Goal: Information Seeking & Learning: Learn about a topic

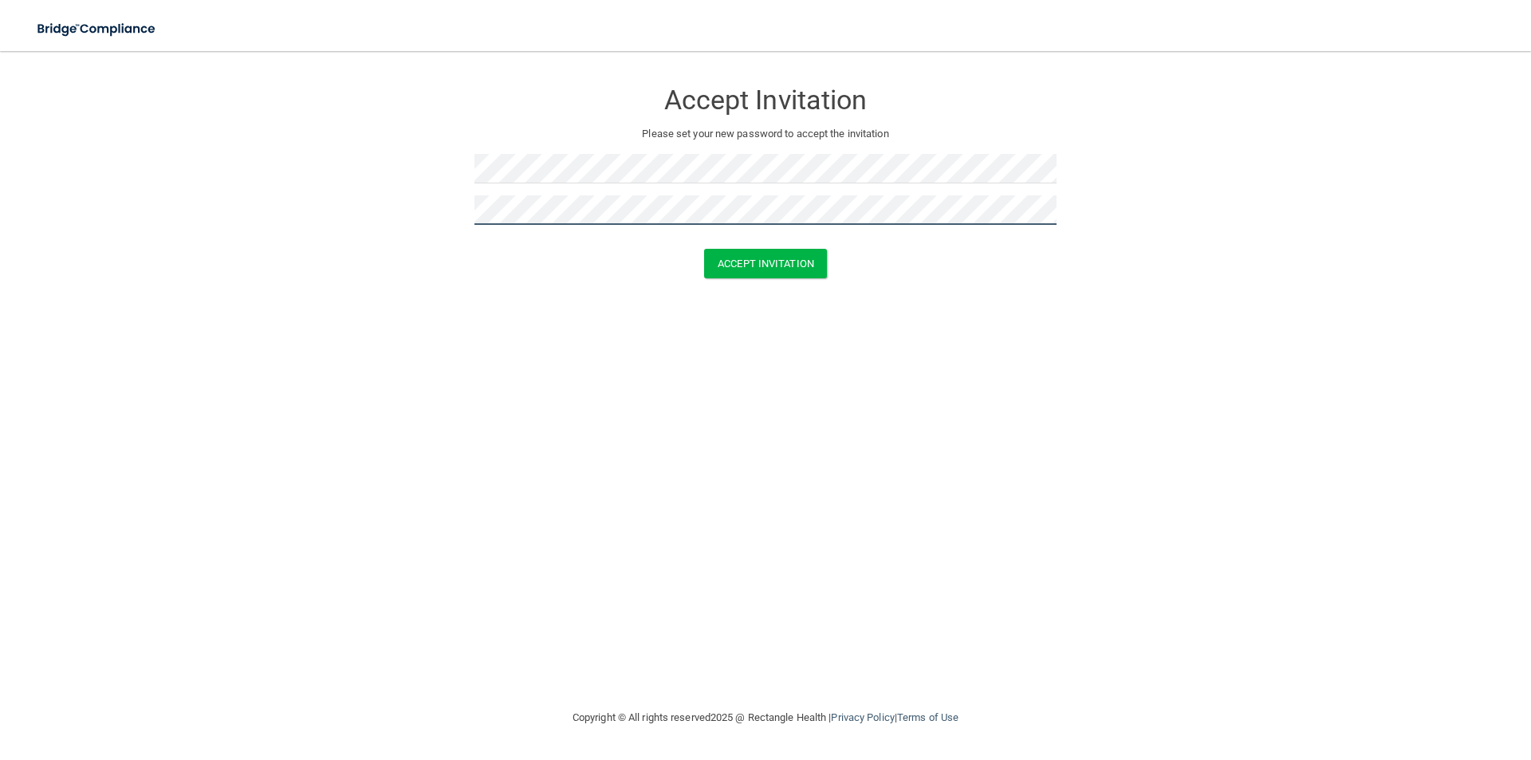
click at [704, 249] on button "Accept Invitation" at bounding box center [765, 264] width 123 height 30
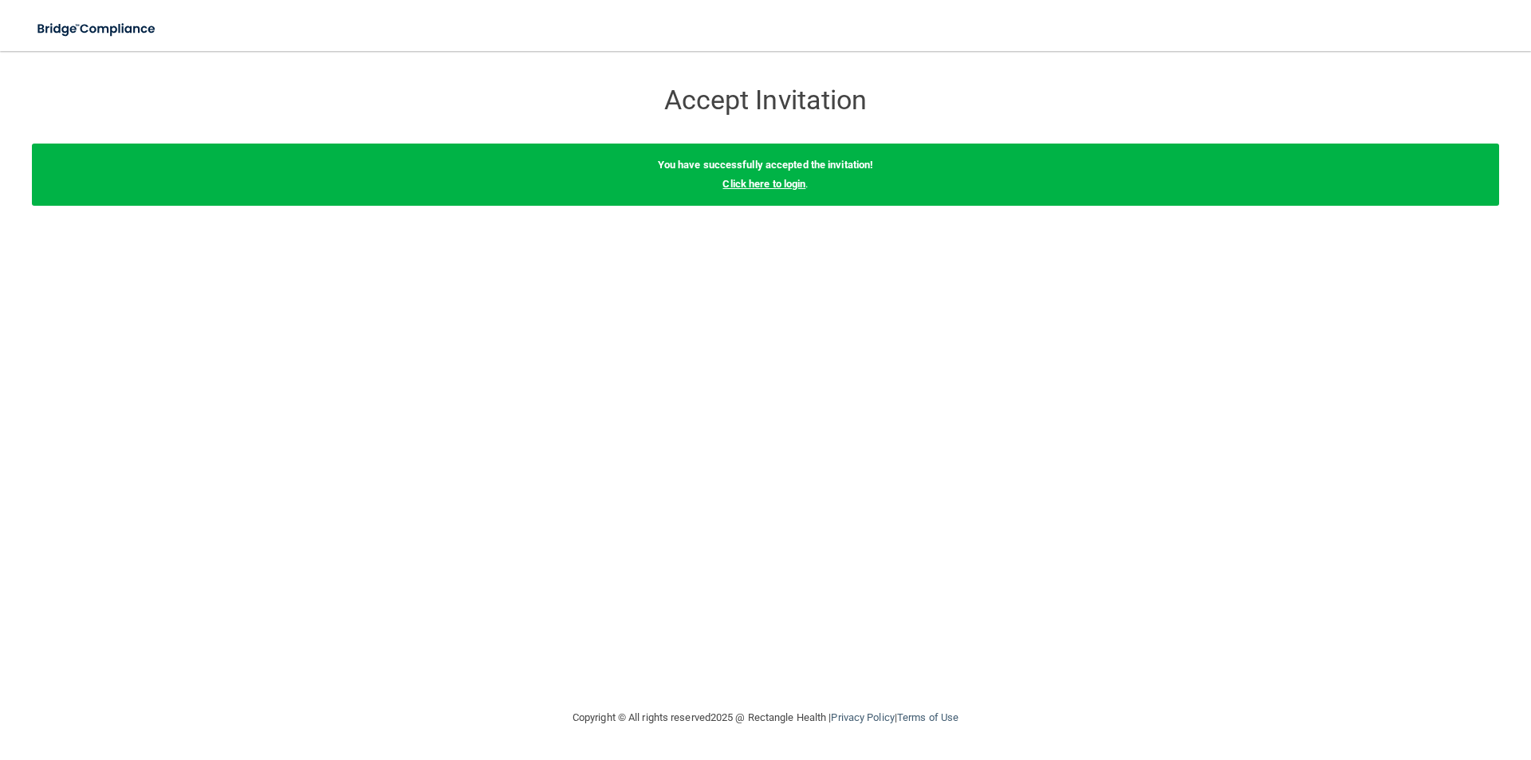
click at [759, 187] on link "Click here to login" at bounding box center [764, 184] width 83 height 12
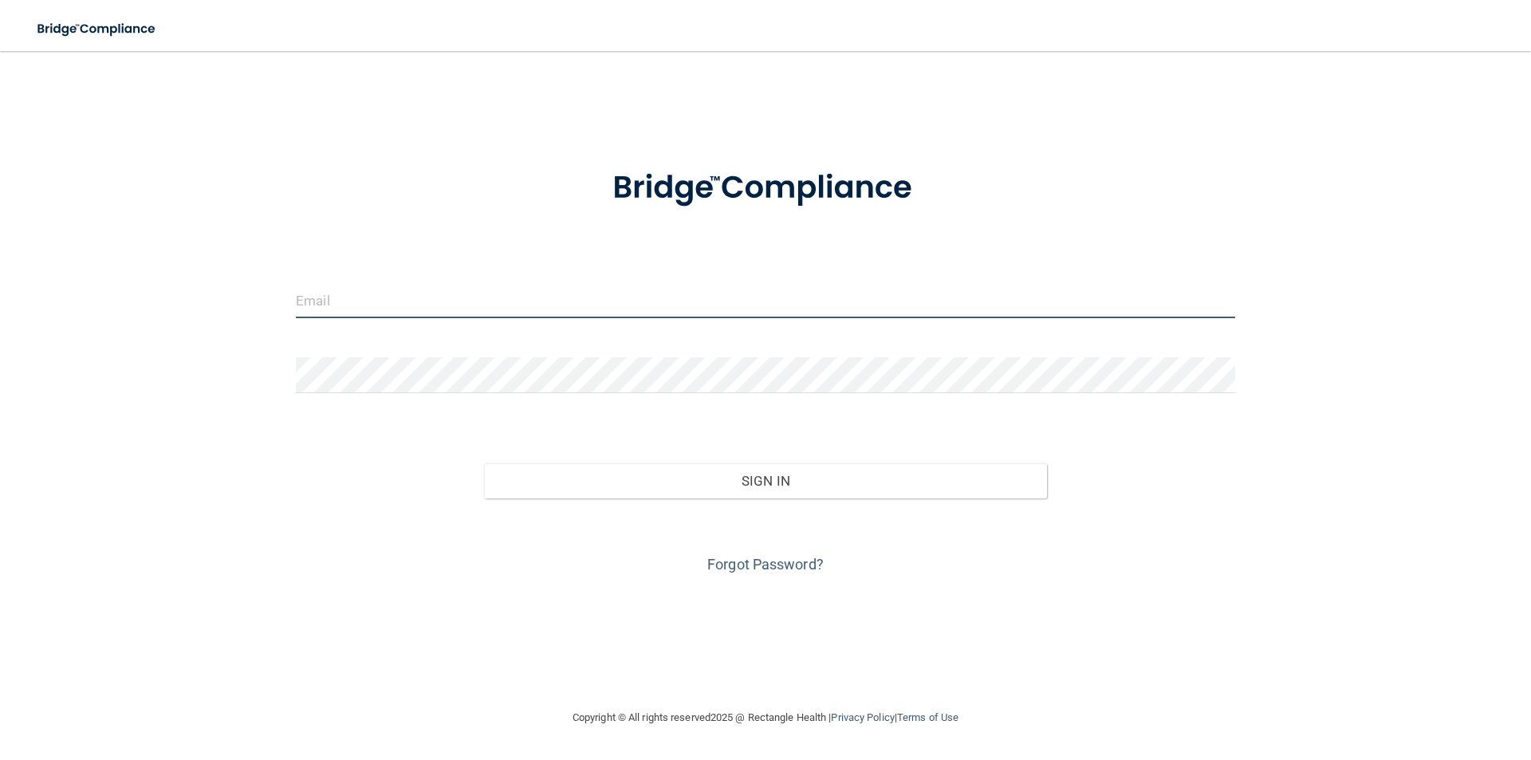
click at [384, 293] on input "email" at bounding box center [766, 300] width 940 height 36
type input "[EMAIL_ADDRESS][DOMAIN_NAME]"
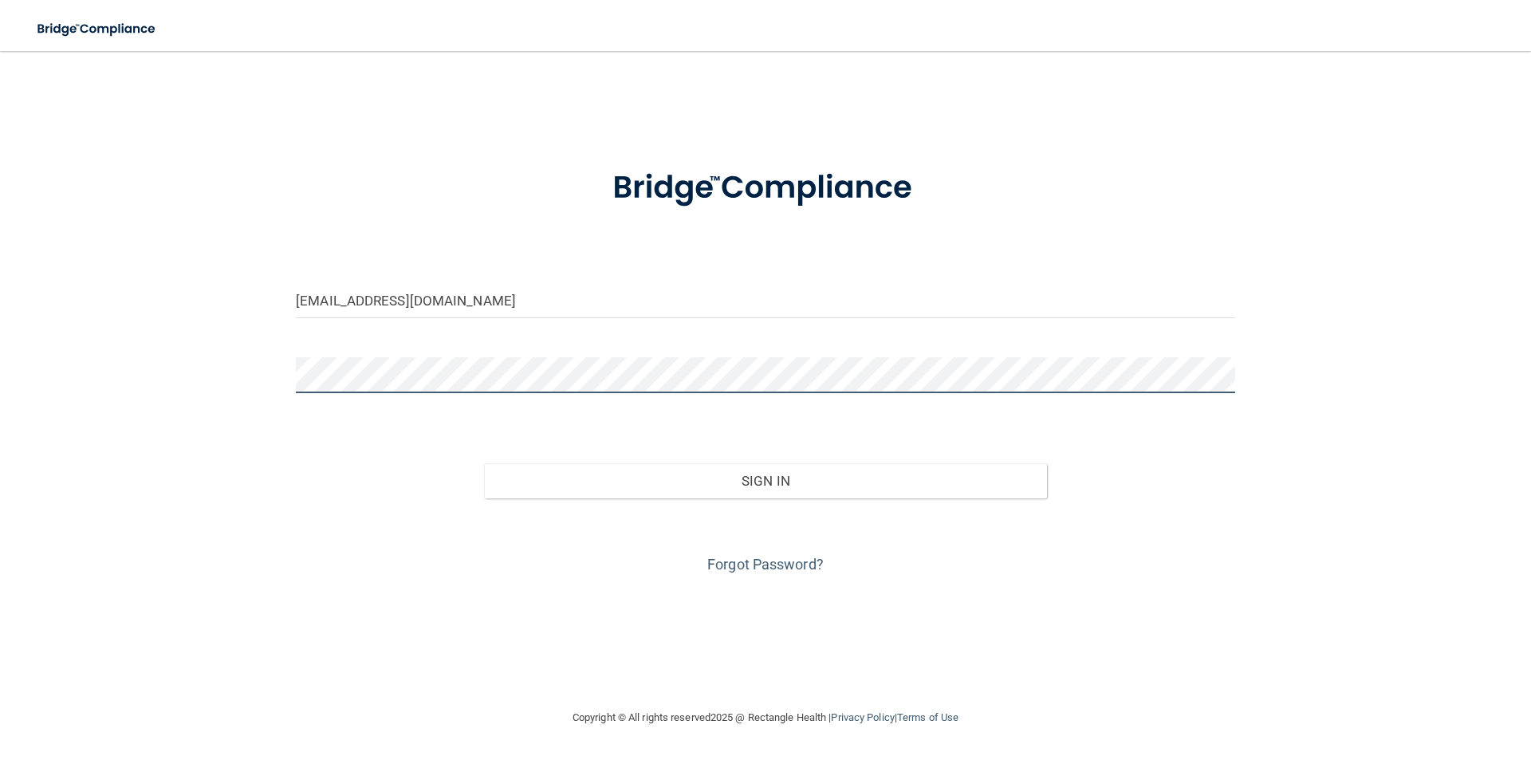
click at [484, 463] on button "Sign In" at bounding box center [766, 480] width 564 height 35
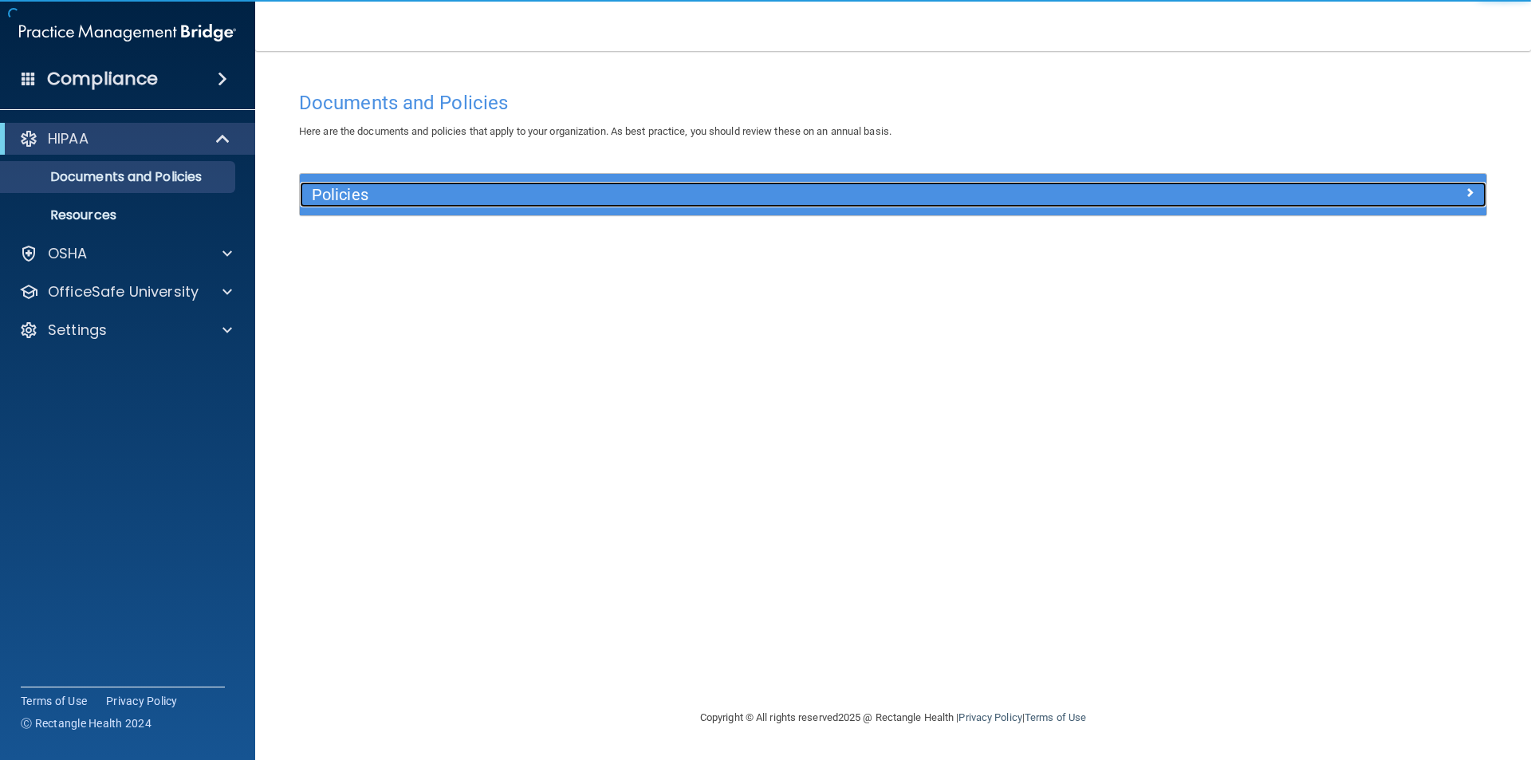
click at [1194, 198] on div at bounding box center [1338, 191] width 297 height 19
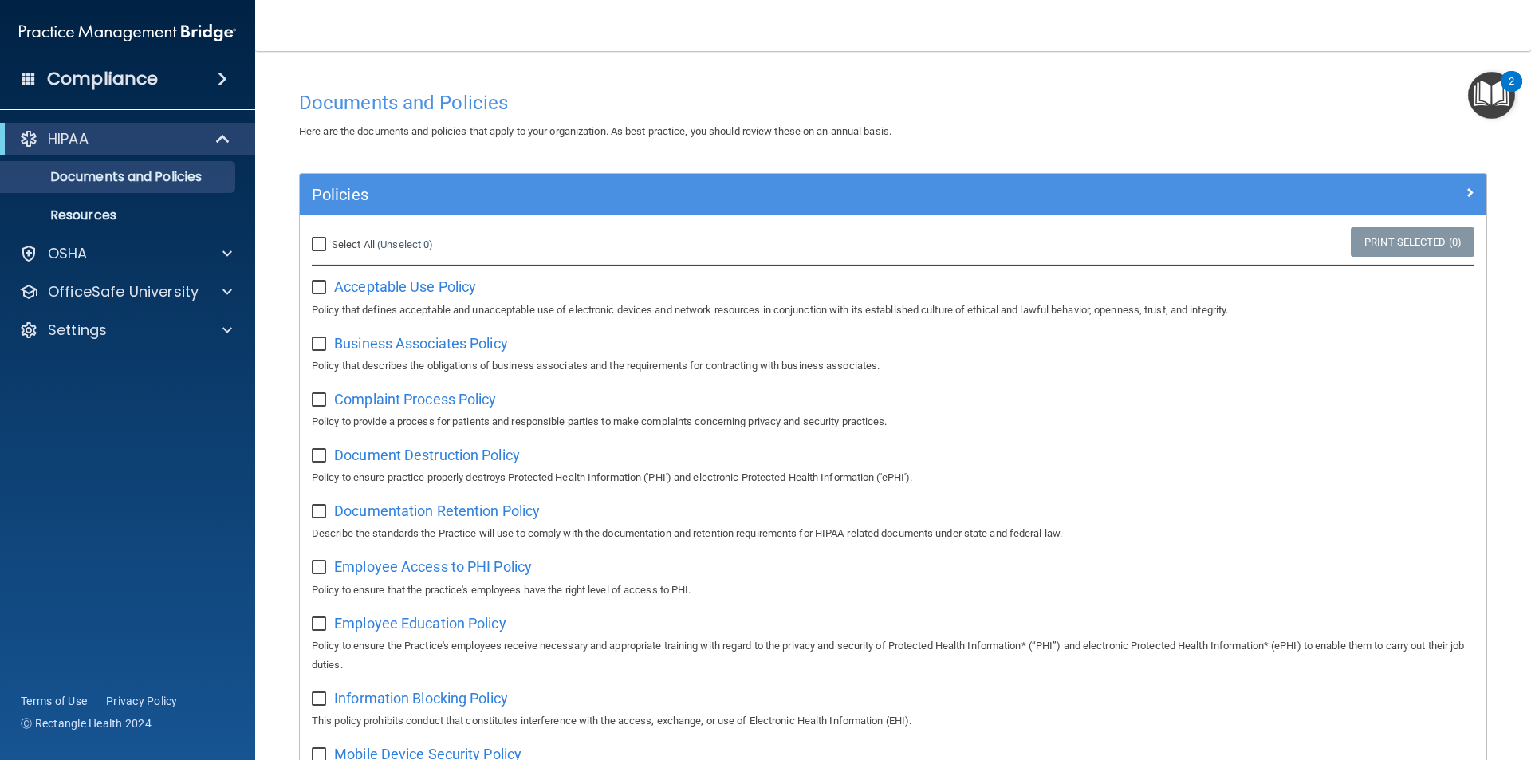
click at [320, 243] on input "Select All (Unselect 0) Unselect All" at bounding box center [321, 244] width 18 height 13
checkbox input "true"
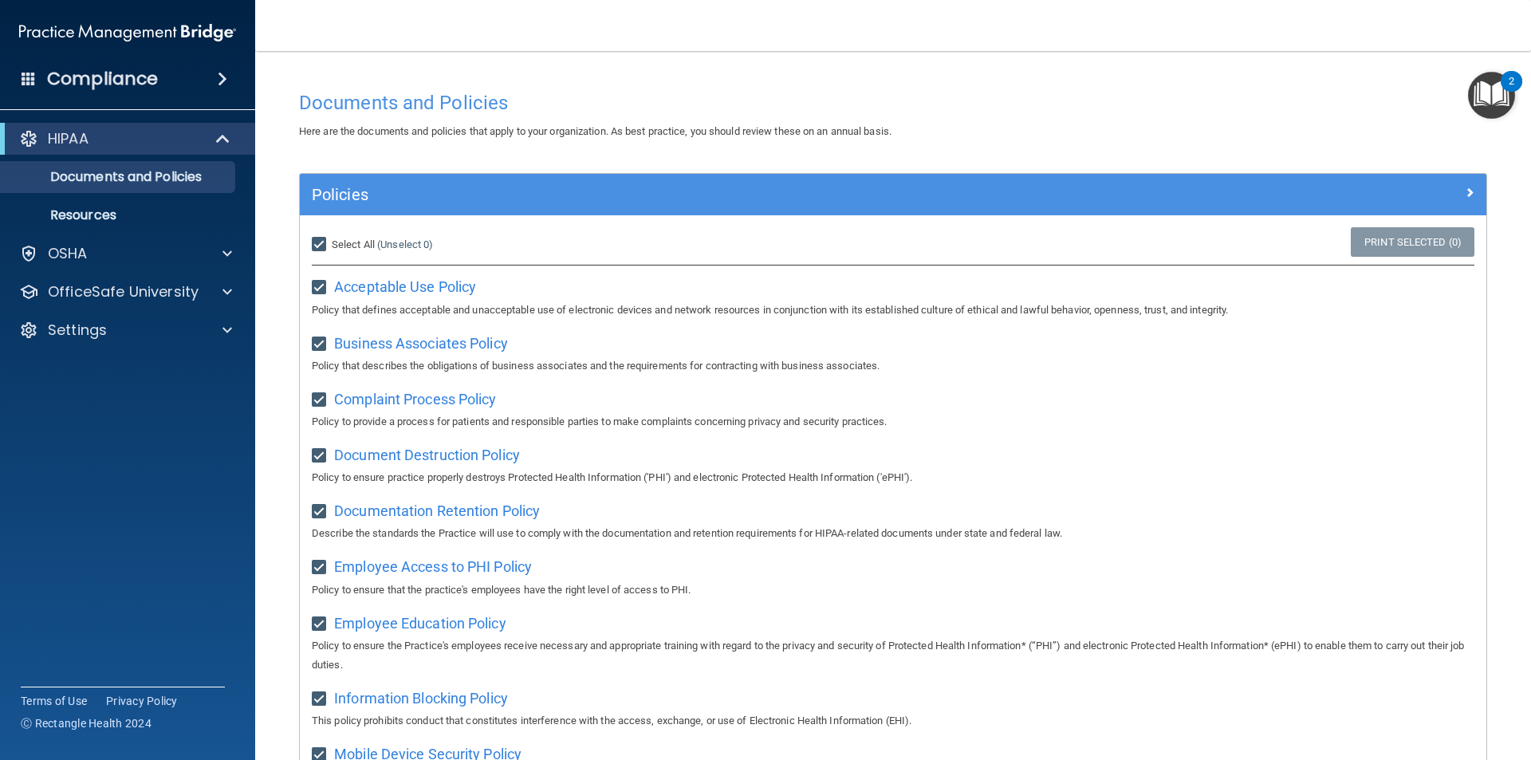
checkbox input "true"
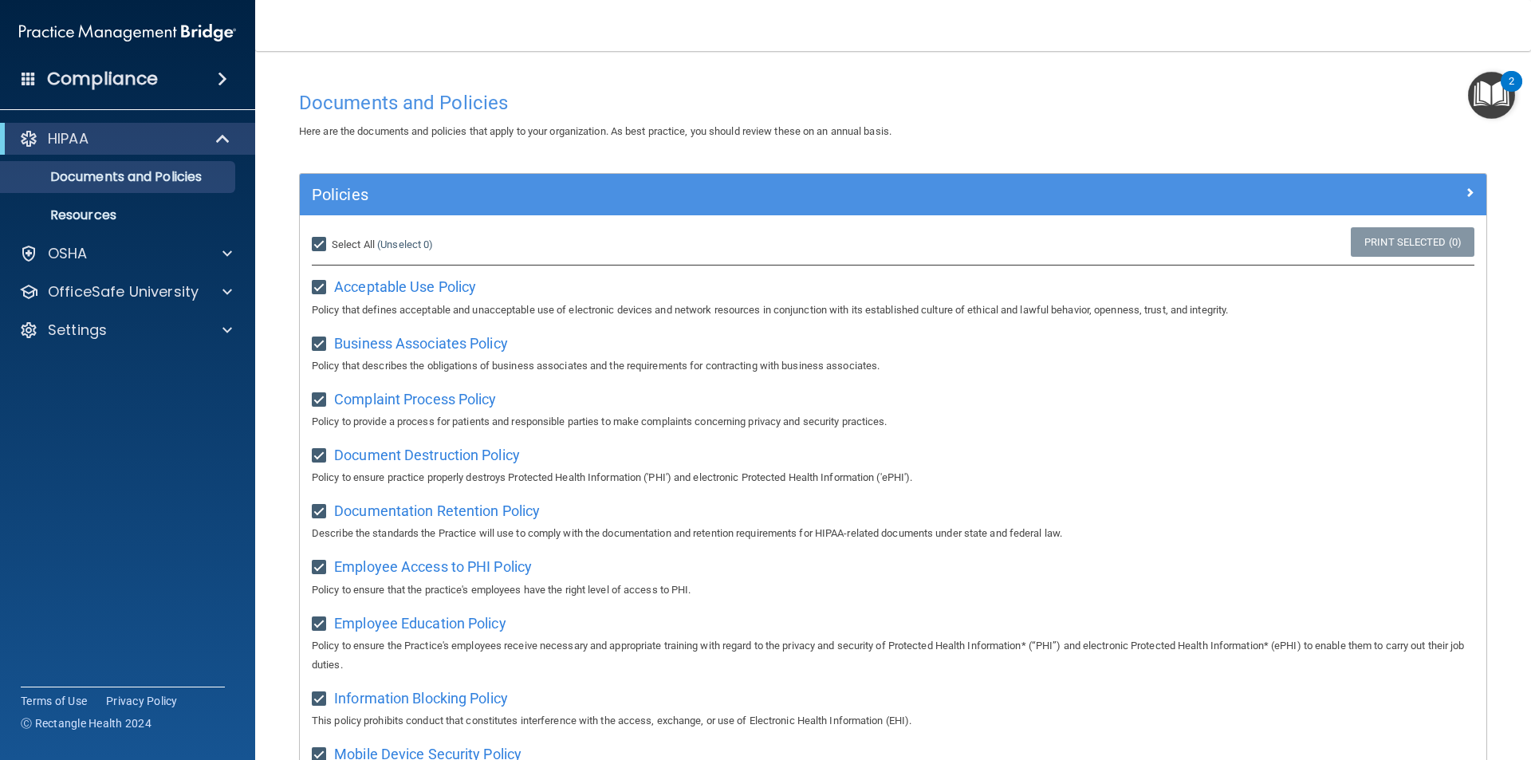
checkbox input "true"
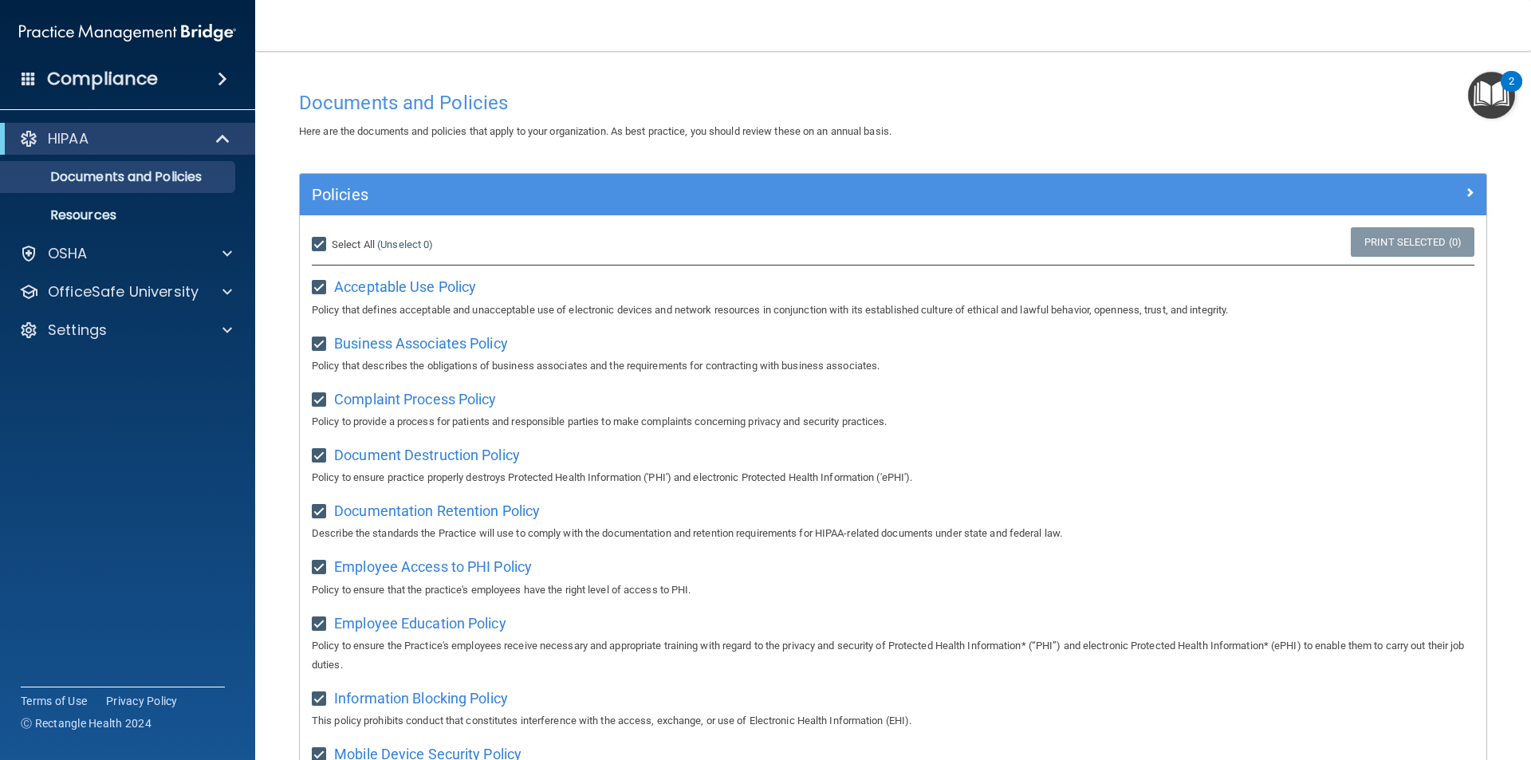
checkbox input "true"
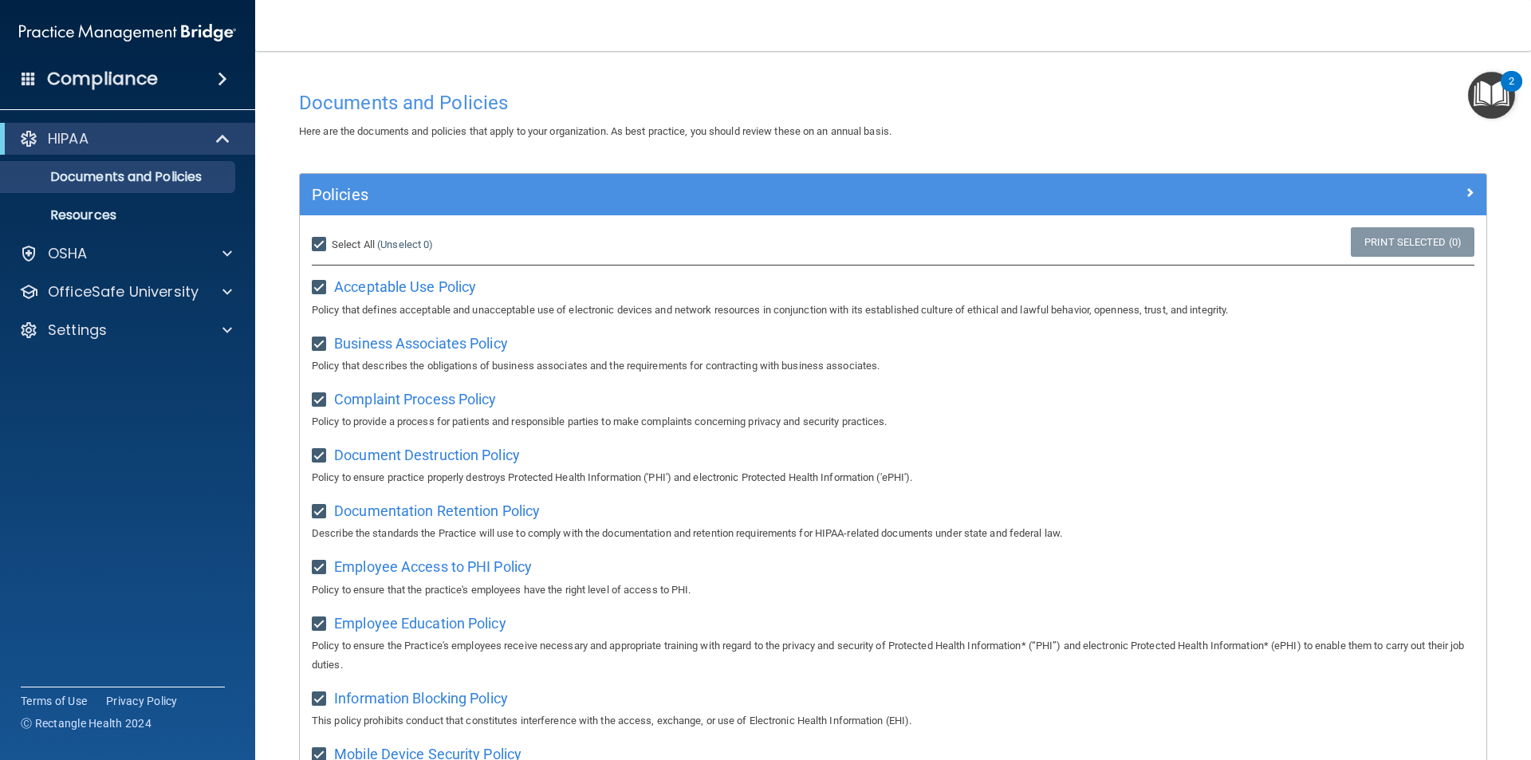
checkbox input "true"
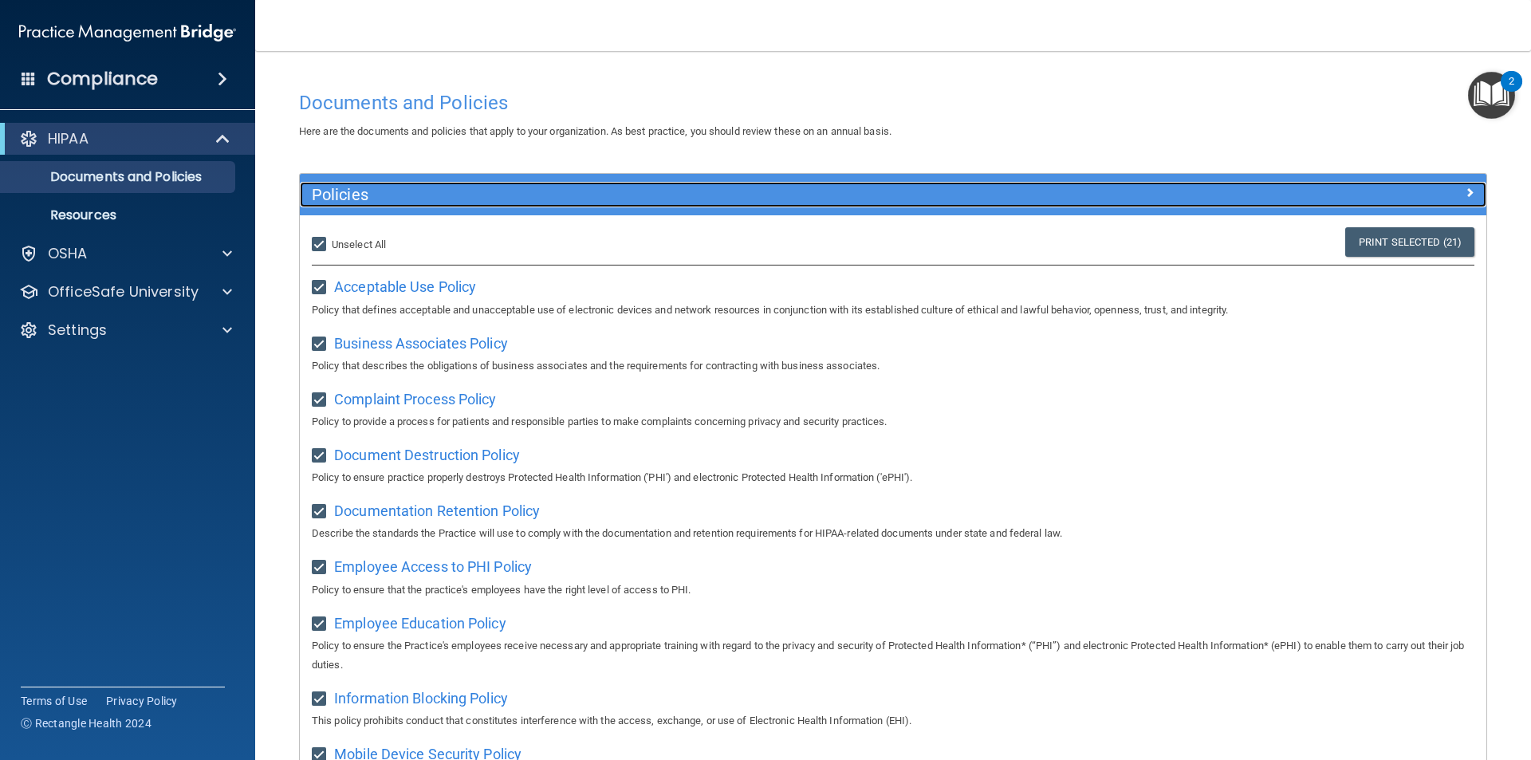
click at [1445, 191] on div at bounding box center [1338, 191] width 297 height 19
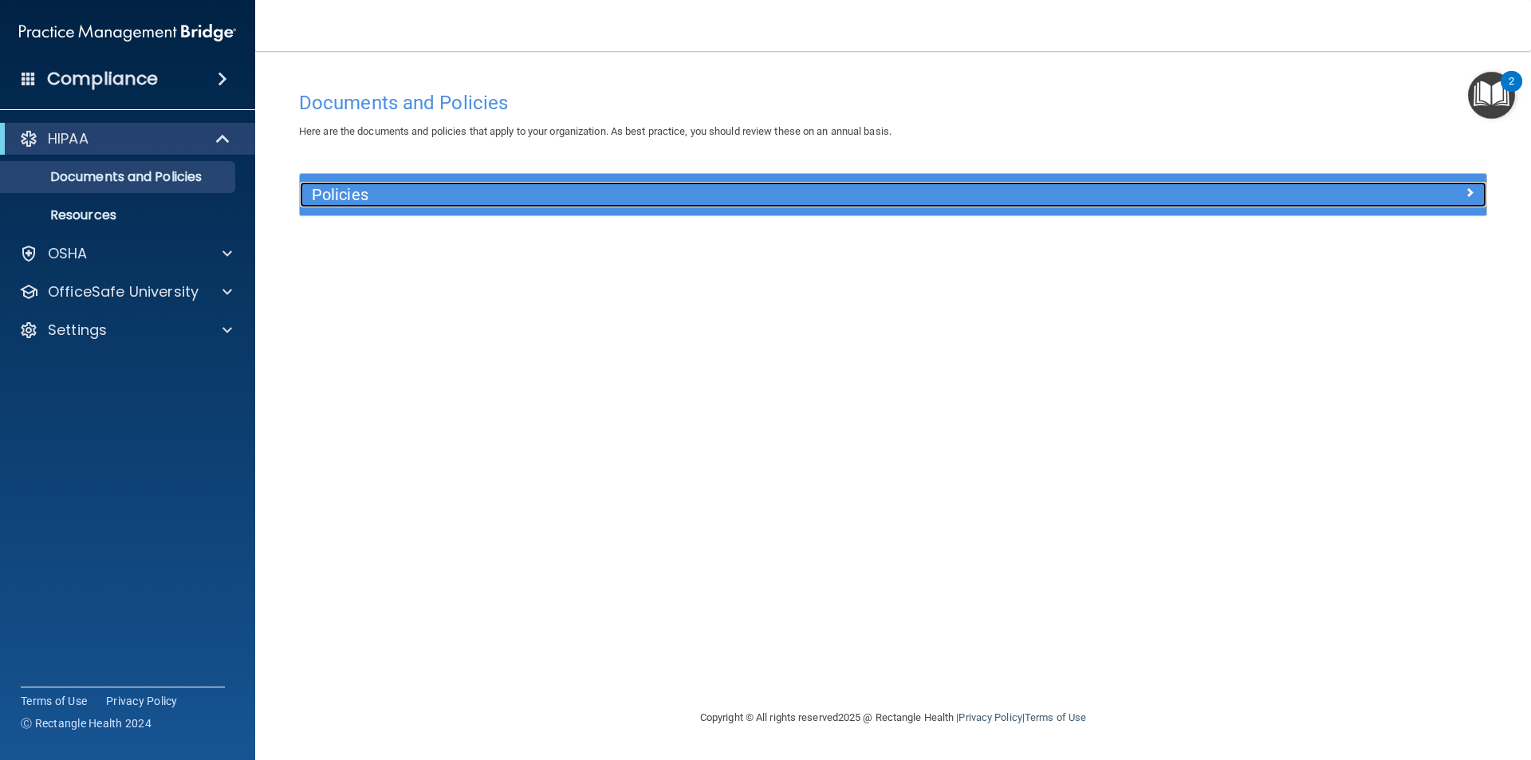
click at [1356, 192] on div at bounding box center [1338, 191] width 297 height 19
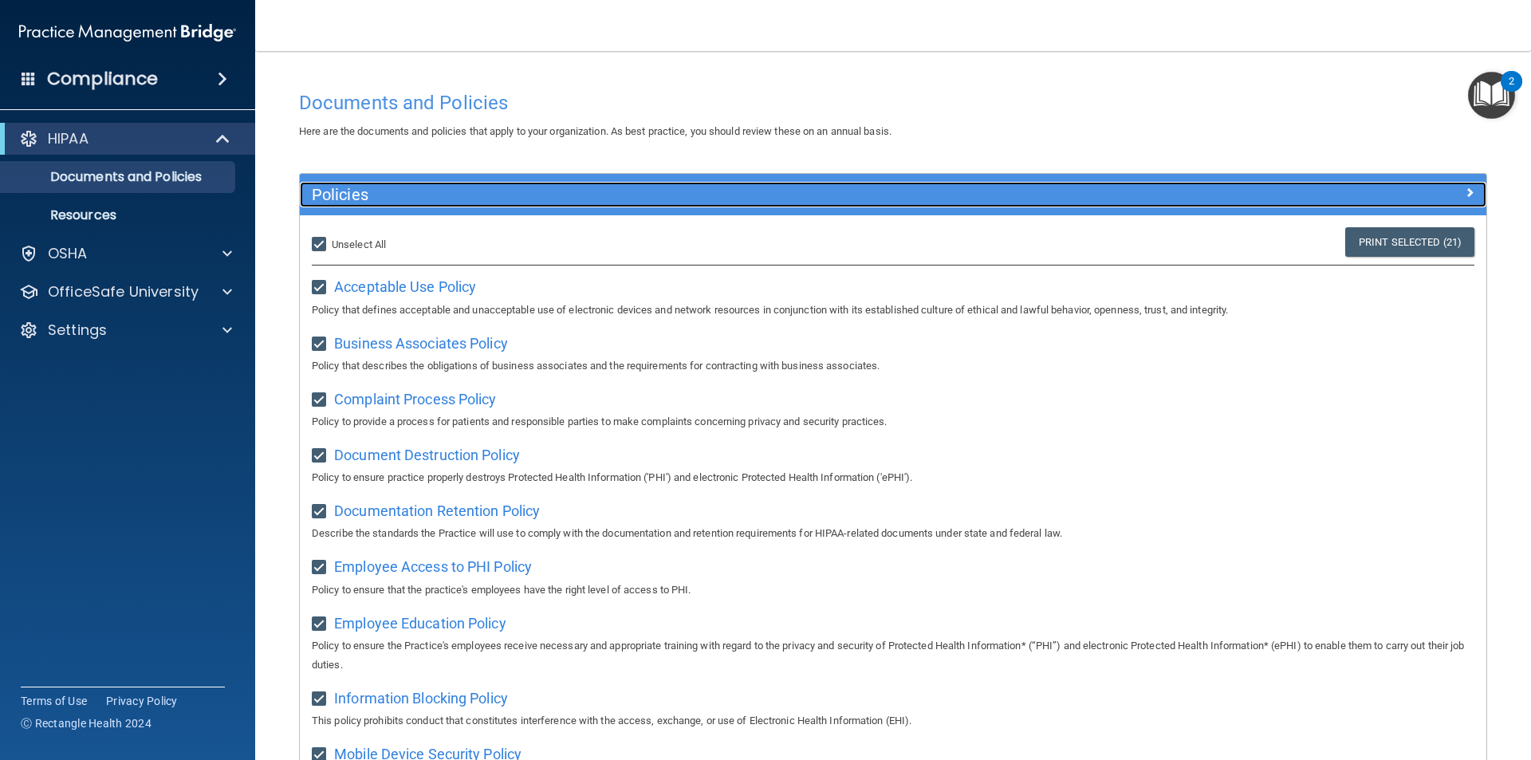
click at [1351, 191] on div at bounding box center [1338, 191] width 297 height 19
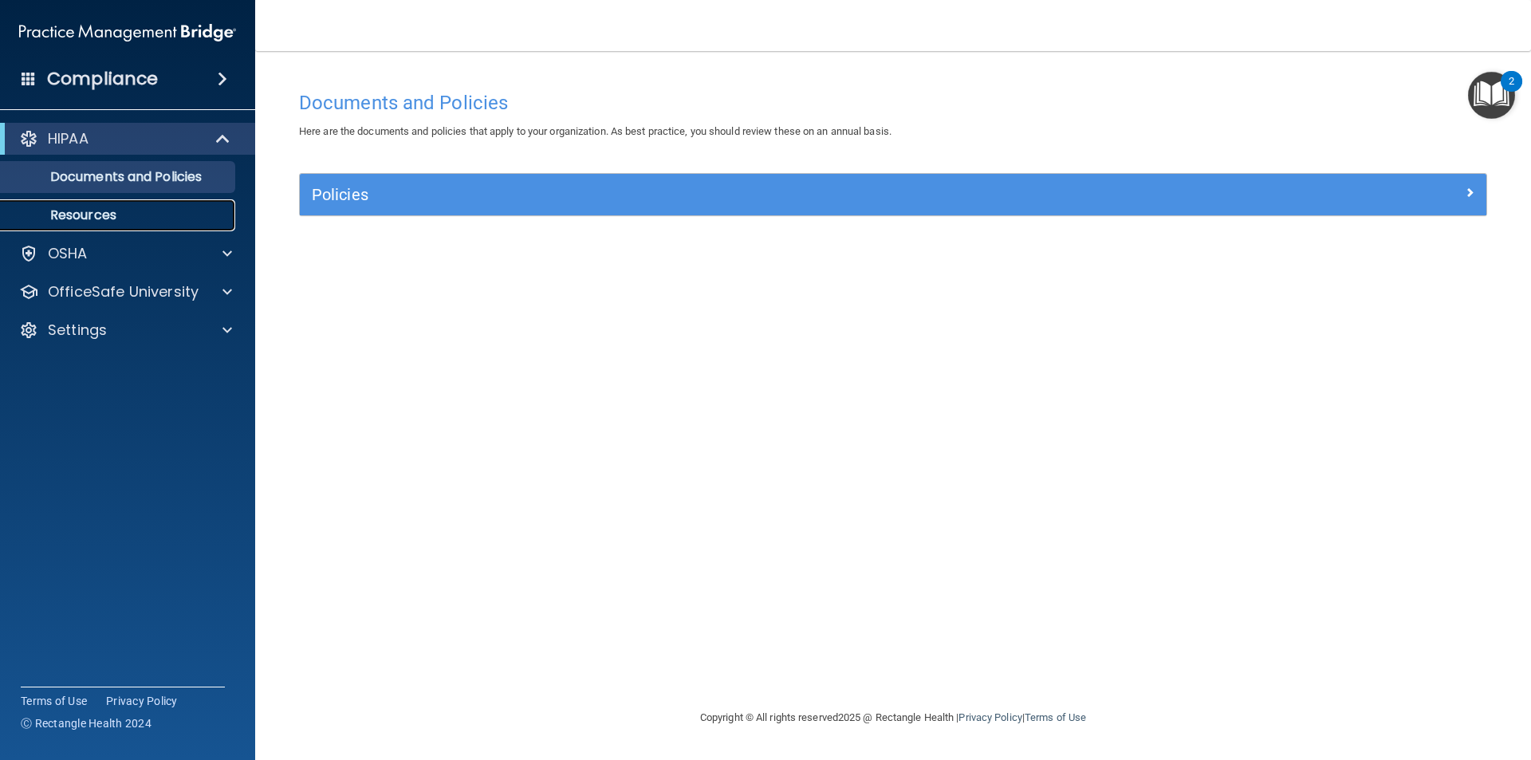
click at [86, 213] on p "Resources" at bounding box center [119, 215] width 218 height 16
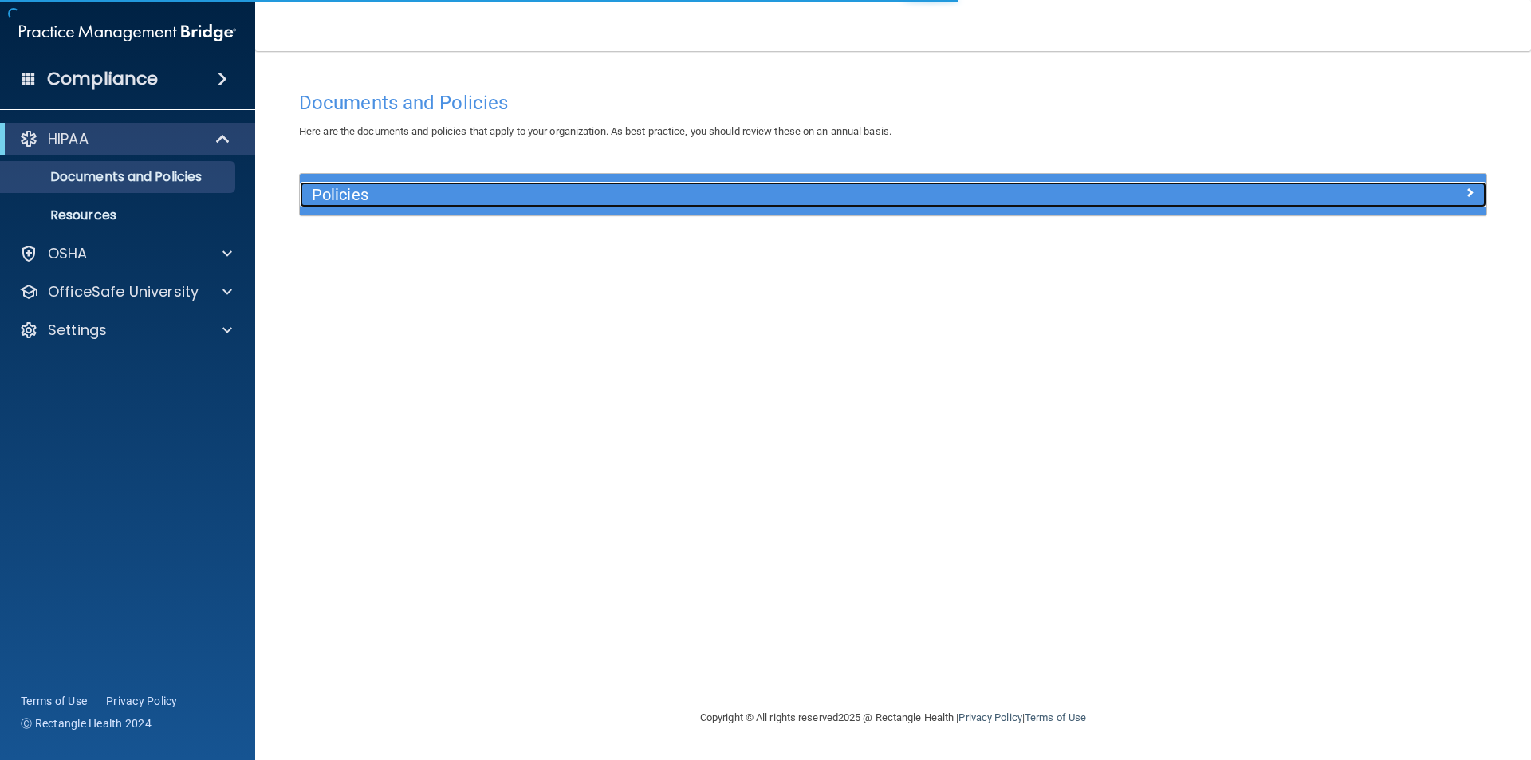
click at [373, 198] on h5 "Policies" at bounding box center [745, 195] width 866 height 18
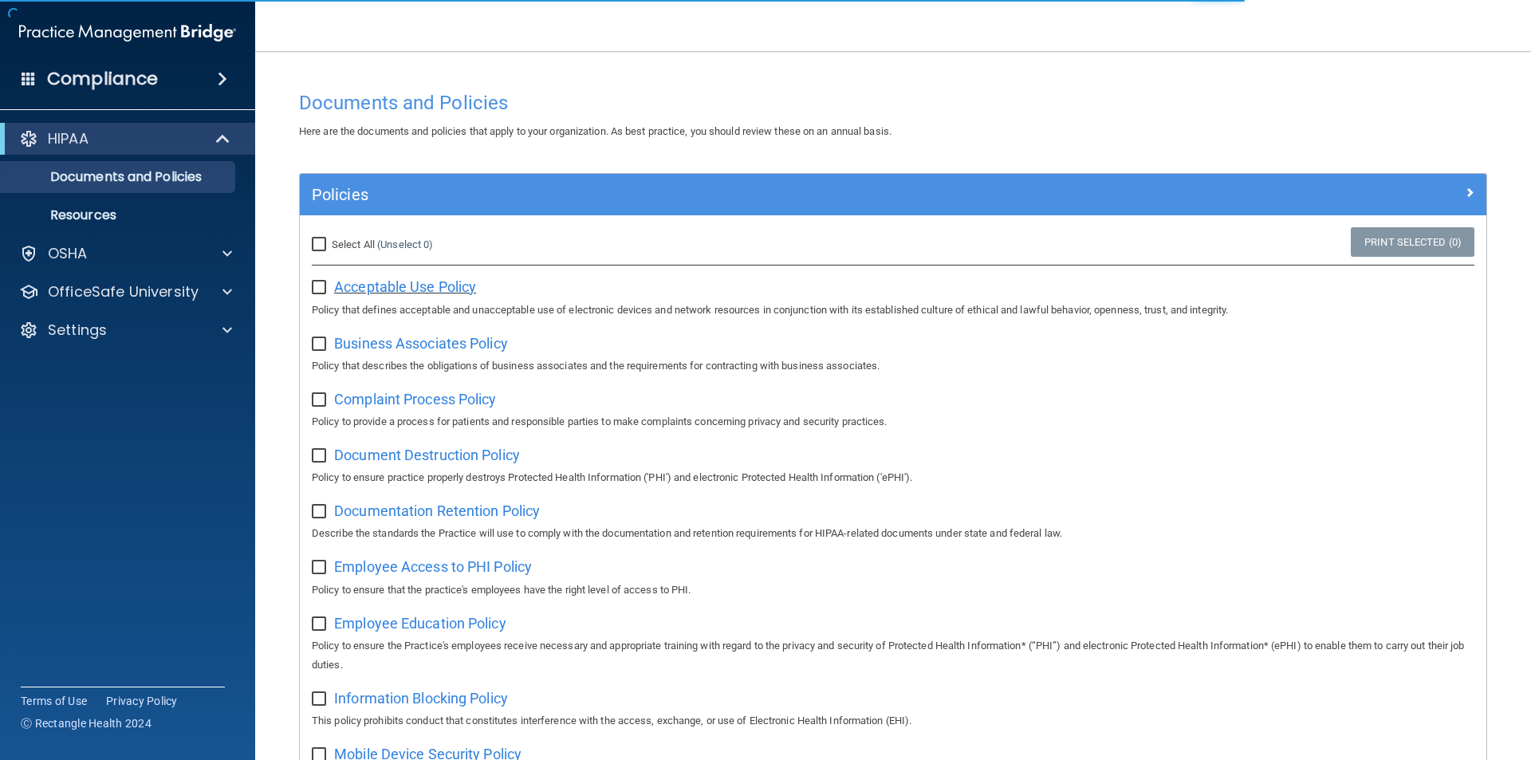
click at [367, 284] on span "Acceptable Use Policy" at bounding box center [405, 286] width 142 height 17
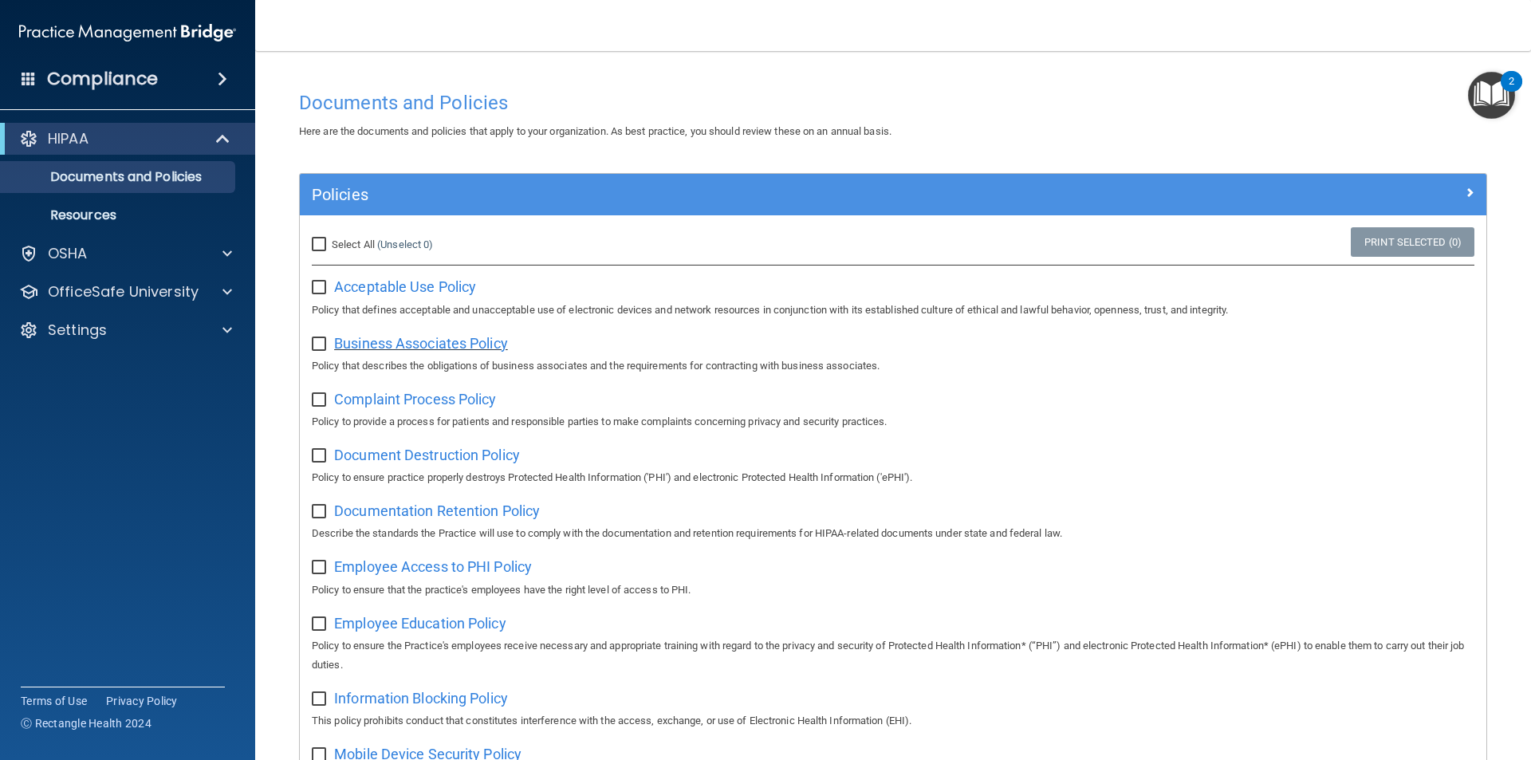
click at [404, 348] on span "Business Associates Policy" at bounding box center [421, 343] width 174 height 17
click at [1492, 92] on img "Open Resource Center, 2 new notifications" at bounding box center [1491, 95] width 47 height 47
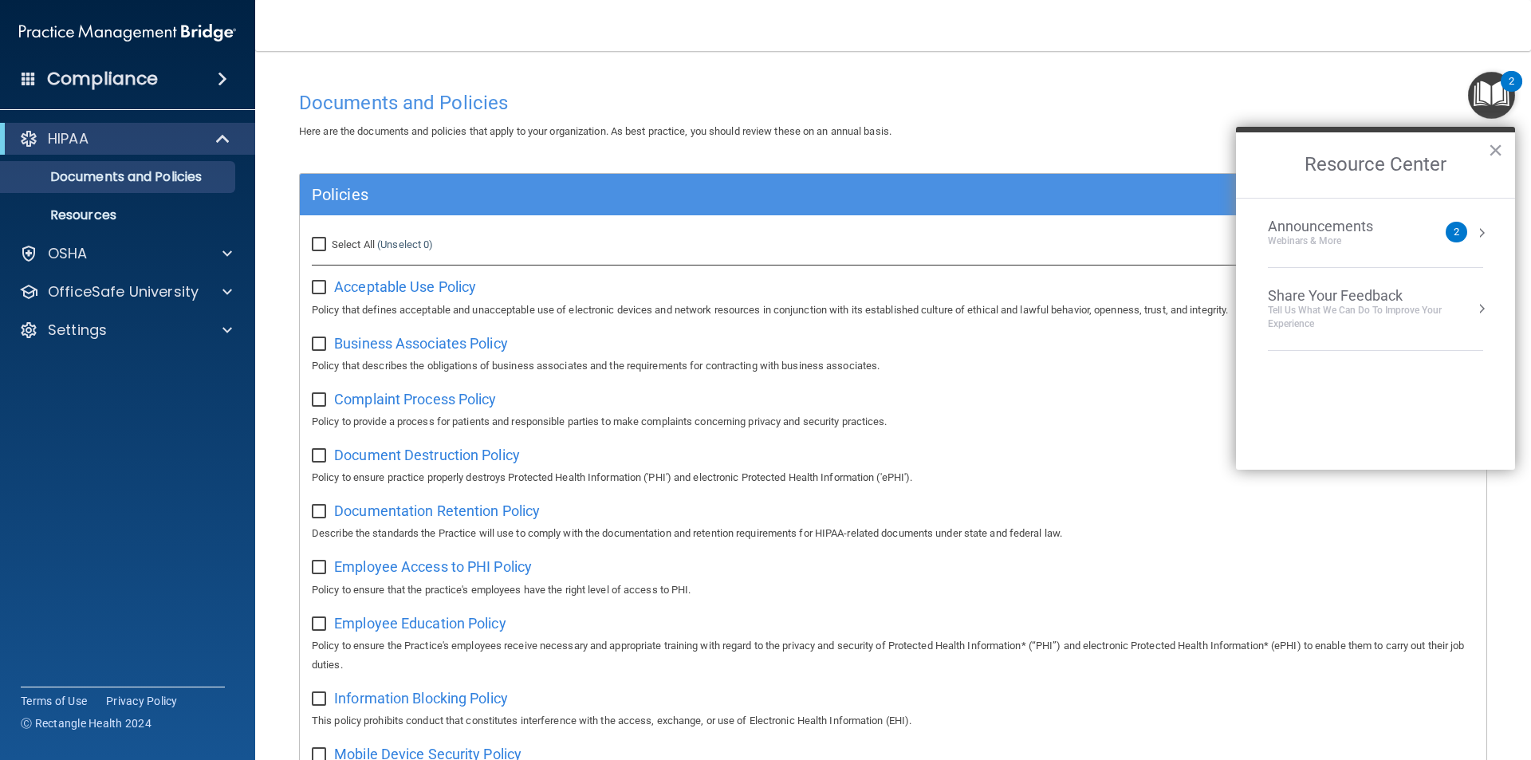
click at [1486, 94] on img "Open Resource Center, 2 new notifications" at bounding box center [1491, 95] width 47 height 47
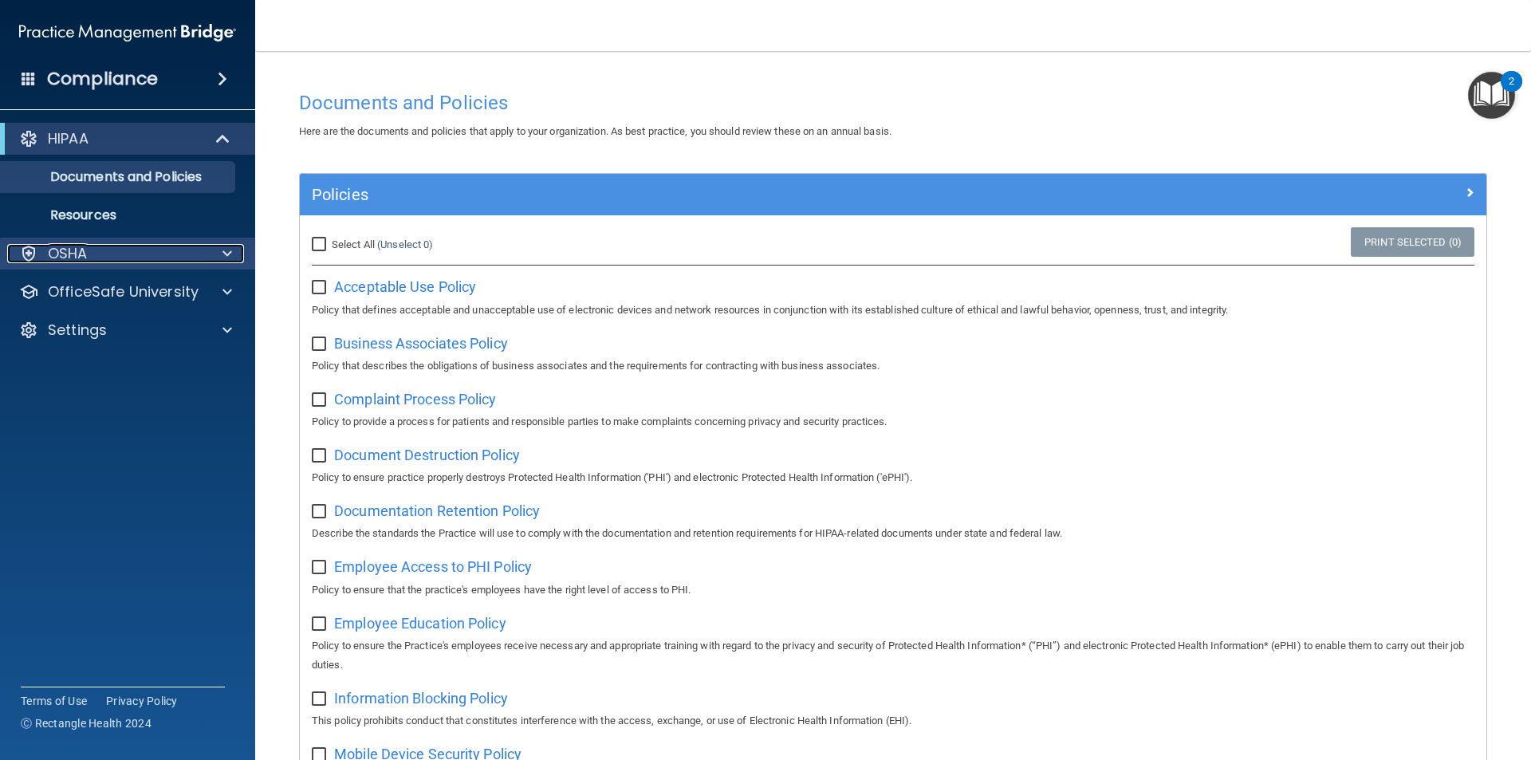
click at [97, 258] on div "OSHA" at bounding box center [106, 253] width 198 height 19
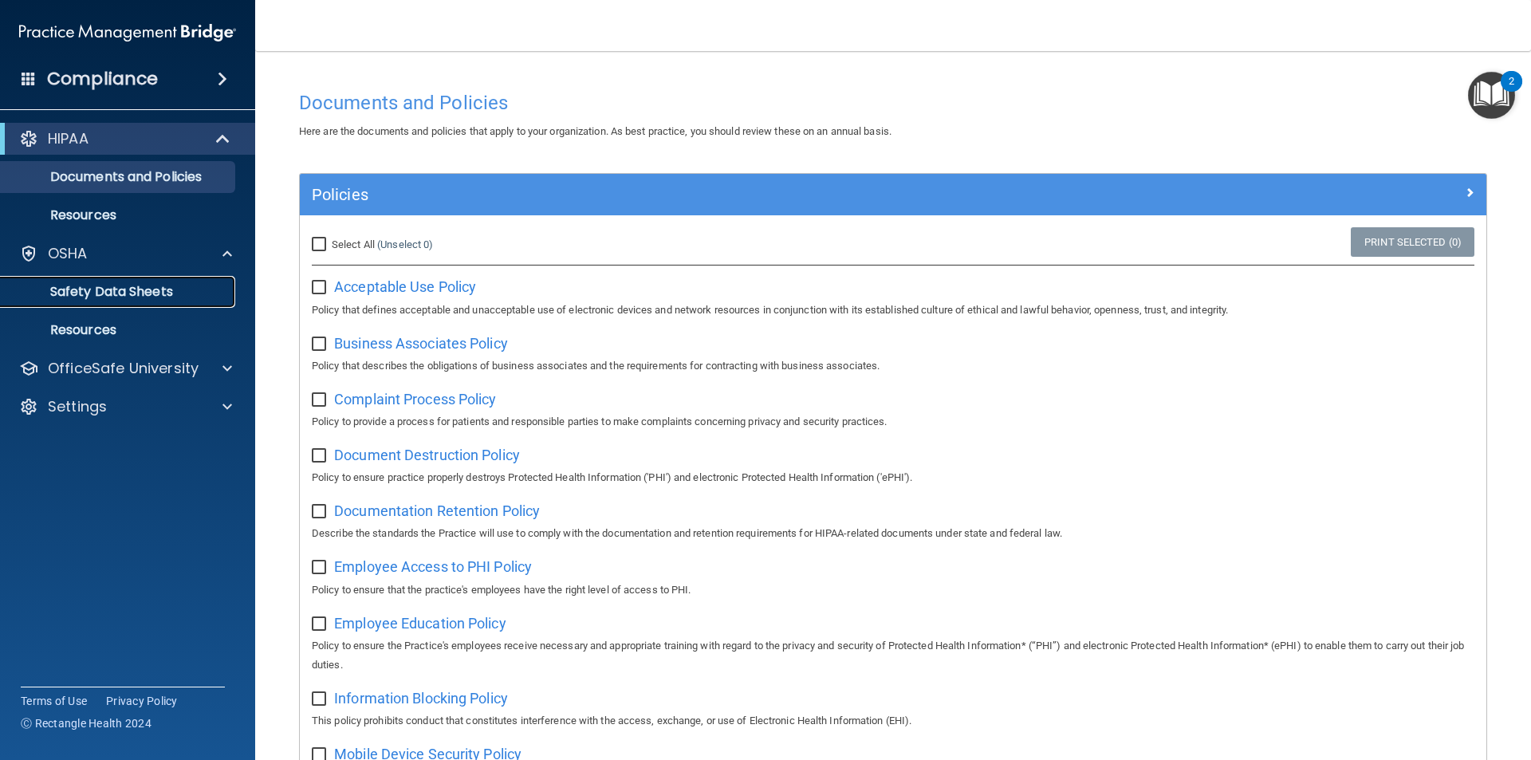
click at [132, 294] on p "Safety Data Sheets" at bounding box center [119, 292] width 218 height 16
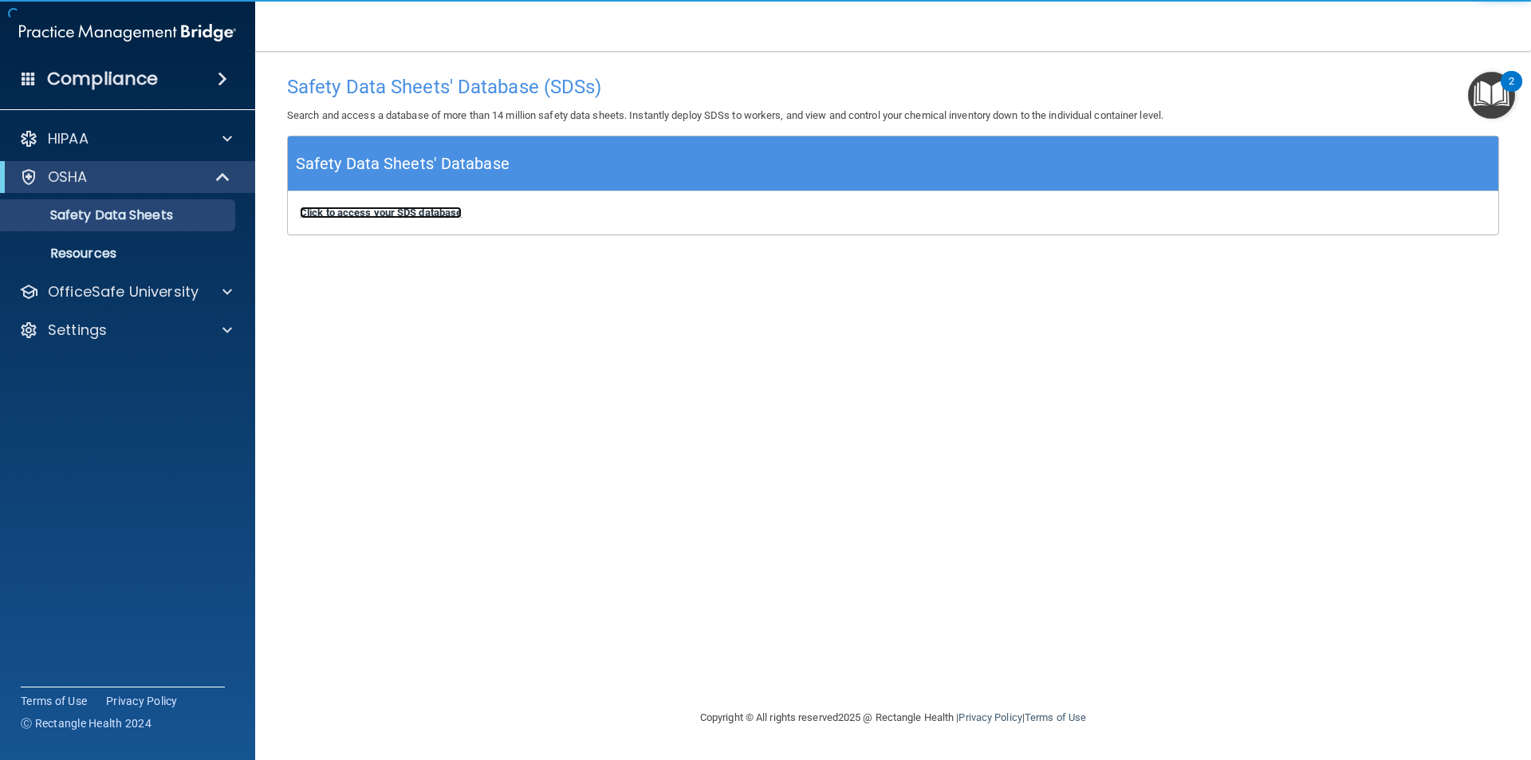
click at [424, 207] on b "Click to access your SDS database" at bounding box center [381, 213] width 162 height 12
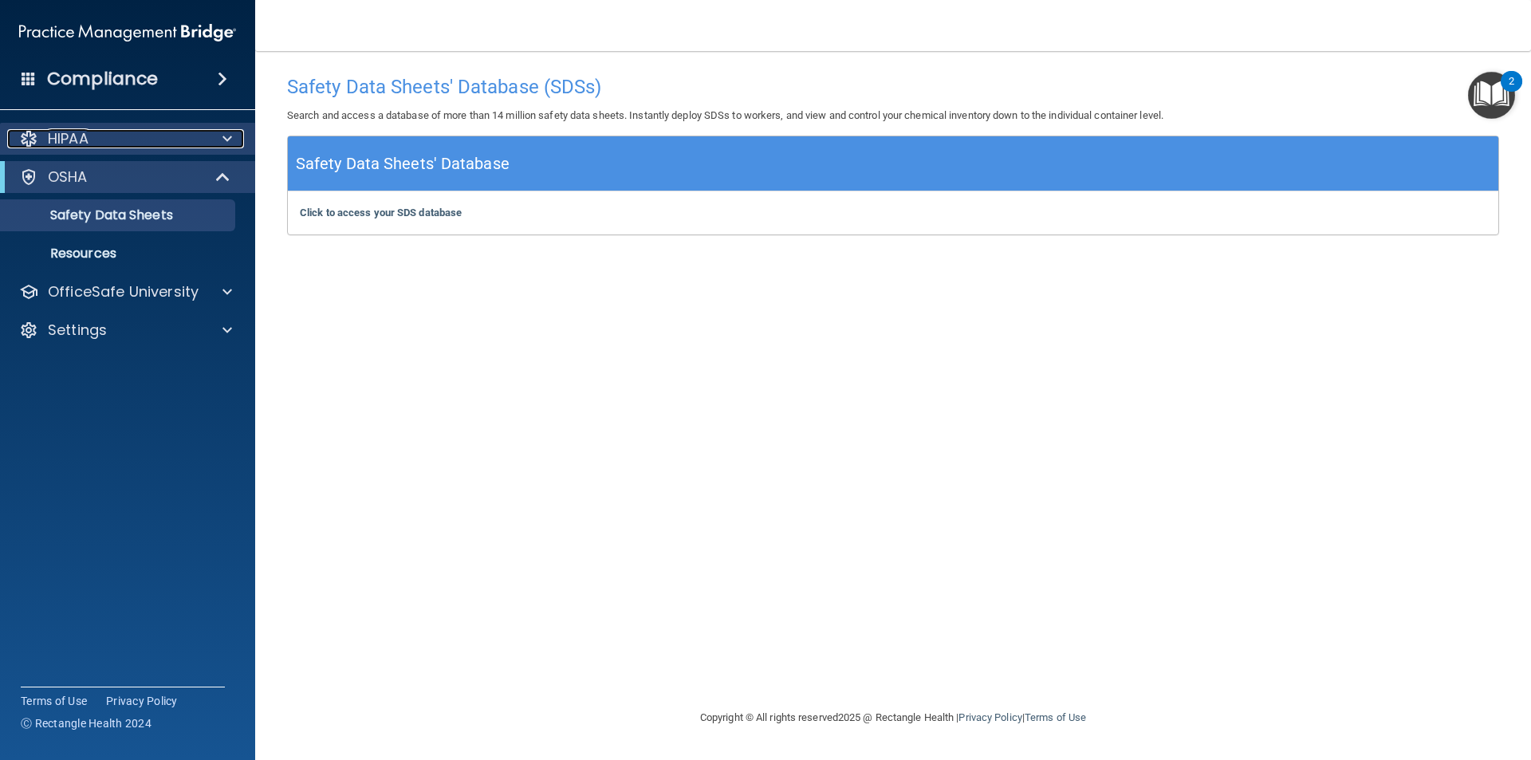
click at [127, 143] on div "HIPAA" at bounding box center [106, 138] width 198 height 19
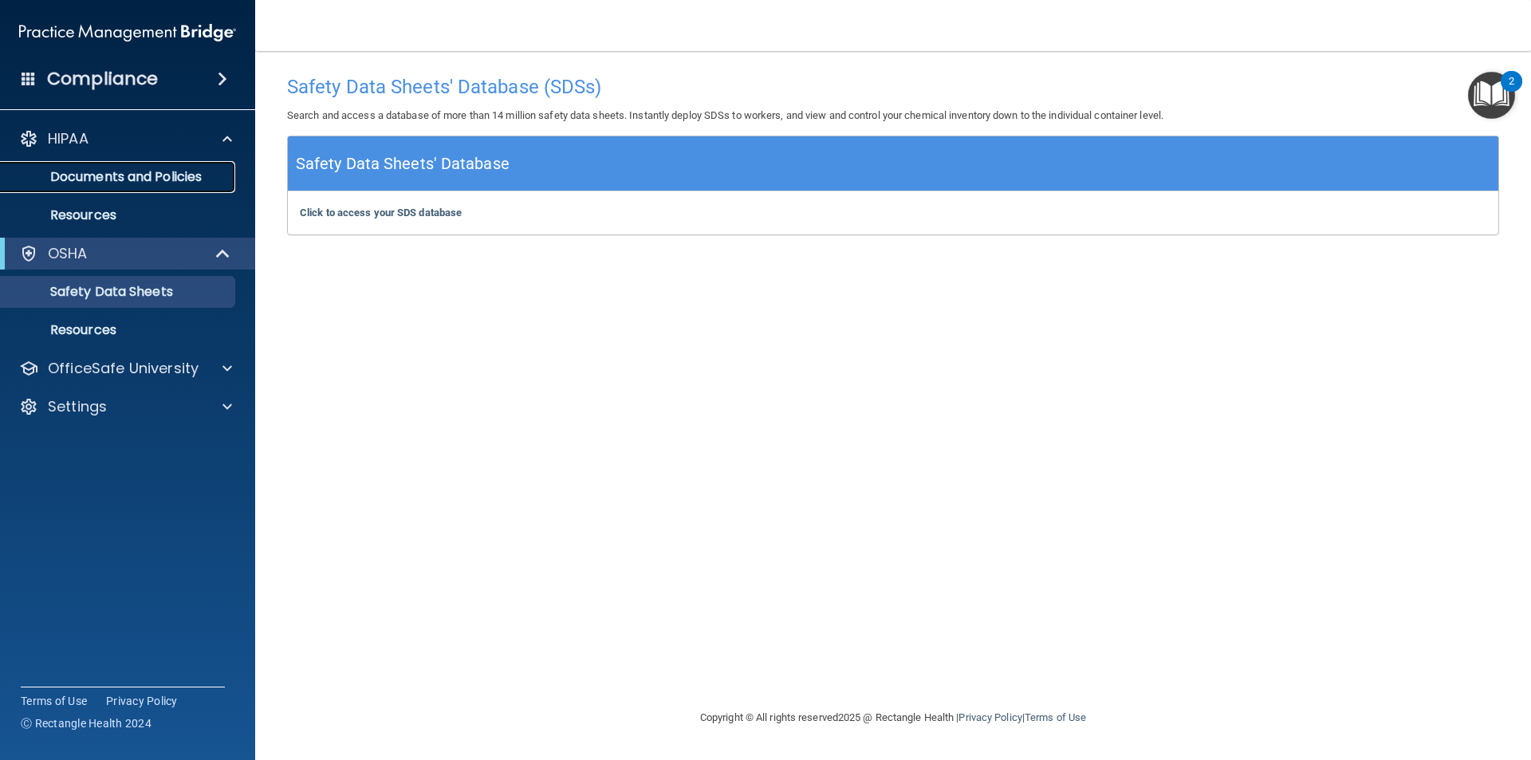
click at [170, 175] on p "Documents and Policies" at bounding box center [119, 177] width 218 height 16
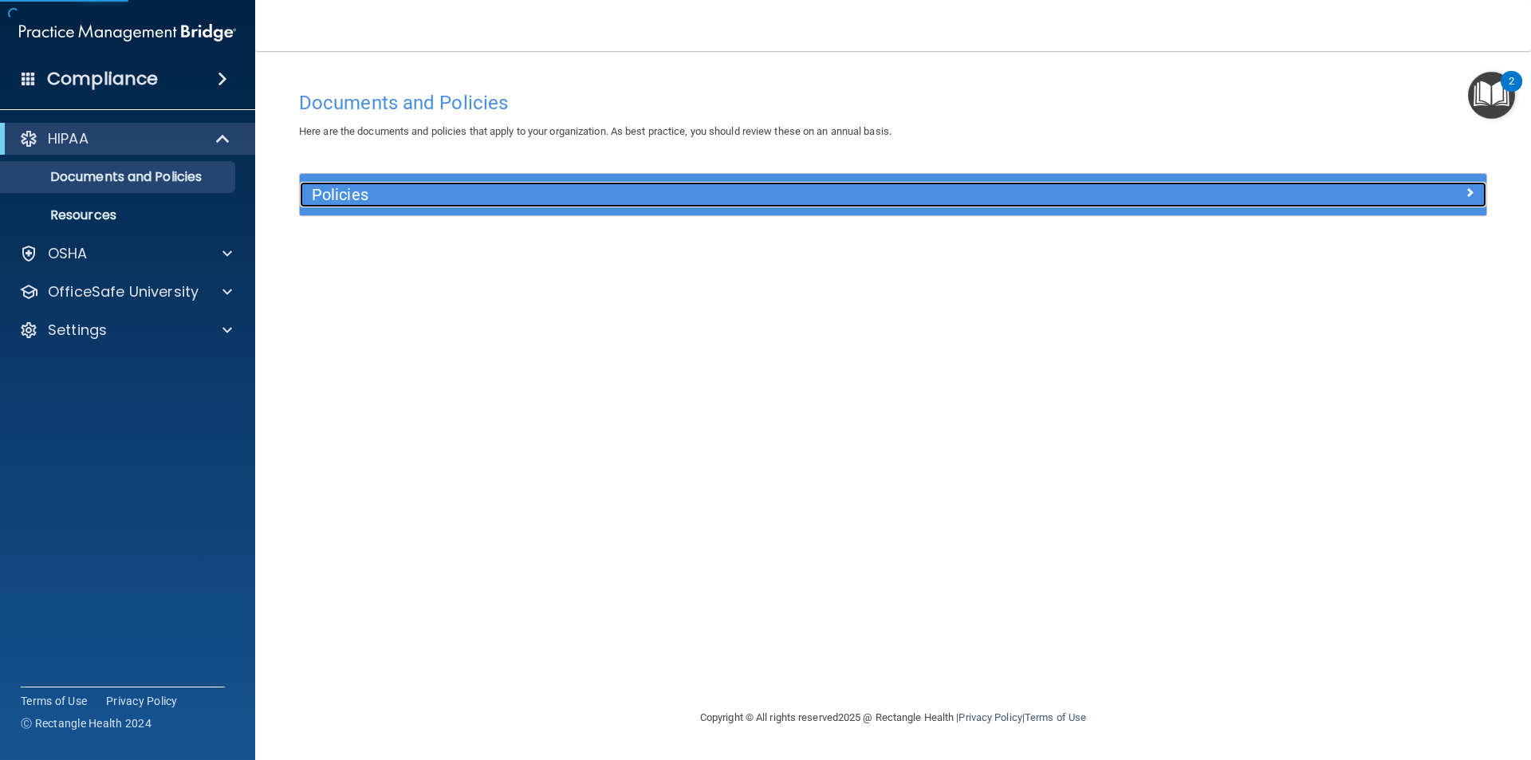
click at [392, 192] on h5 "Policies" at bounding box center [745, 195] width 866 height 18
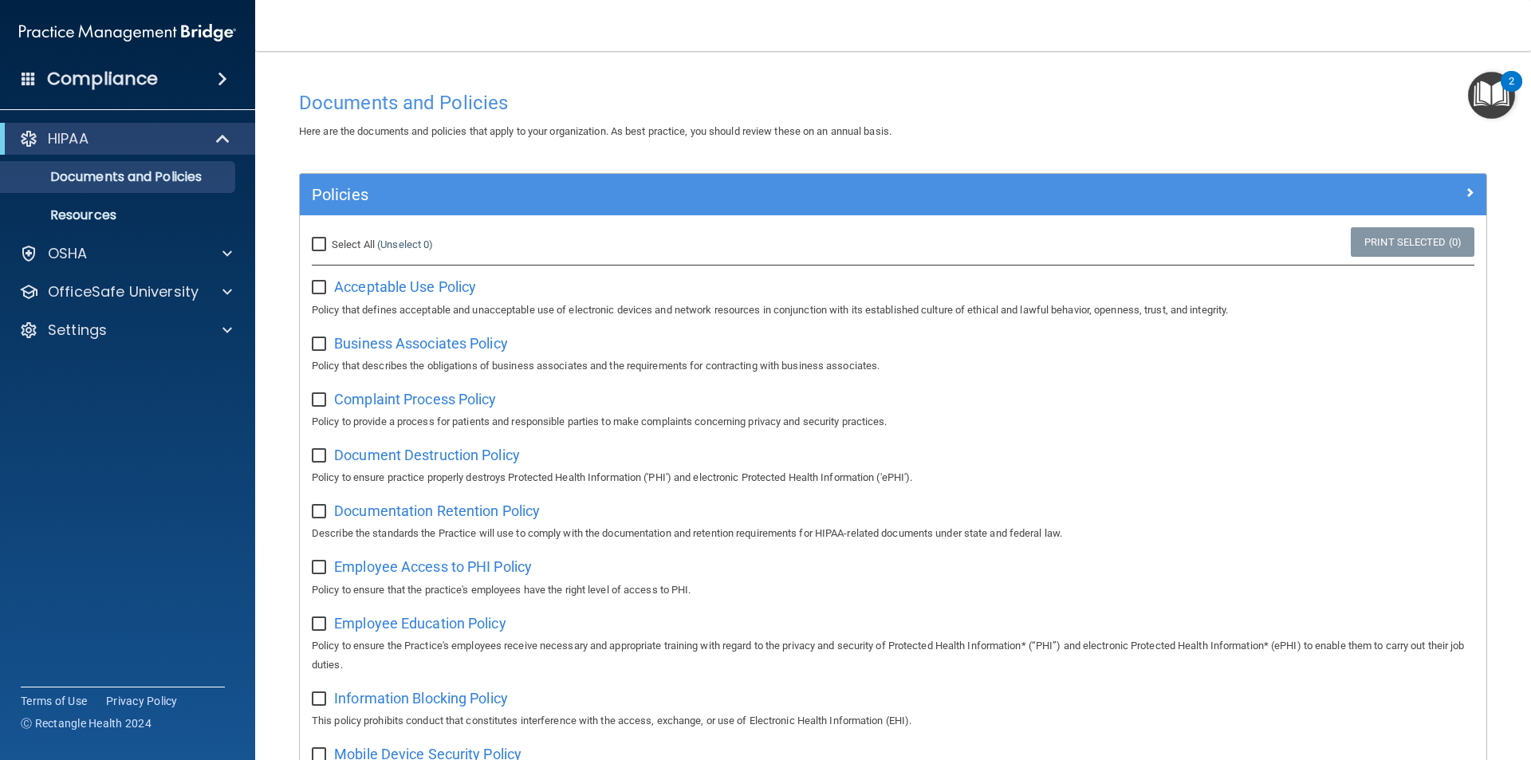
click at [184, 87] on div "Compliance" at bounding box center [127, 78] width 255 height 35
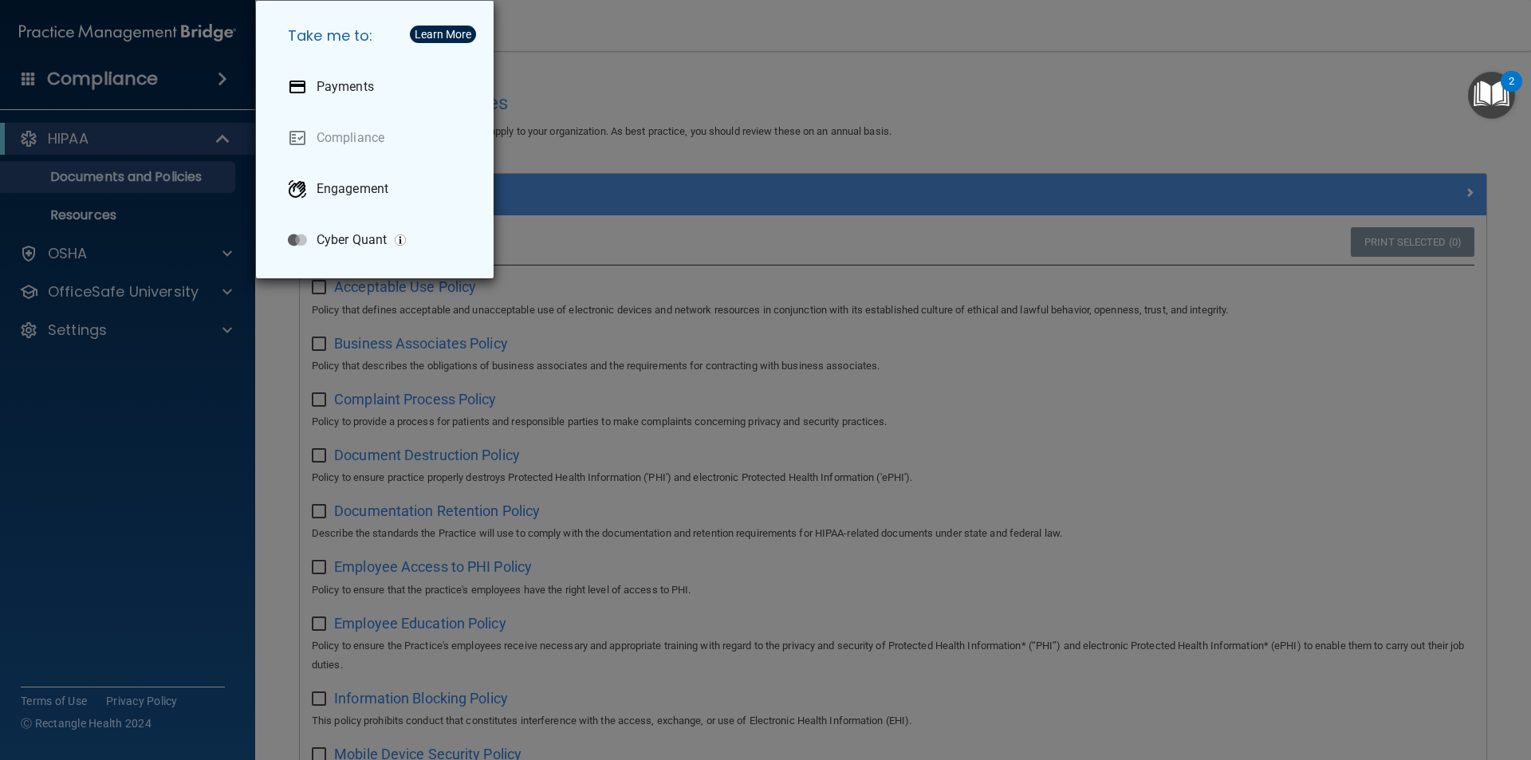
drag, startPoint x: 1064, startPoint y: 151, endPoint x: 997, endPoint y: 152, distance: 67.0
click at [1064, 150] on div "Take me to: Payments Compliance Engagement Cyber Quant" at bounding box center [765, 380] width 1531 height 760
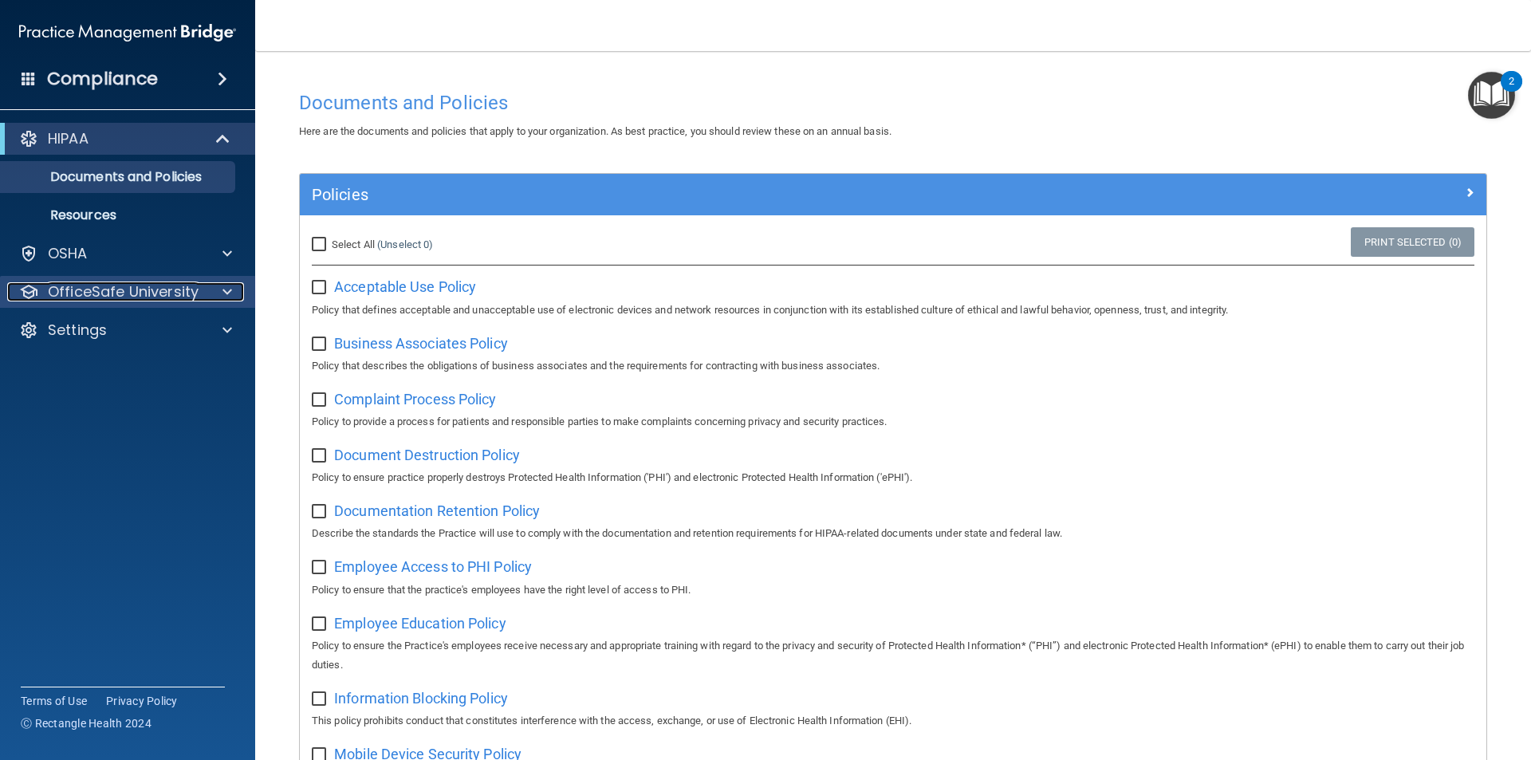
click at [113, 294] on p "OfficeSafe University" at bounding box center [123, 291] width 151 height 19
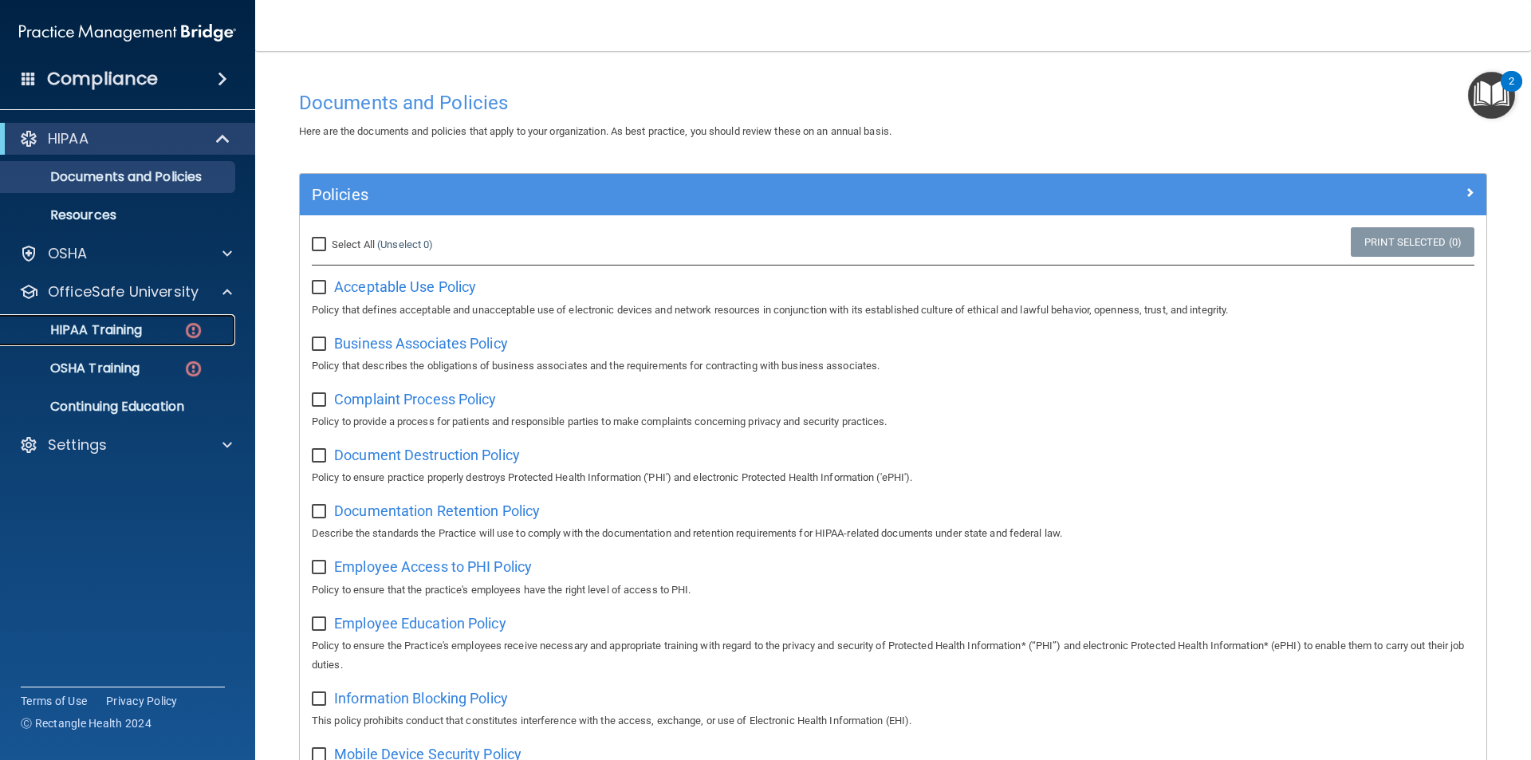
click at [138, 340] on link "HIPAA Training" at bounding box center [109, 330] width 251 height 32
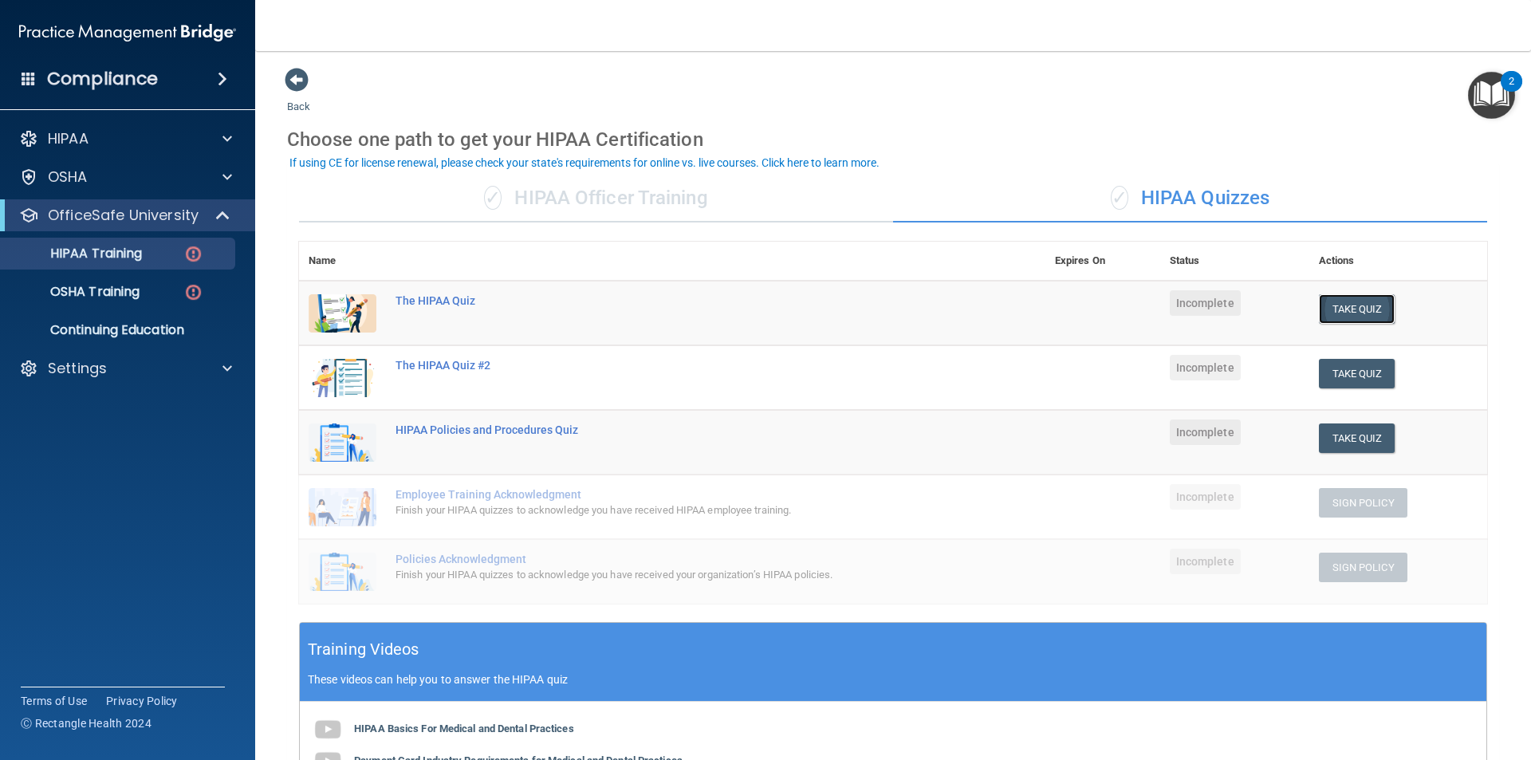
click at [1330, 297] on button "Take Quiz" at bounding box center [1357, 309] width 77 height 30
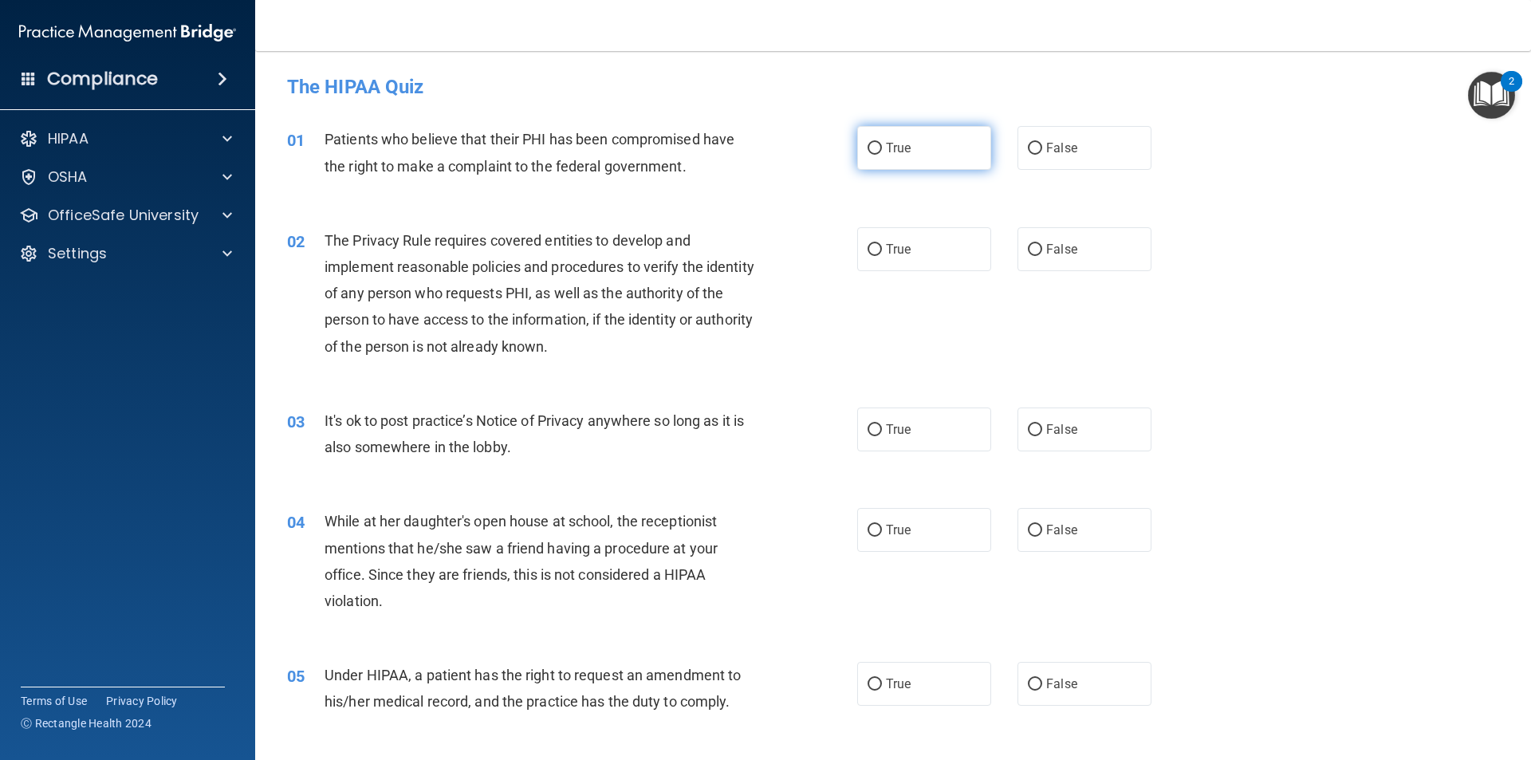
click at [903, 153] on span "True" at bounding box center [898, 147] width 25 height 15
click at [882, 153] on input "True" at bounding box center [875, 149] width 14 height 12
radio input "true"
click at [869, 255] on input "True" at bounding box center [875, 250] width 14 height 12
radio input "true"
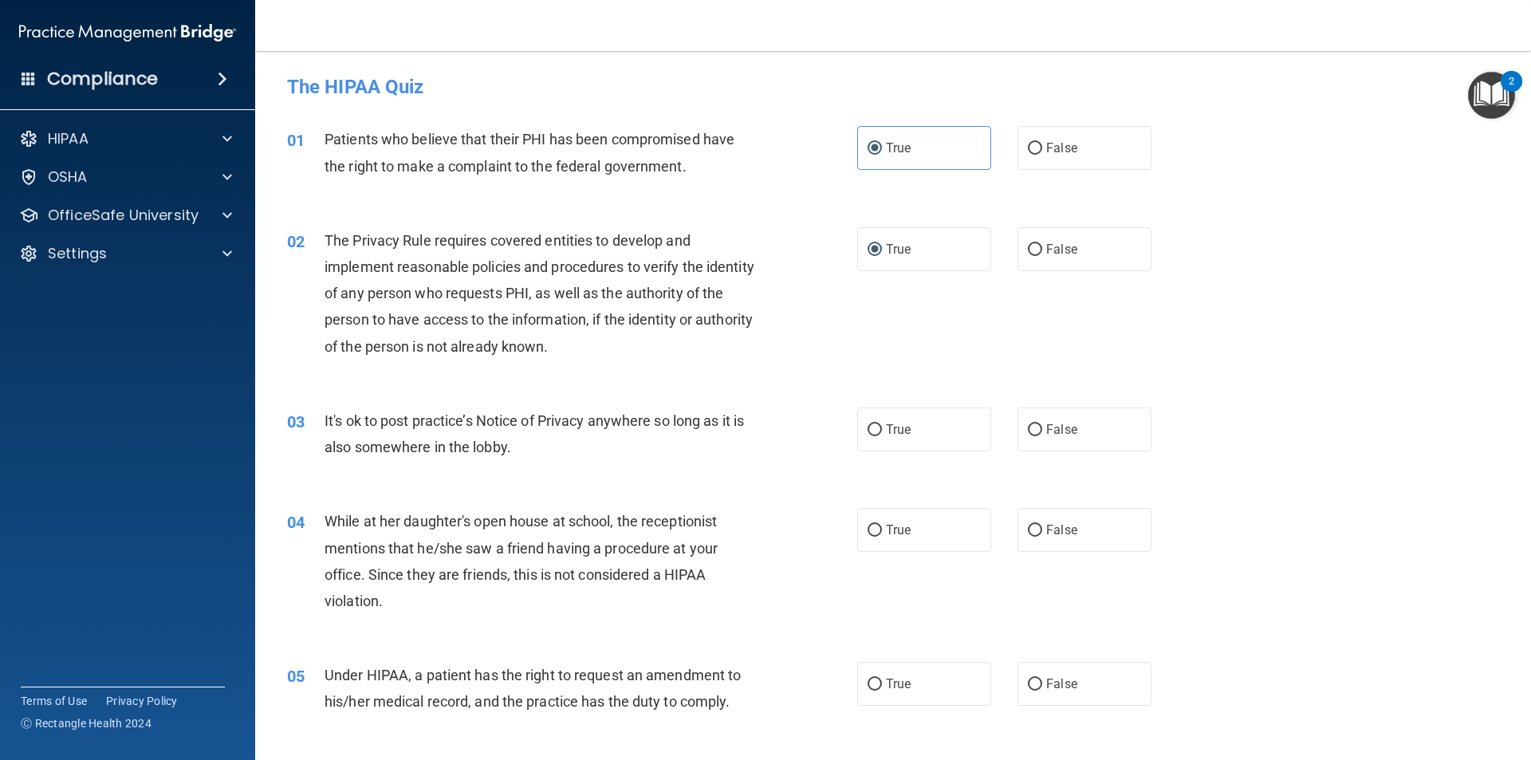
scroll to position [239, 0]
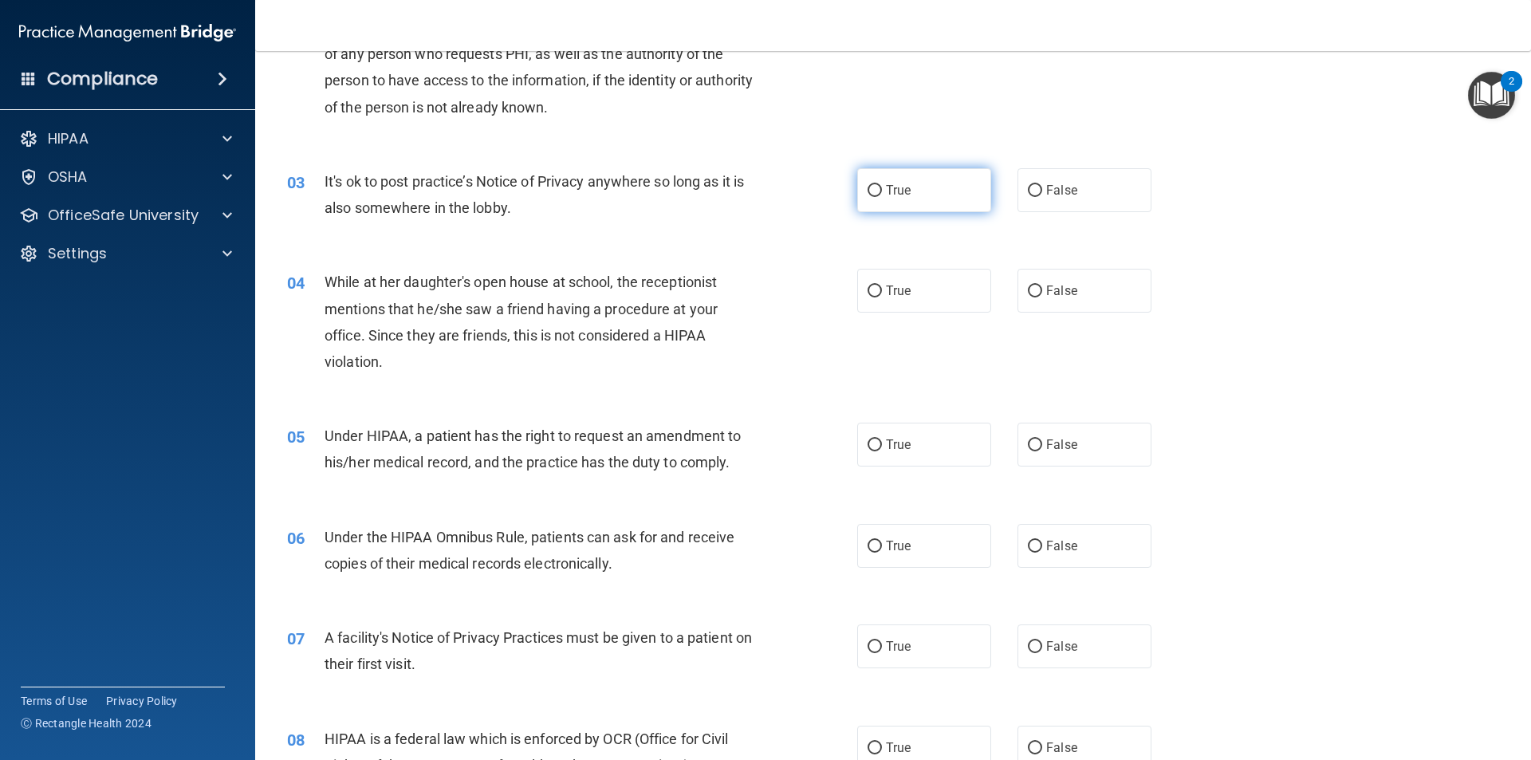
click at [899, 191] on span "True" at bounding box center [898, 190] width 25 height 15
click at [882, 191] on input "True" at bounding box center [875, 191] width 14 height 12
radio input "true"
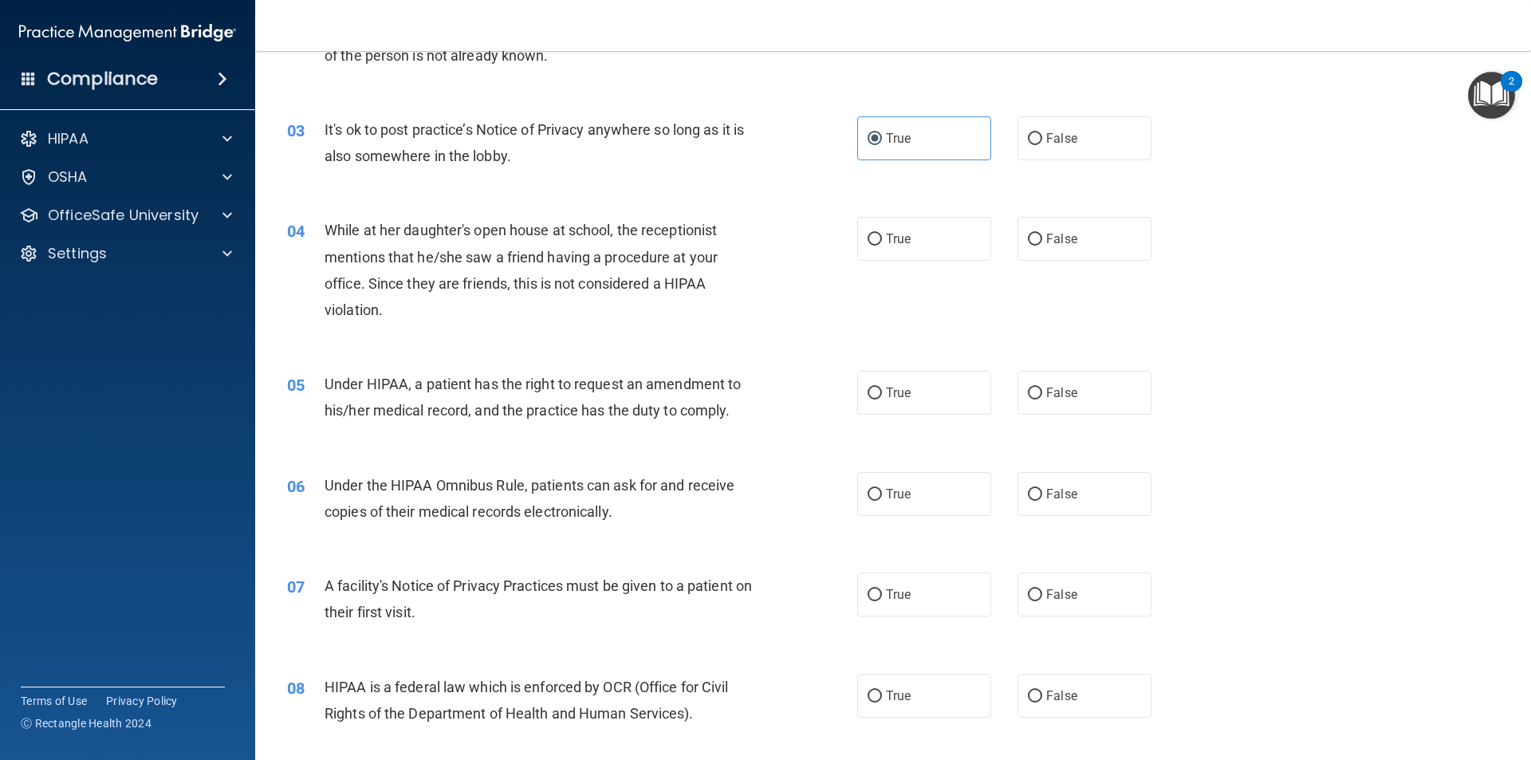
scroll to position [319, 0]
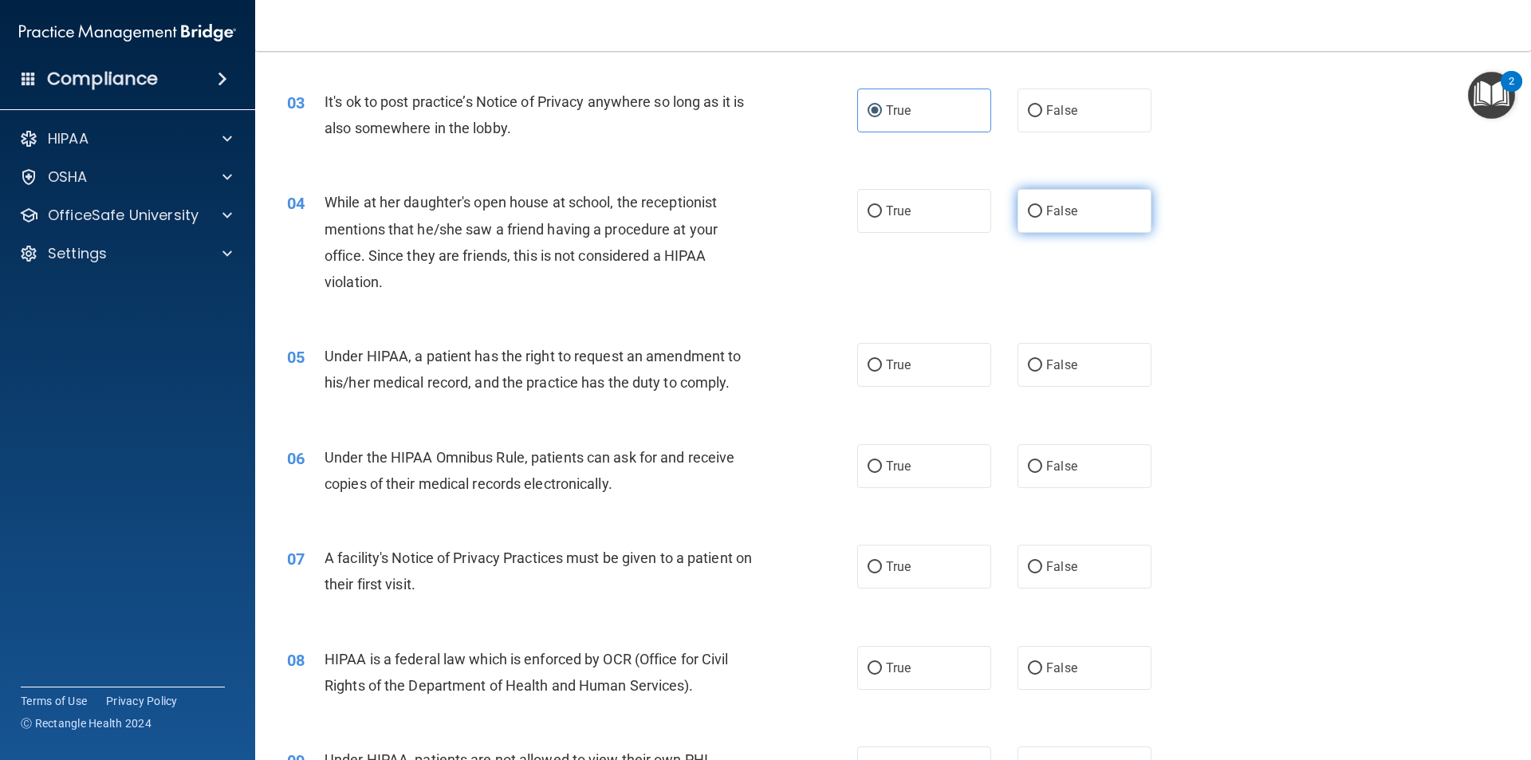
click at [1048, 204] on span "False" at bounding box center [1061, 210] width 31 height 15
click at [1043, 206] on input "False" at bounding box center [1035, 212] width 14 height 12
radio input "true"
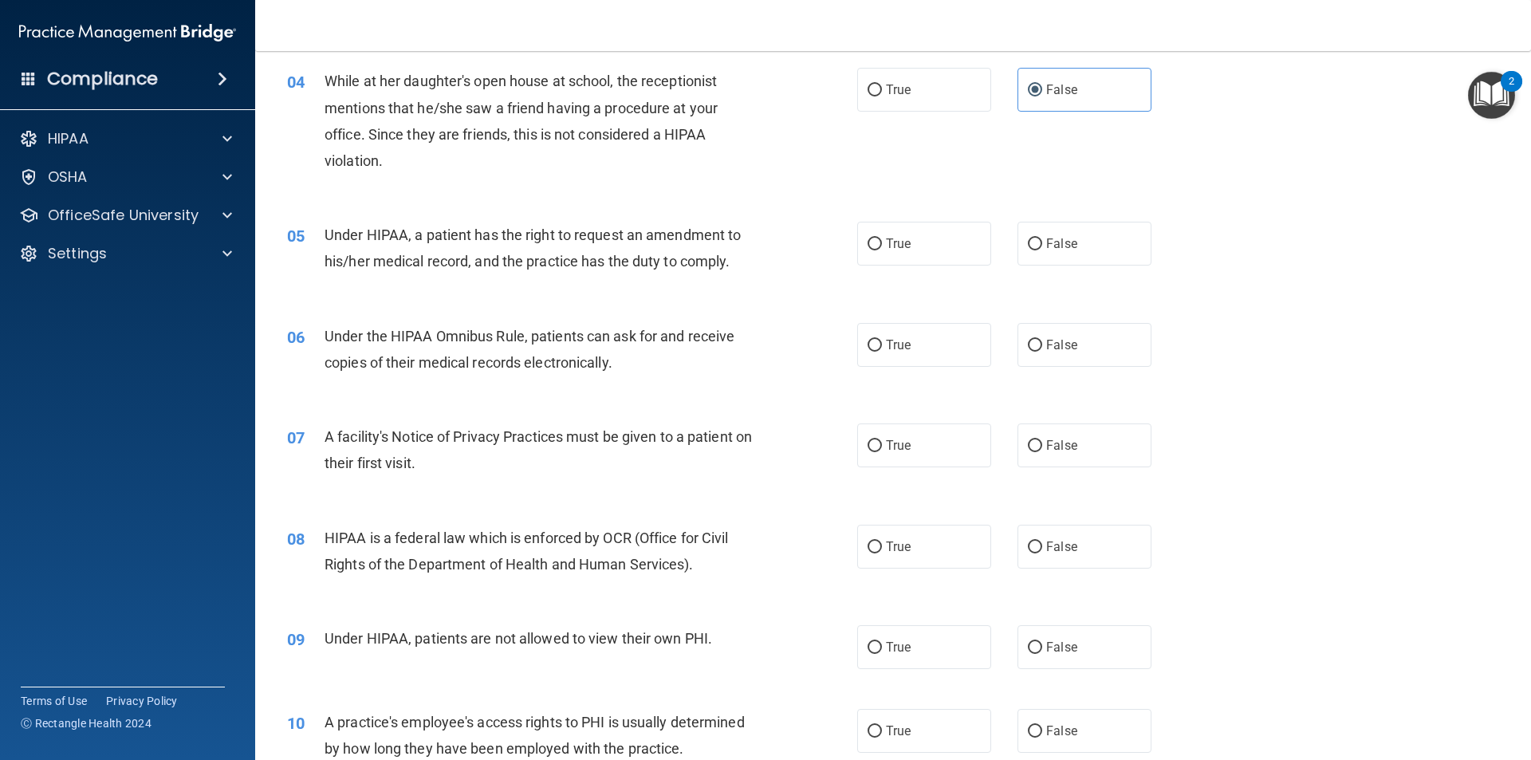
scroll to position [479, 0]
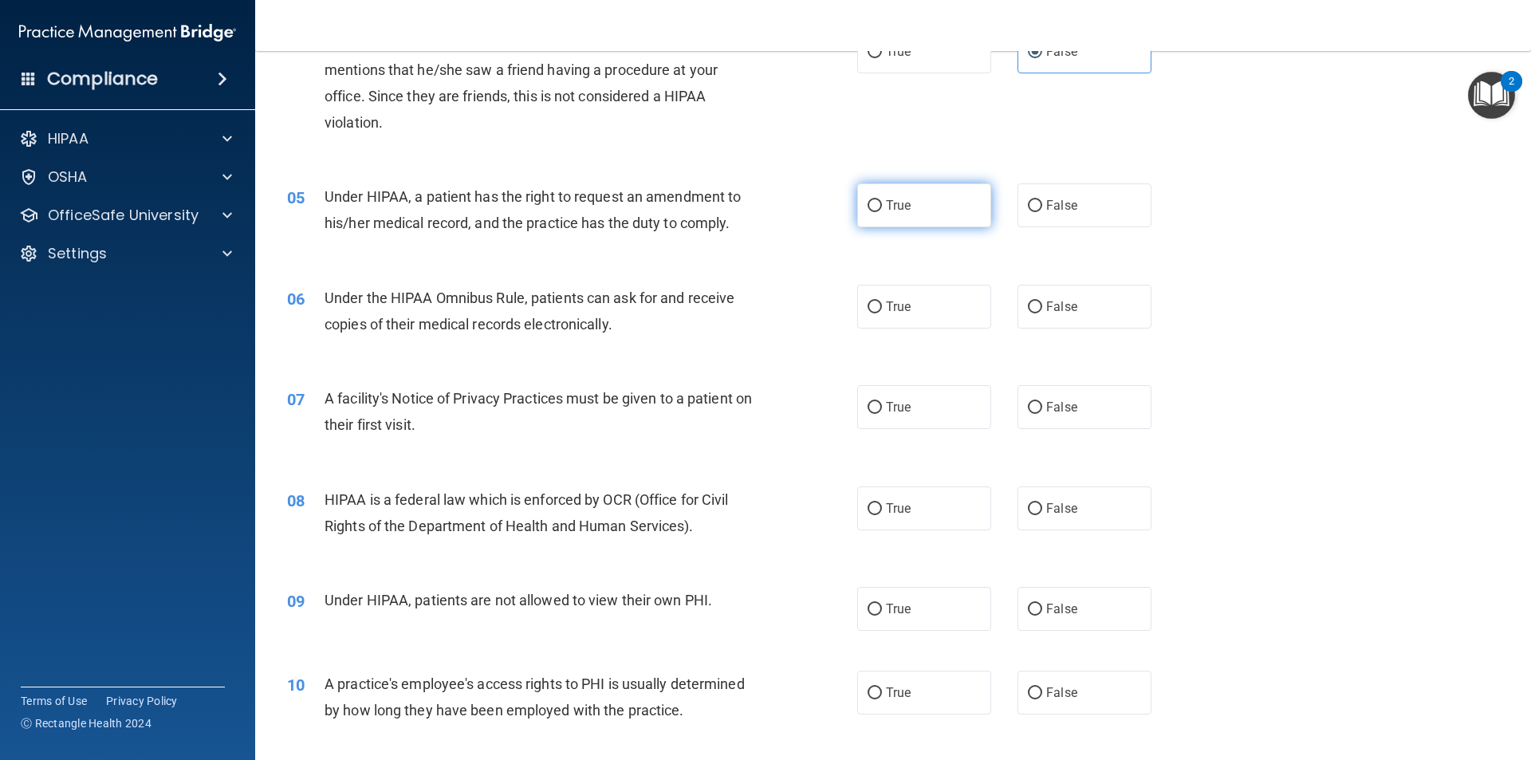
click at [877, 207] on label "True" at bounding box center [924, 205] width 134 height 44
click at [877, 207] on input "True" at bounding box center [875, 206] width 14 height 12
radio input "true"
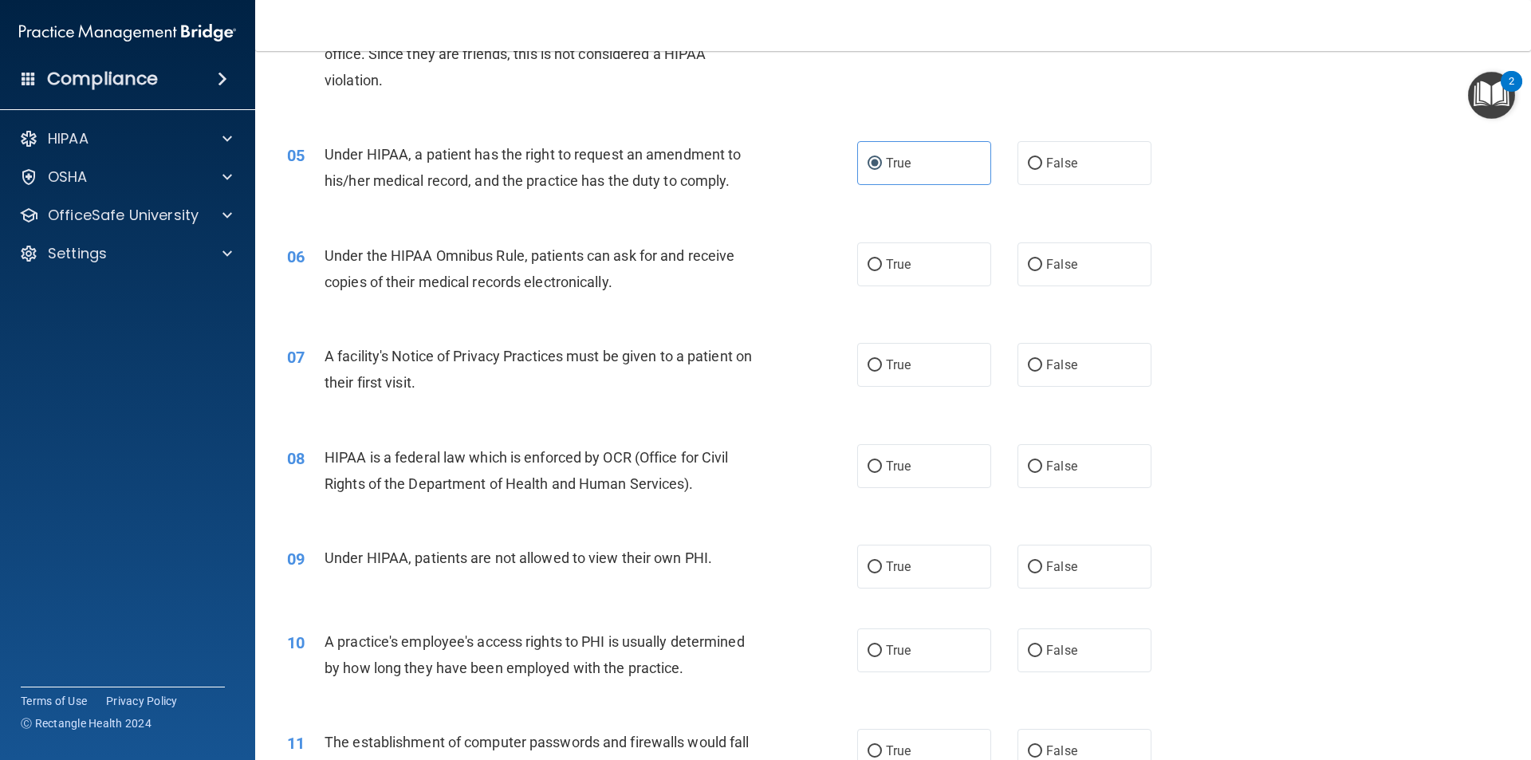
scroll to position [558, 0]
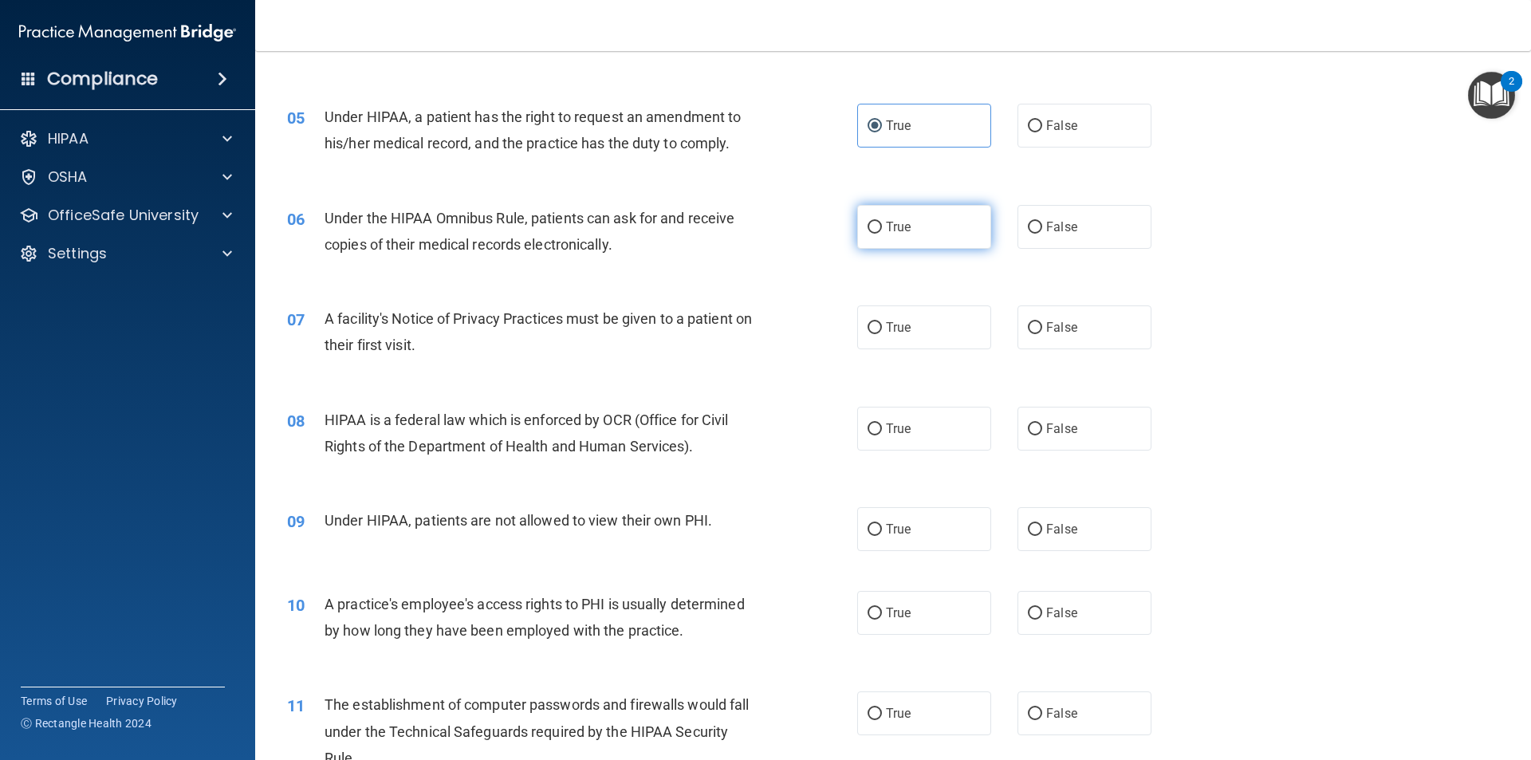
click at [903, 239] on label "True" at bounding box center [924, 227] width 134 height 44
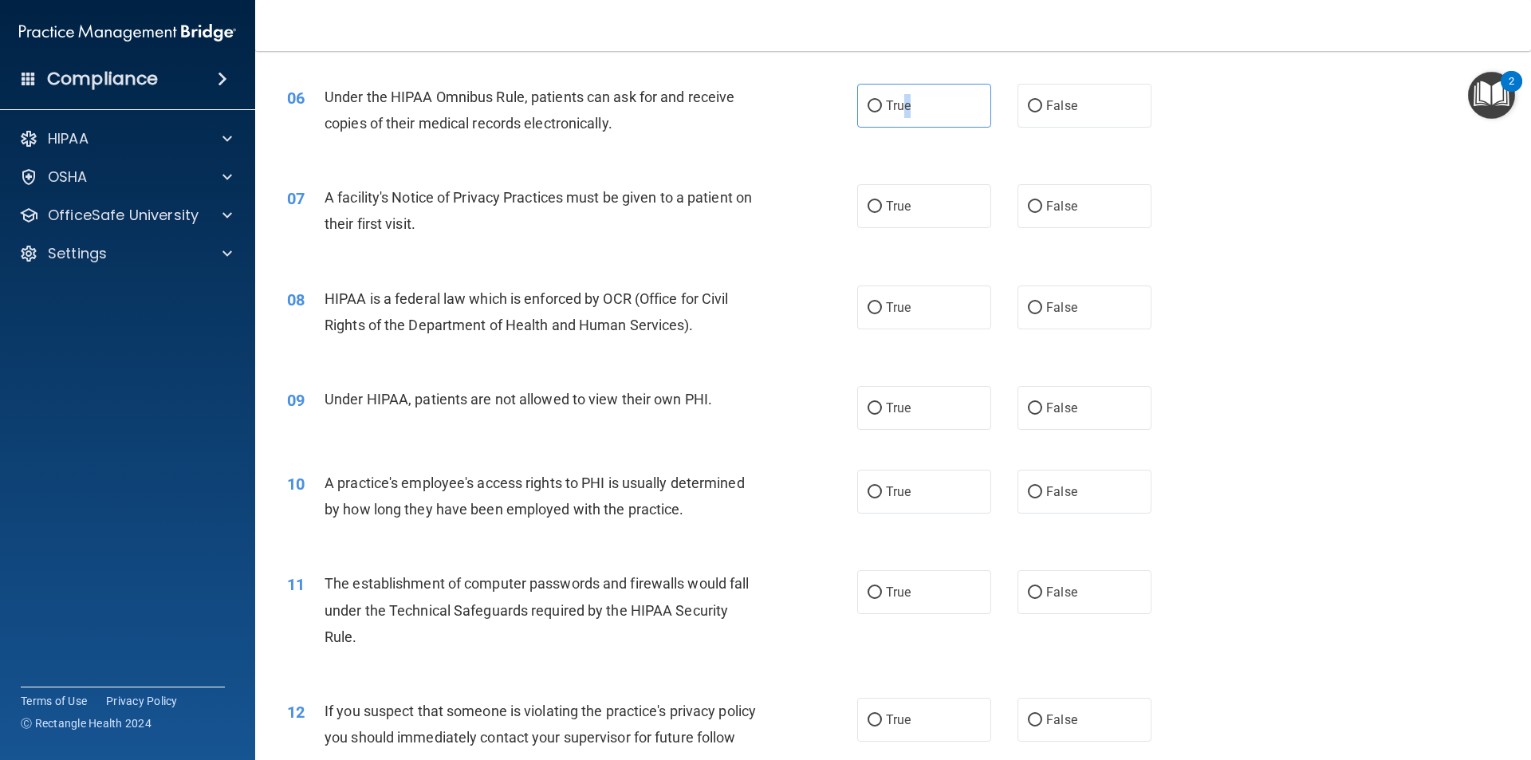
scroll to position [718, 0]
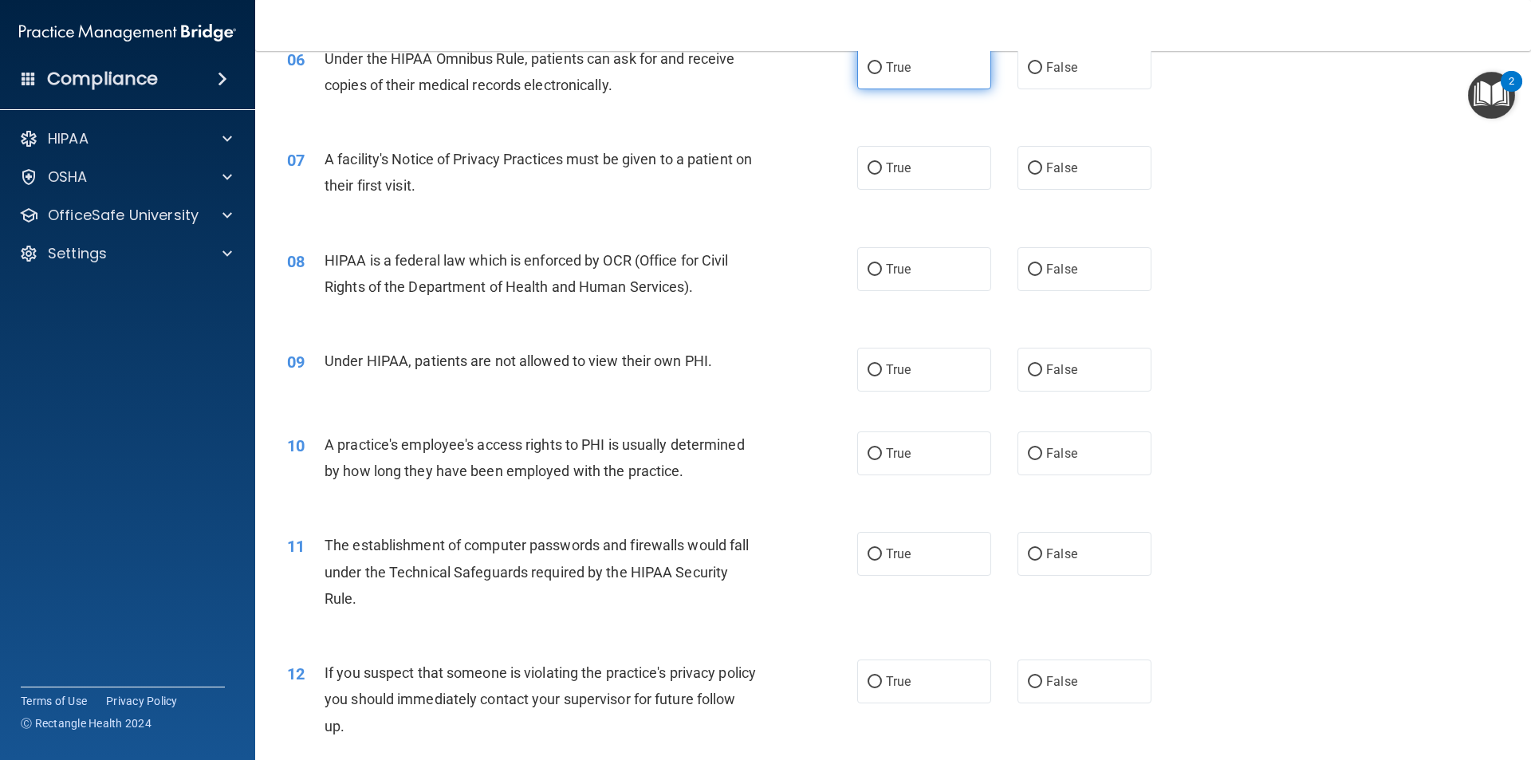
click at [871, 77] on label "True" at bounding box center [924, 67] width 134 height 44
click at [871, 74] on input "True" at bounding box center [875, 68] width 14 height 12
radio input "true"
click at [912, 165] on label "True" at bounding box center [924, 168] width 134 height 44
click at [882, 165] on input "True" at bounding box center [875, 169] width 14 height 12
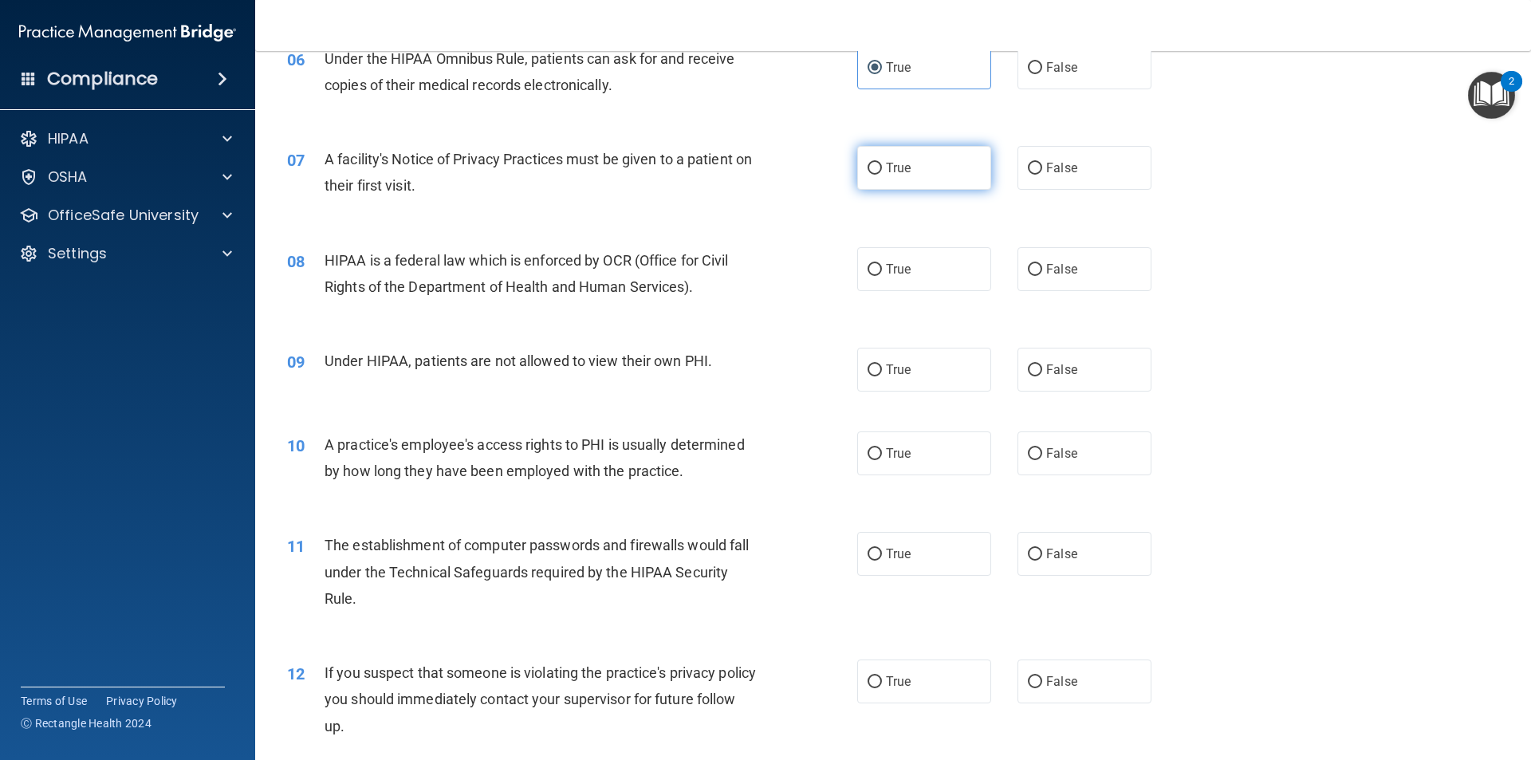
radio input "true"
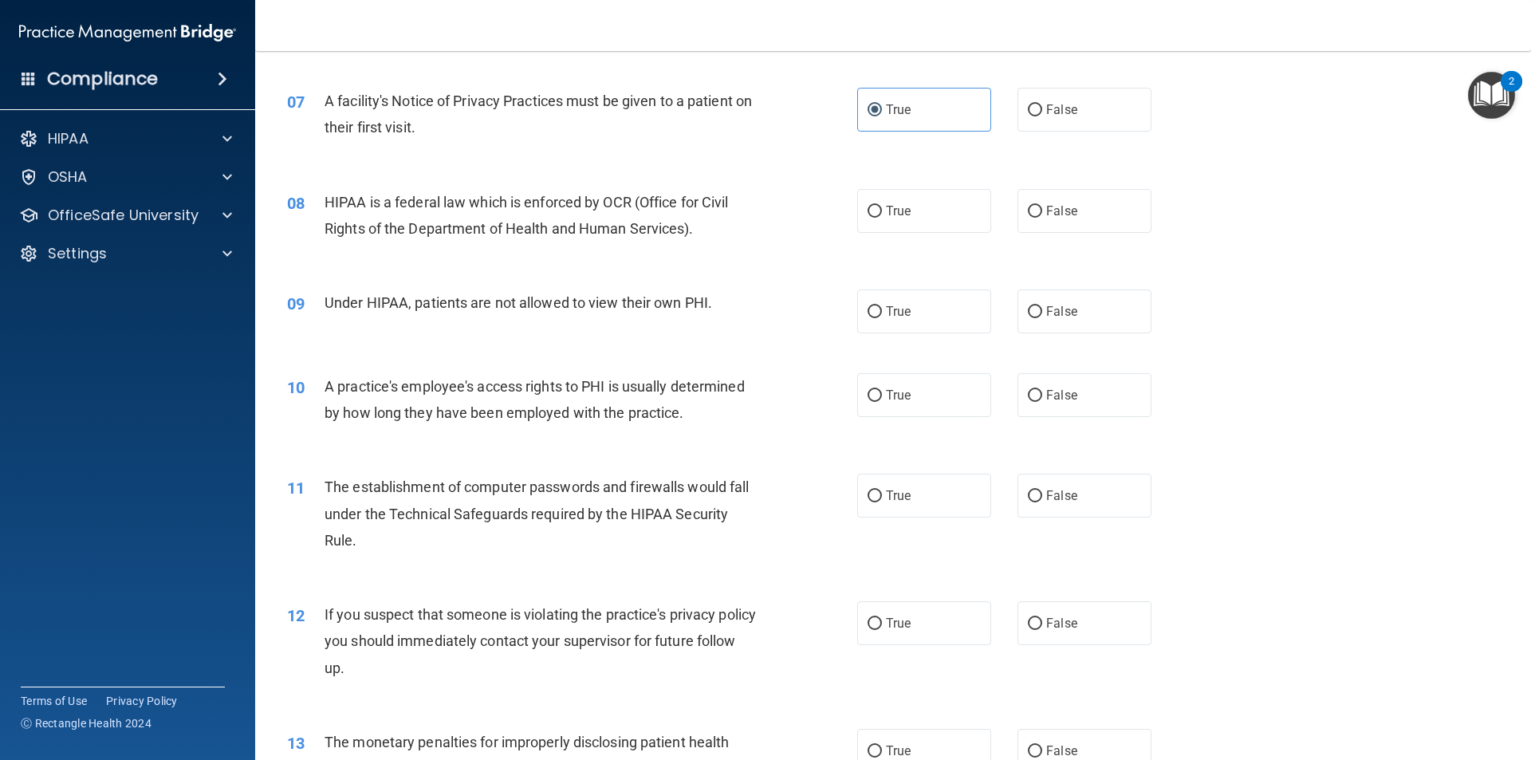
scroll to position [798, 0]
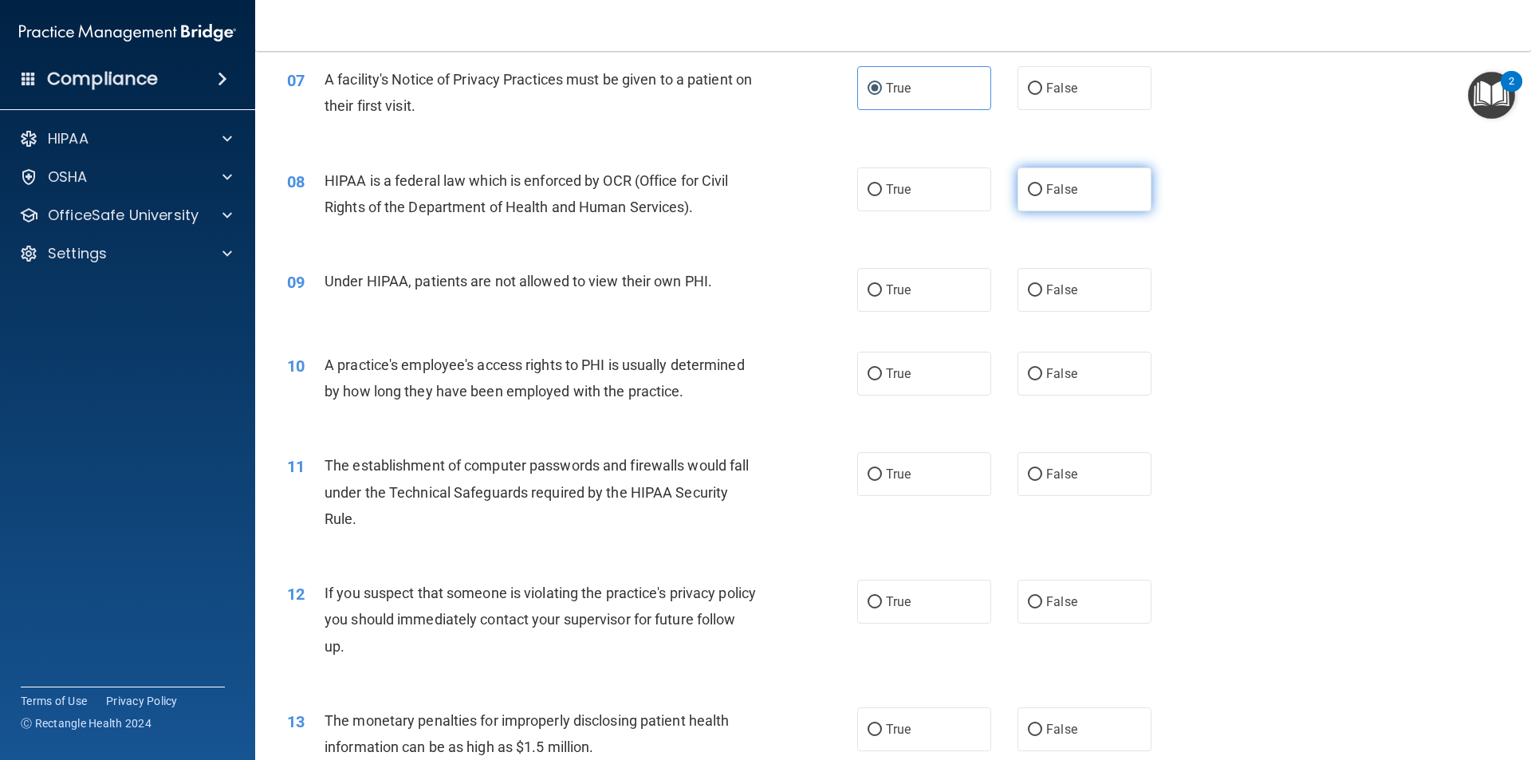
click at [1066, 183] on span "False" at bounding box center [1061, 189] width 31 height 15
click at [1043, 184] on input "False" at bounding box center [1035, 190] width 14 height 12
radio input "true"
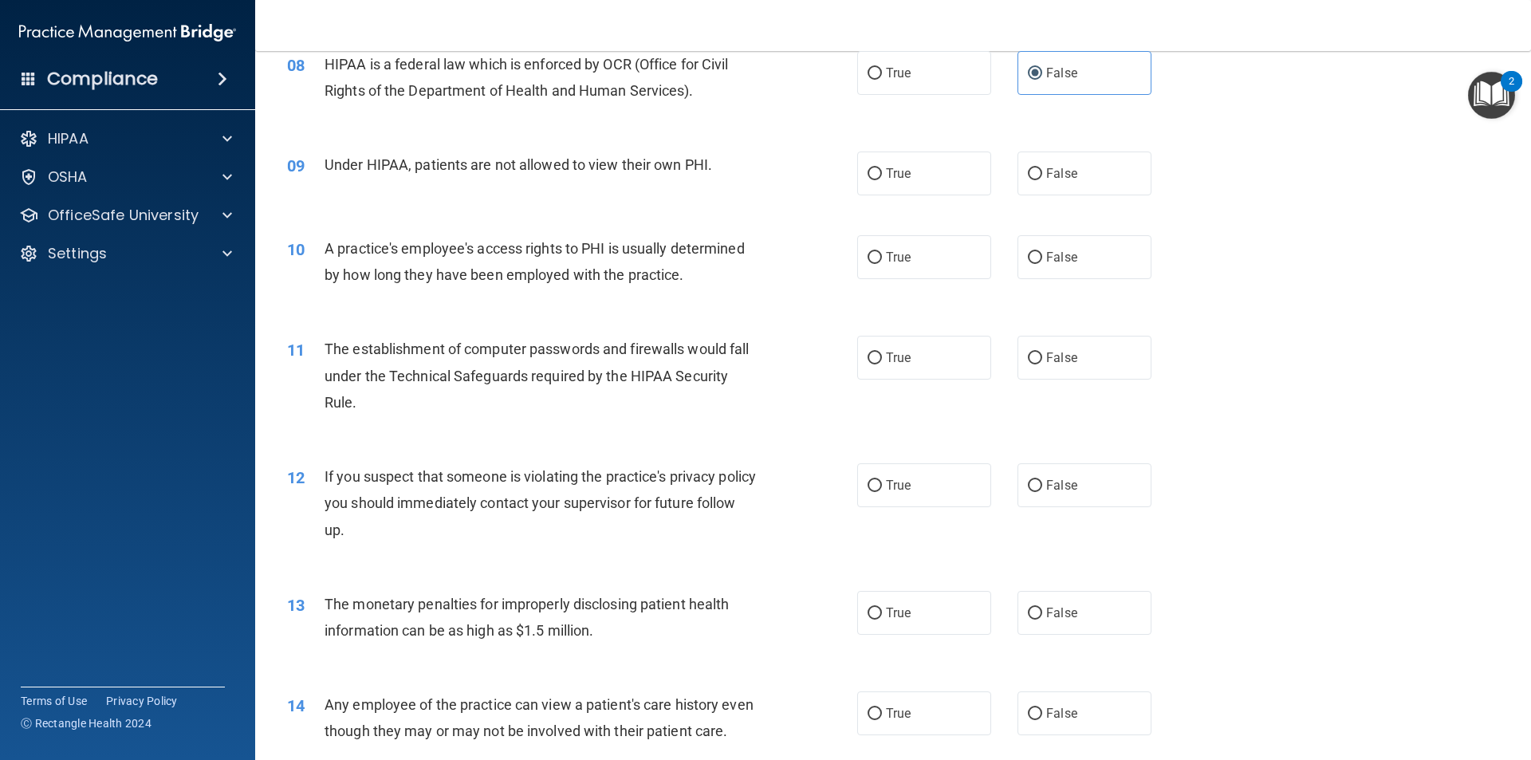
scroll to position [957, 0]
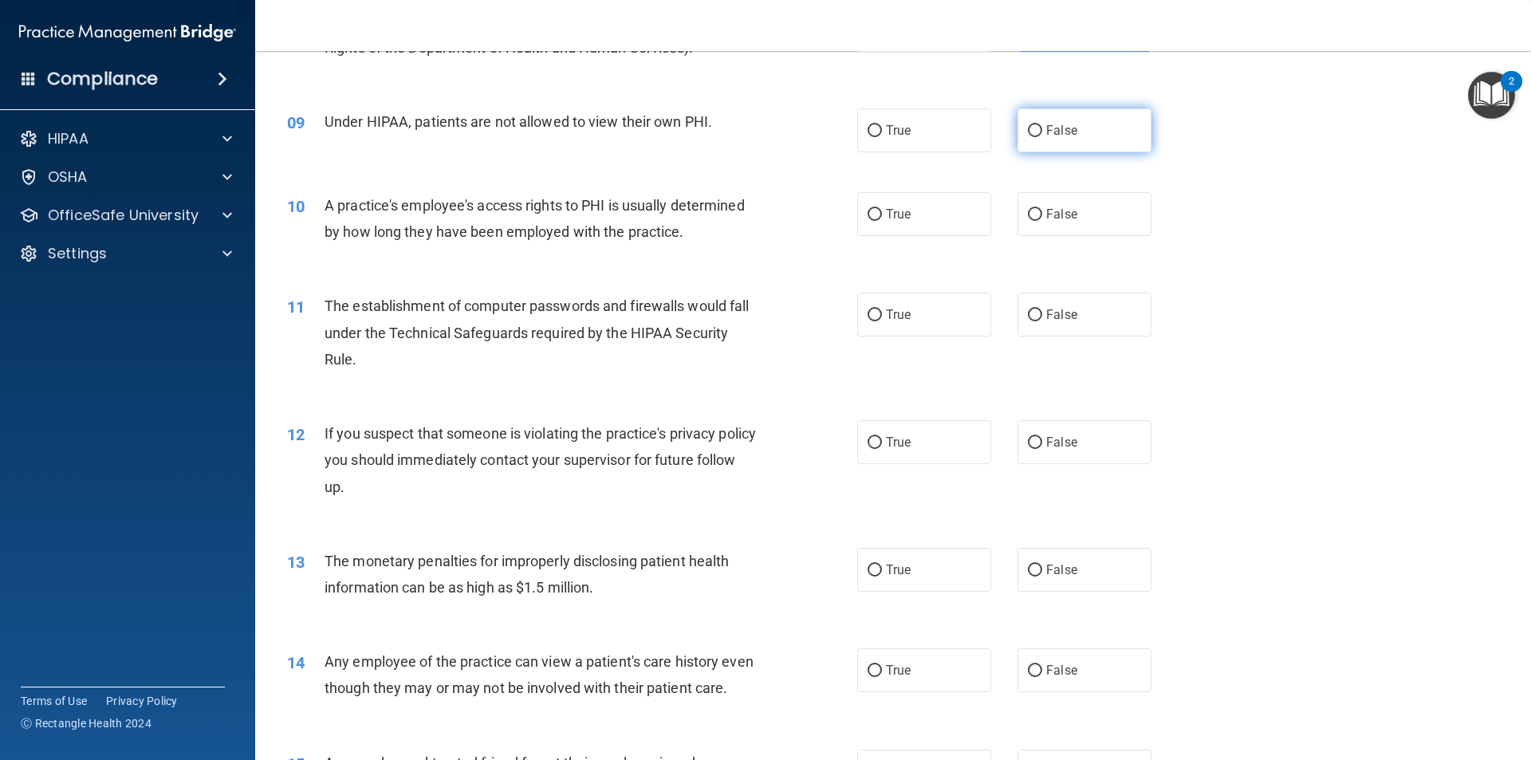
click at [1052, 131] on span "False" at bounding box center [1061, 130] width 31 height 15
click at [1043, 131] on input "False" at bounding box center [1035, 131] width 14 height 12
radio input "true"
click at [1074, 211] on label "False" at bounding box center [1085, 214] width 134 height 44
click at [1043, 211] on input "False" at bounding box center [1035, 215] width 14 height 12
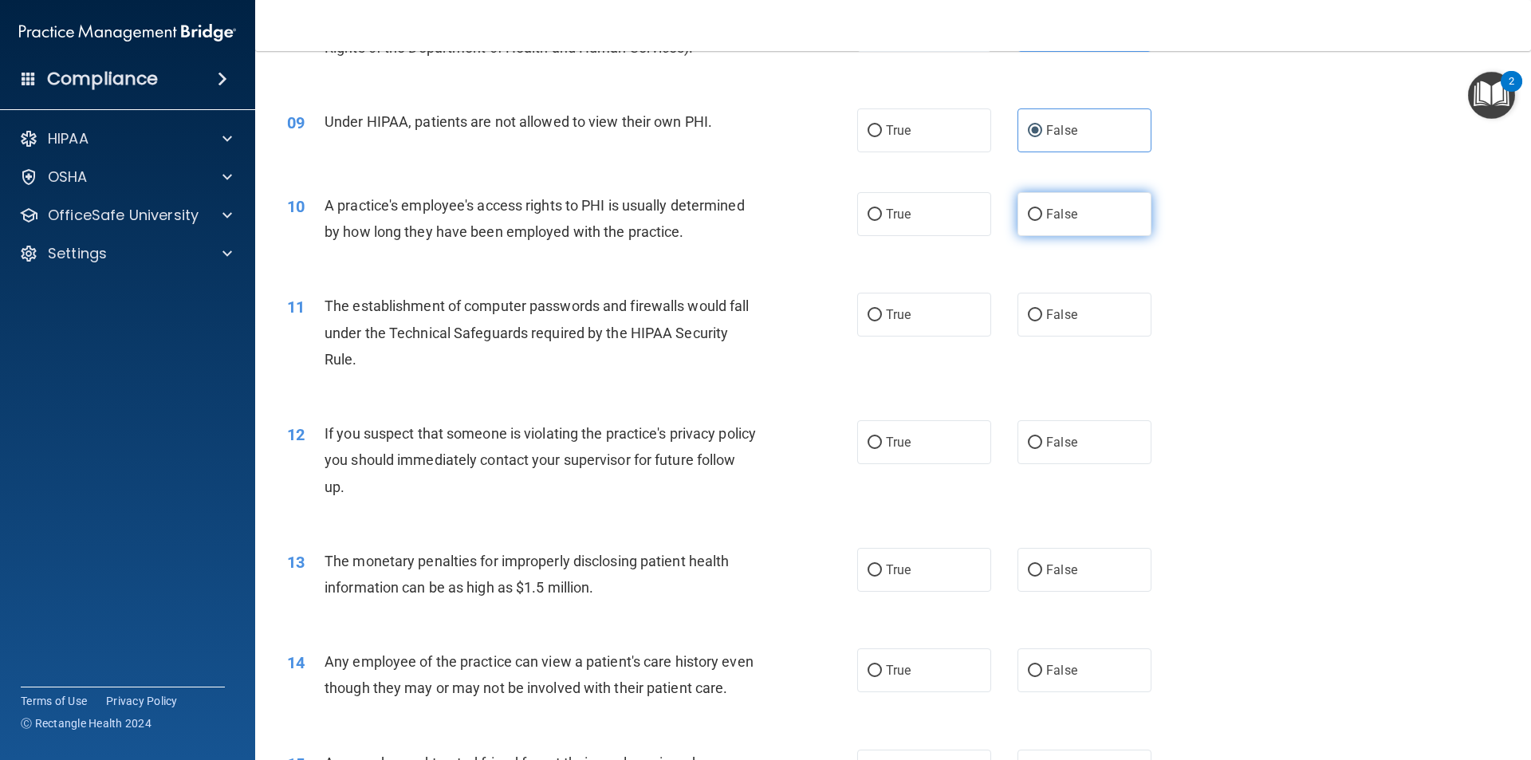
radio input "true"
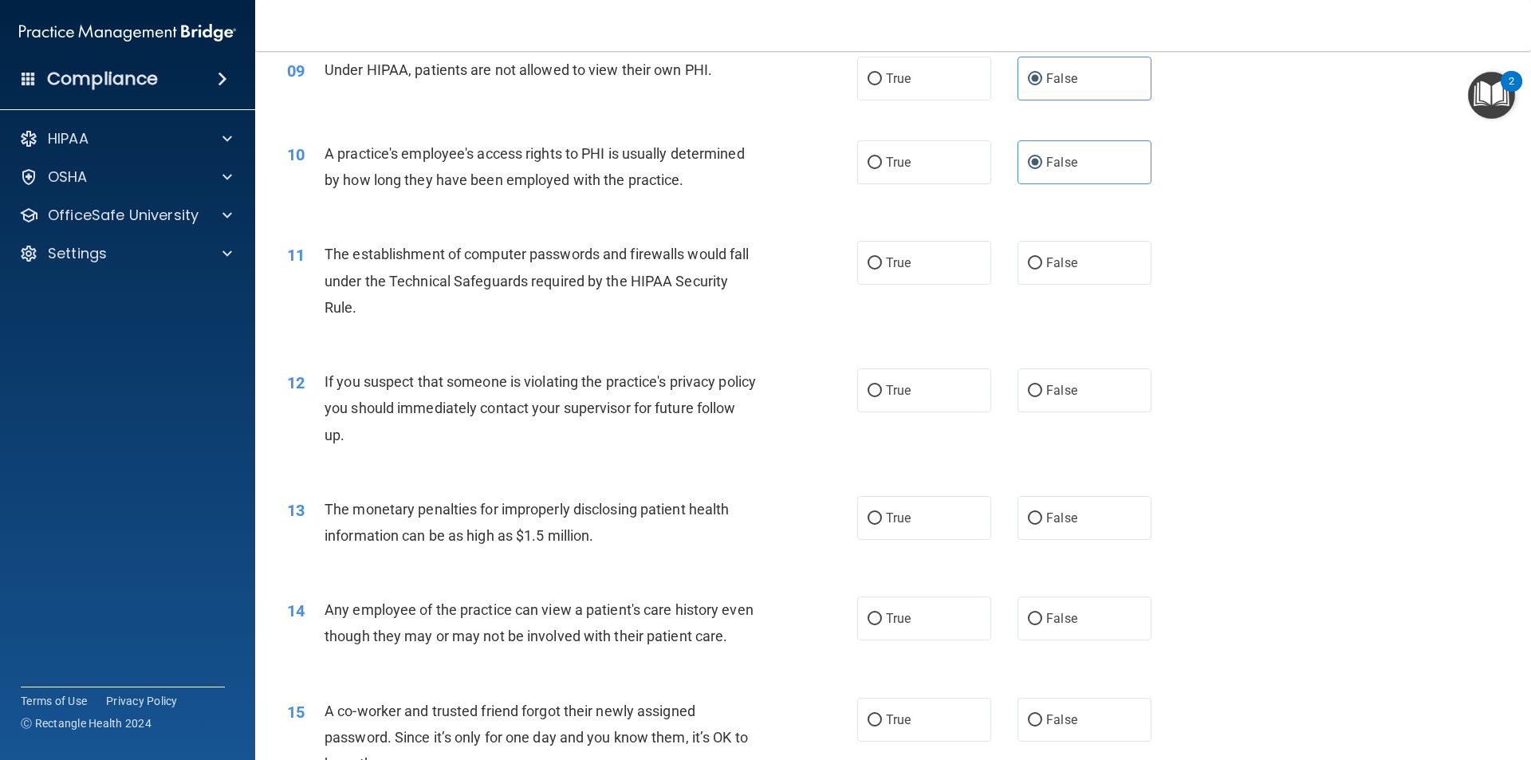
scroll to position [1037, 0]
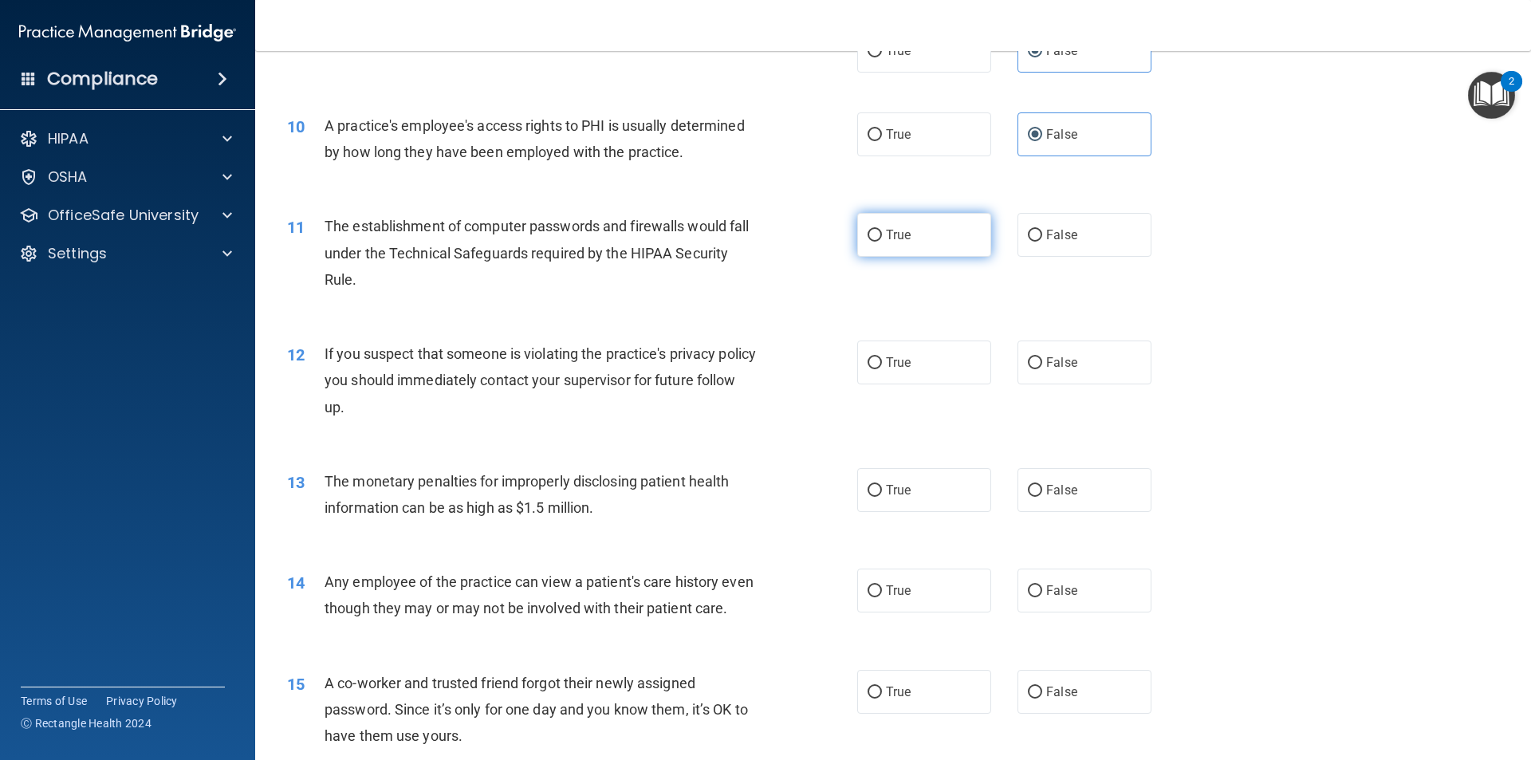
click at [919, 245] on label "True" at bounding box center [924, 235] width 134 height 44
click at [882, 242] on input "True" at bounding box center [875, 236] width 14 height 12
radio input "true"
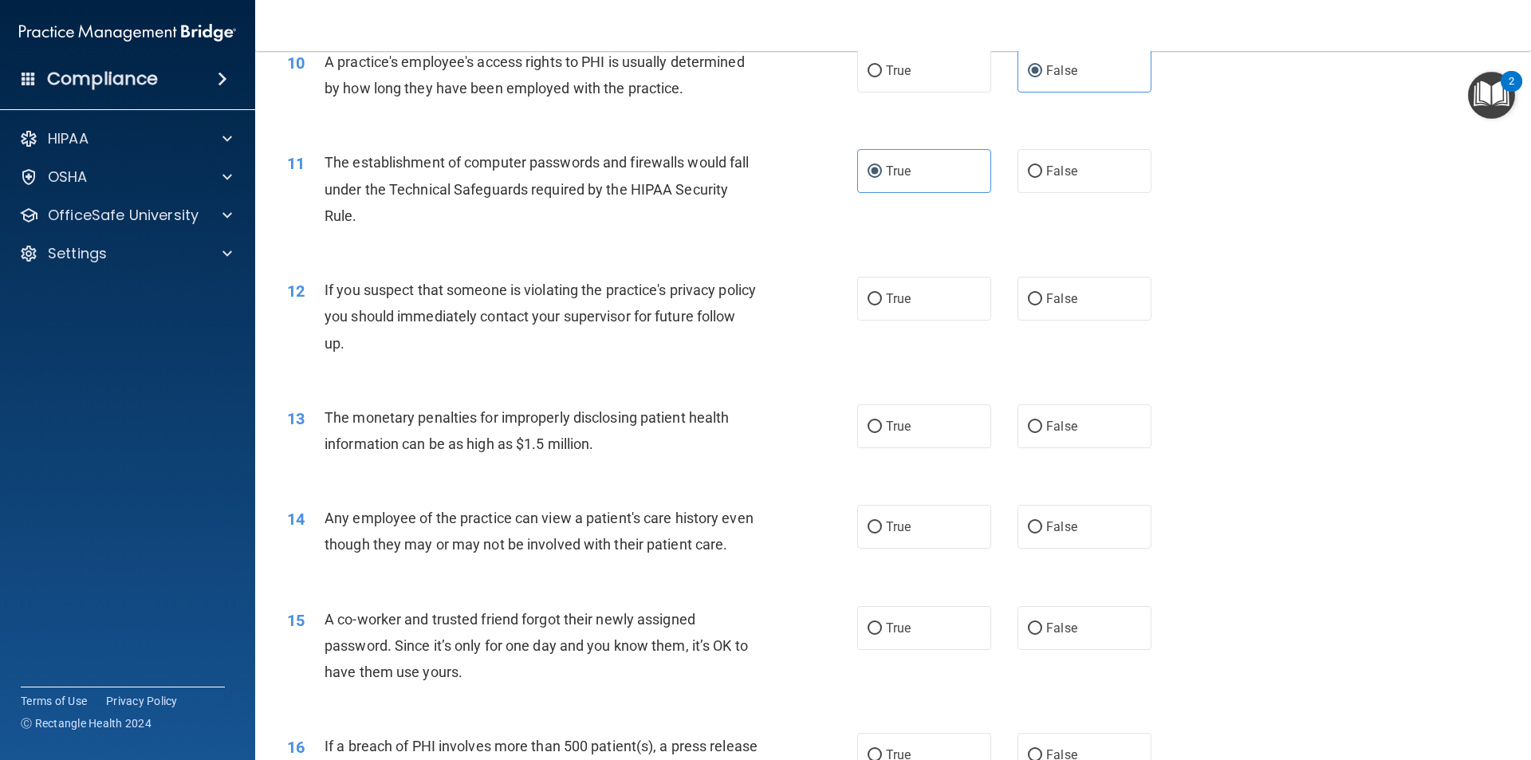
scroll to position [1196, 0]
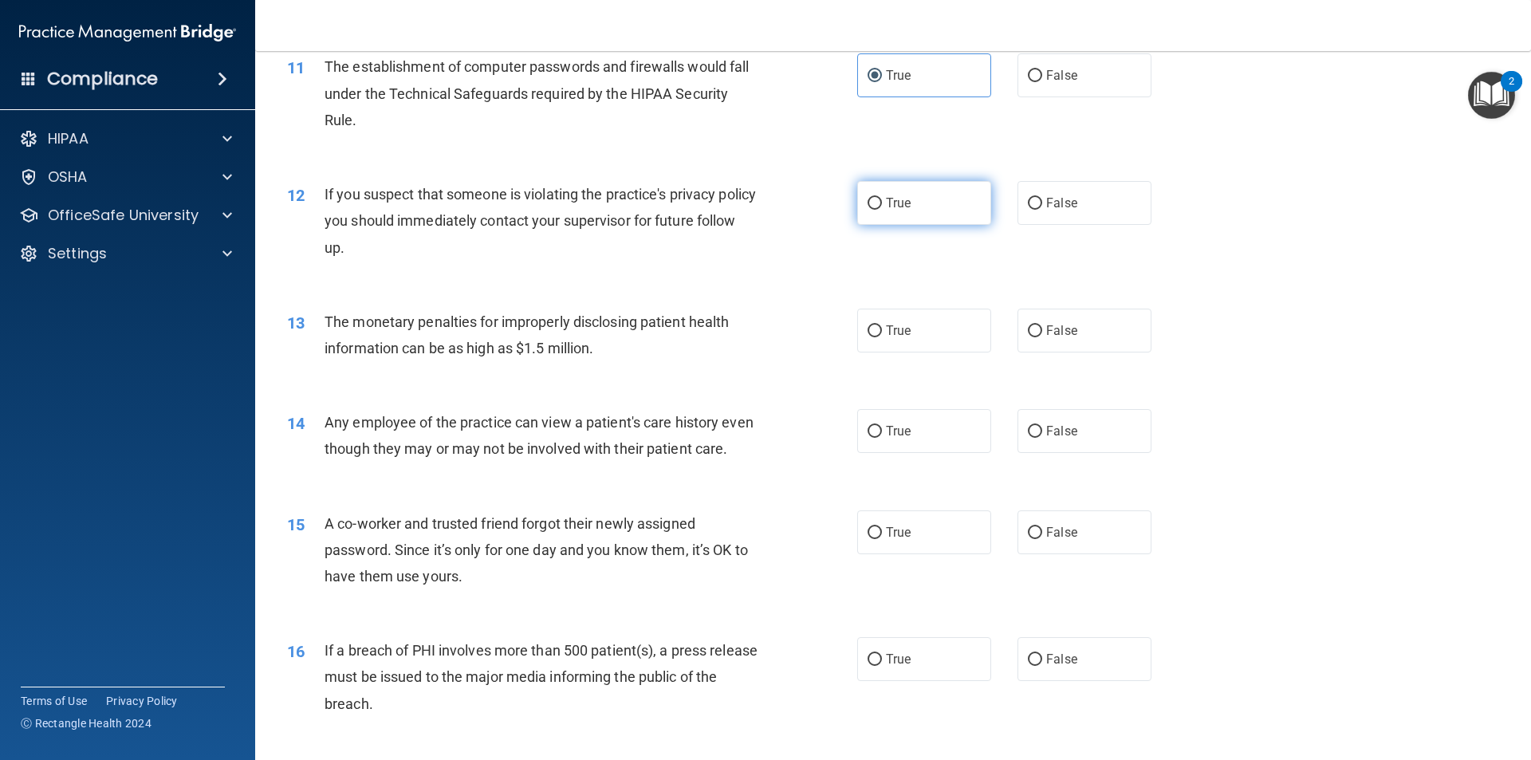
click at [898, 206] on span "True" at bounding box center [898, 202] width 25 height 15
click at [882, 206] on input "True" at bounding box center [875, 204] width 14 height 12
radio input "true"
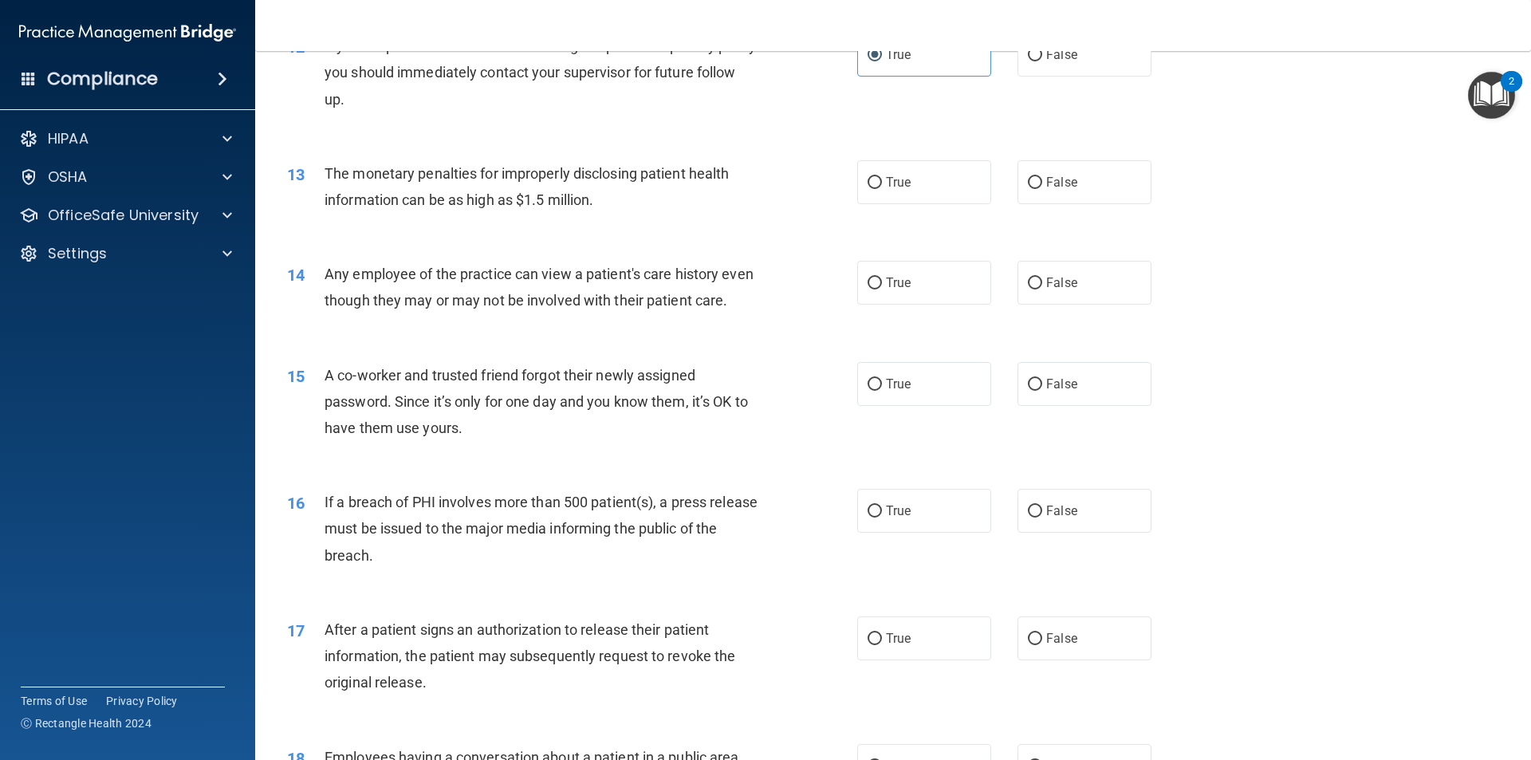
scroll to position [1356, 0]
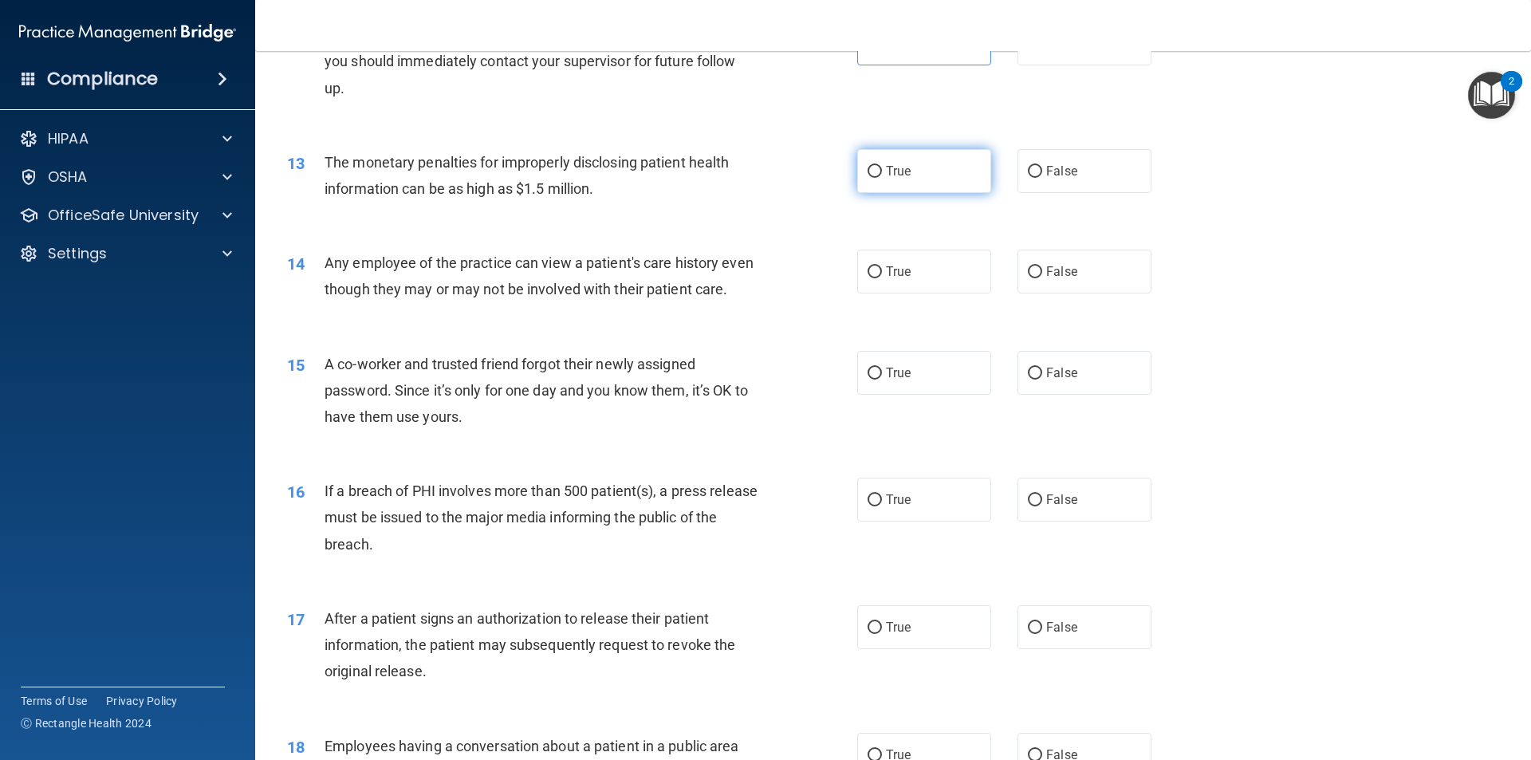
click at [886, 178] on span "True" at bounding box center [898, 171] width 25 height 15
click at [882, 178] on input "True" at bounding box center [875, 172] width 14 height 12
radio input "true"
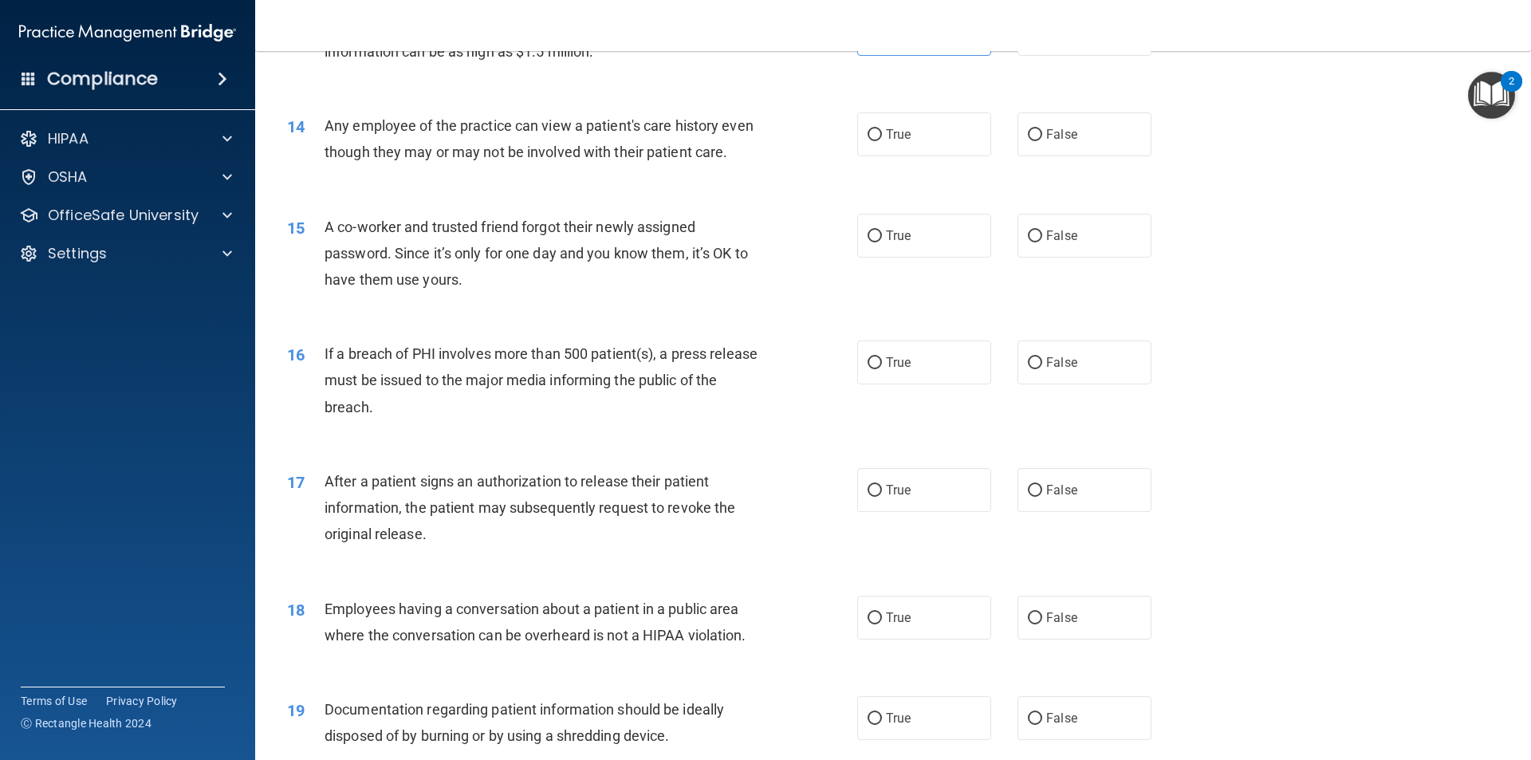
scroll to position [1515, 0]
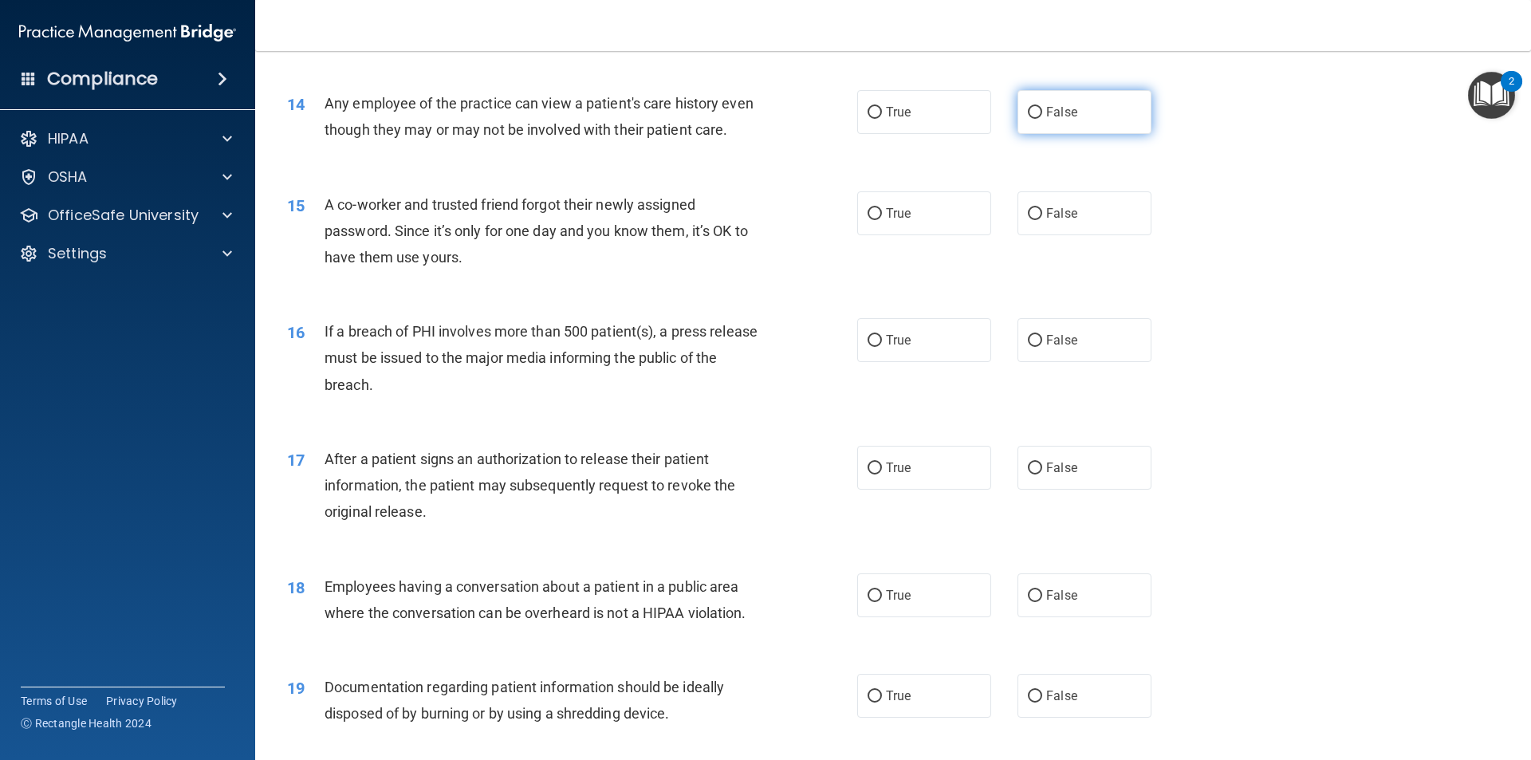
click at [1077, 121] on label "False" at bounding box center [1085, 112] width 134 height 44
click at [1043, 119] on input "False" at bounding box center [1035, 113] width 14 height 12
radio input "true"
click at [868, 117] on input "True" at bounding box center [875, 113] width 14 height 12
radio input "true"
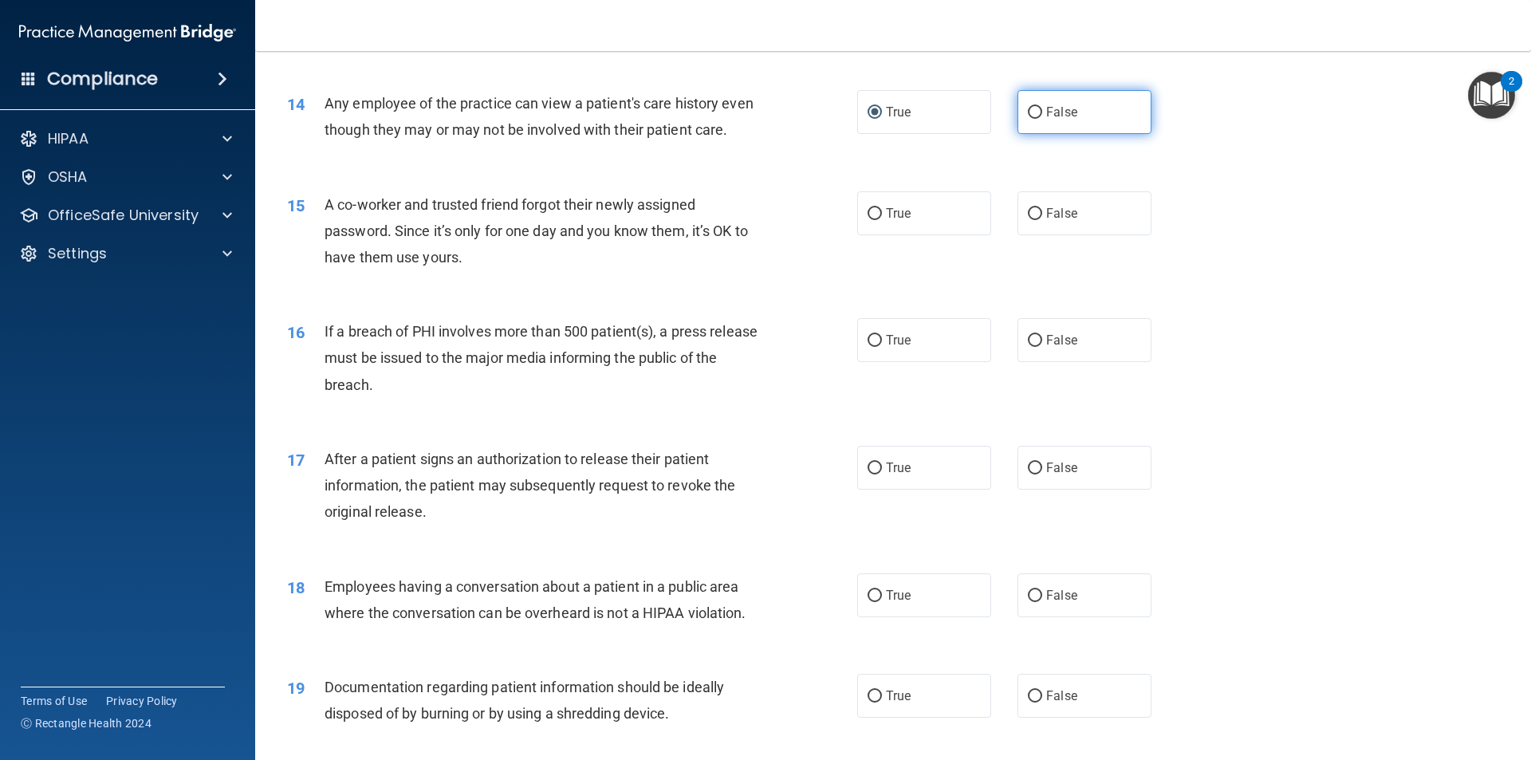
click at [1018, 119] on label "False" at bounding box center [1085, 112] width 134 height 44
click at [1028, 119] on input "False" at bounding box center [1035, 113] width 14 height 12
radio input "true"
radio input "false"
click at [1052, 221] on span "False" at bounding box center [1061, 213] width 31 height 15
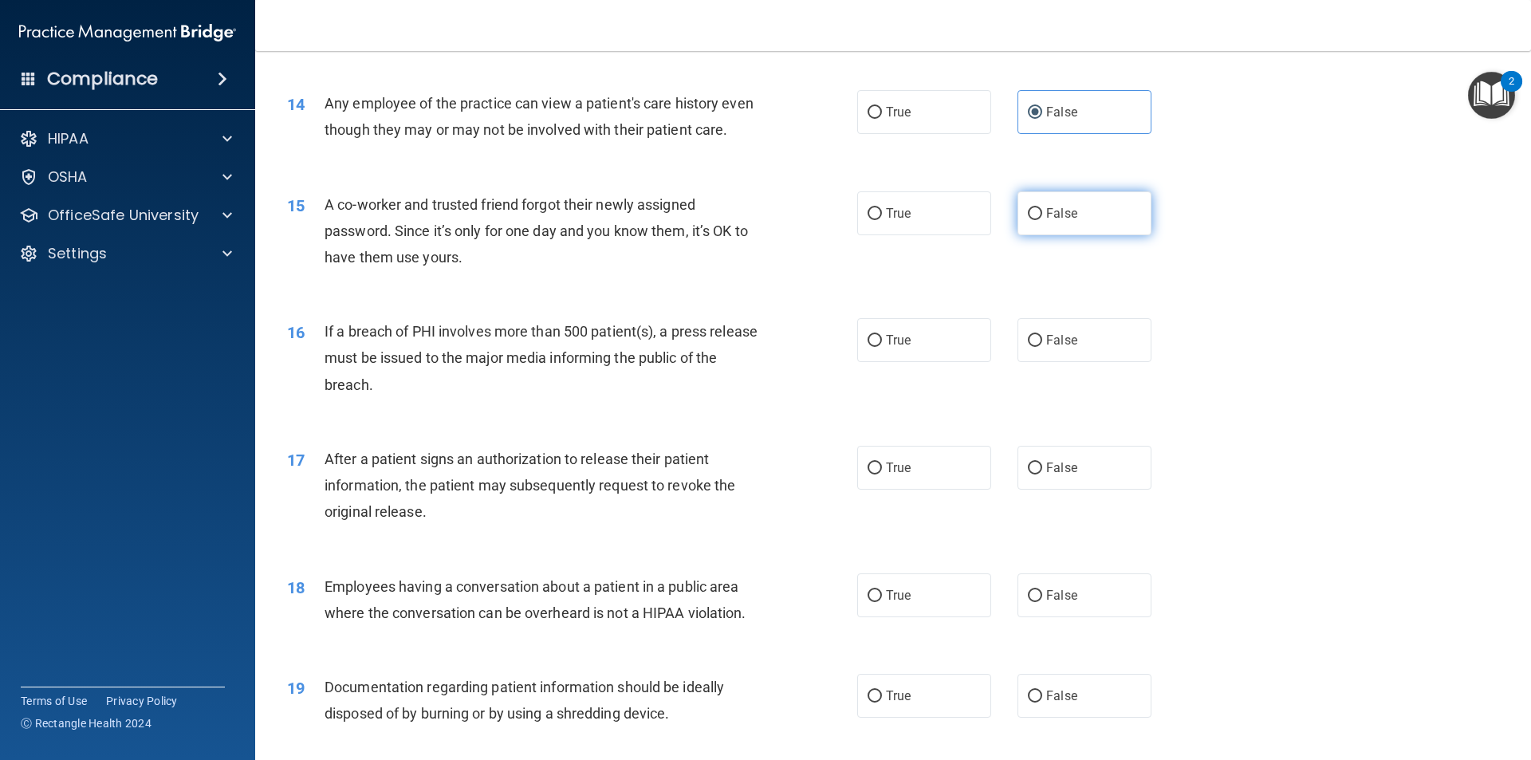
click at [1043, 220] on input "False" at bounding box center [1035, 214] width 14 height 12
radio input "true"
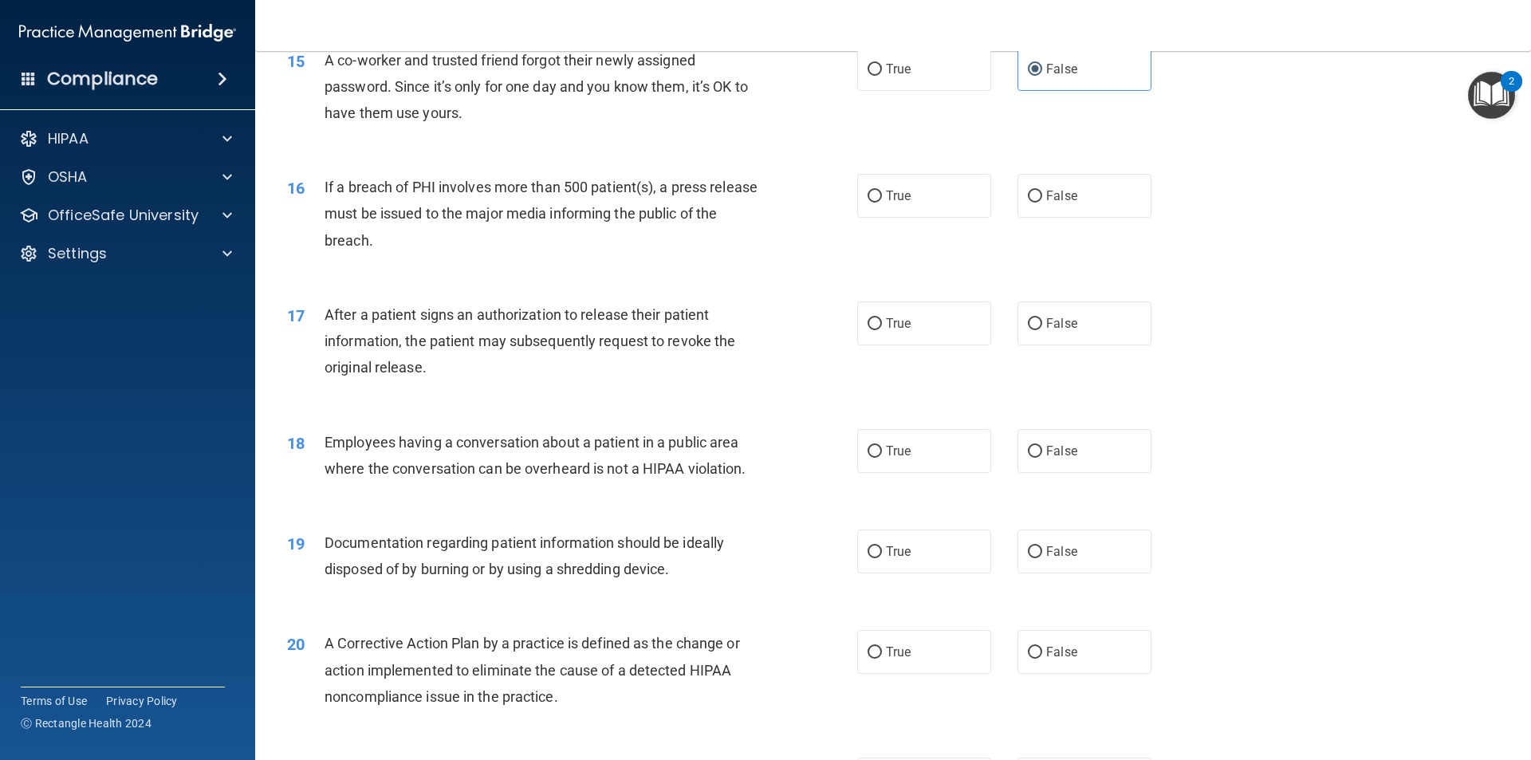
scroll to position [1675, 0]
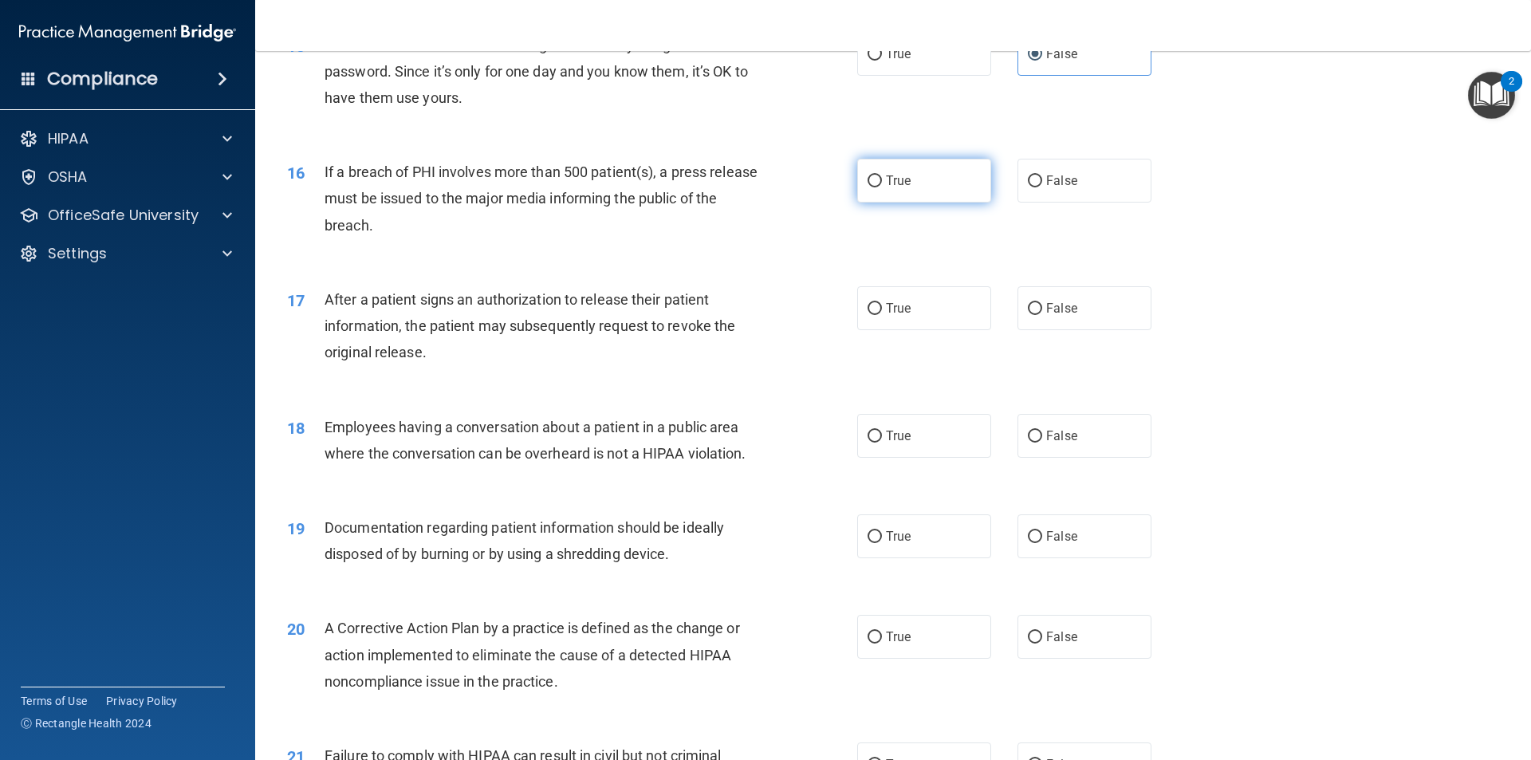
click at [886, 188] on span "True" at bounding box center [898, 180] width 25 height 15
click at [882, 187] on input "True" at bounding box center [875, 181] width 14 height 12
radio input "true"
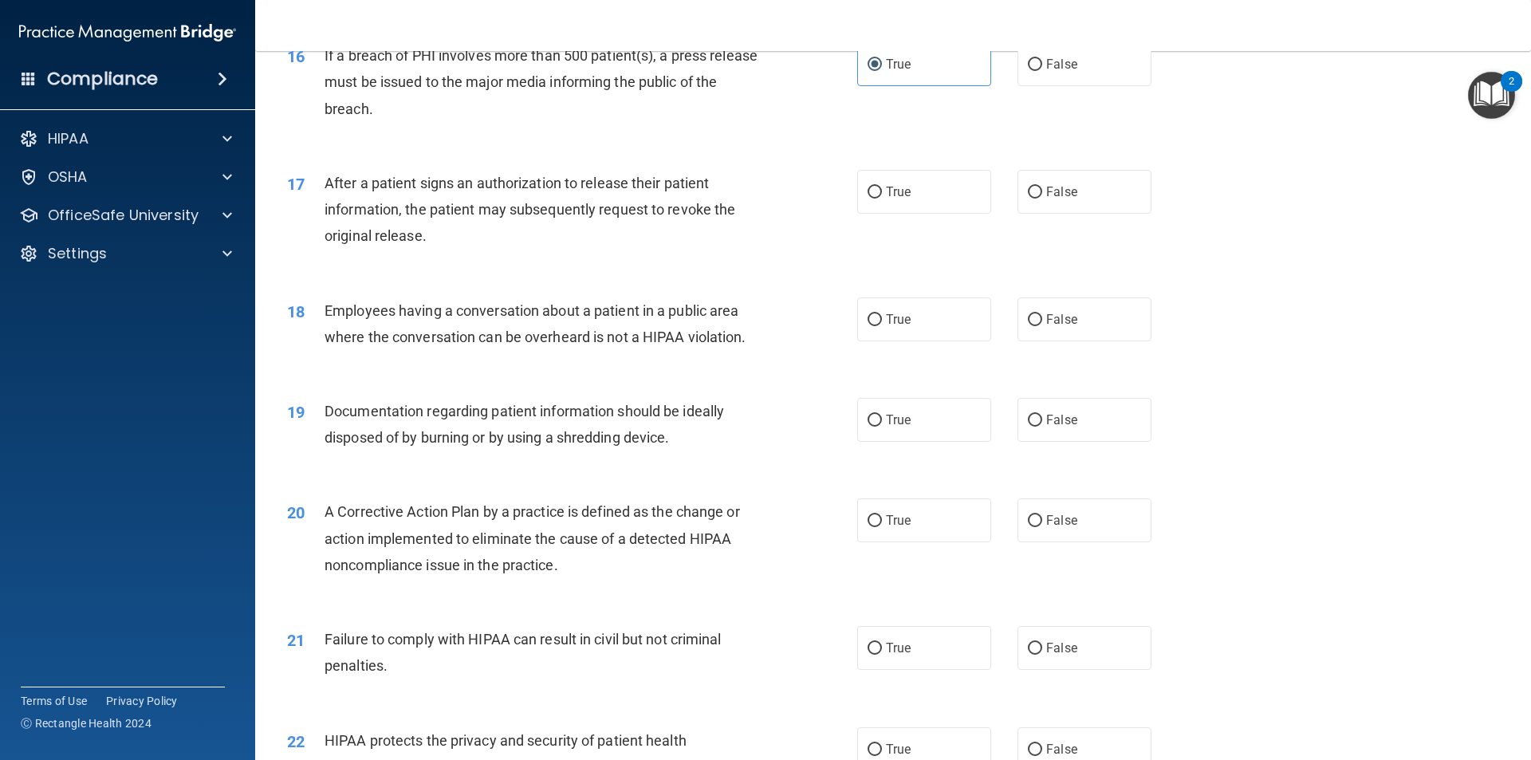
scroll to position [1755, 0]
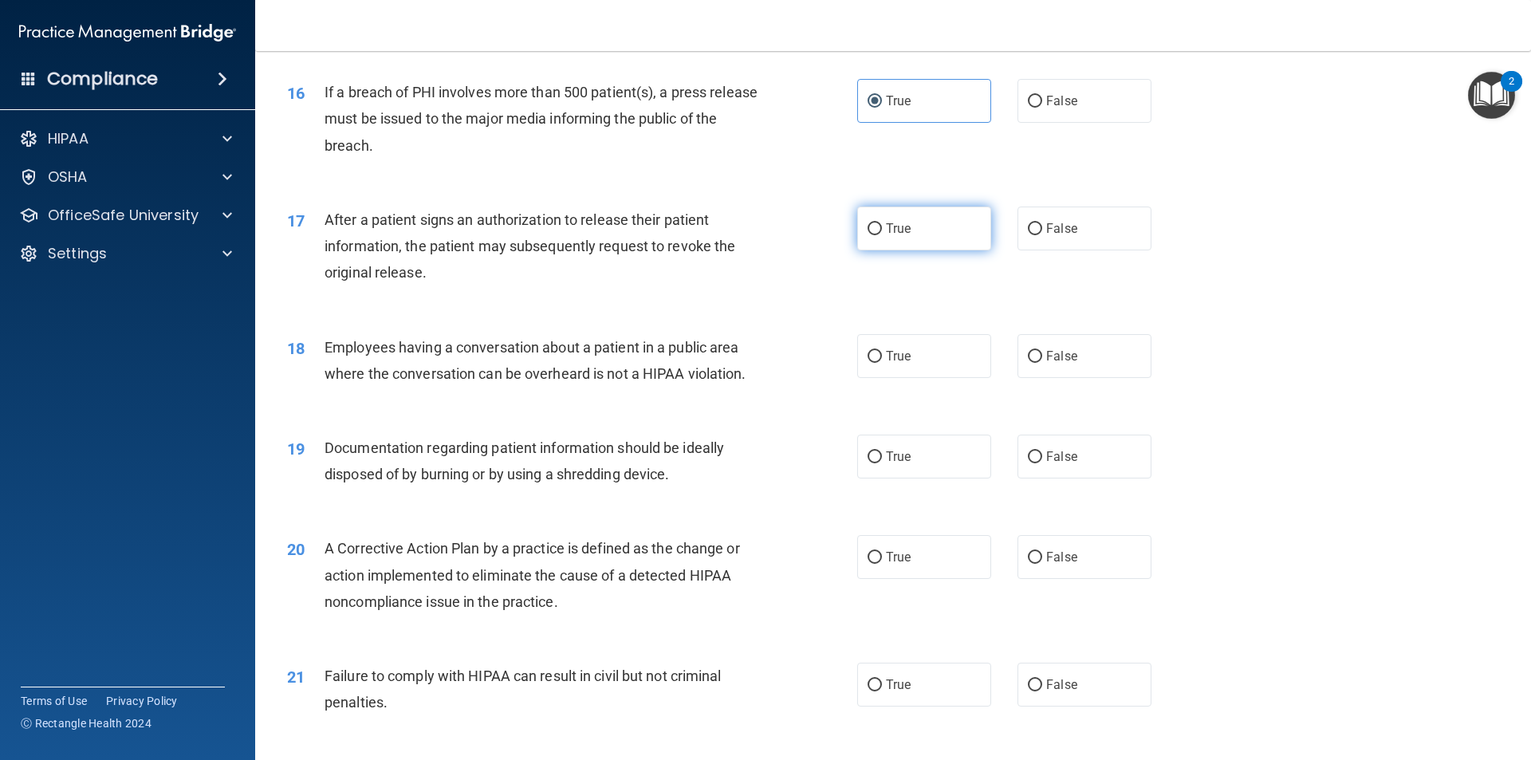
click at [868, 235] on input "True" at bounding box center [875, 229] width 14 height 12
radio input "true"
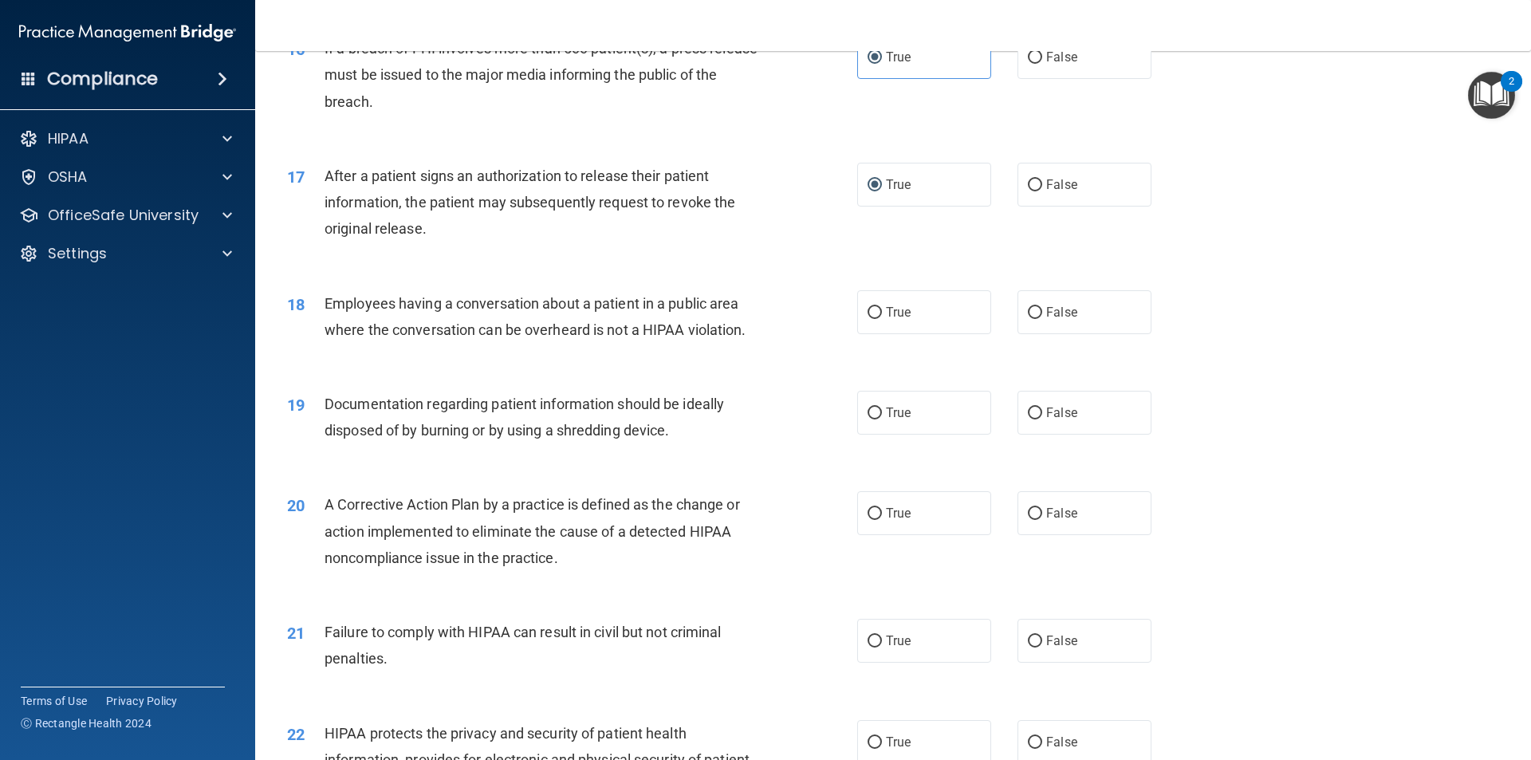
scroll to position [1835, 0]
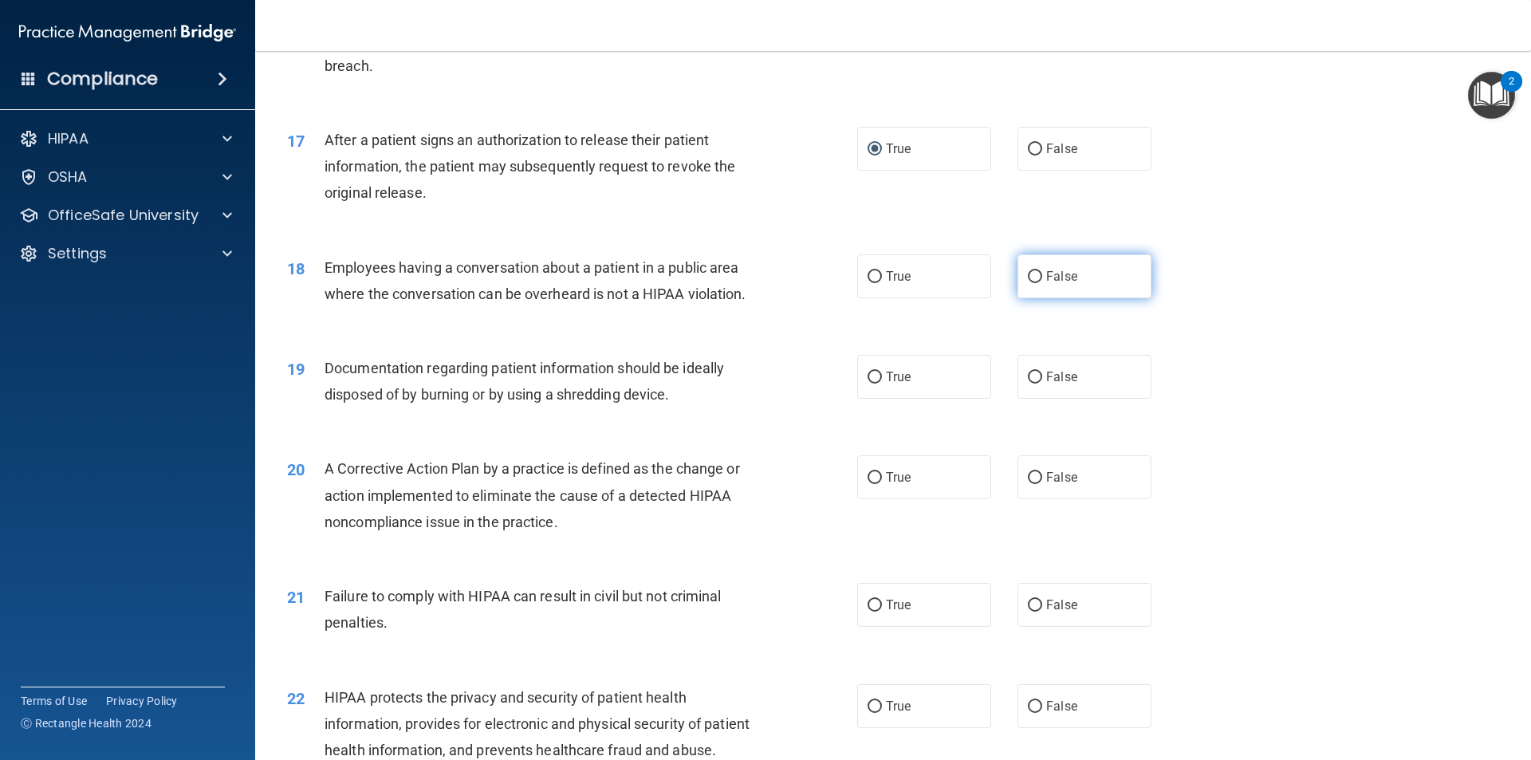
click at [1051, 298] on label "False" at bounding box center [1085, 276] width 134 height 44
click at [1043, 283] on input "False" at bounding box center [1035, 277] width 14 height 12
radio input "true"
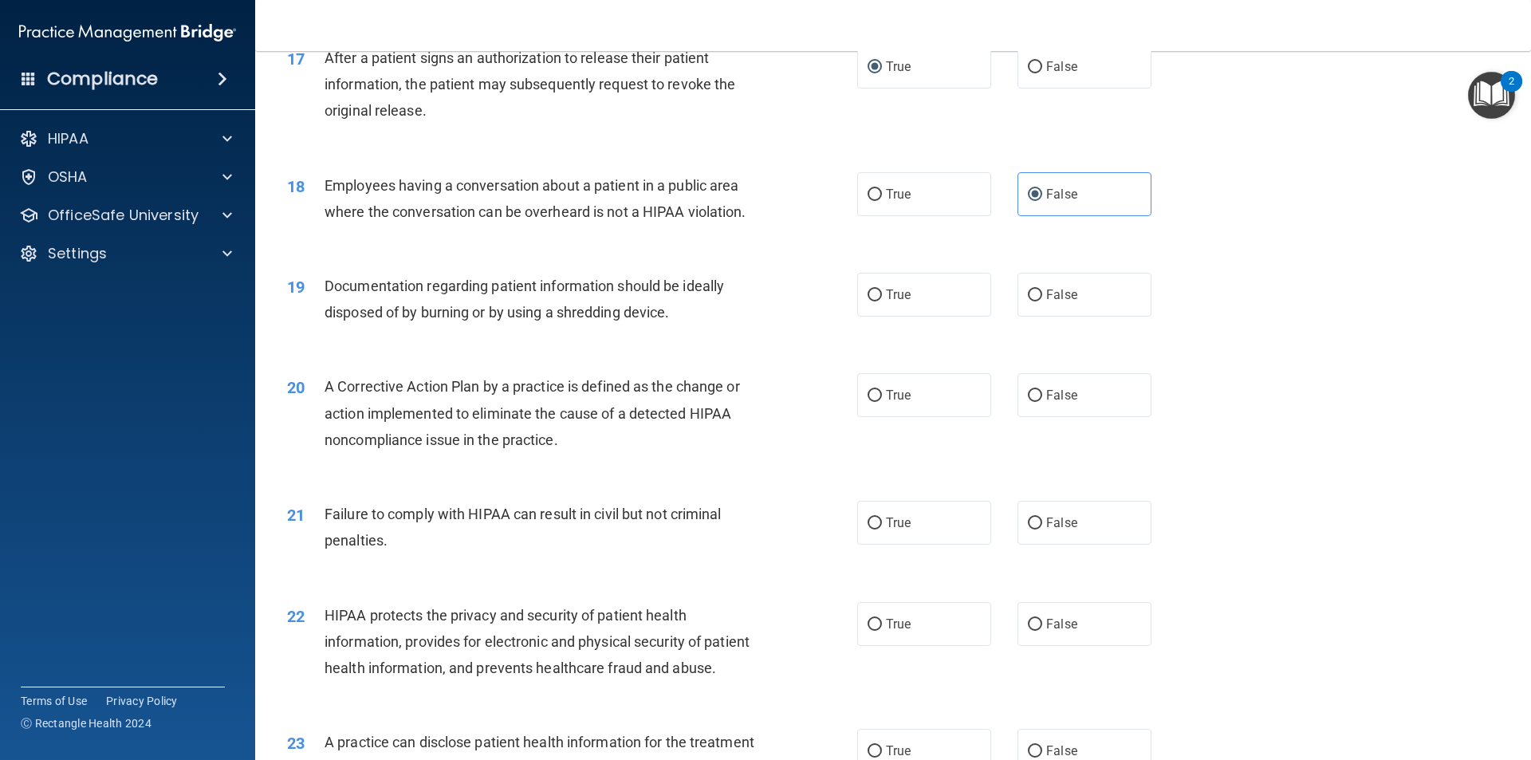
scroll to position [1994, 0]
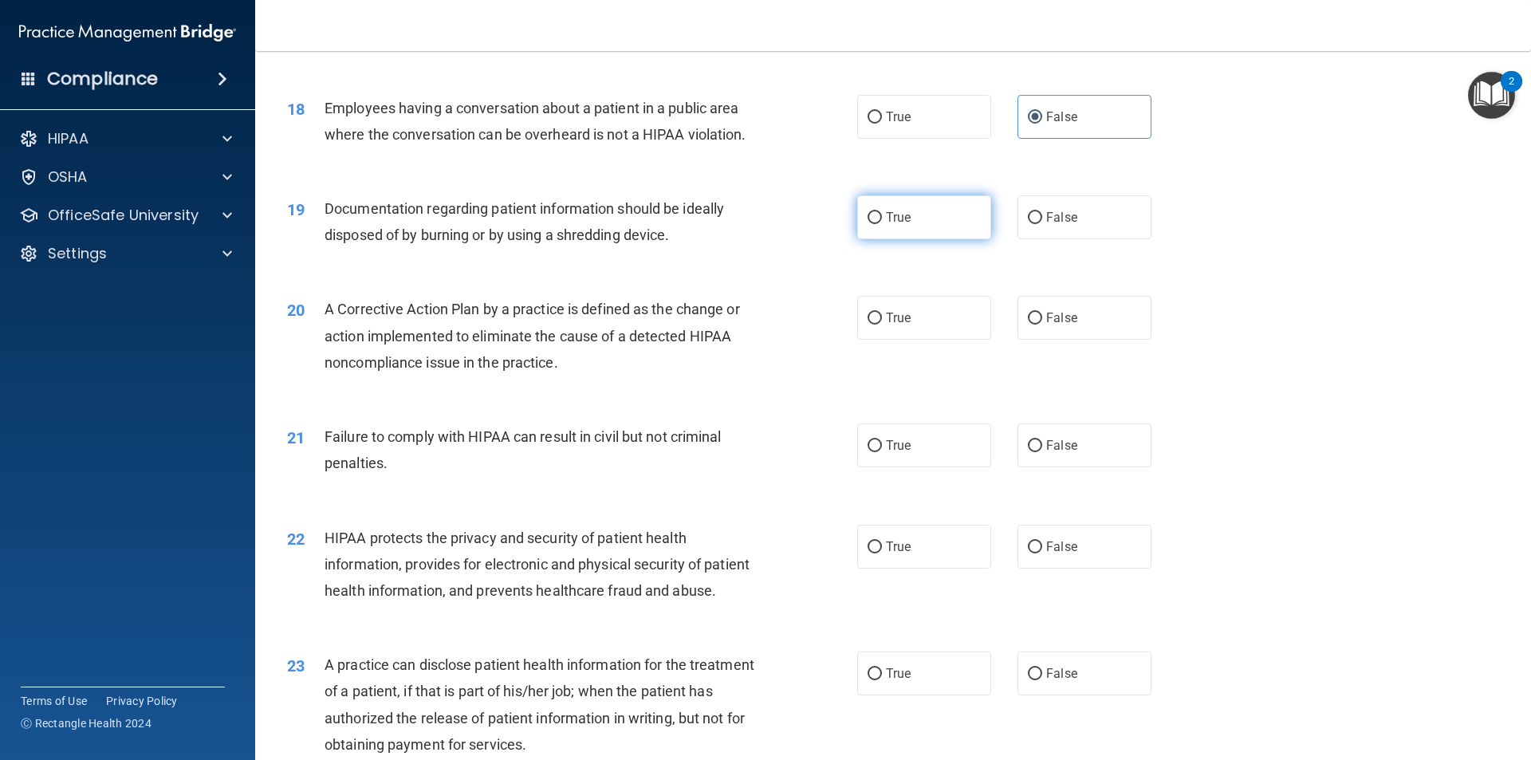
click at [947, 239] on label "True" at bounding box center [924, 217] width 134 height 44
click at [882, 224] on input "True" at bounding box center [875, 218] width 14 height 12
radio input "true"
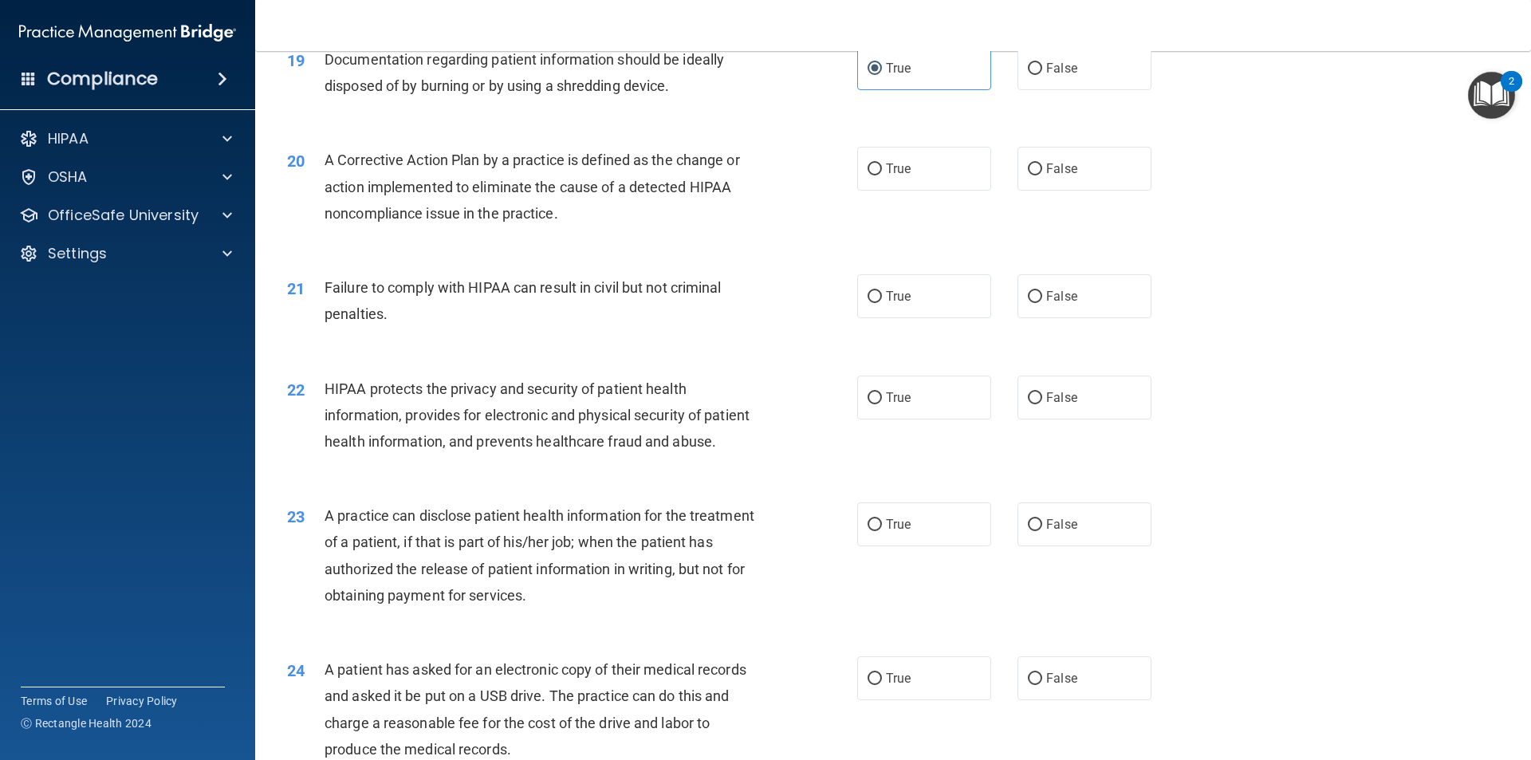
scroll to position [2154, 0]
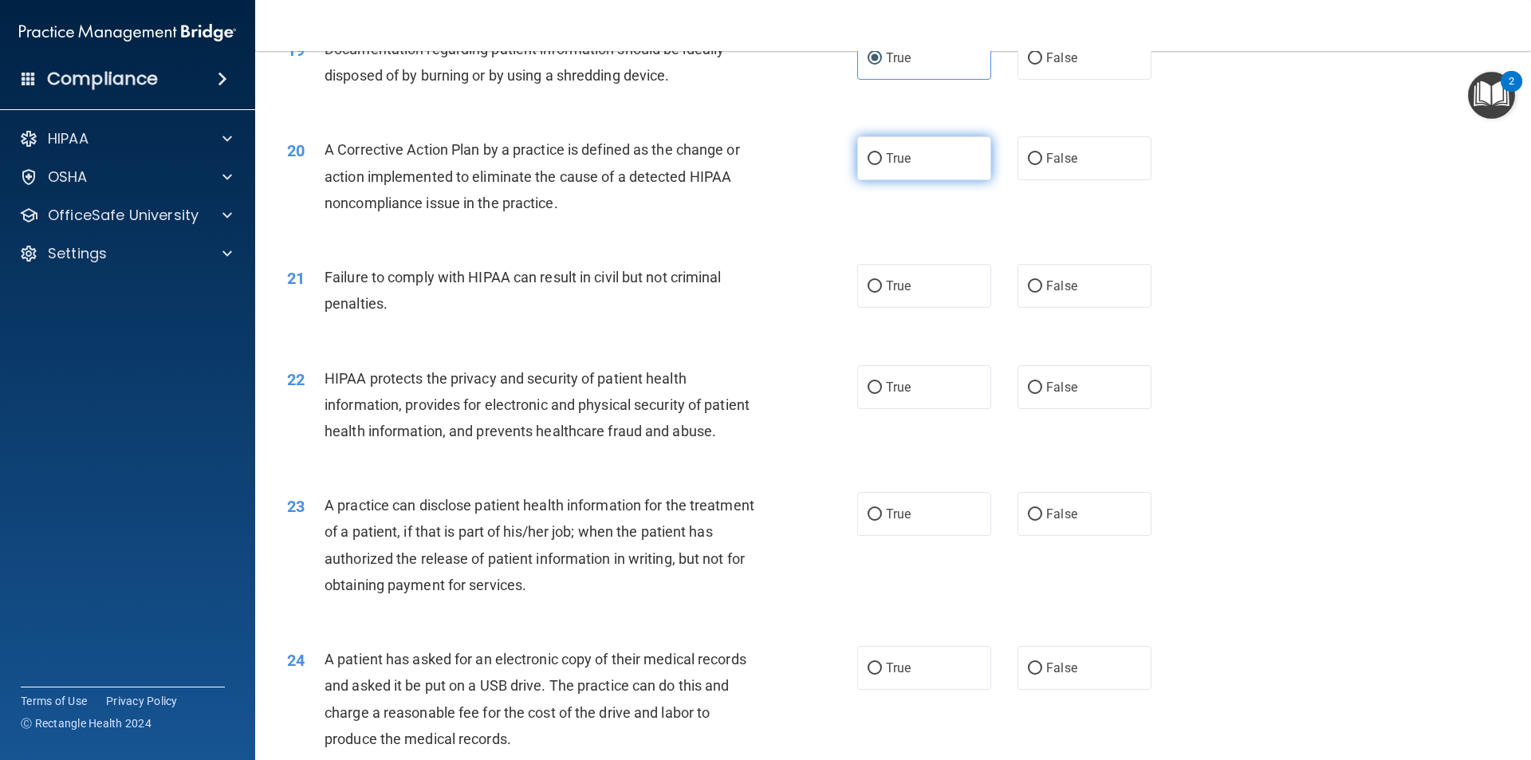
click at [917, 180] on label "True" at bounding box center [924, 158] width 134 height 44
click at [882, 165] on input "True" at bounding box center [875, 159] width 14 height 12
radio input "true"
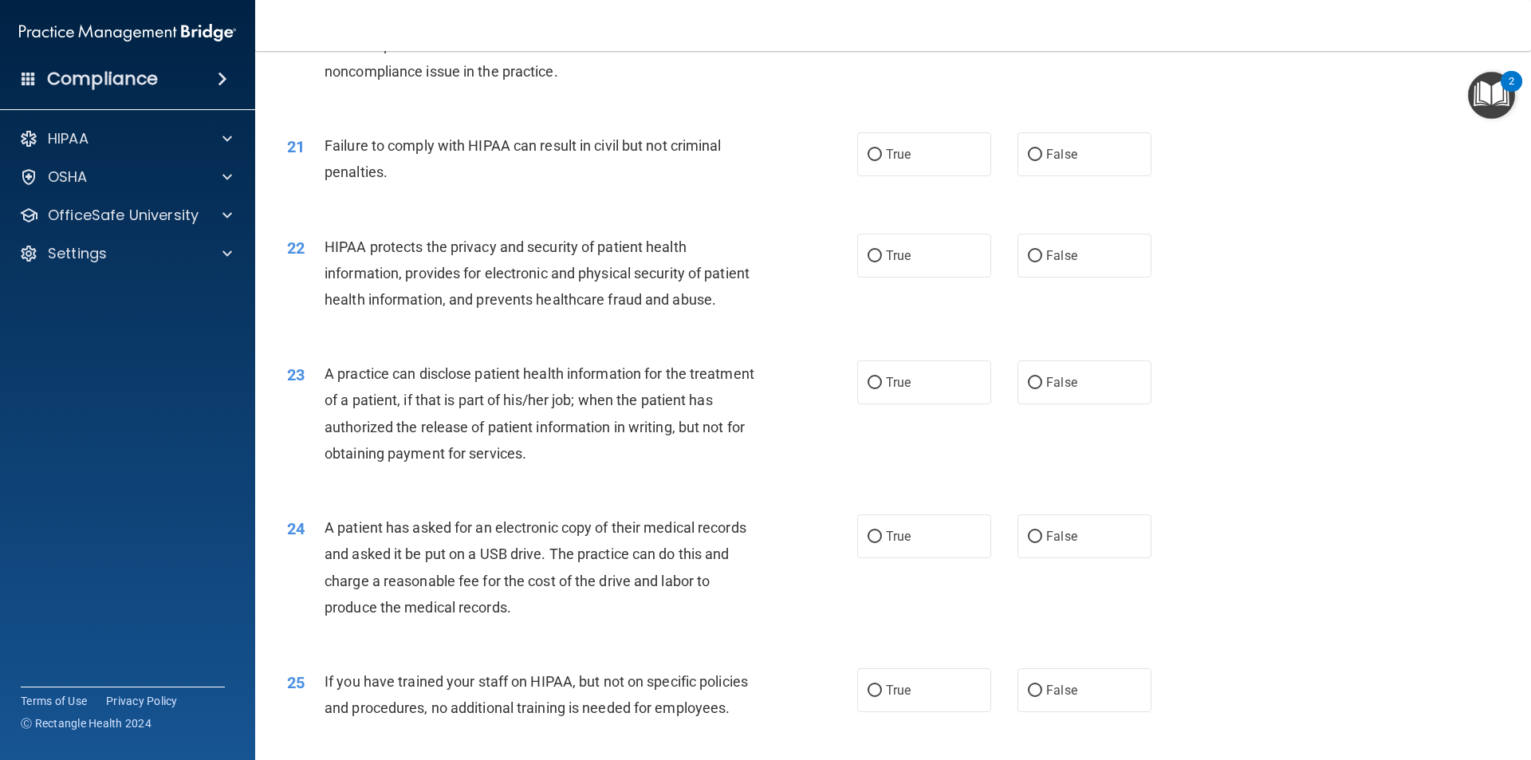
scroll to position [2313, 0]
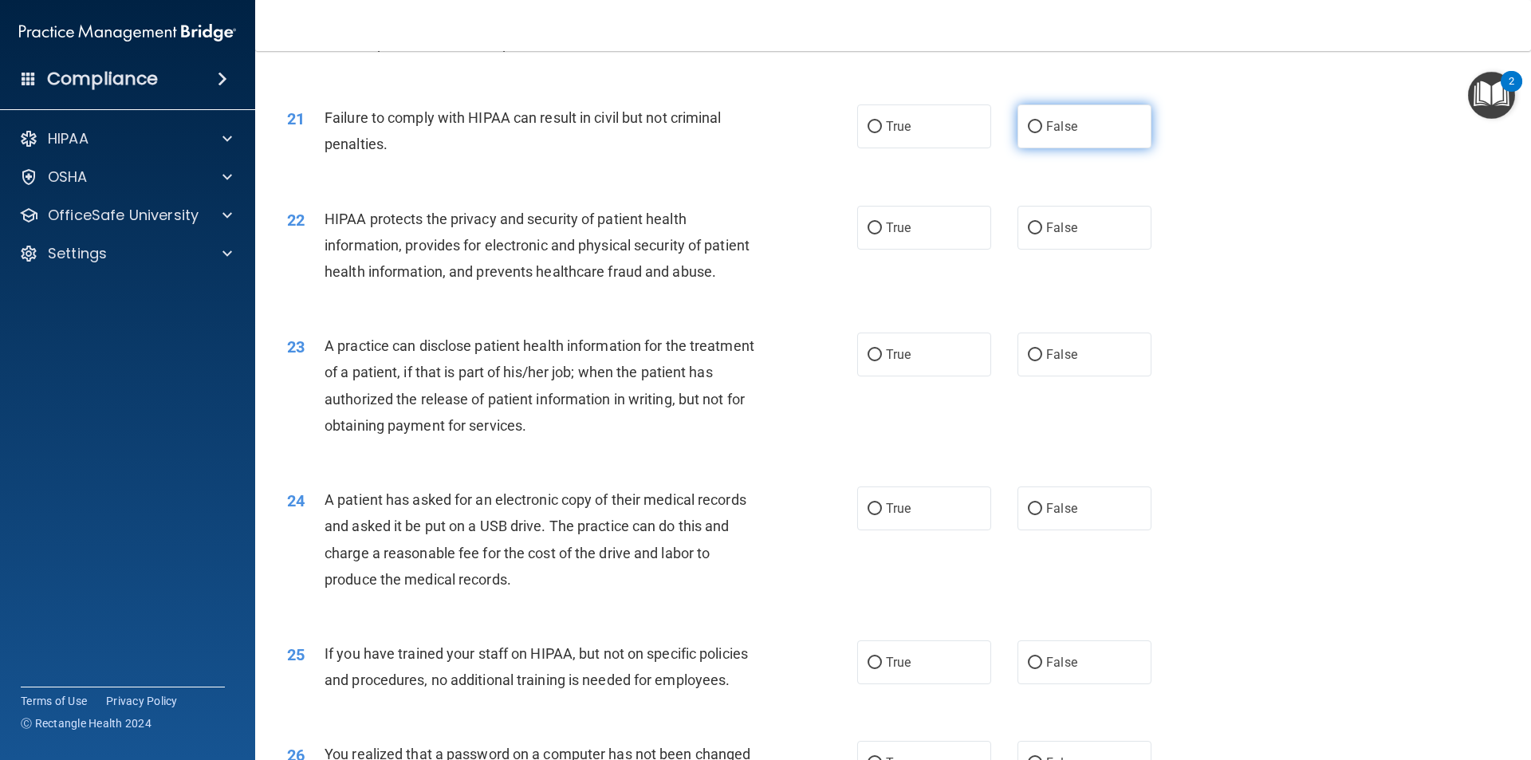
click at [1082, 148] on label "False" at bounding box center [1085, 126] width 134 height 44
click at [1043, 133] on input "False" at bounding box center [1035, 127] width 14 height 12
radio input "true"
click at [903, 235] on span "True" at bounding box center [898, 227] width 25 height 15
click at [882, 235] on input "True" at bounding box center [875, 229] width 14 height 12
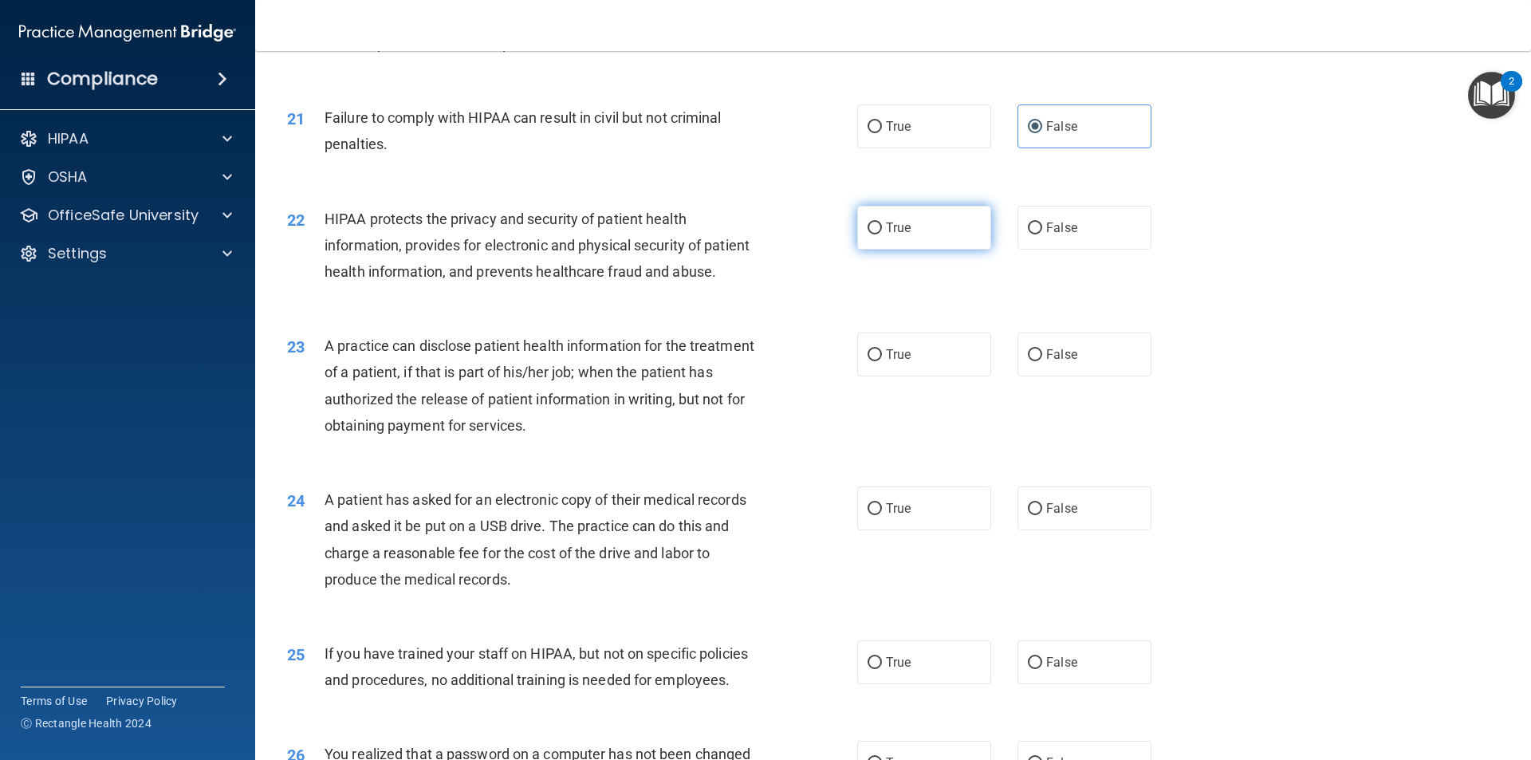
radio input "true"
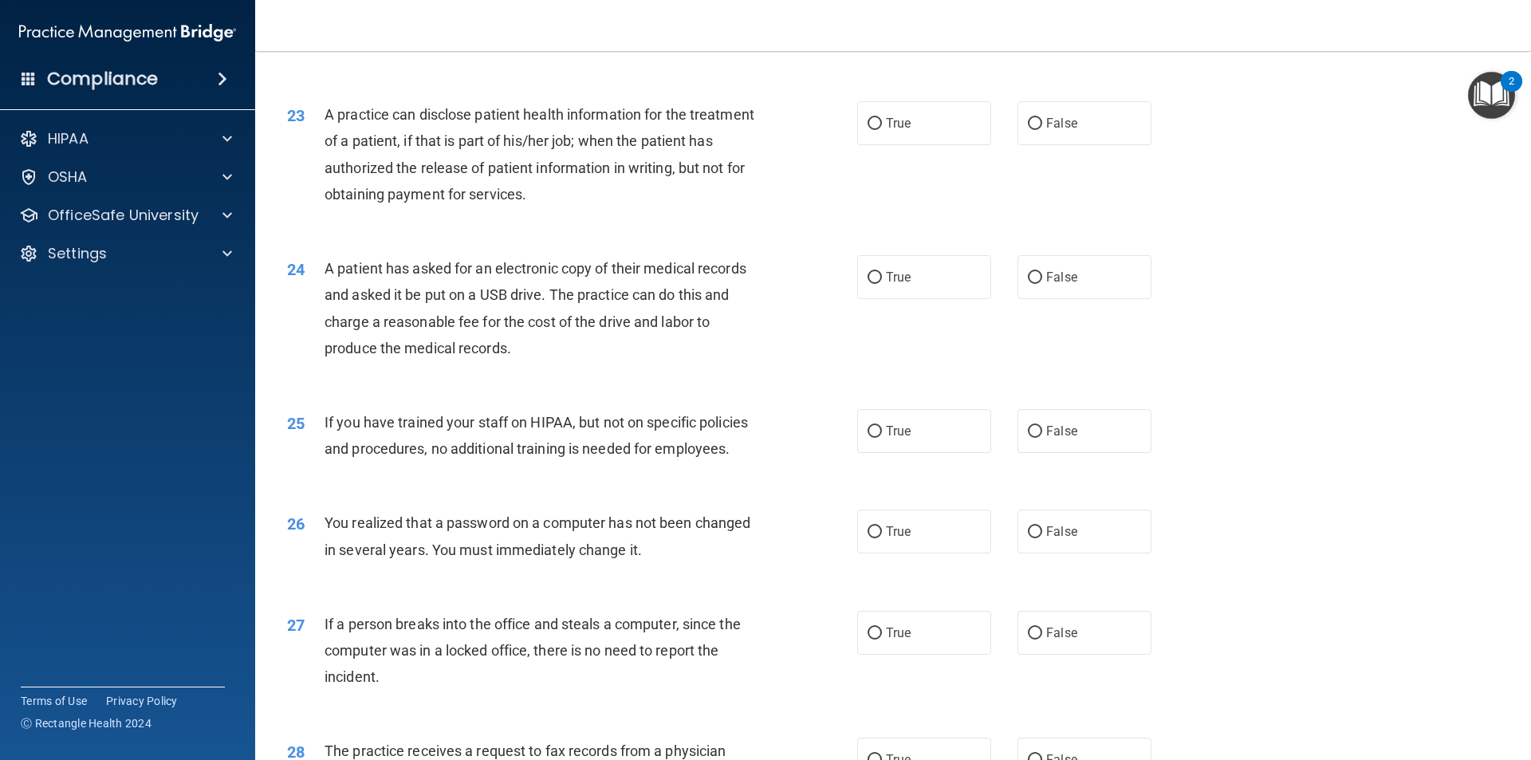
scroll to position [2552, 0]
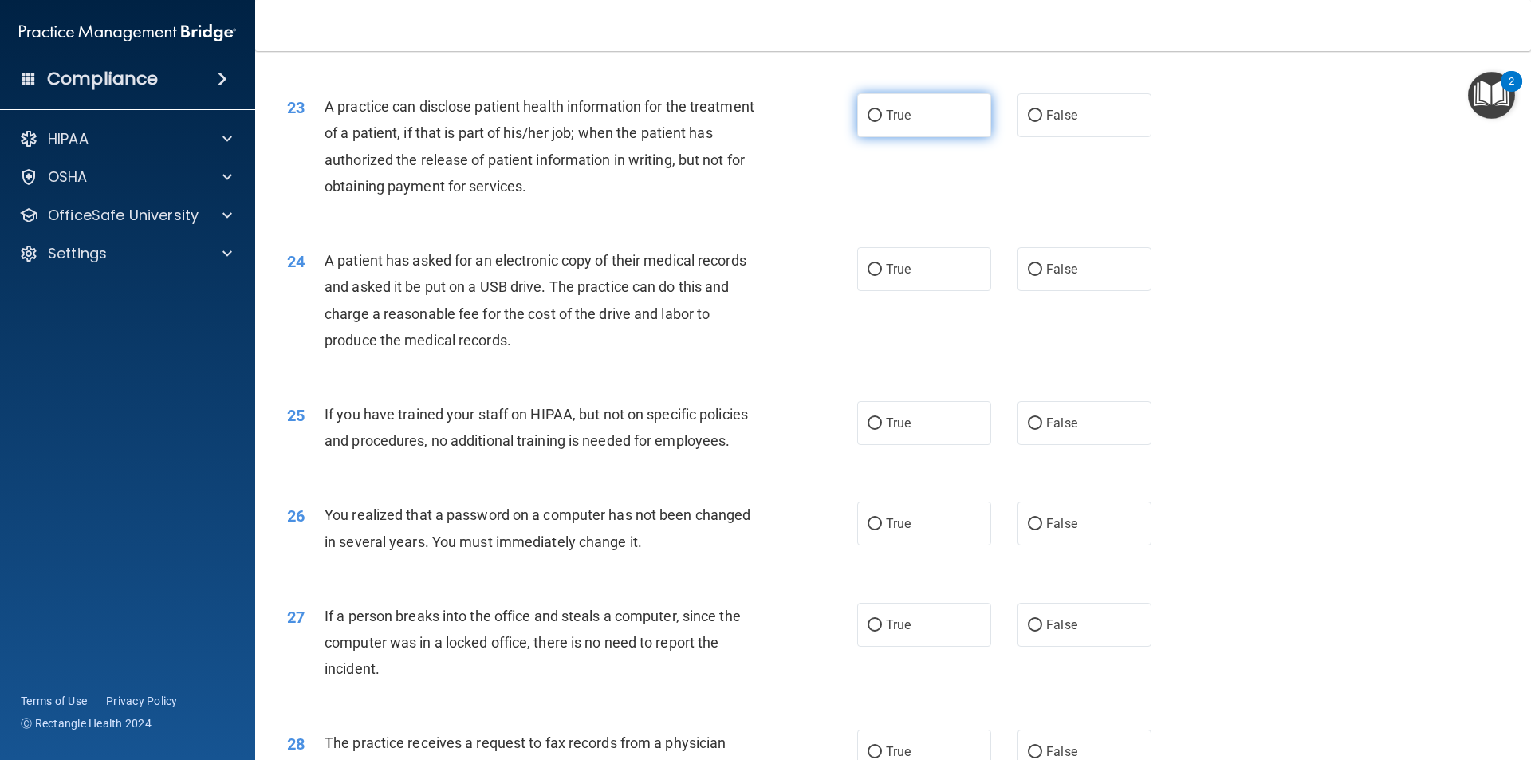
click at [871, 122] on input "True" at bounding box center [875, 116] width 14 height 12
radio input "true"
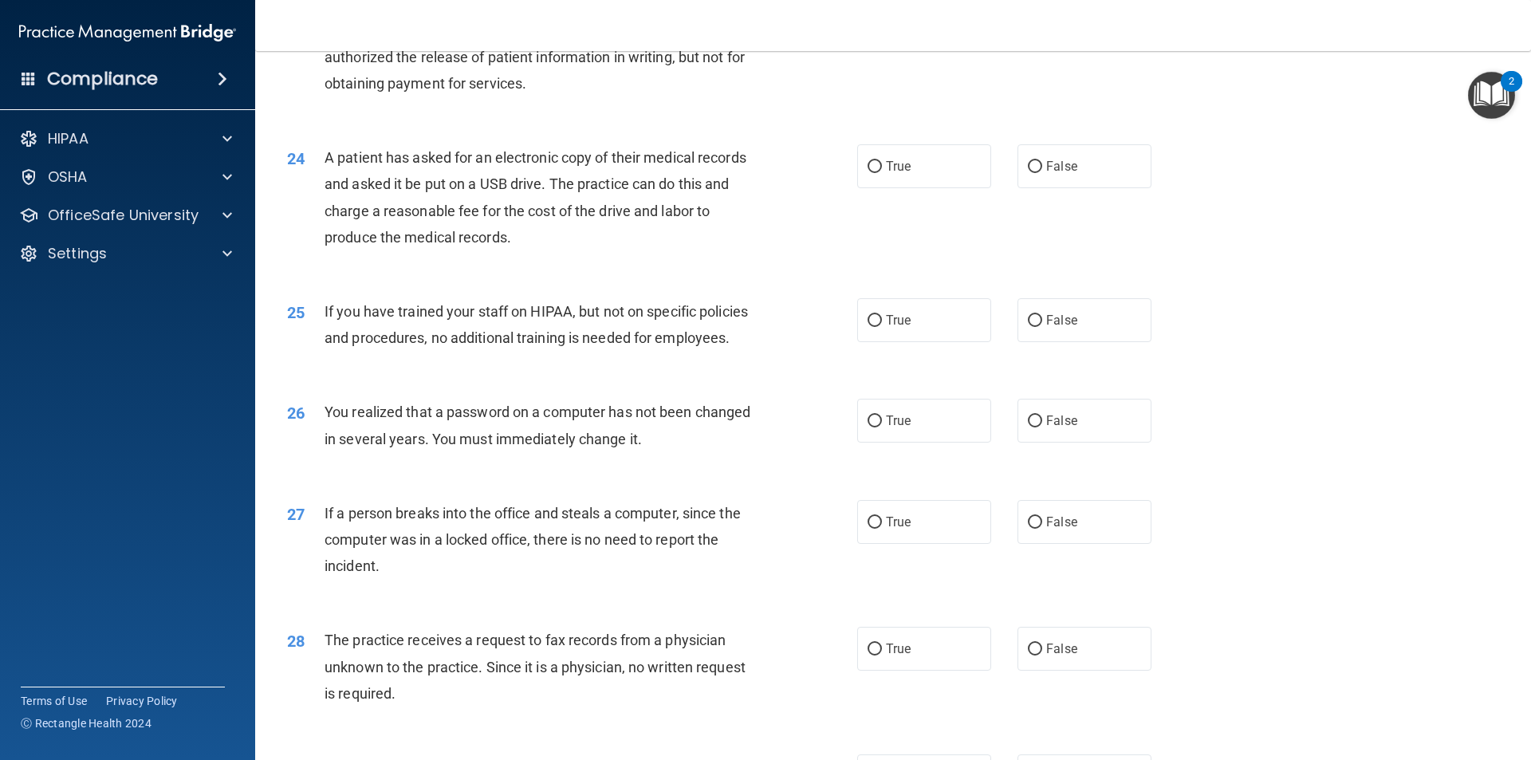
scroll to position [2712, 0]
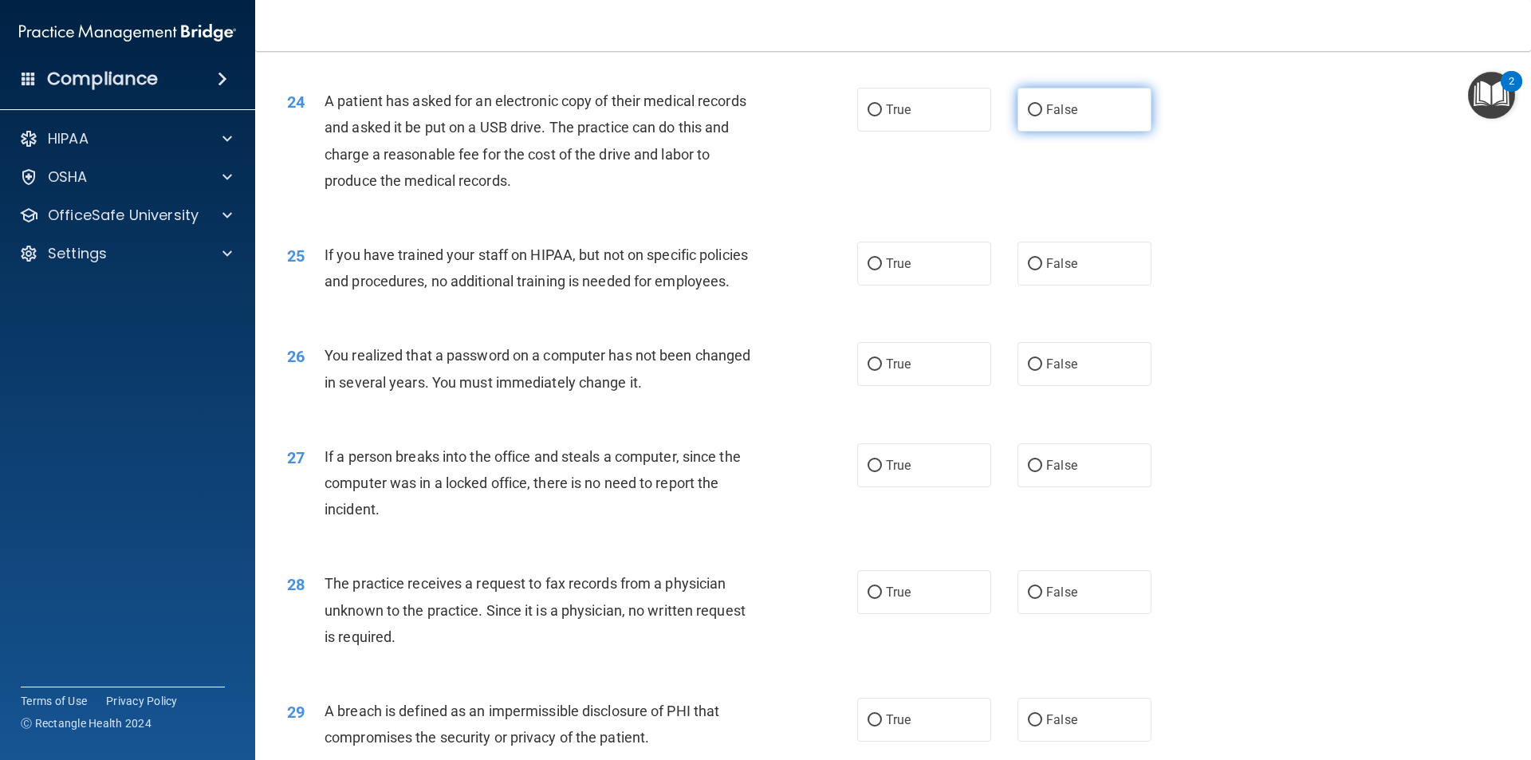
click at [1062, 117] on span "False" at bounding box center [1061, 109] width 31 height 15
click at [1043, 116] on input "False" at bounding box center [1035, 110] width 14 height 12
radio input "true"
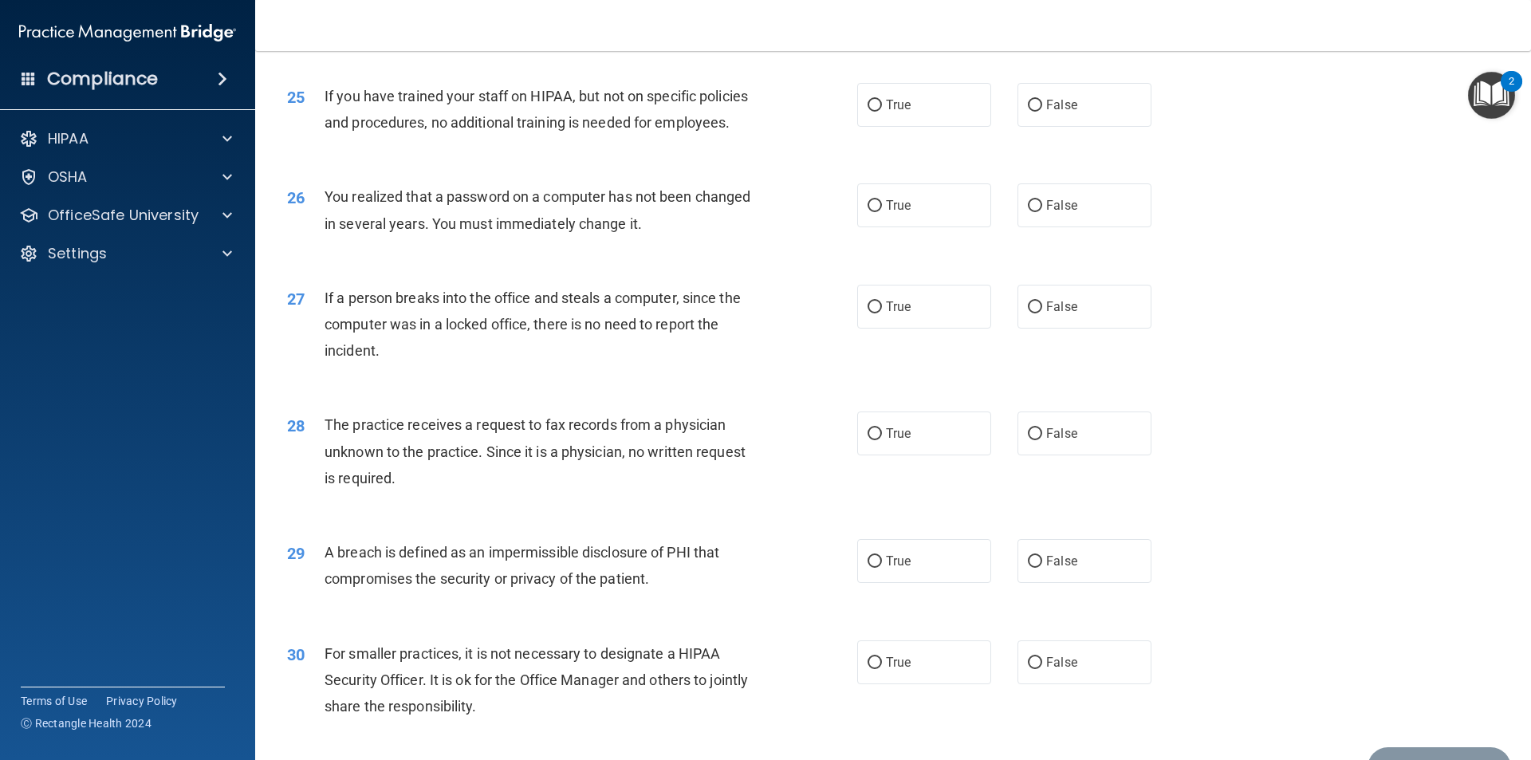
scroll to position [2871, 0]
click at [1035, 126] on label "False" at bounding box center [1085, 104] width 134 height 44
click at [1035, 111] on input "False" at bounding box center [1035, 105] width 14 height 12
radio input "true"
click at [933, 227] on label "True" at bounding box center [924, 205] width 134 height 44
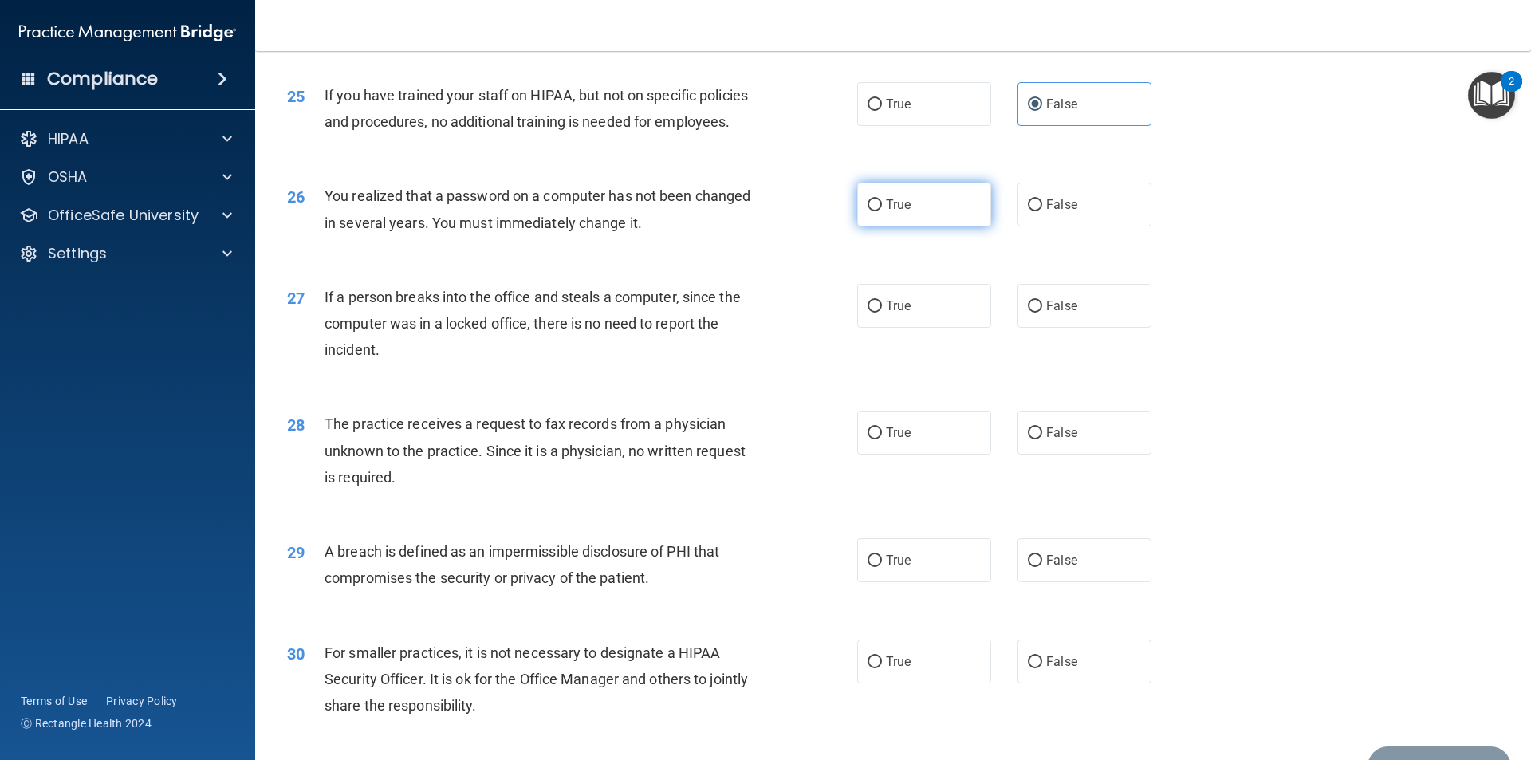
click at [882, 211] on input "True" at bounding box center [875, 205] width 14 height 12
radio input "true"
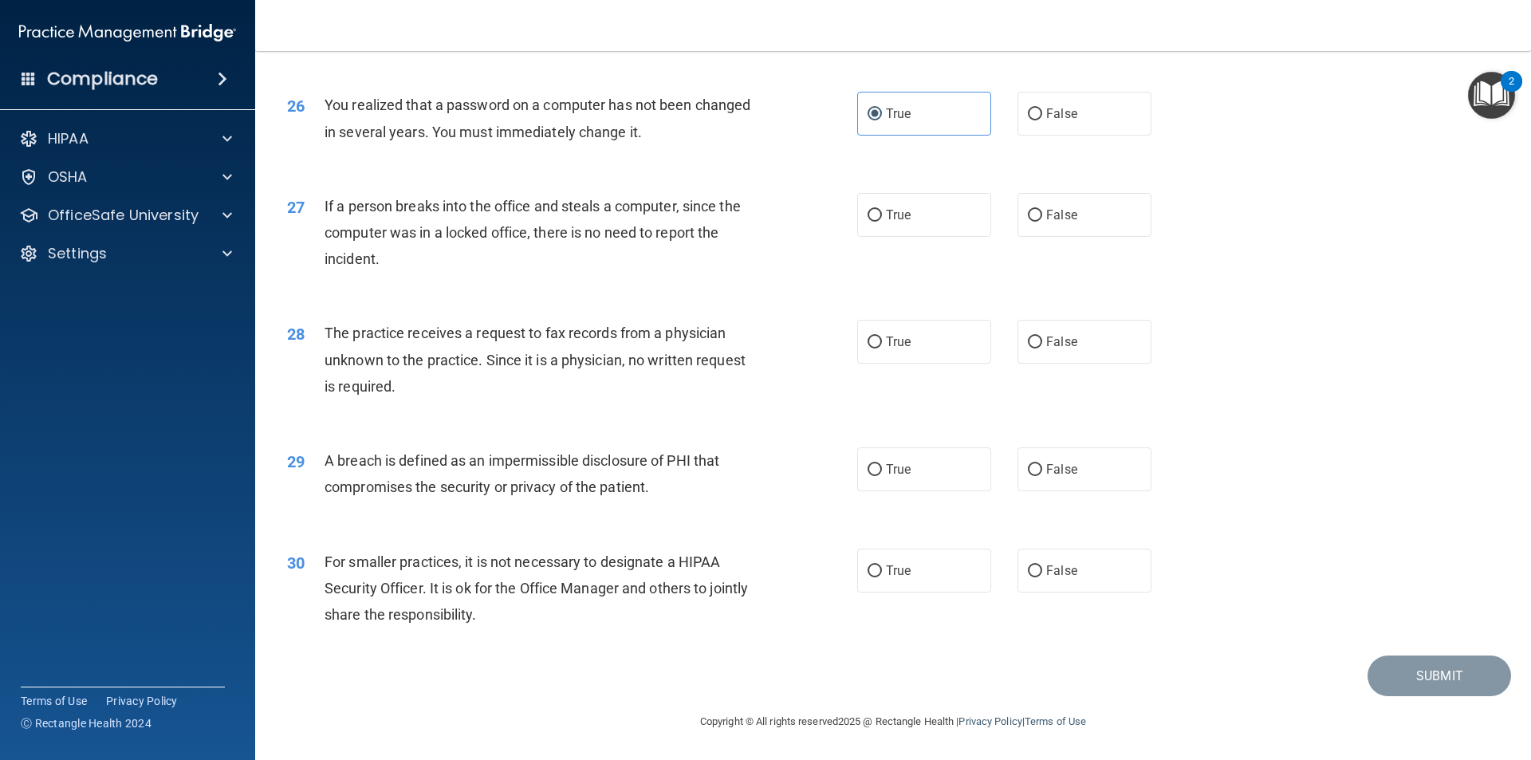
scroll to position [3015, 0]
click at [1055, 219] on span "False" at bounding box center [1061, 214] width 31 height 15
click at [1043, 219] on input "False" at bounding box center [1035, 216] width 14 height 12
radio input "true"
click at [1057, 351] on label "False" at bounding box center [1085, 342] width 134 height 44
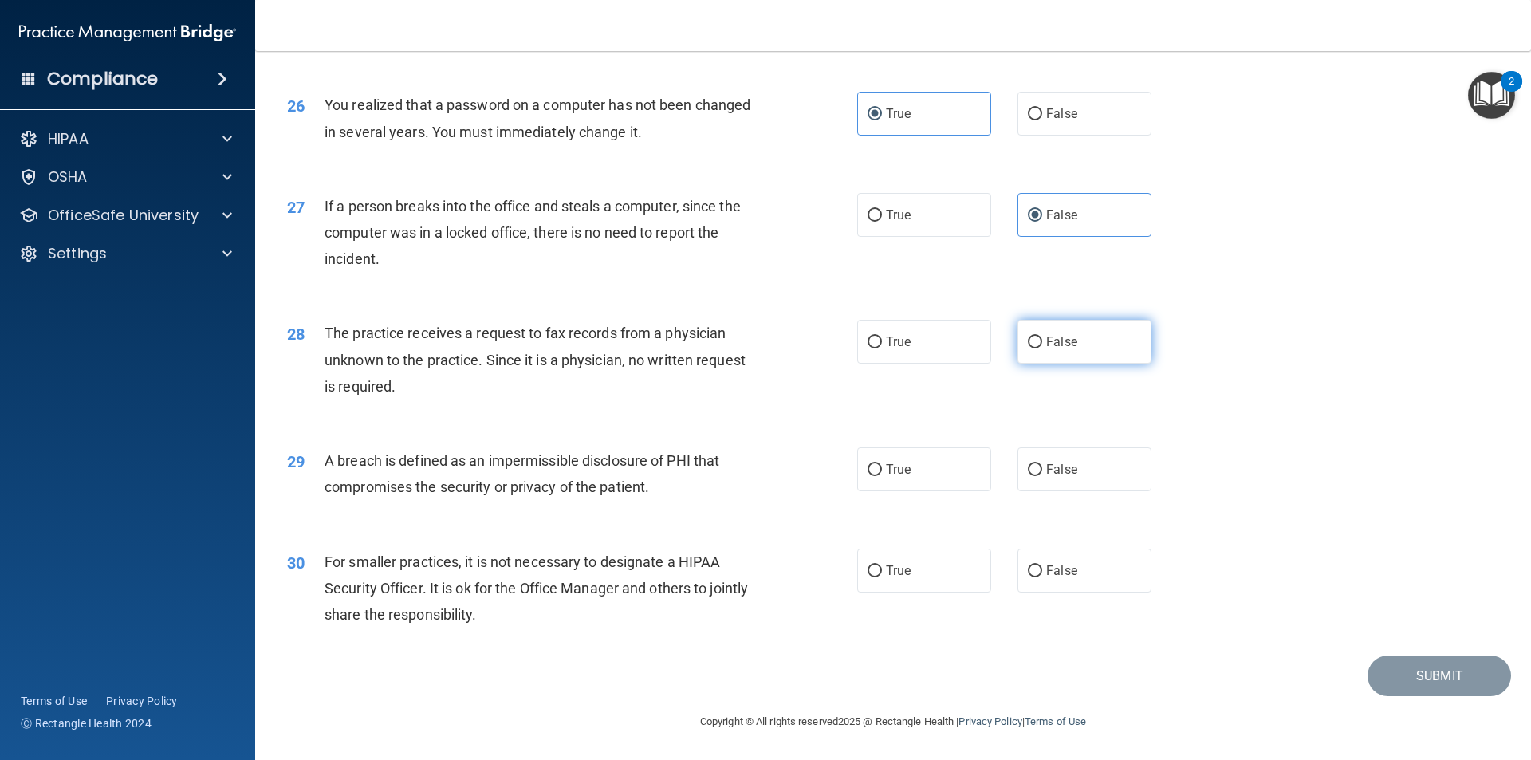
click at [1043, 349] on input "False" at bounding box center [1035, 343] width 14 height 12
radio input "true"
click at [900, 479] on label "True" at bounding box center [924, 469] width 134 height 44
click at [882, 476] on input "True" at bounding box center [875, 470] width 14 height 12
radio input "true"
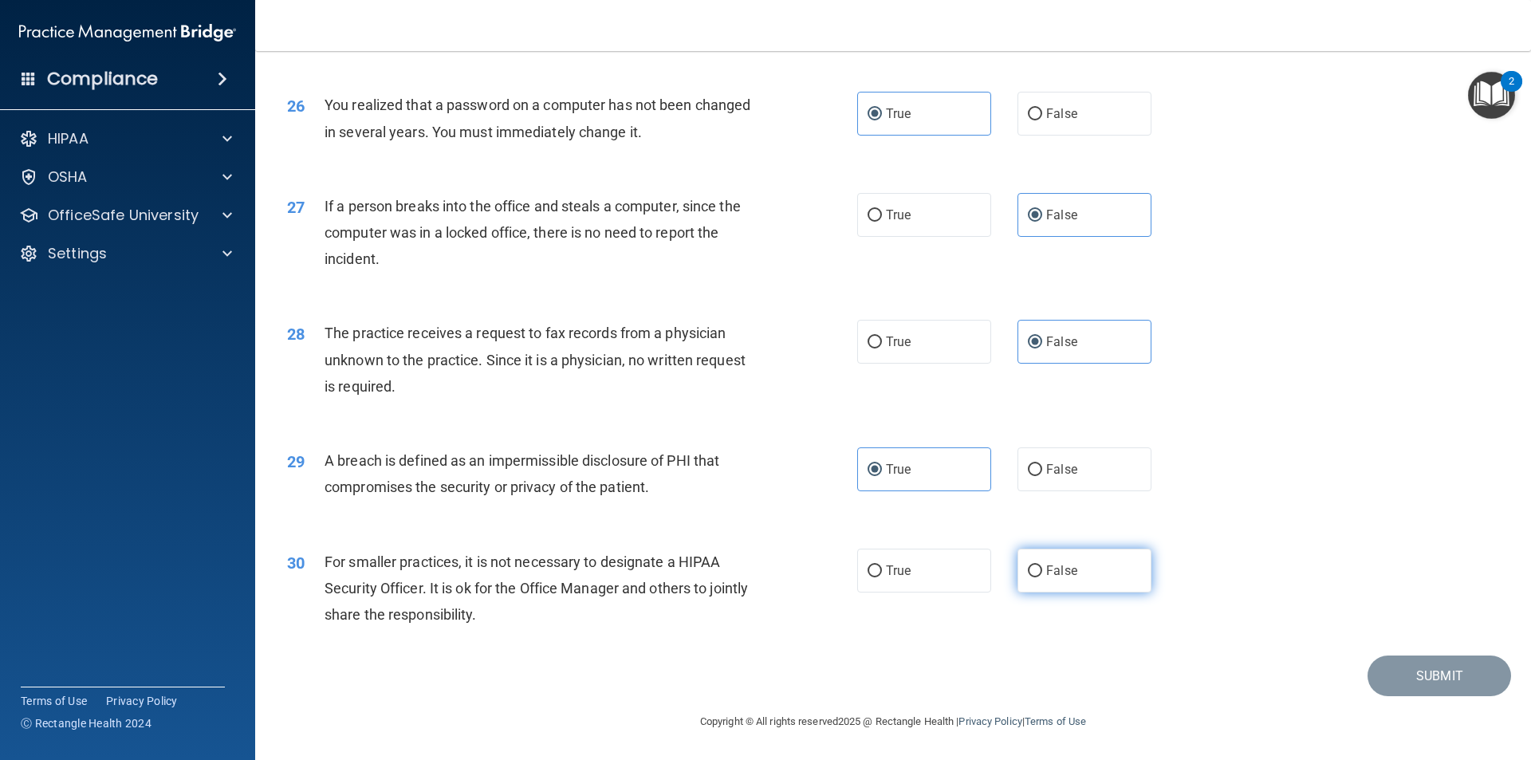
click at [1094, 573] on label "False" at bounding box center [1085, 571] width 134 height 44
click at [1043, 573] on input "False" at bounding box center [1035, 572] width 14 height 12
radio input "true"
click at [1418, 687] on button "Submit" at bounding box center [1440, 676] width 144 height 41
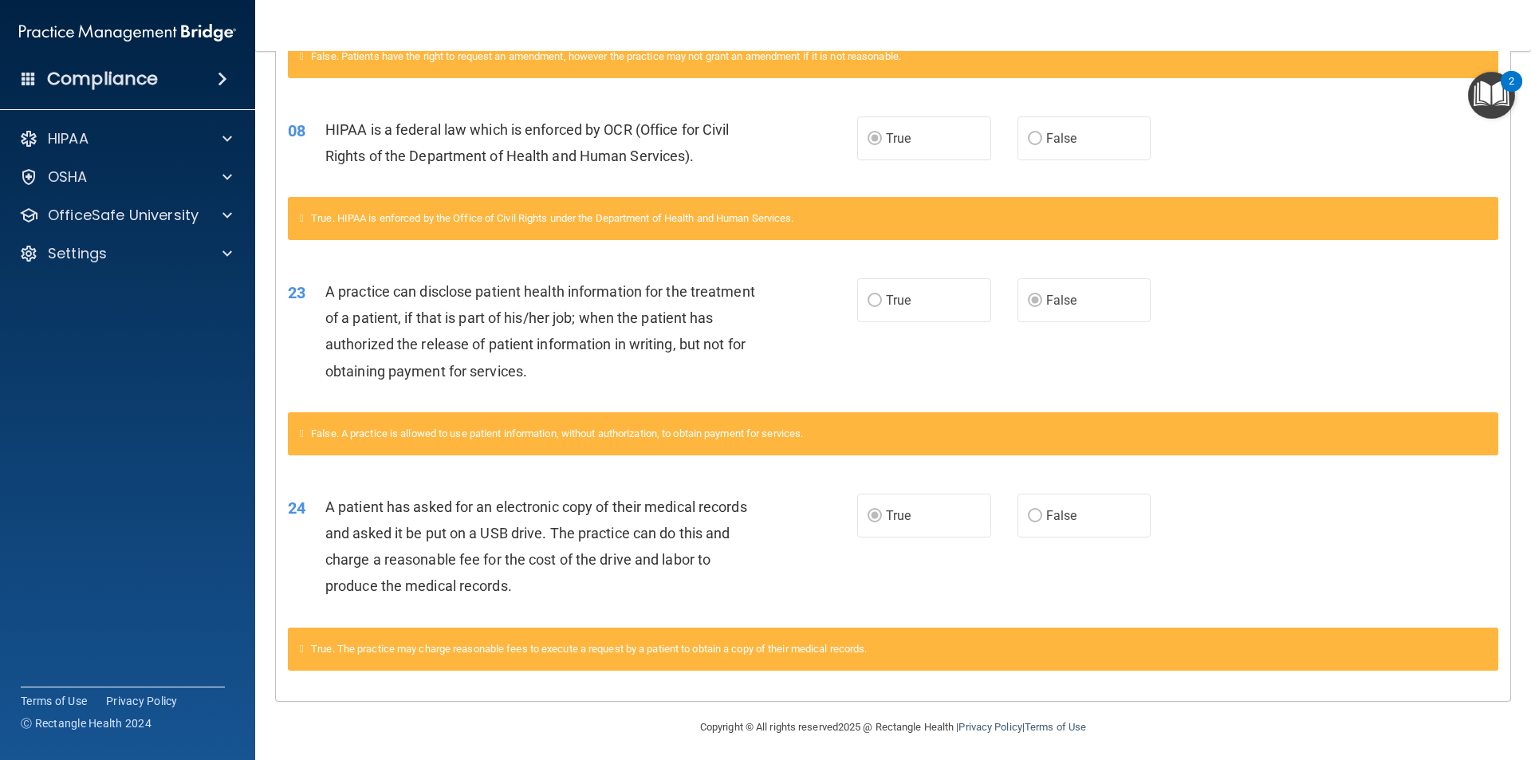
scroll to position [662, 0]
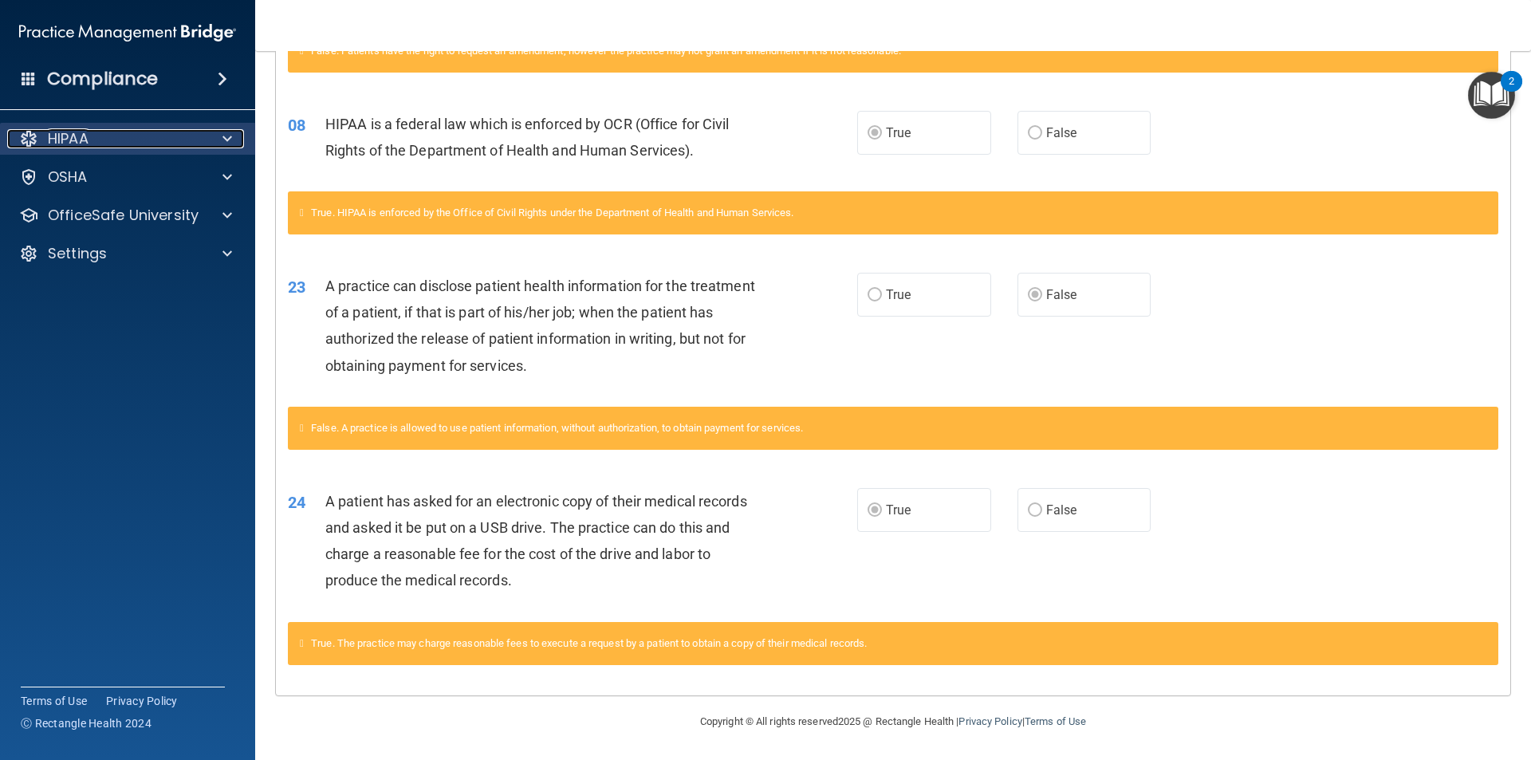
click at [193, 132] on div "HIPAA" at bounding box center [106, 138] width 198 height 19
click at [229, 144] on span at bounding box center [228, 138] width 10 height 19
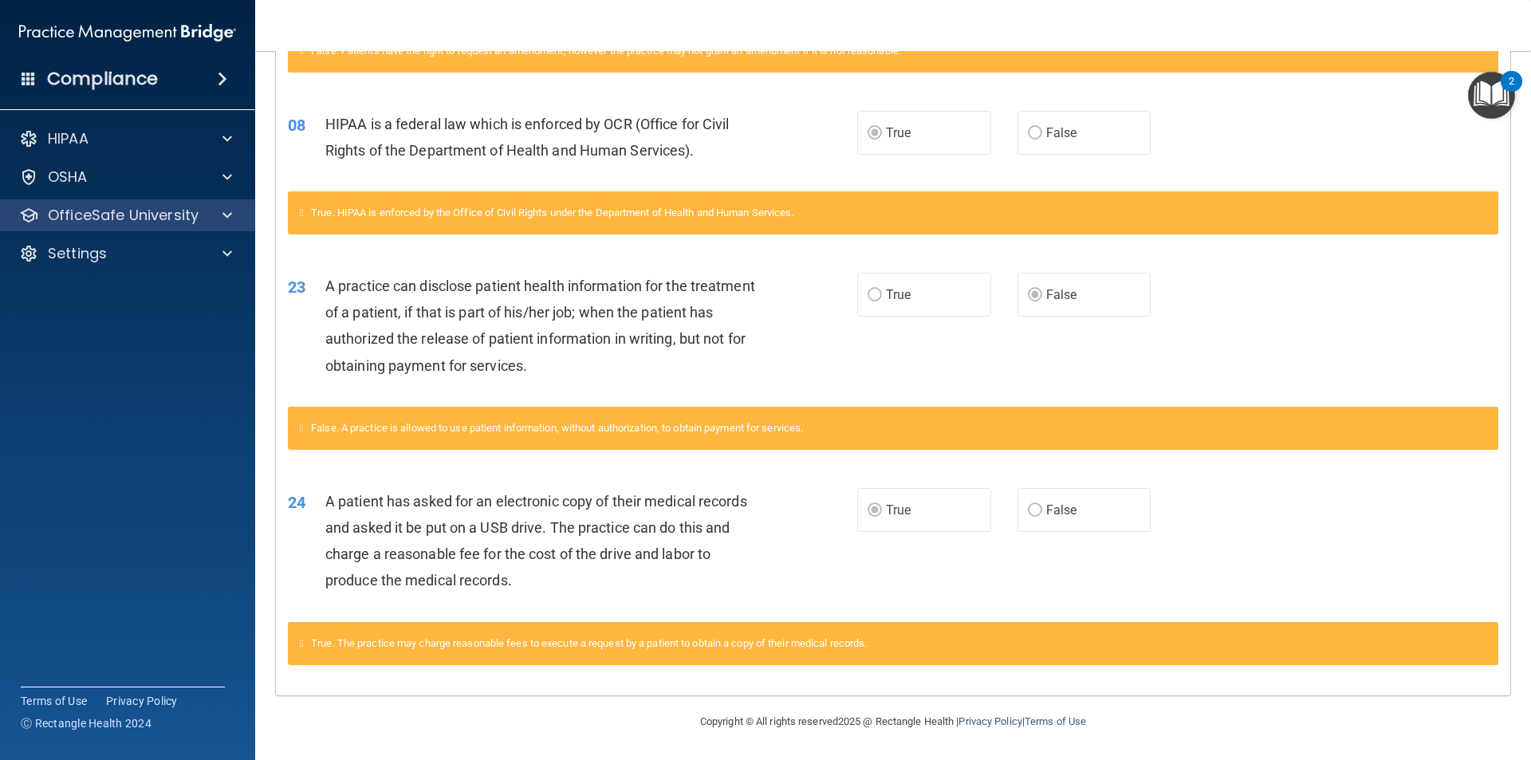
click at [192, 229] on div "OfficeSafe University" at bounding box center [128, 215] width 256 height 32
click at [182, 211] on p "OfficeSafe University" at bounding box center [123, 215] width 151 height 19
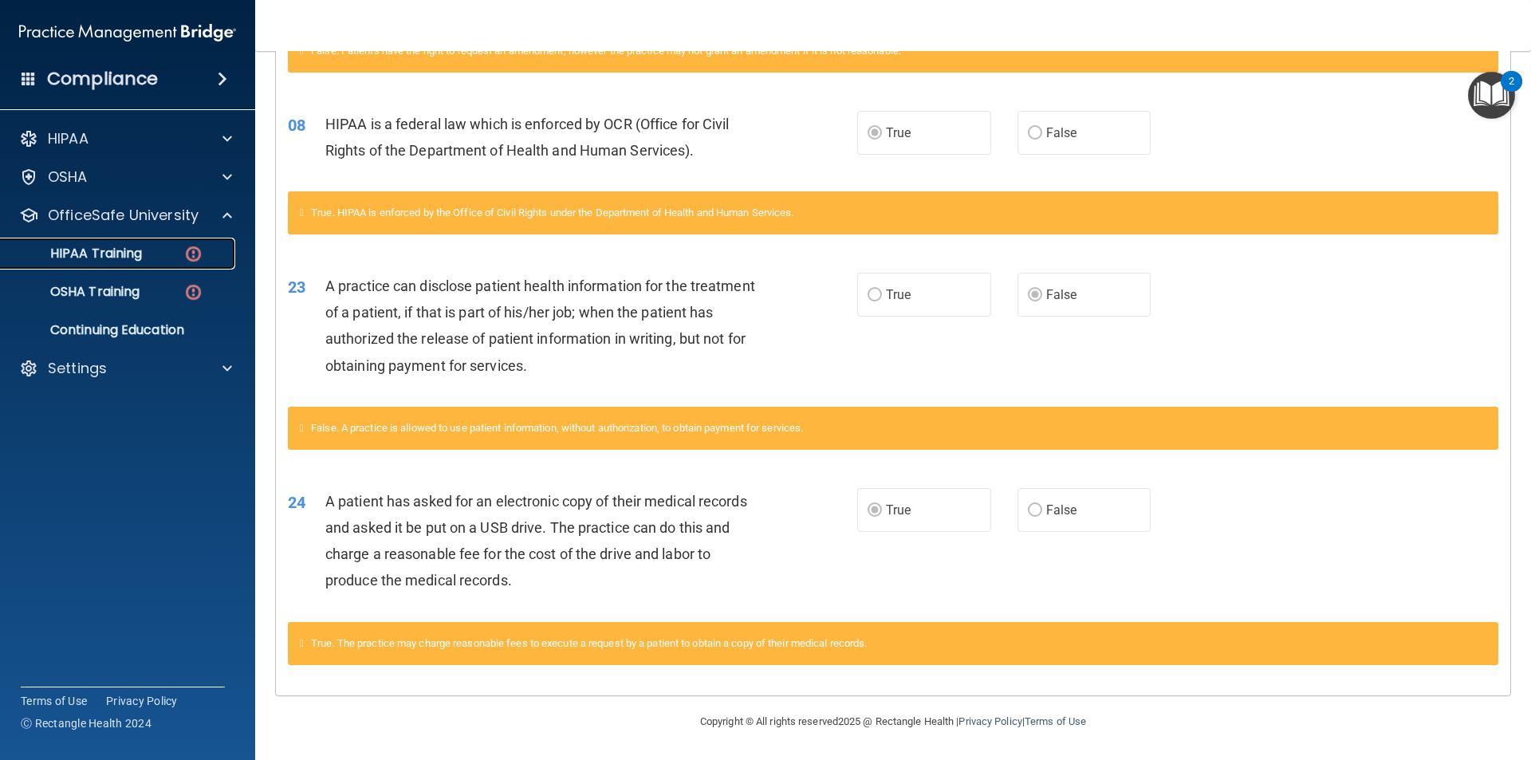
click at [167, 251] on div "HIPAA Training" at bounding box center [119, 254] width 218 height 16
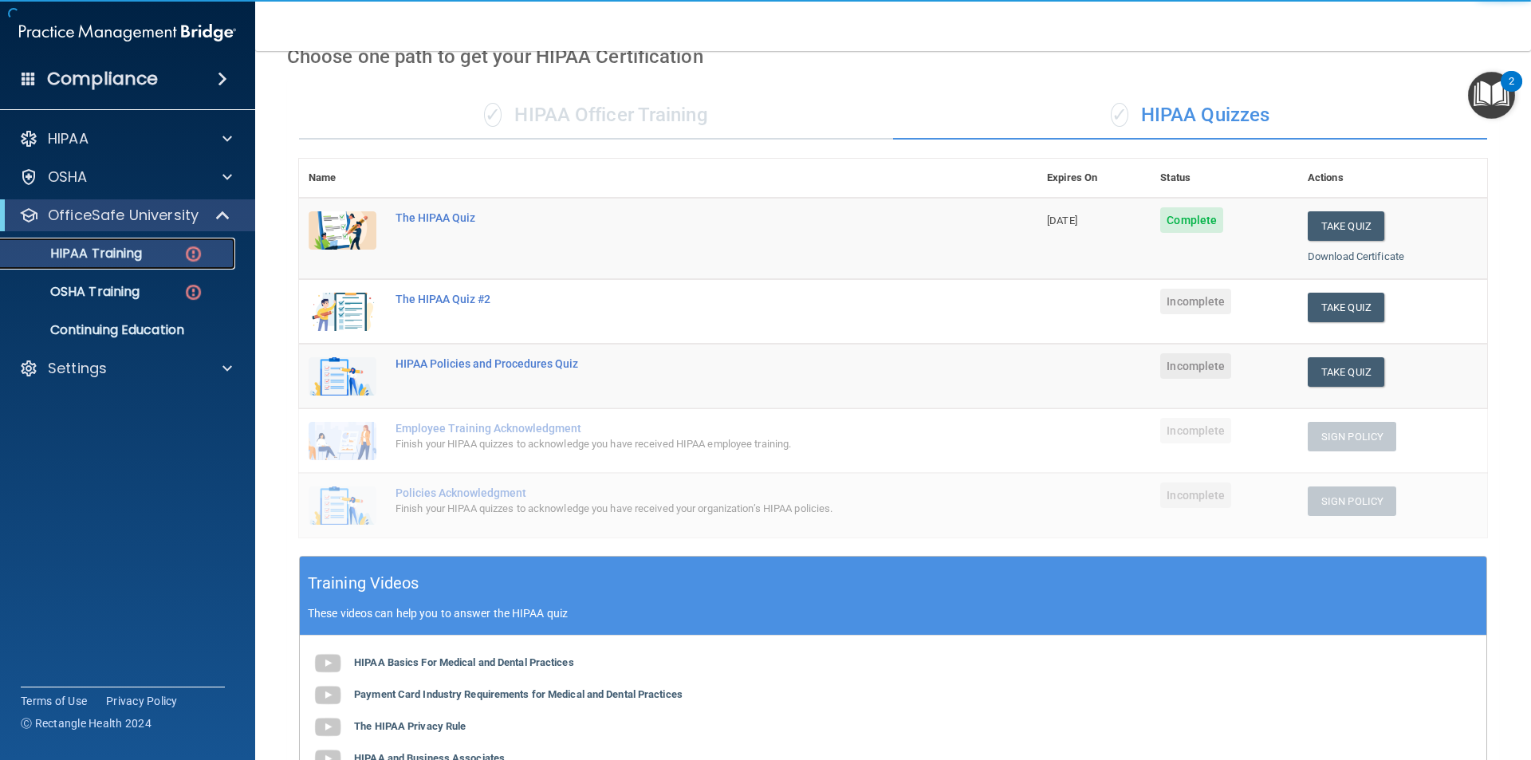
scroll to position [55, 0]
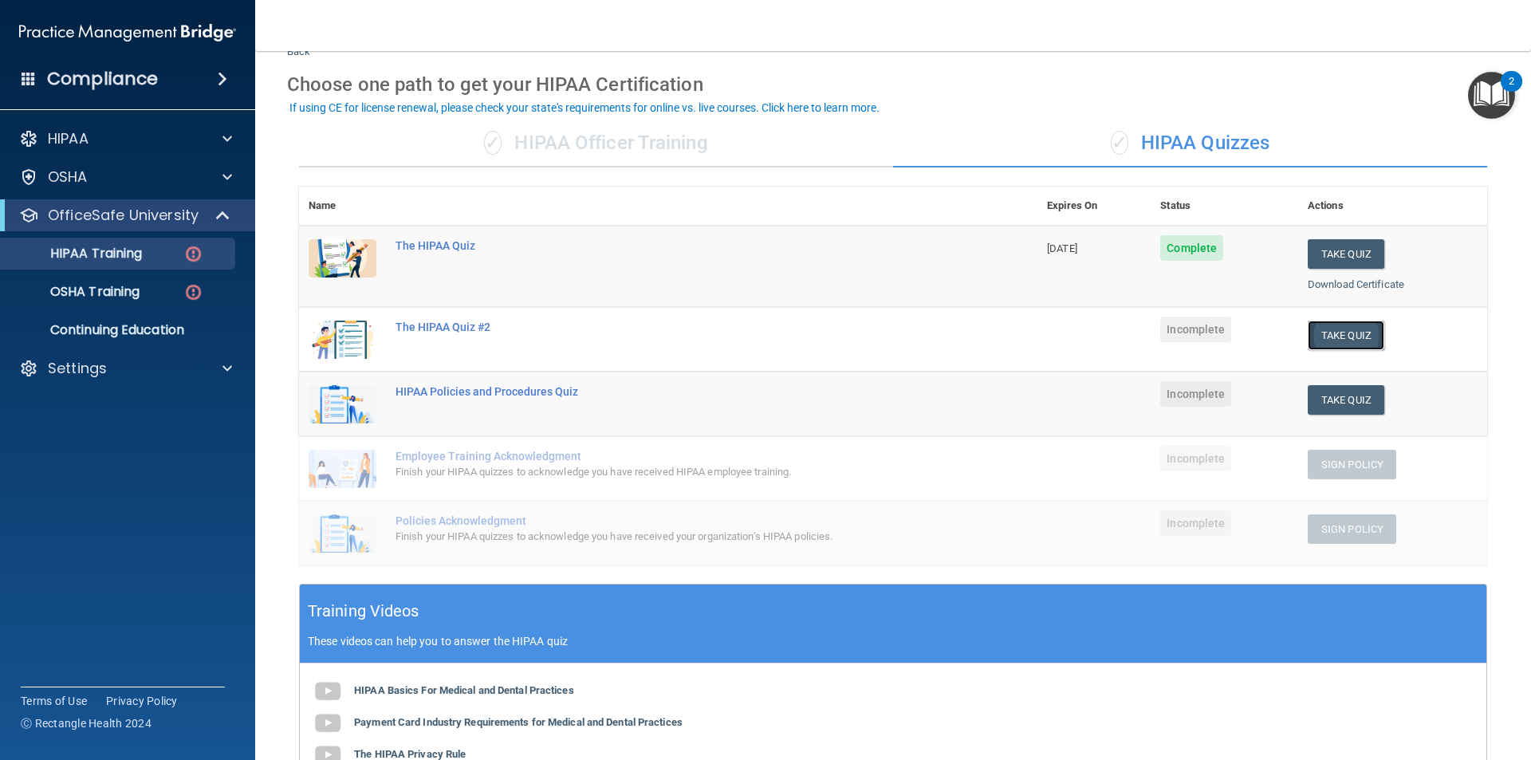
click at [1314, 329] on button "Take Quiz" at bounding box center [1346, 336] width 77 height 30
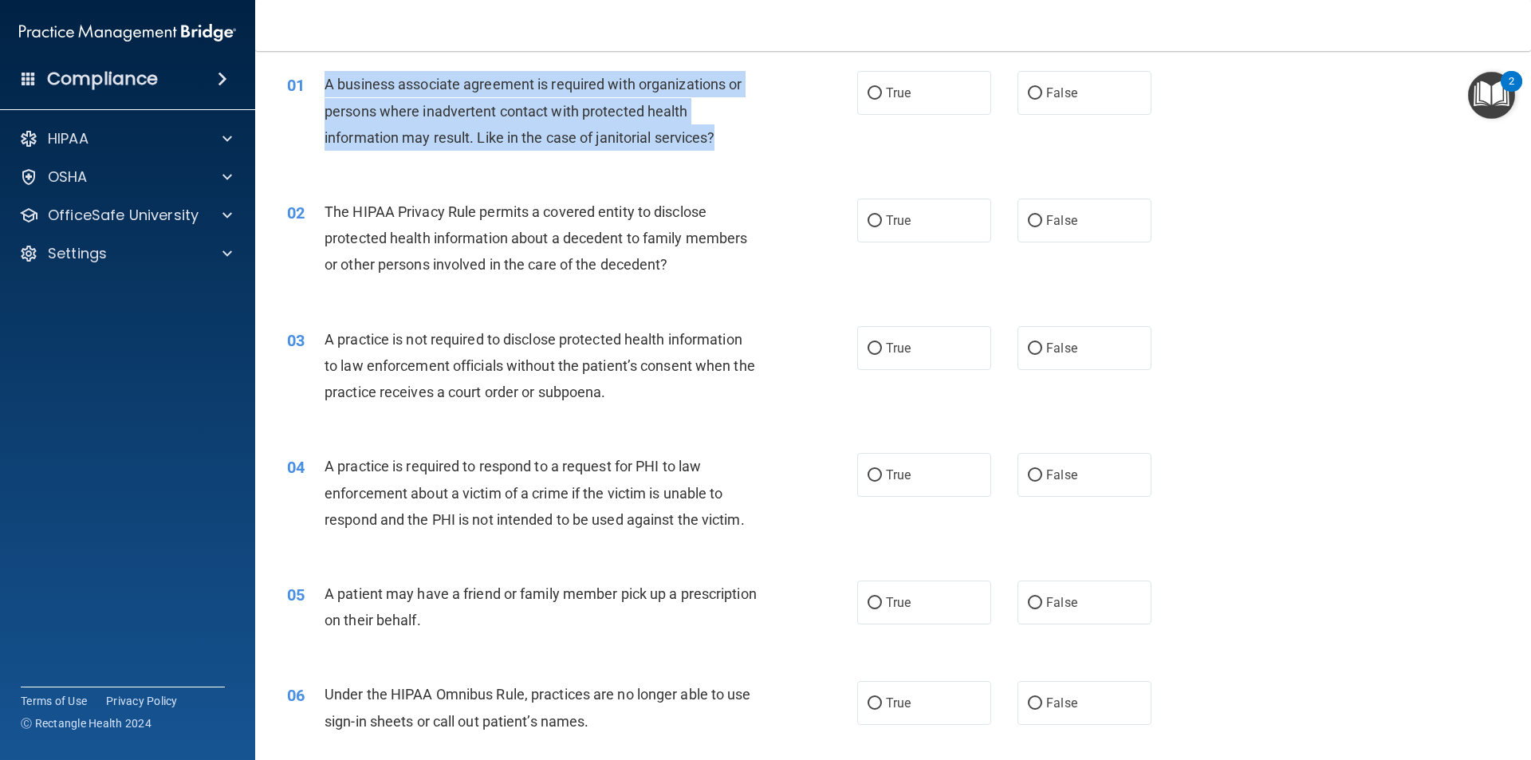
drag, startPoint x: 723, startPoint y: 136, endPoint x: 327, endPoint y: 78, distance: 400.7
click at [327, 78] on div "A business associate agreement is required with organizations or persons where …" at bounding box center [548, 111] width 446 height 80
copy span "A business associate agreement is required with organizations or persons where …"
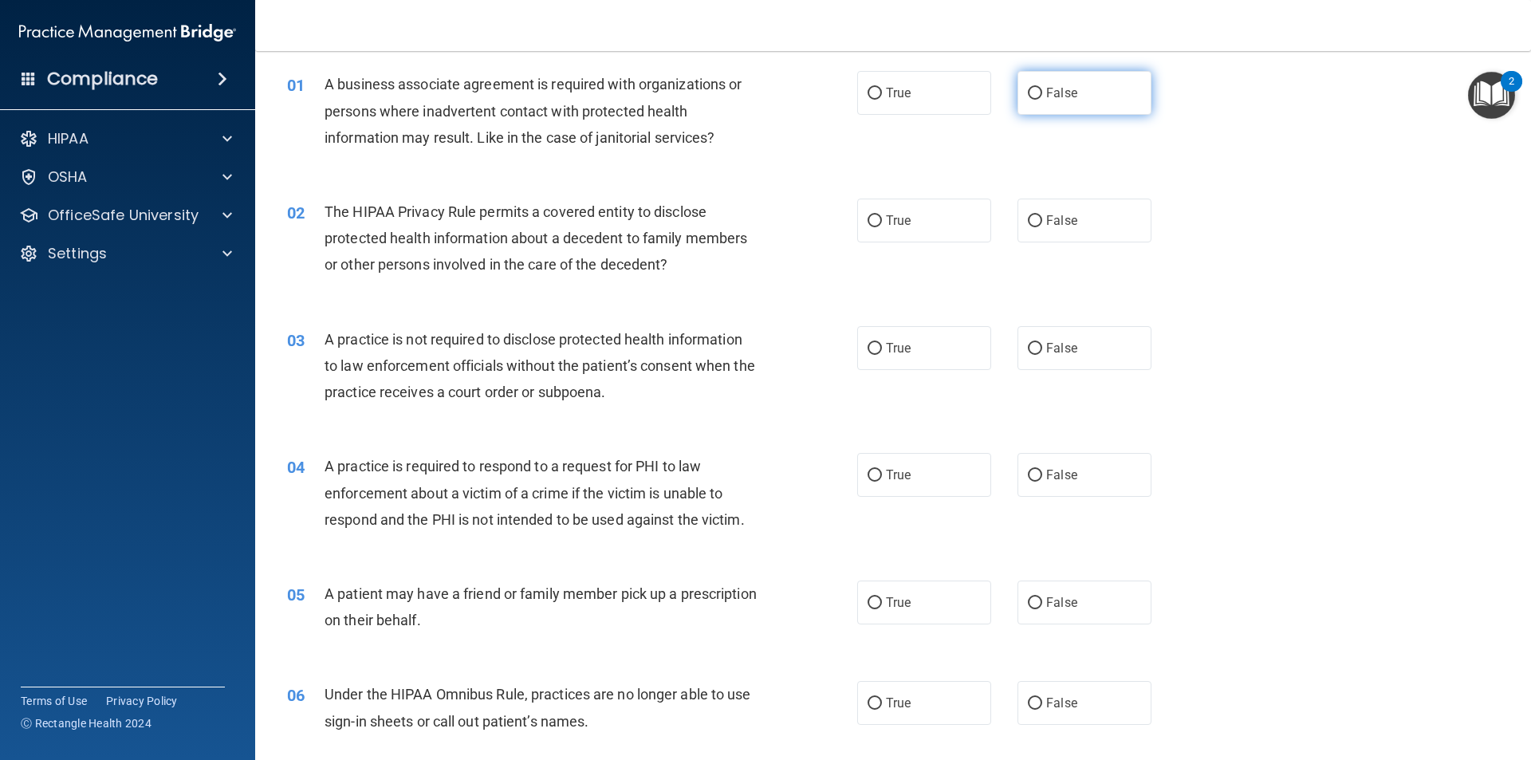
click at [1031, 108] on label "False" at bounding box center [1085, 93] width 134 height 44
click at [1031, 100] on input "False" at bounding box center [1035, 94] width 14 height 12
radio input "true"
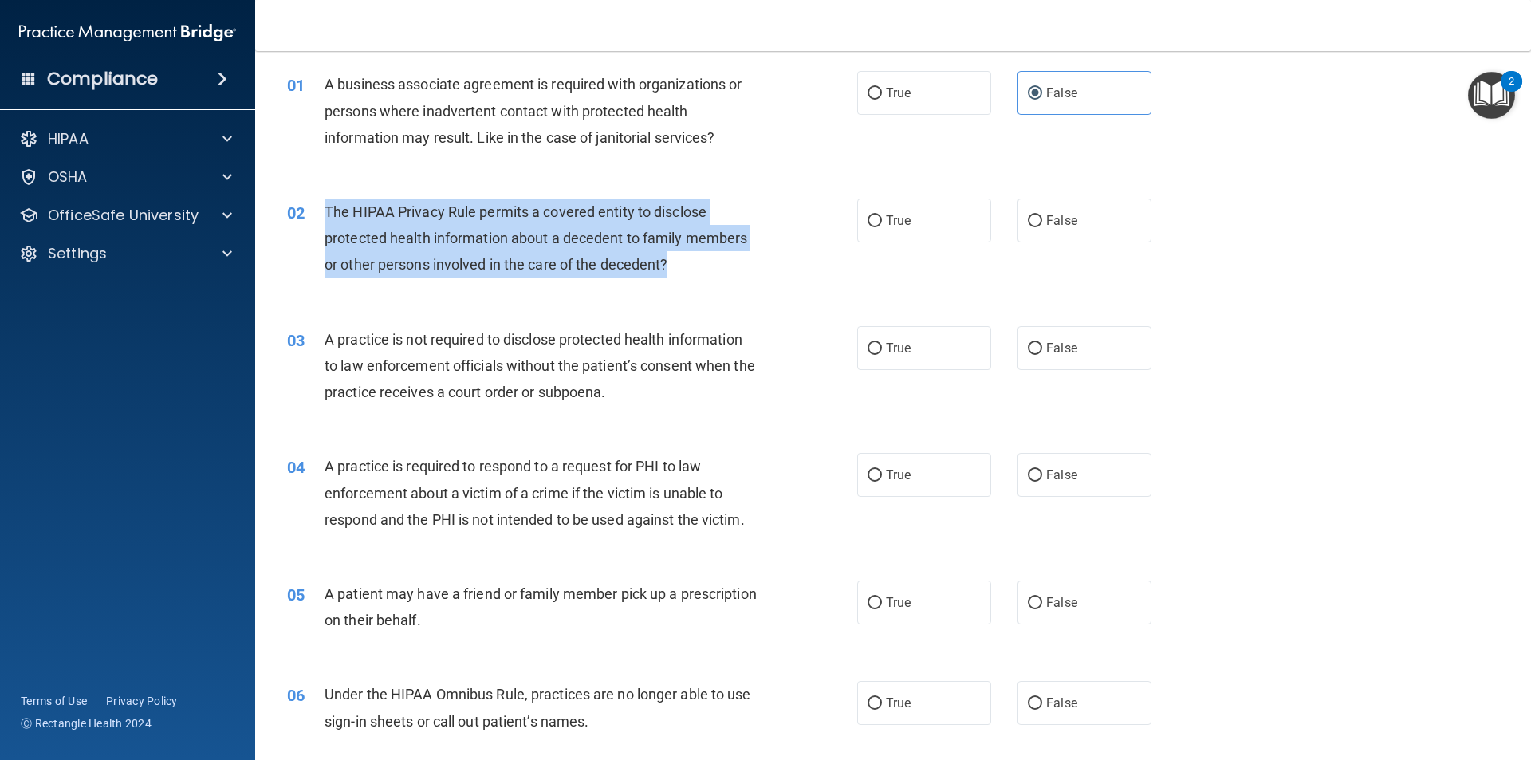
drag, startPoint x: 672, startPoint y: 266, endPoint x: 324, endPoint y: 208, distance: 352.5
click at [325, 208] on div "The HIPAA Privacy Rule permits a covered entity to disclose protected health in…" at bounding box center [548, 239] width 446 height 80
copy span "The HIPAA Privacy Rule permits a covered entity to disclose protected health in…"
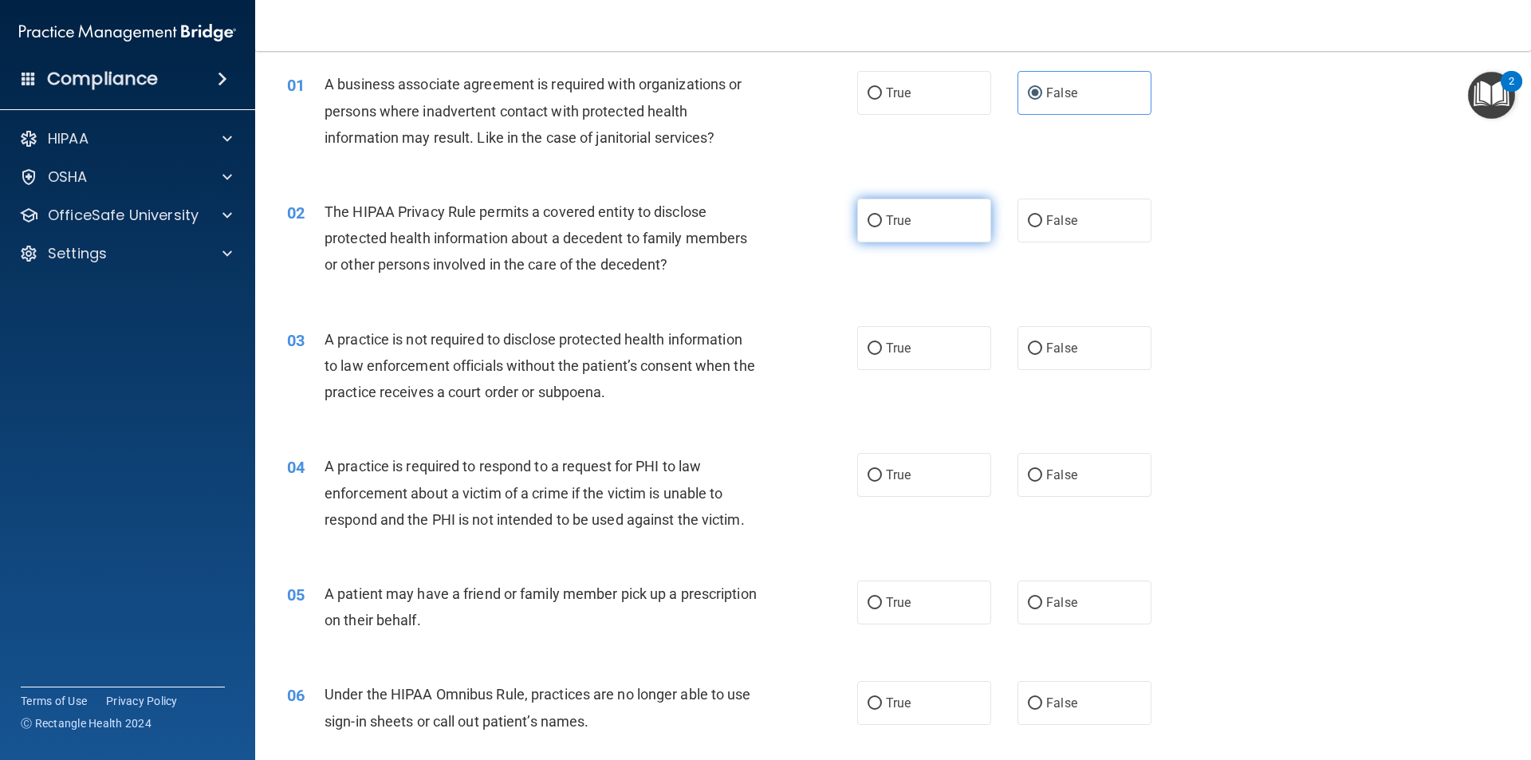
click at [886, 223] on span "True" at bounding box center [898, 220] width 25 height 15
click at [882, 223] on input "True" at bounding box center [875, 221] width 14 height 12
radio input "true"
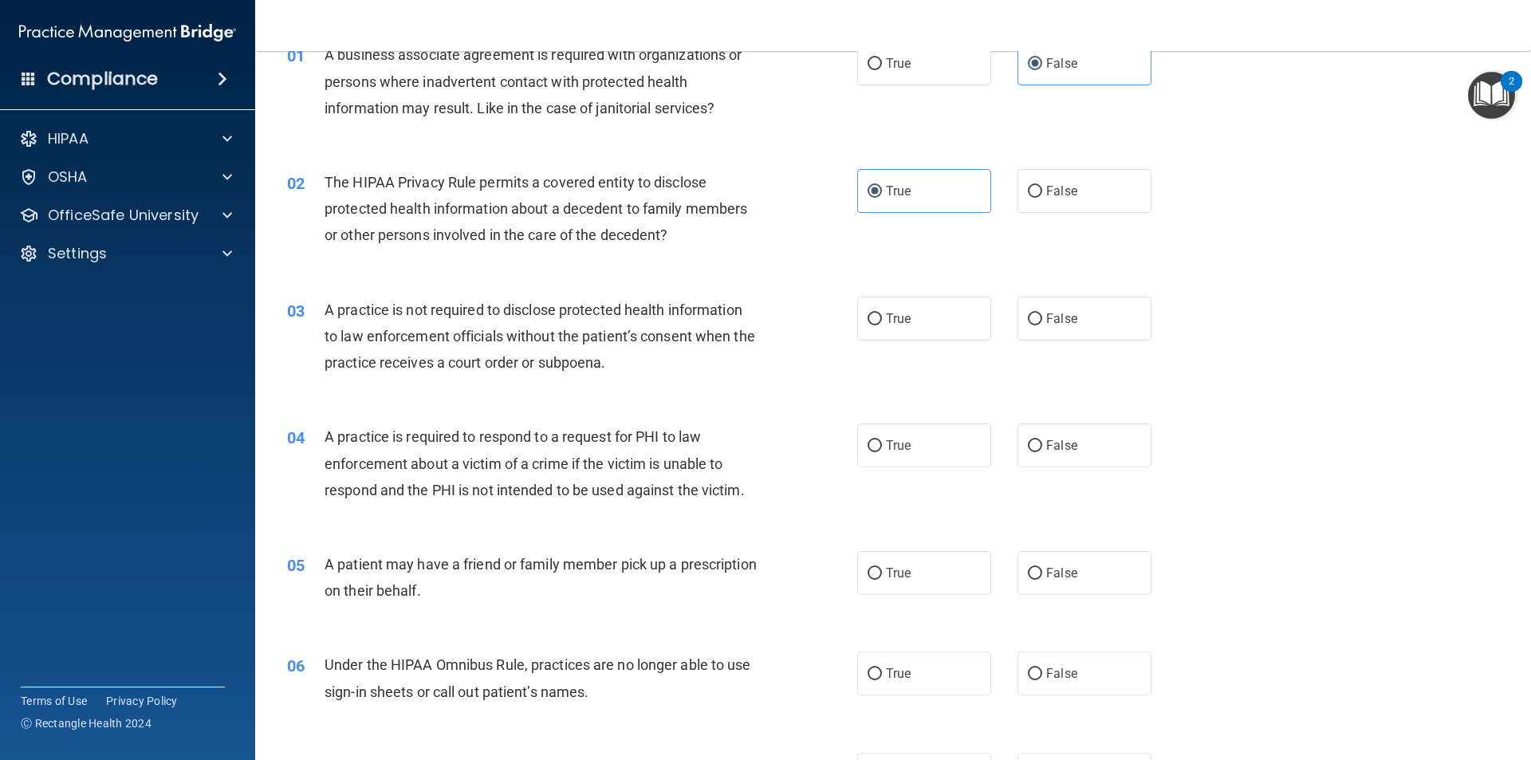
scroll to position [135, 0]
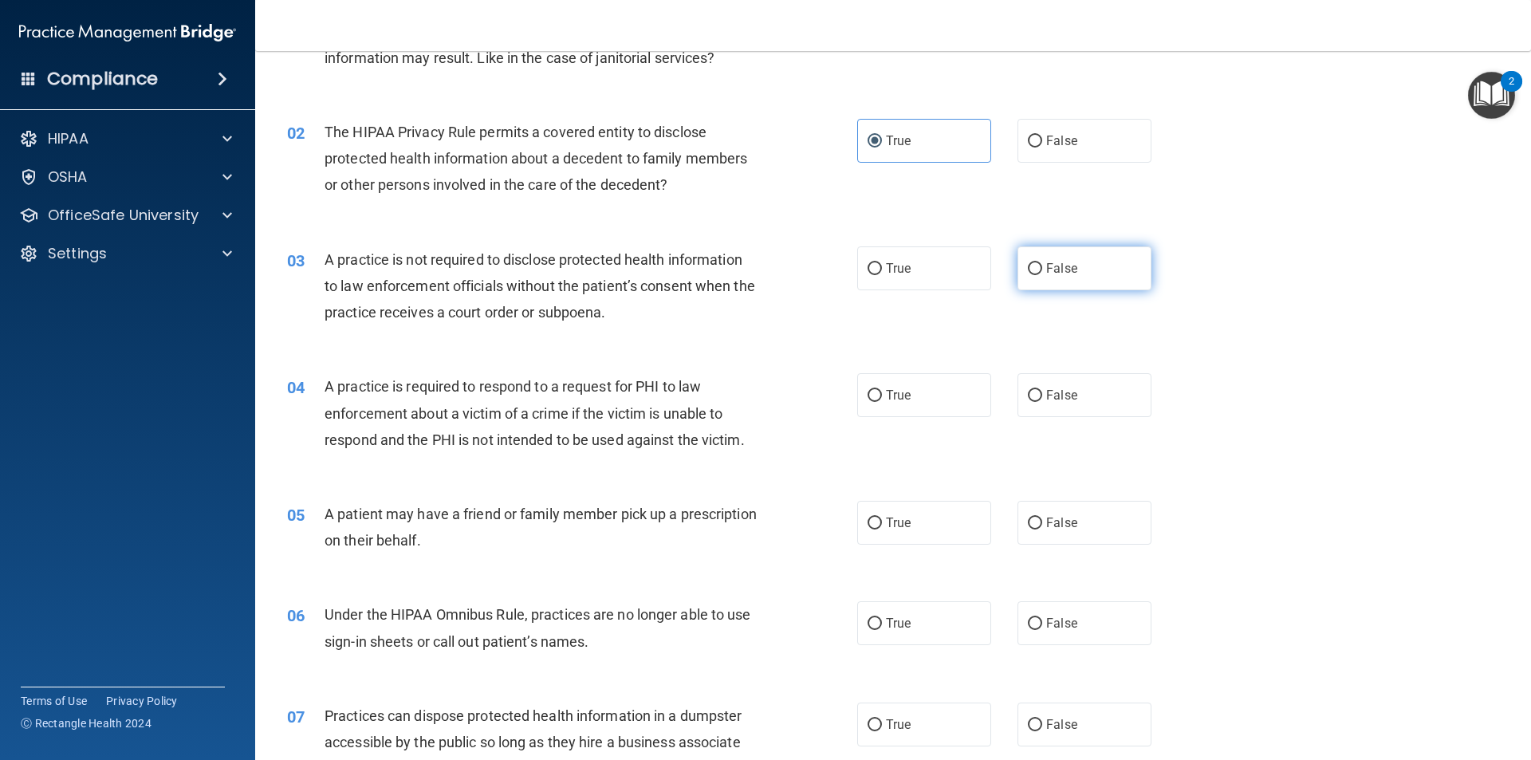
click at [1037, 272] on label "False" at bounding box center [1085, 268] width 134 height 44
click at [1037, 272] on input "False" at bounding box center [1035, 269] width 14 height 12
radio input "true"
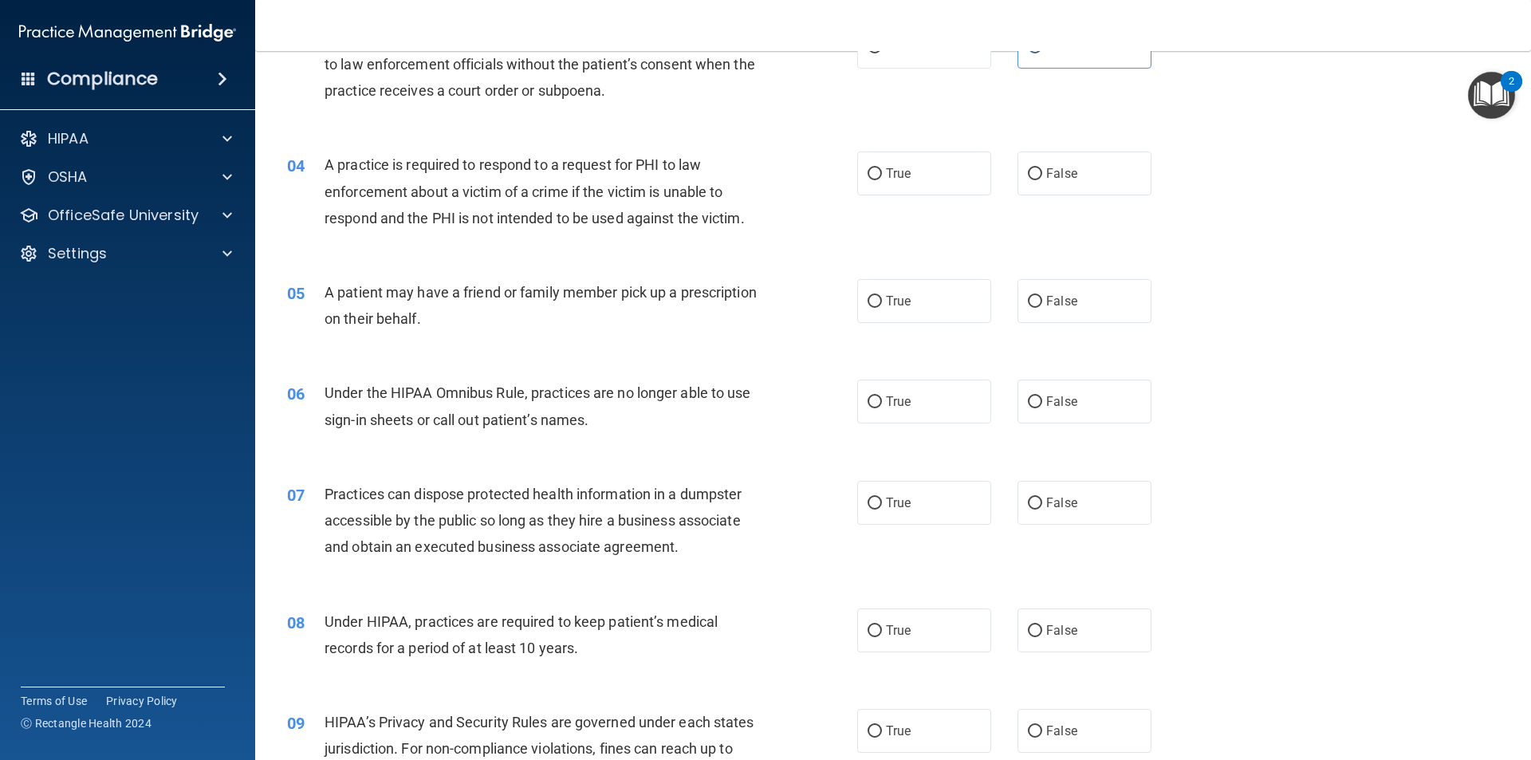
scroll to position [374, 0]
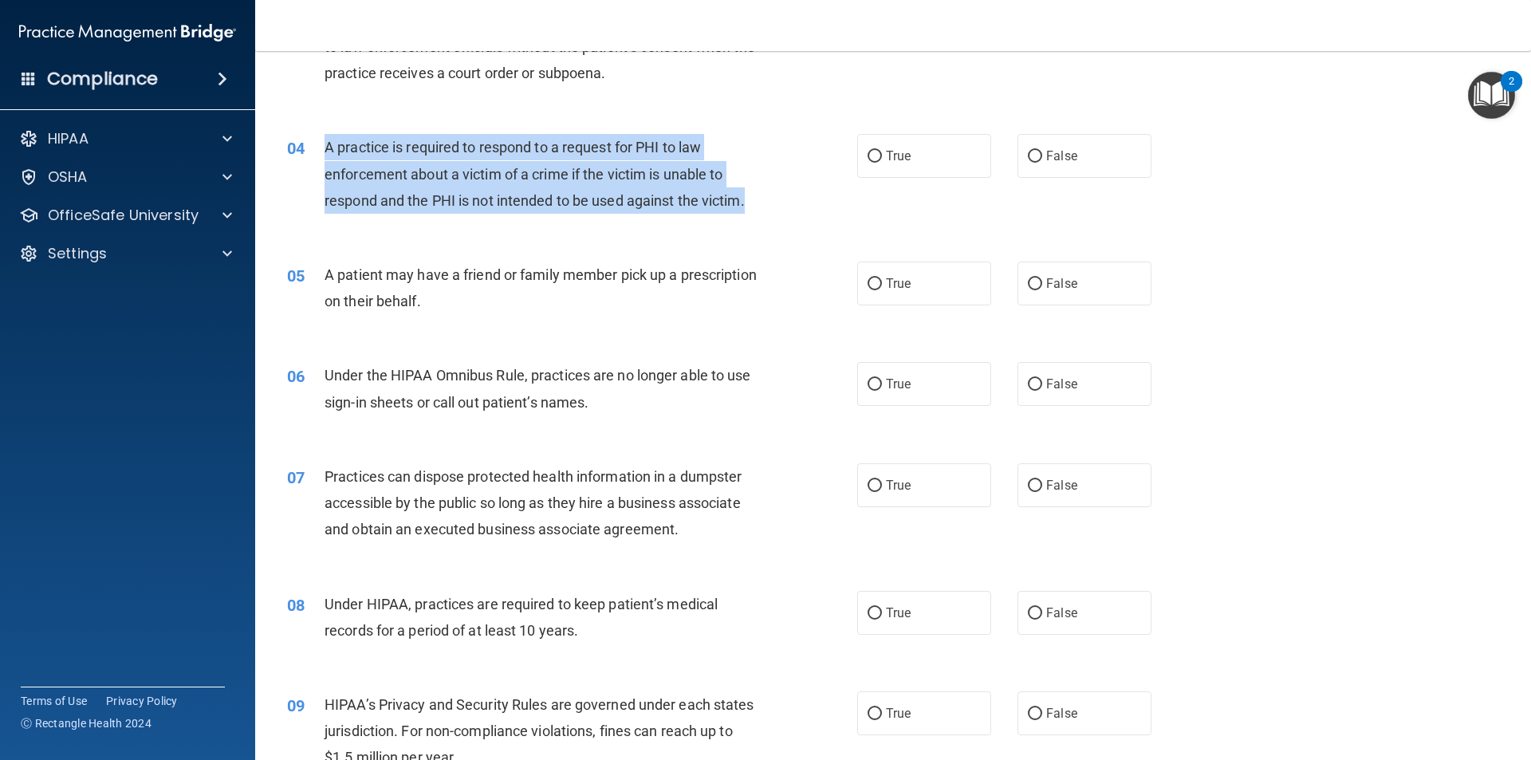
drag, startPoint x: 755, startPoint y: 206, endPoint x: 321, endPoint y: 154, distance: 437.0
click at [321, 154] on div "04 A practice is required to respond to a request for PHI to law enforcement ab…" at bounding box center [572, 178] width 618 height 88
copy div "A practice is required to respond to a request for PHI to law enforcement about…"
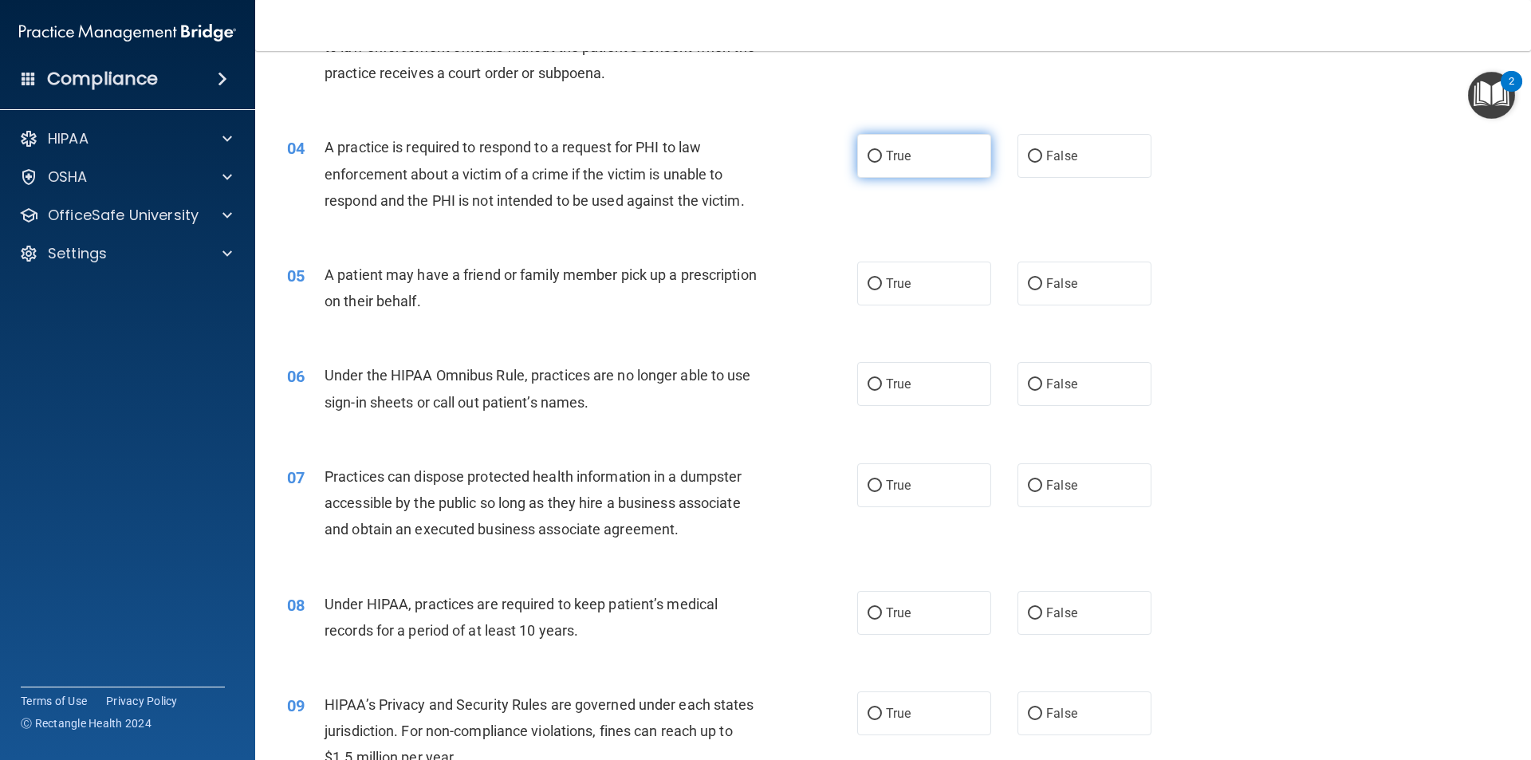
click at [931, 163] on label "True" at bounding box center [924, 156] width 134 height 44
click at [882, 163] on input "True" at bounding box center [875, 157] width 14 height 12
radio input "true"
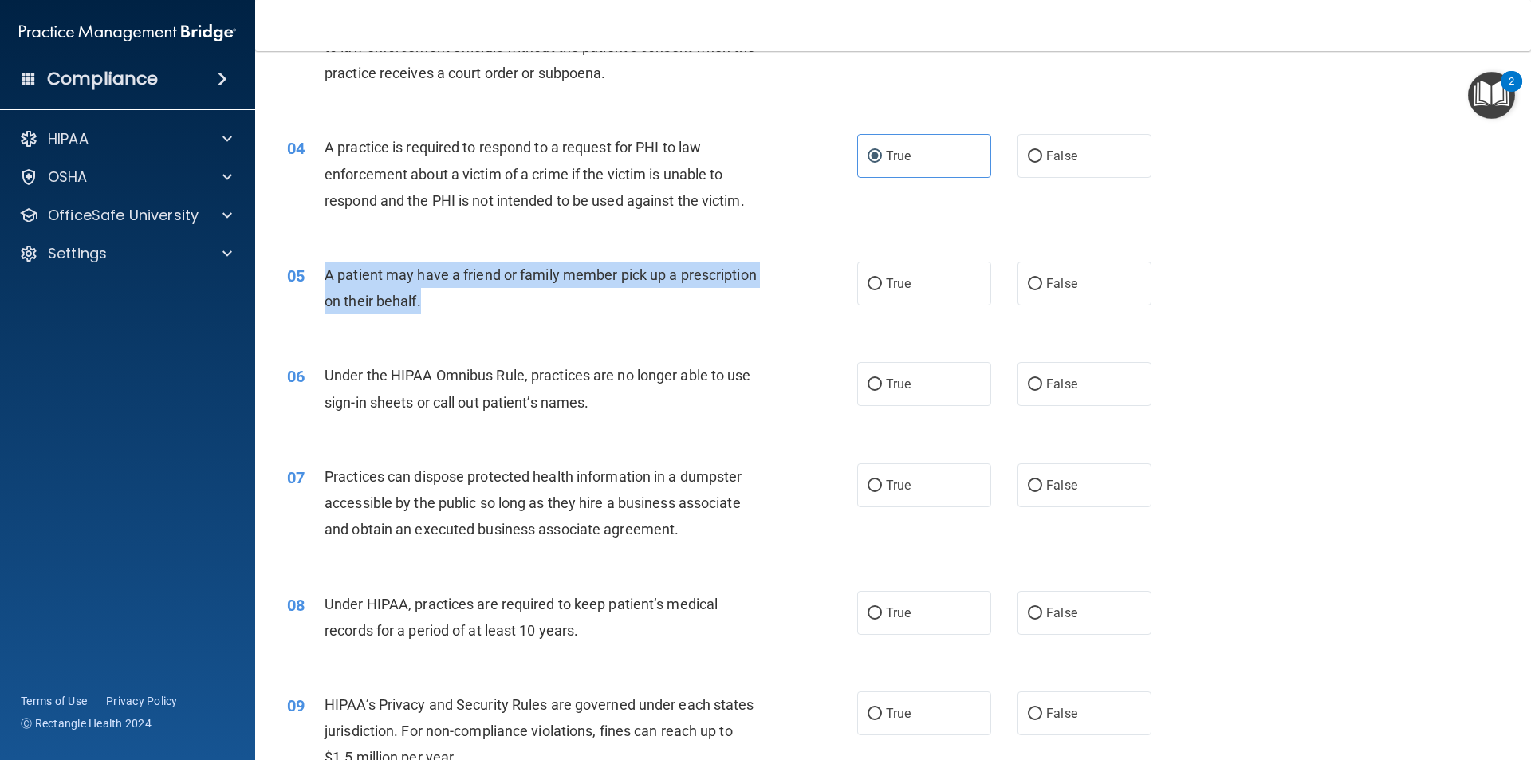
drag, startPoint x: 500, startPoint y: 299, endPoint x: 326, endPoint y: 280, distance: 174.9
click at [326, 280] on span "A patient may have a friend or family member pick up a prescription on their be…" at bounding box center [541, 287] width 432 height 43
copy span "A patient may have a friend or family member pick up a prescription on their be…"
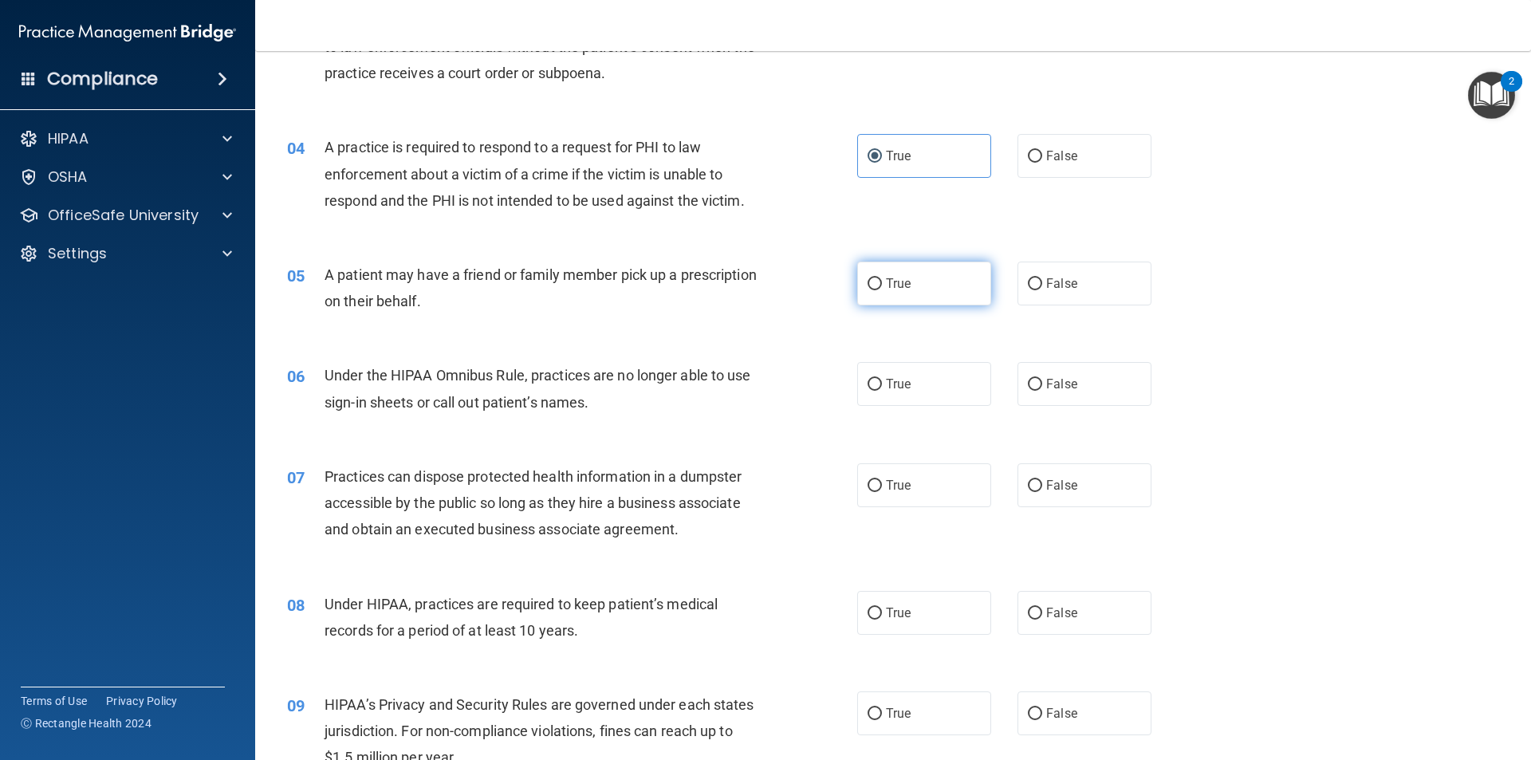
click at [877, 282] on label "True" at bounding box center [924, 284] width 134 height 44
click at [877, 282] on input "True" at bounding box center [875, 284] width 14 height 12
radio input "true"
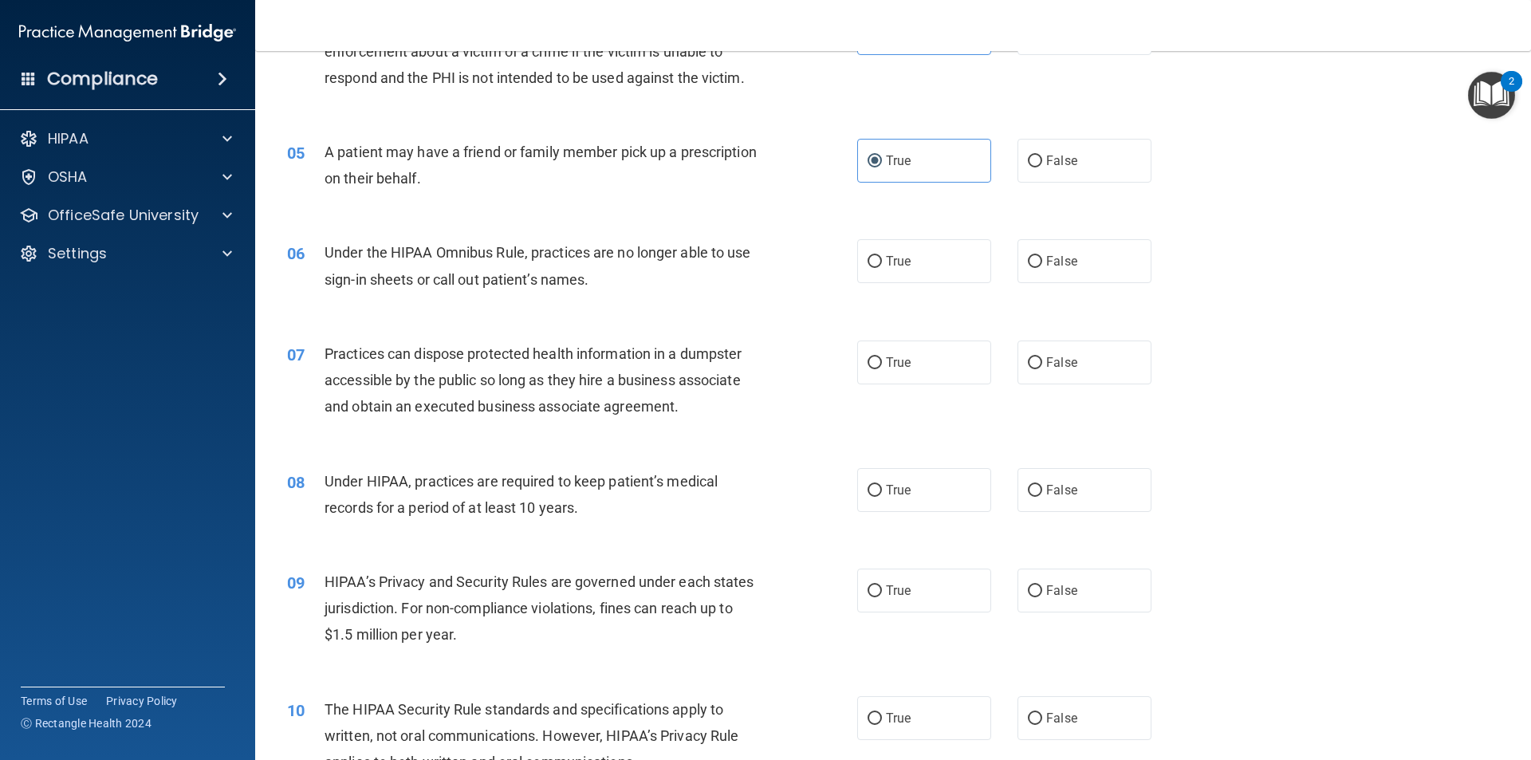
scroll to position [534, 0]
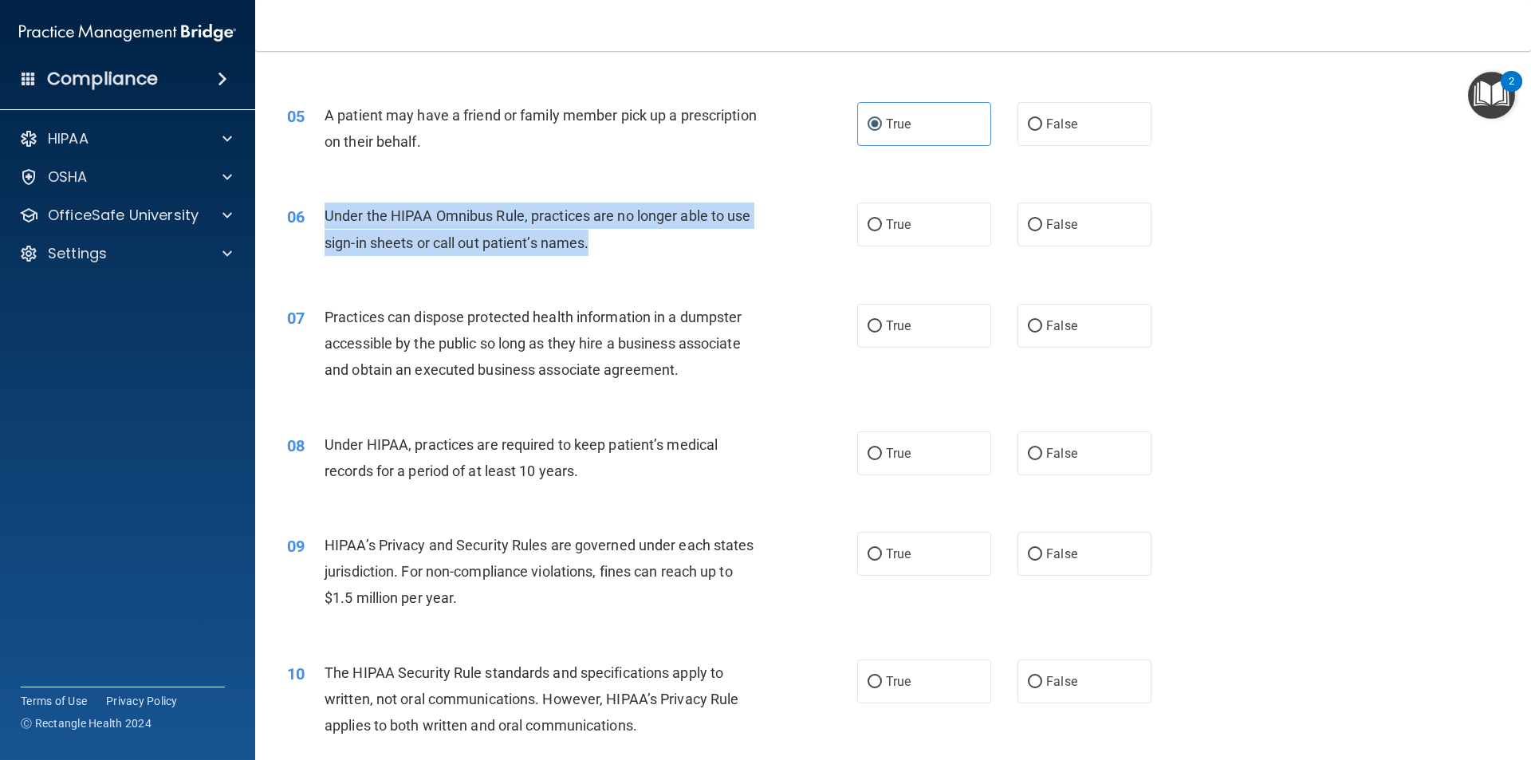
drag, startPoint x: 592, startPoint y: 244, endPoint x: 327, endPoint y: 219, distance: 266.0
click at [327, 219] on div "Under the HIPAA Omnibus Rule, practices are no longer able to use sign-in sheet…" at bounding box center [548, 229] width 446 height 53
copy span "Under the HIPAA Omnibus Rule, practices are no longer able to use sign-in sheet…"
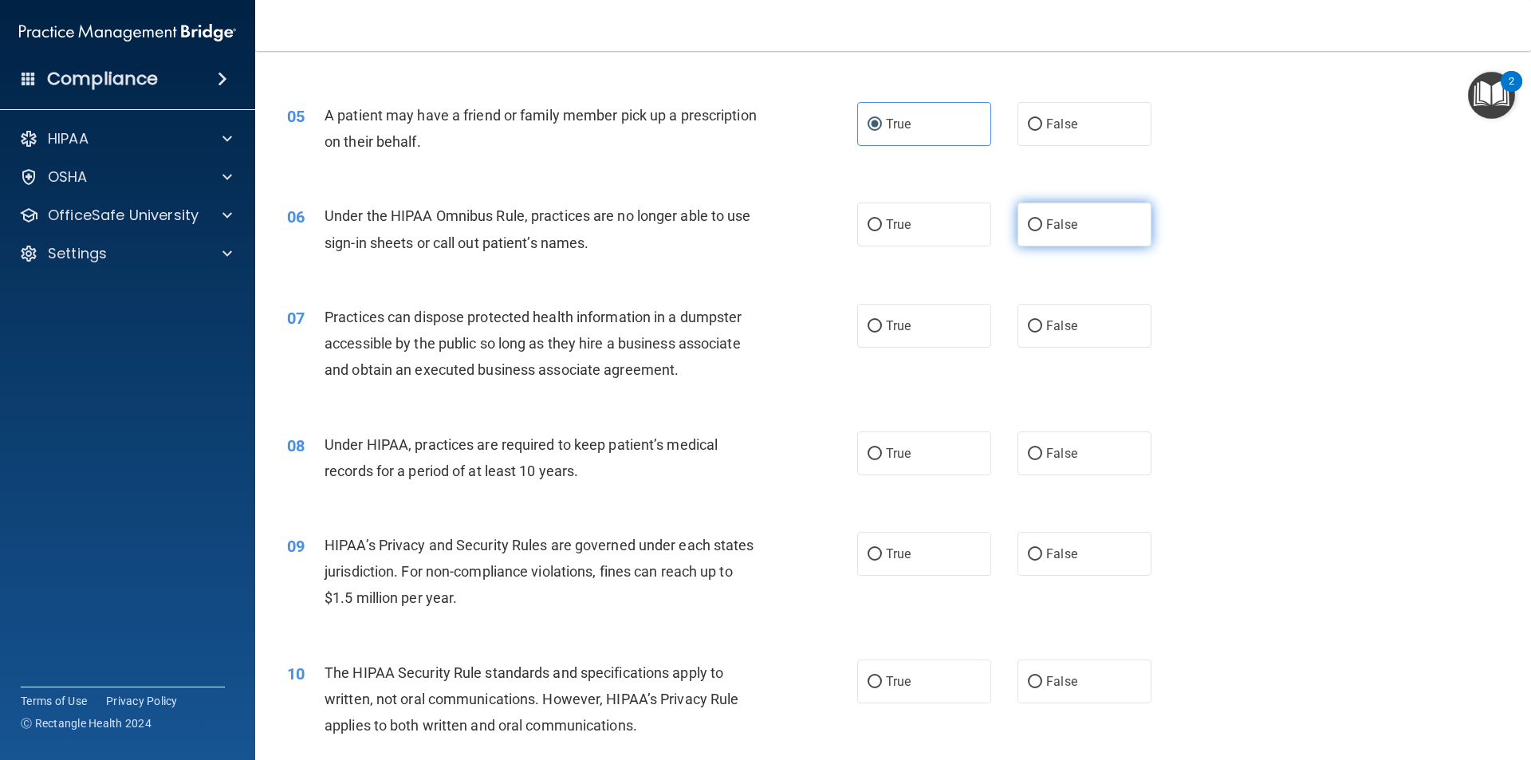
click at [1070, 218] on label "False" at bounding box center [1085, 225] width 134 height 44
click at [1043, 219] on input "False" at bounding box center [1035, 225] width 14 height 12
radio input "true"
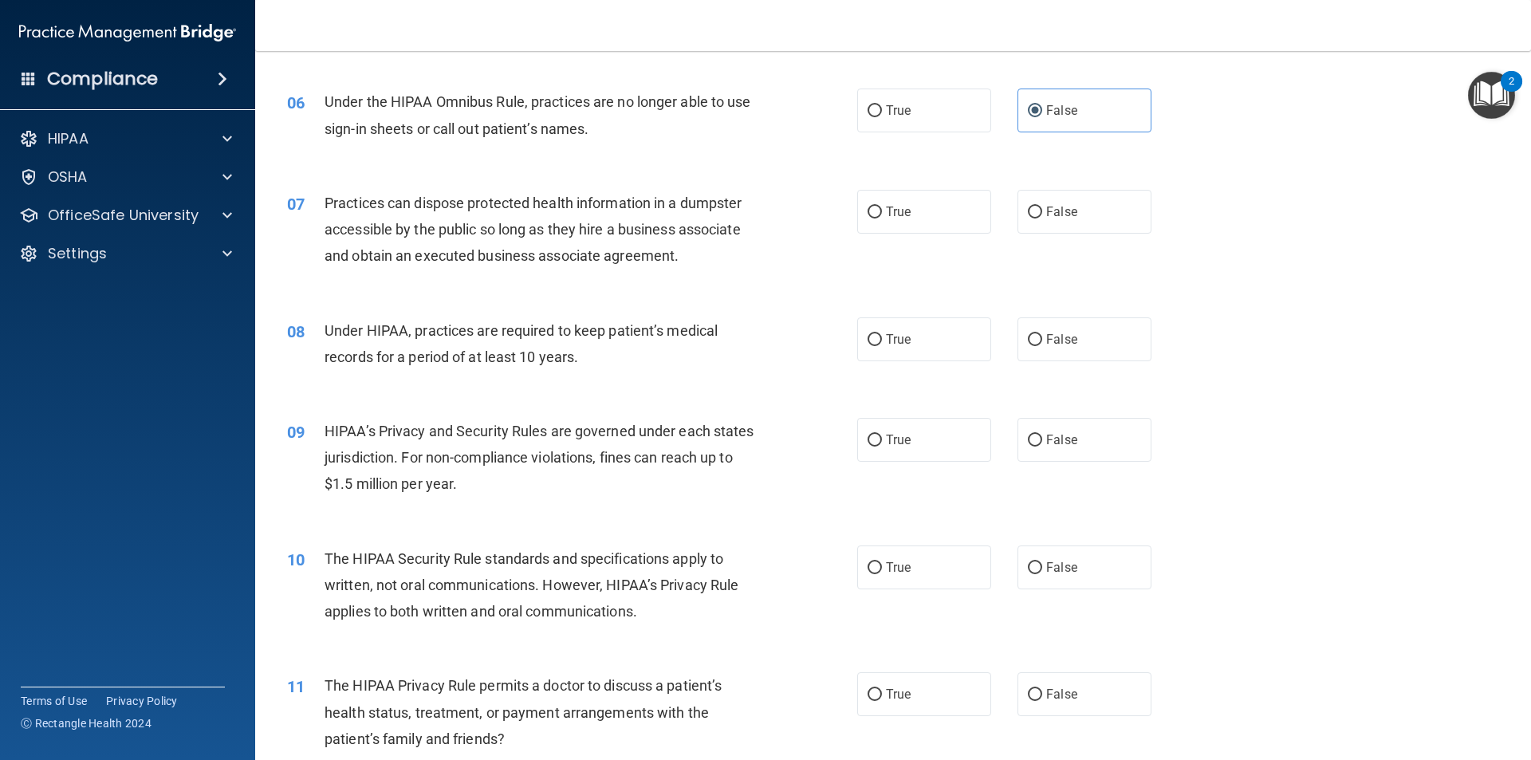
scroll to position [693, 0]
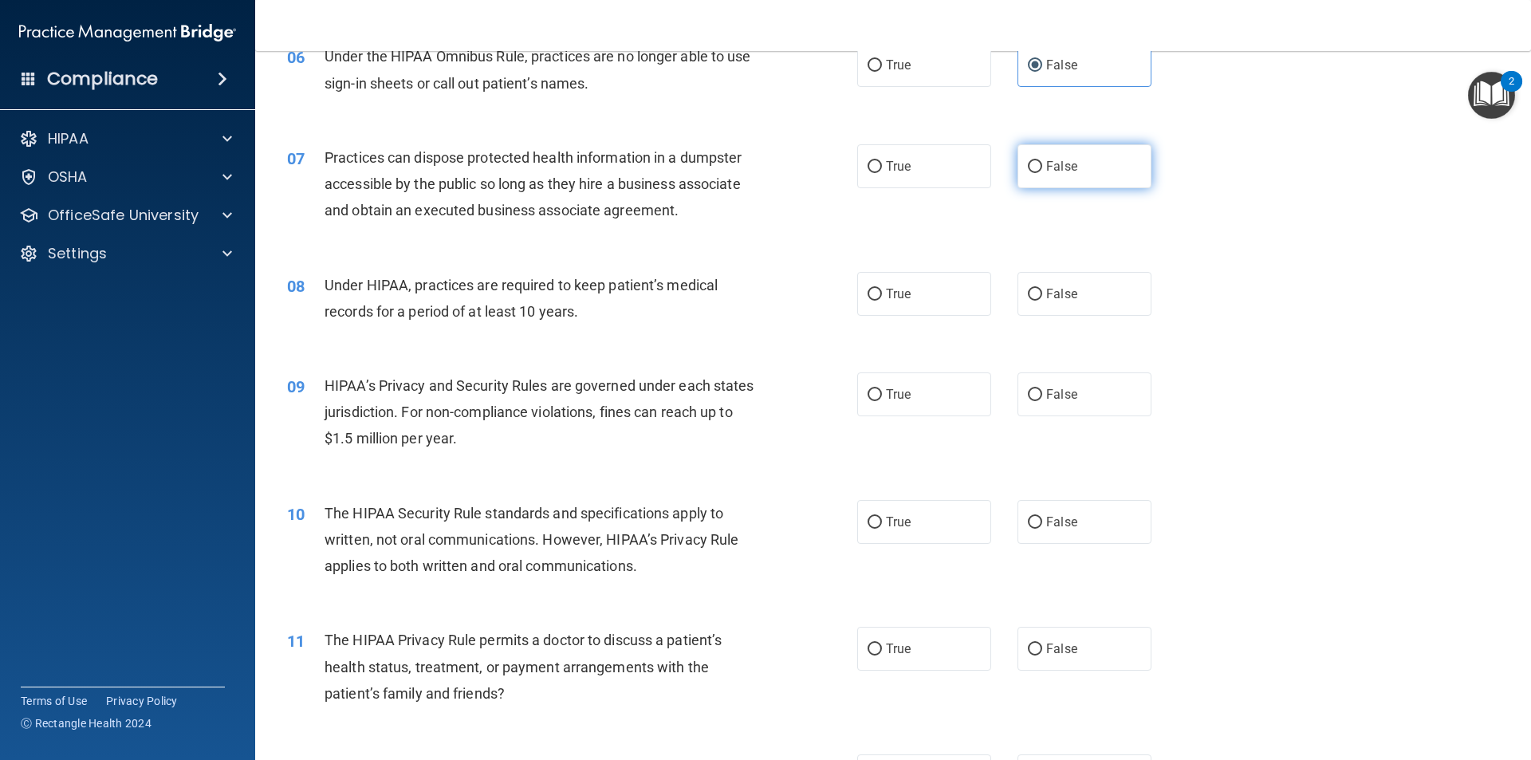
click at [1070, 166] on label "False" at bounding box center [1085, 166] width 134 height 44
click at [1043, 166] on input "False" at bounding box center [1035, 167] width 14 height 12
radio input "true"
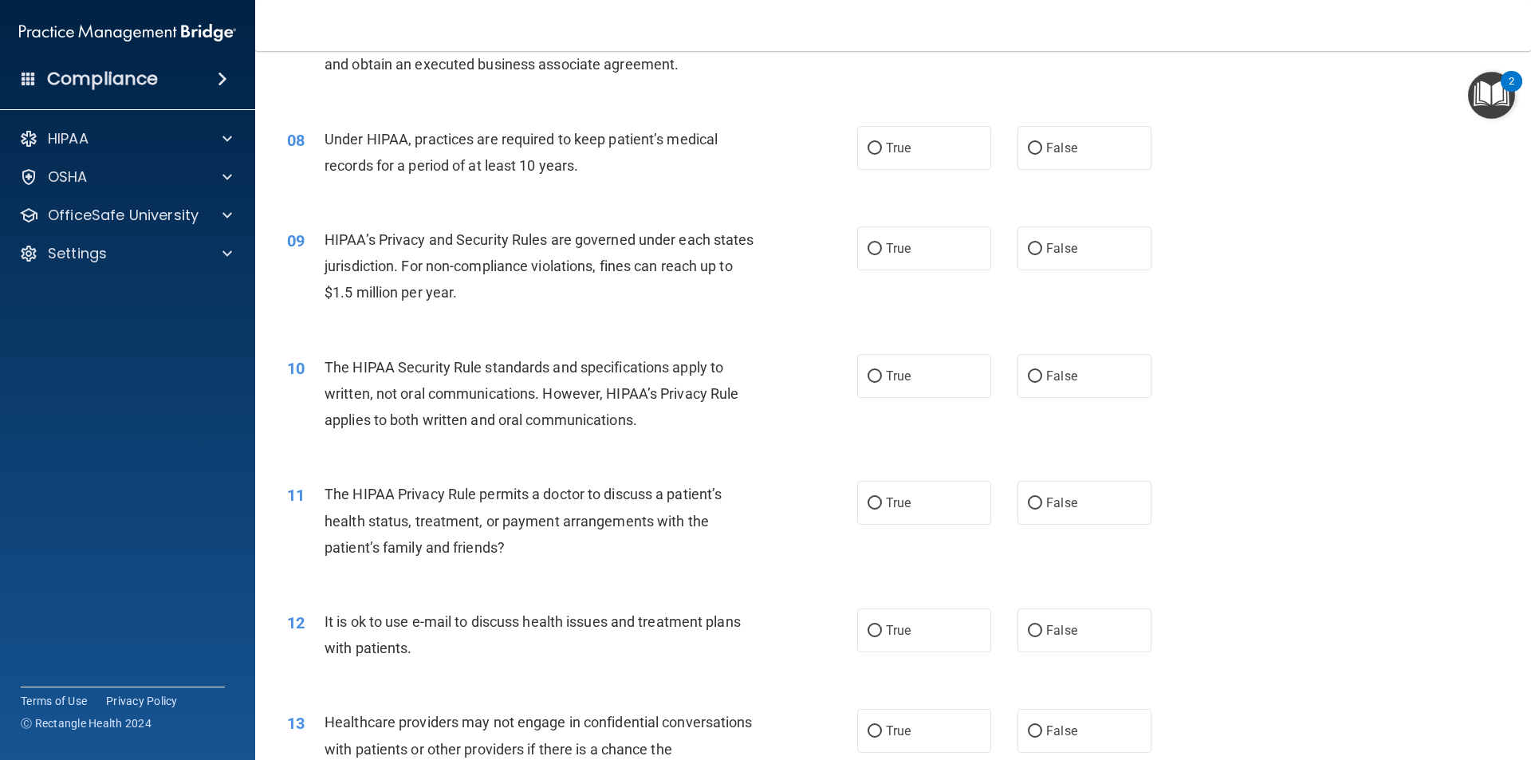
scroll to position [853, 0]
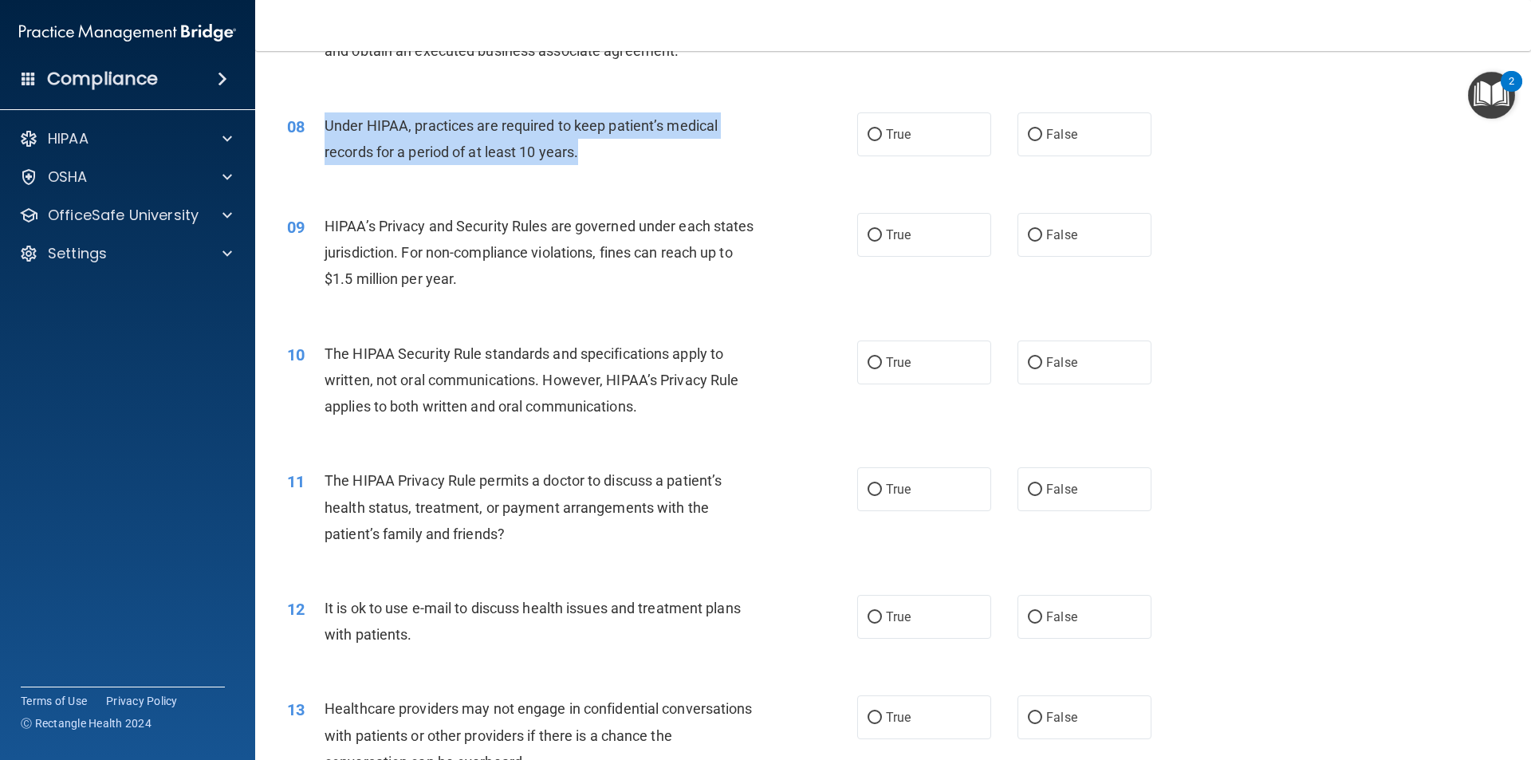
drag, startPoint x: 599, startPoint y: 150, endPoint x: 315, endPoint y: 132, distance: 284.5
click at [315, 132] on div "08 Under HIPAA, practices are required to keep patient’s medical records for a …" at bounding box center [572, 142] width 618 height 61
copy div "Under HIPAA, practices are required to keep patient’s medical records for a per…"
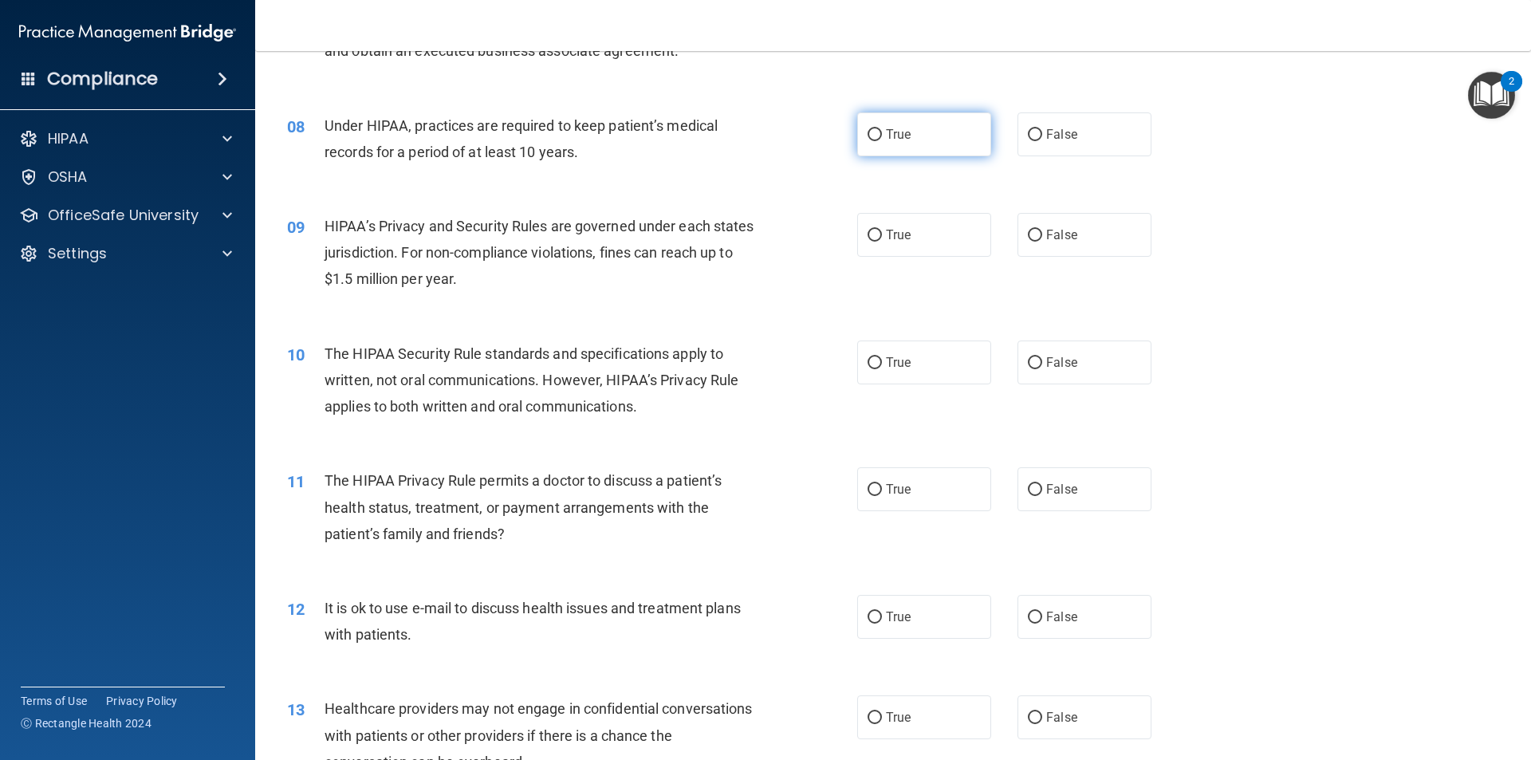
click at [887, 137] on span "True" at bounding box center [898, 134] width 25 height 15
click at [882, 137] on input "True" at bounding box center [875, 135] width 14 height 12
radio input "true"
click at [948, 235] on label "True" at bounding box center [924, 235] width 134 height 44
click at [882, 235] on input "True" at bounding box center [875, 236] width 14 height 12
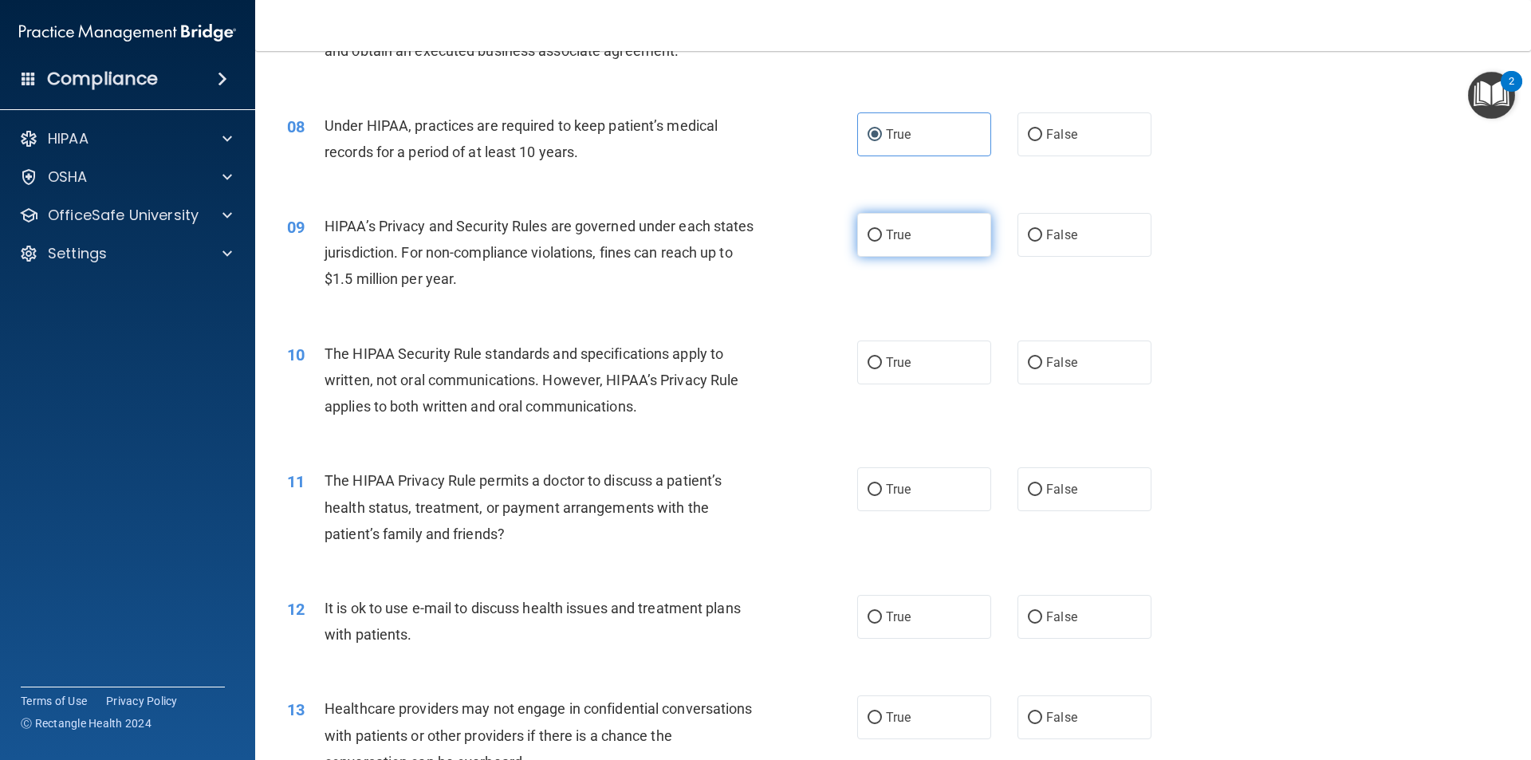
radio input "true"
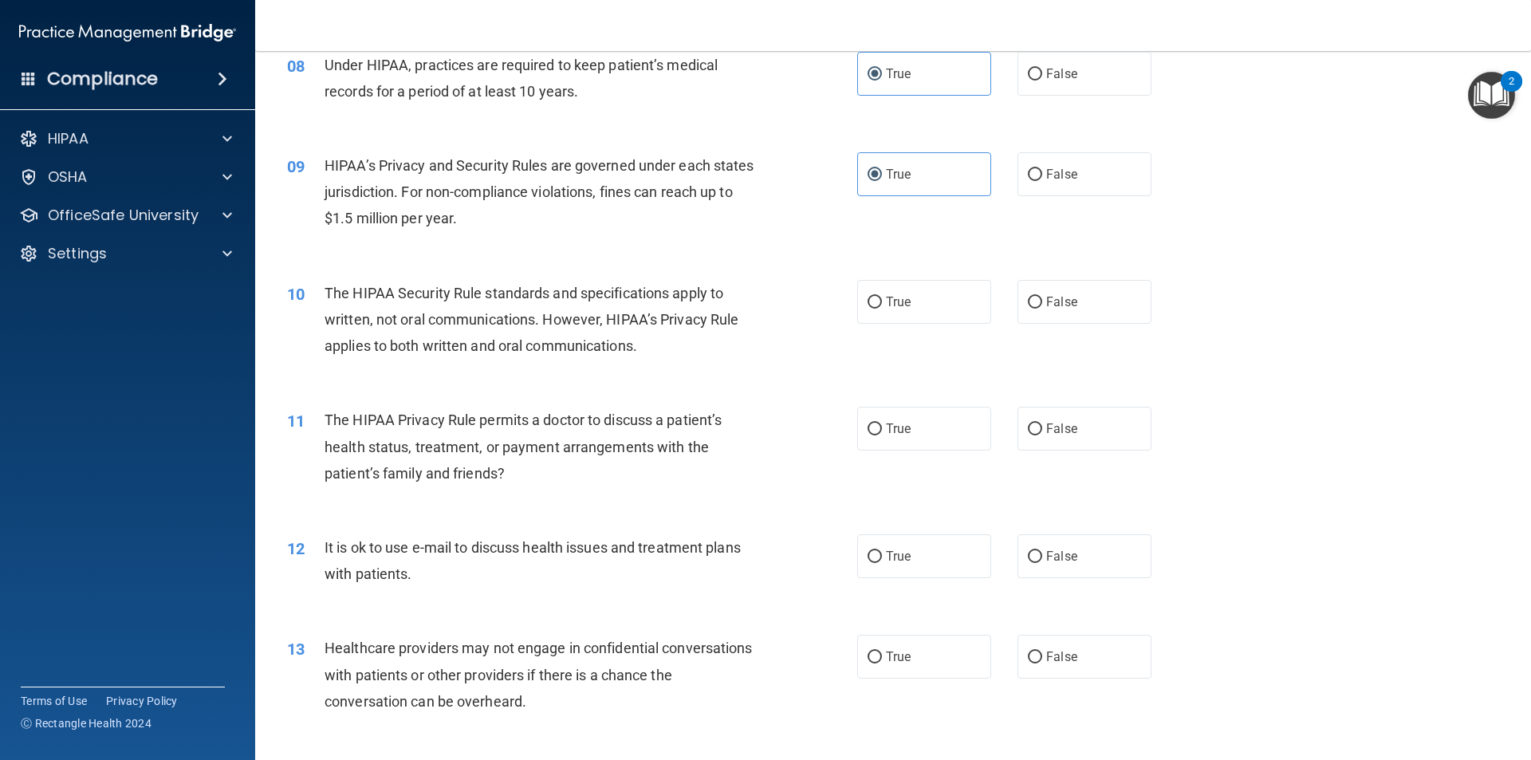
scroll to position [1092, 0]
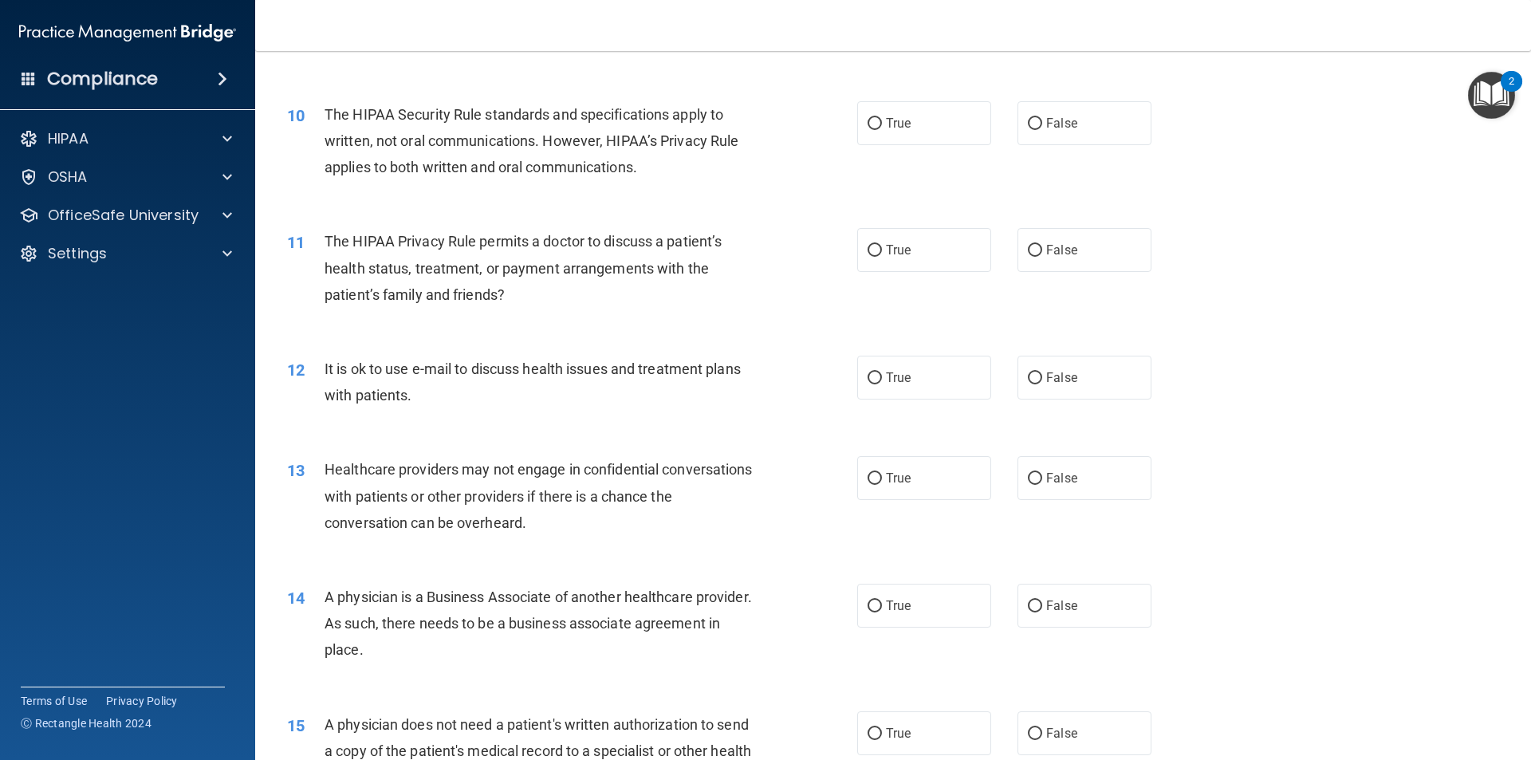
click at [657, 159] on div "The HIPAA Security Rule standards and specifications apply to written, not oral…" at bounding box center [548, 141] width 446 height 80
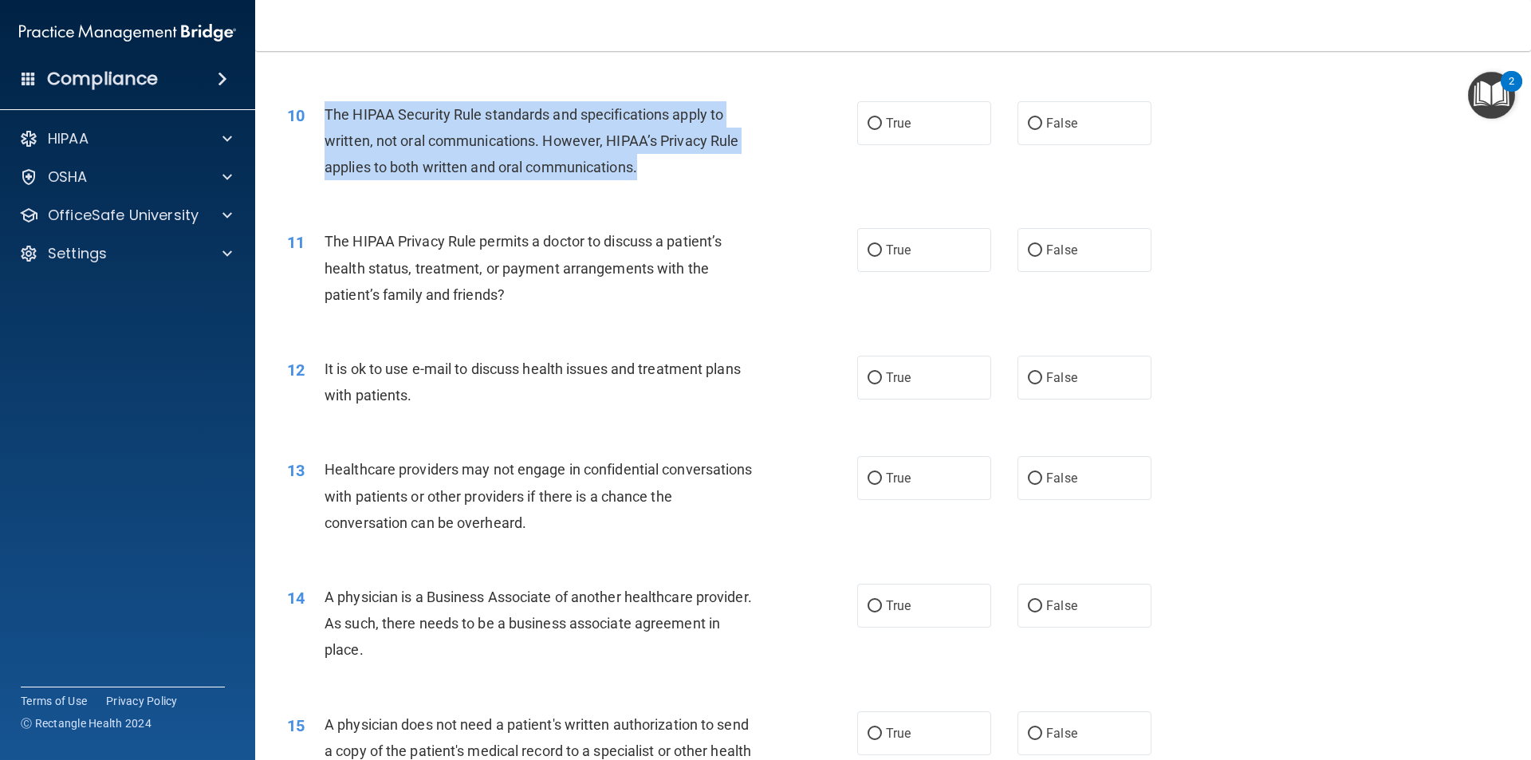
drag, startPoint x: 652, startPoint y: 161, endPoint x: 326, endPoint y: 115, distance: 329.5
click at [326, 115] on div "The HIPAA Security Rule standards and specifications apply to written, not oral…" at bounding box center [548, 141] width 446 height 80
copy span "The HIPAA Security Rule standards and specifications apply to written, not oral…"
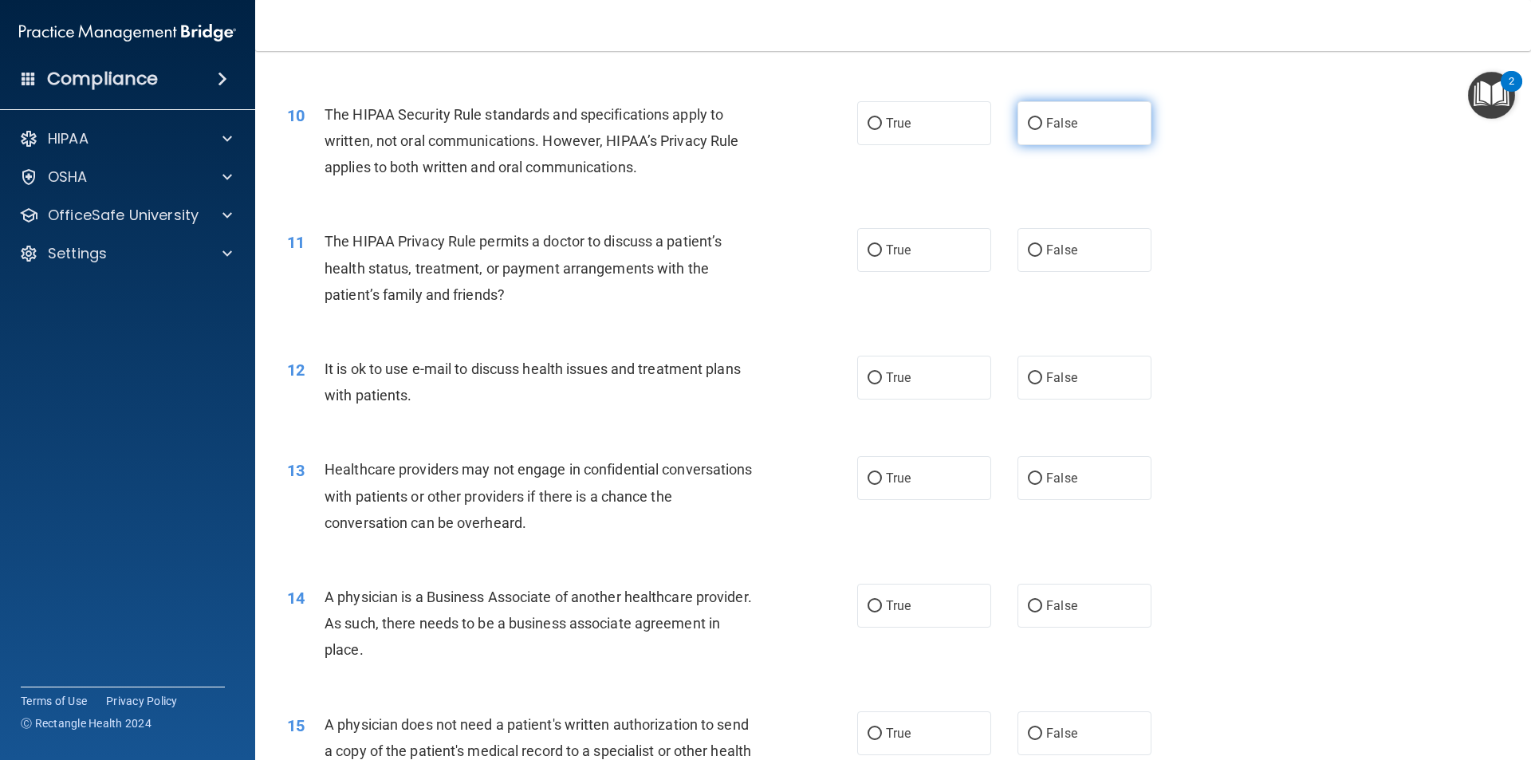
click at [1046, 128] on span "False" at bounding box center [1061, 123] width 31 height 15
click at [1043, 128] on input "False" at bounding box center [1035, 124] width 14 height 12
radio input "true"
click at [1099, 246] on label "False" at bounding box center [1085, 250] width 134 height 44
click at [1043, 246] on input "False" at bounding box center [1035, 251] width 14 height 12
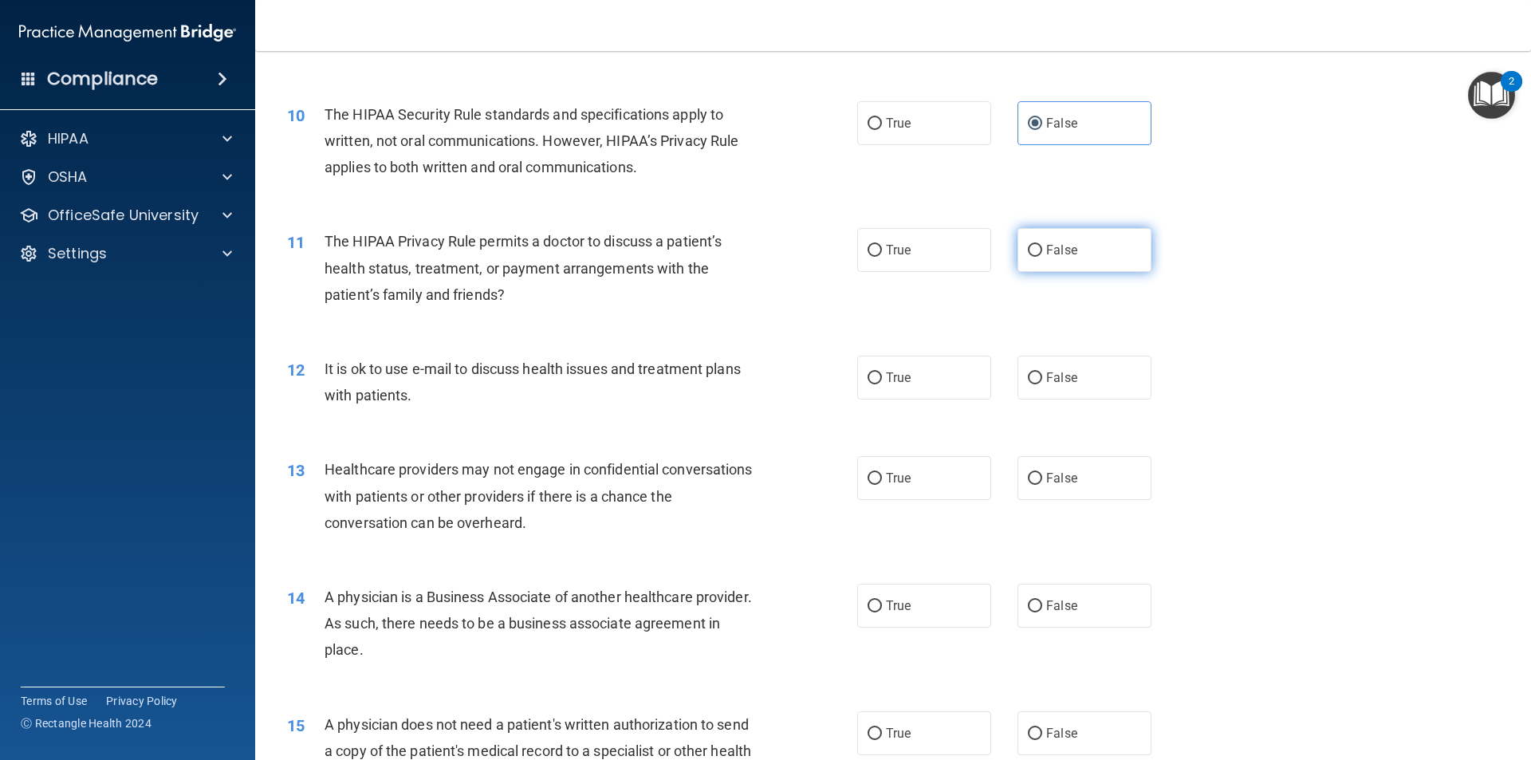
radio input "true"
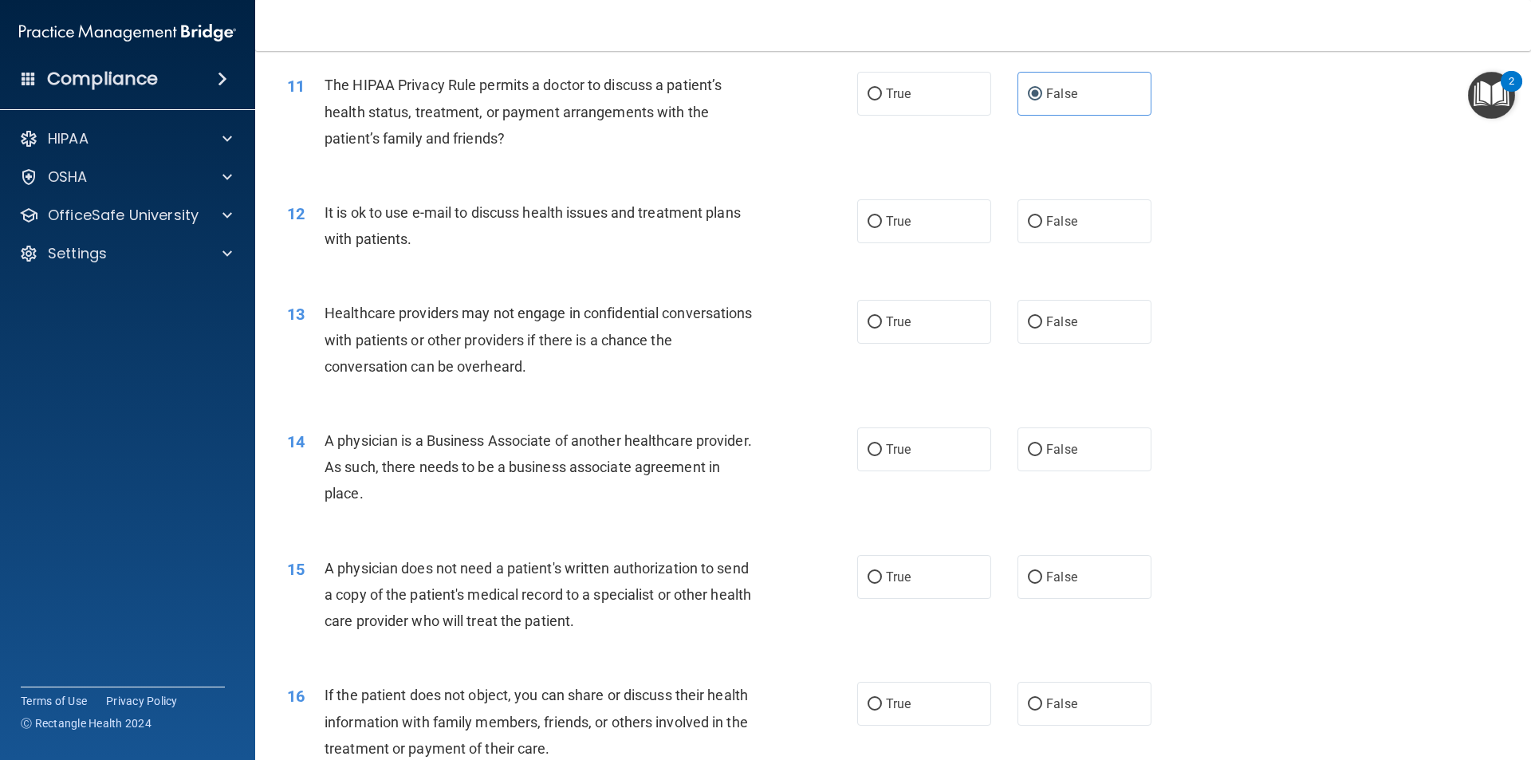
scroll to position [1331, 0]
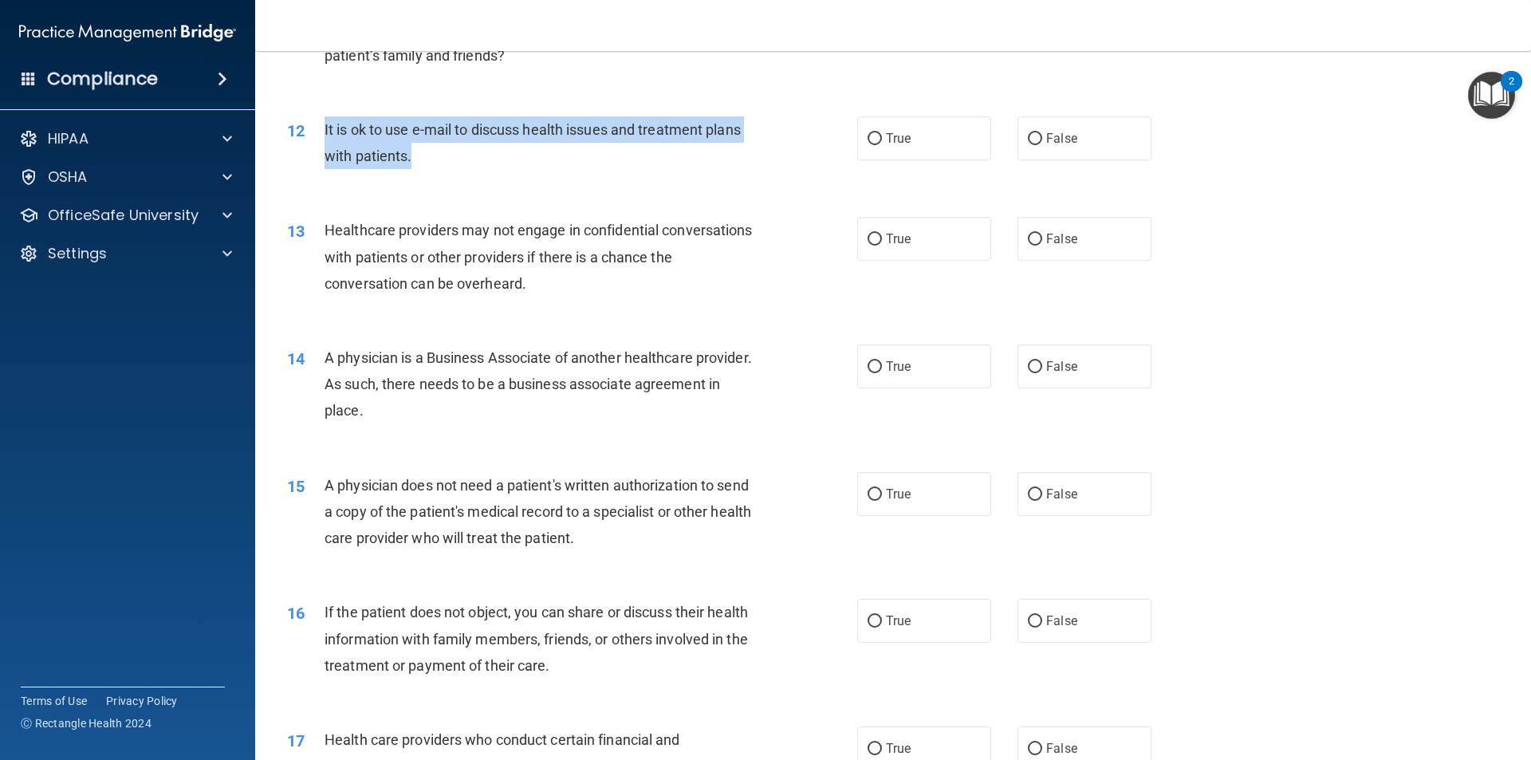
drag, startPoint x: 421, startPoint y: 156, endPoint x: 325, endPoint y: 129, distance: 99.5
click at [325, 129] on div "It is ok to use e-mail to discuss health issues and treatment plans with patien…" at bounding box center [548, 142] width 446 height 53
copy span "It is ok to use e-mail to discuss health issues and treatment plans with patien…"
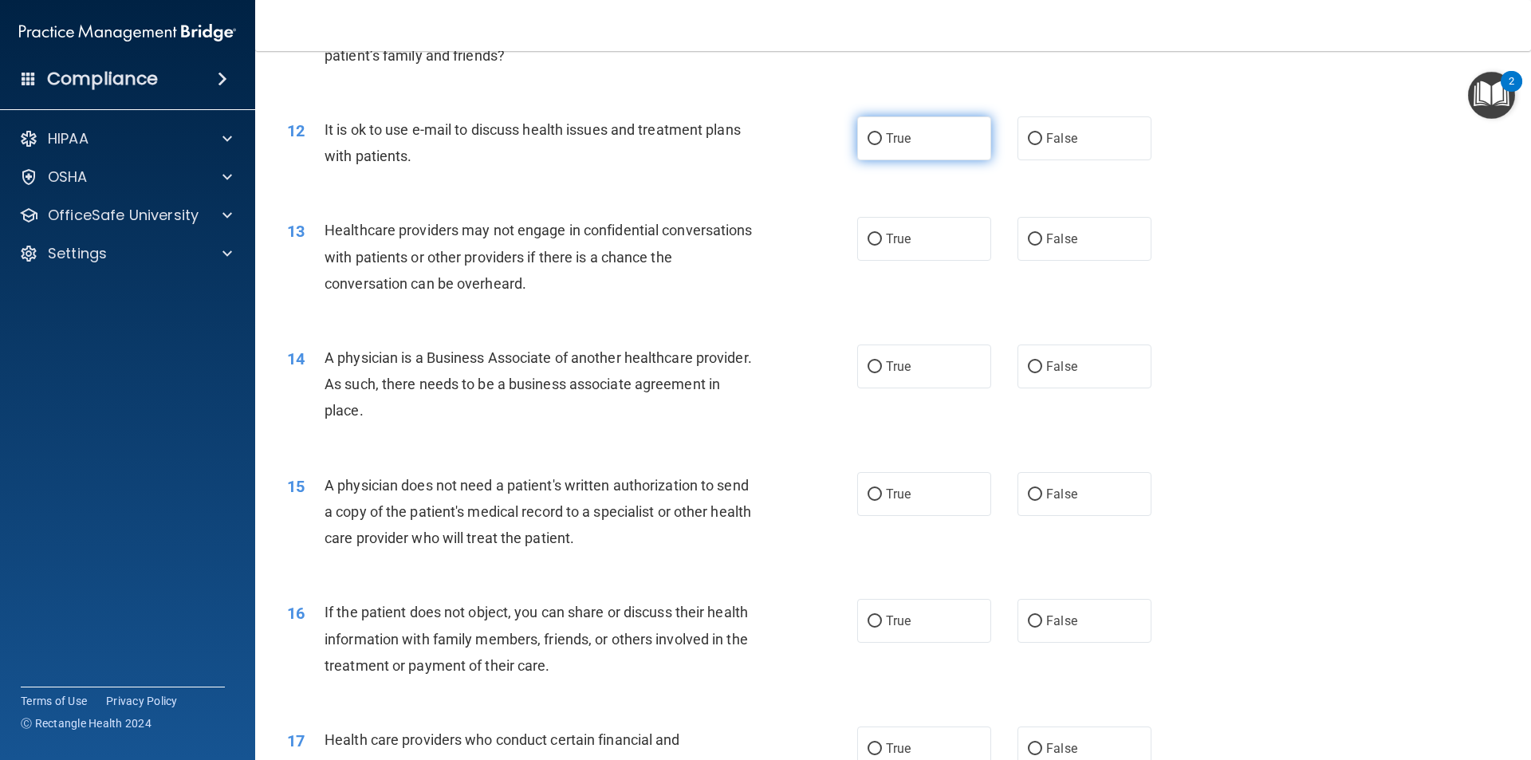
click at [885, 148] on label "True" at bounding box center [924, 138] width 134 height 44
click at [882, 145] on input "True" at bounding box center [875, 139] width 14 height 12
radio input "true"
click at [890, 234] on span "True" at bounding box center [898, 238] width 25 height 15
click at [882, 234] on input "True" at bounding box center [875, 240] width 14 height 12
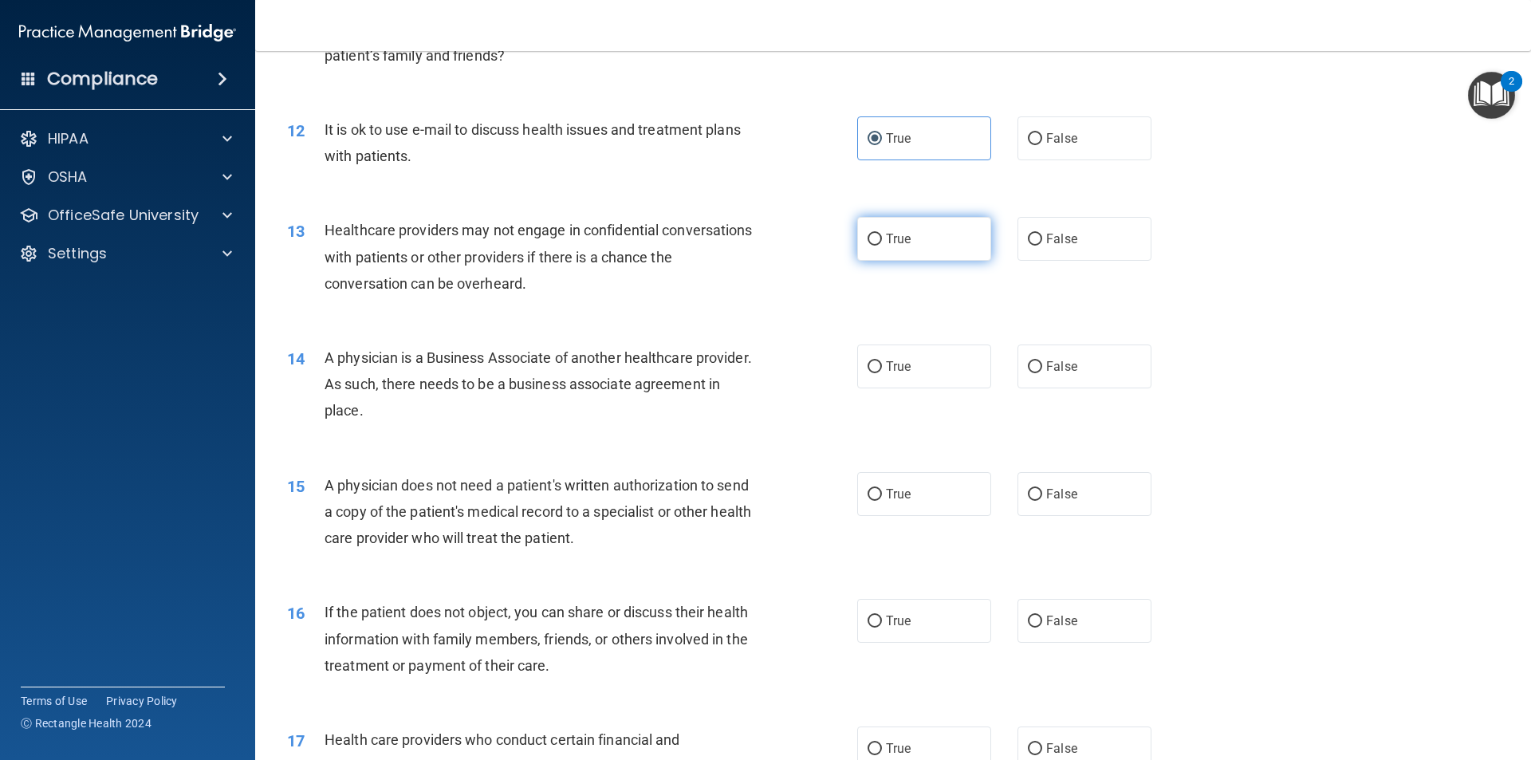
radio input "true"
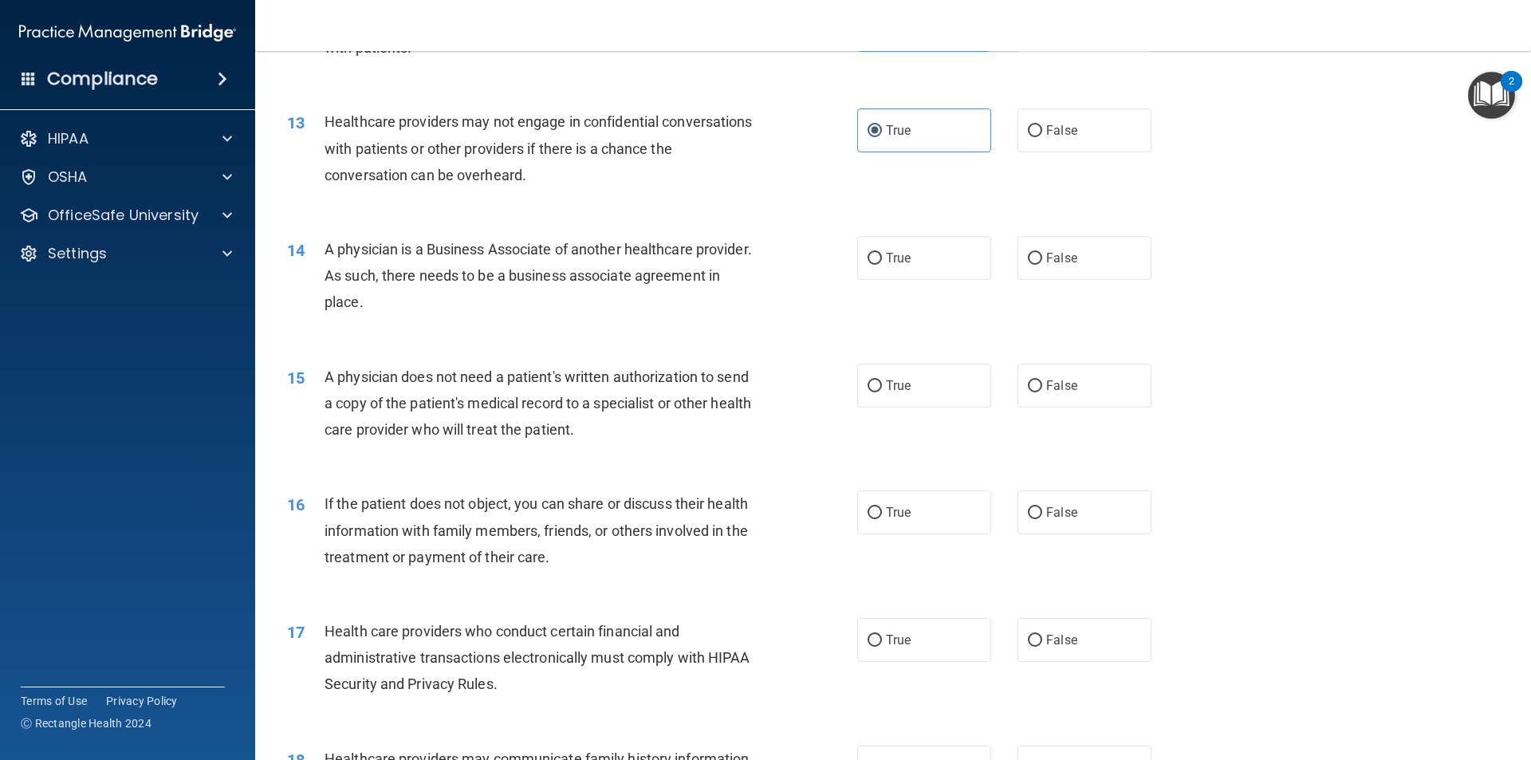
scroll to position [1491, 0]
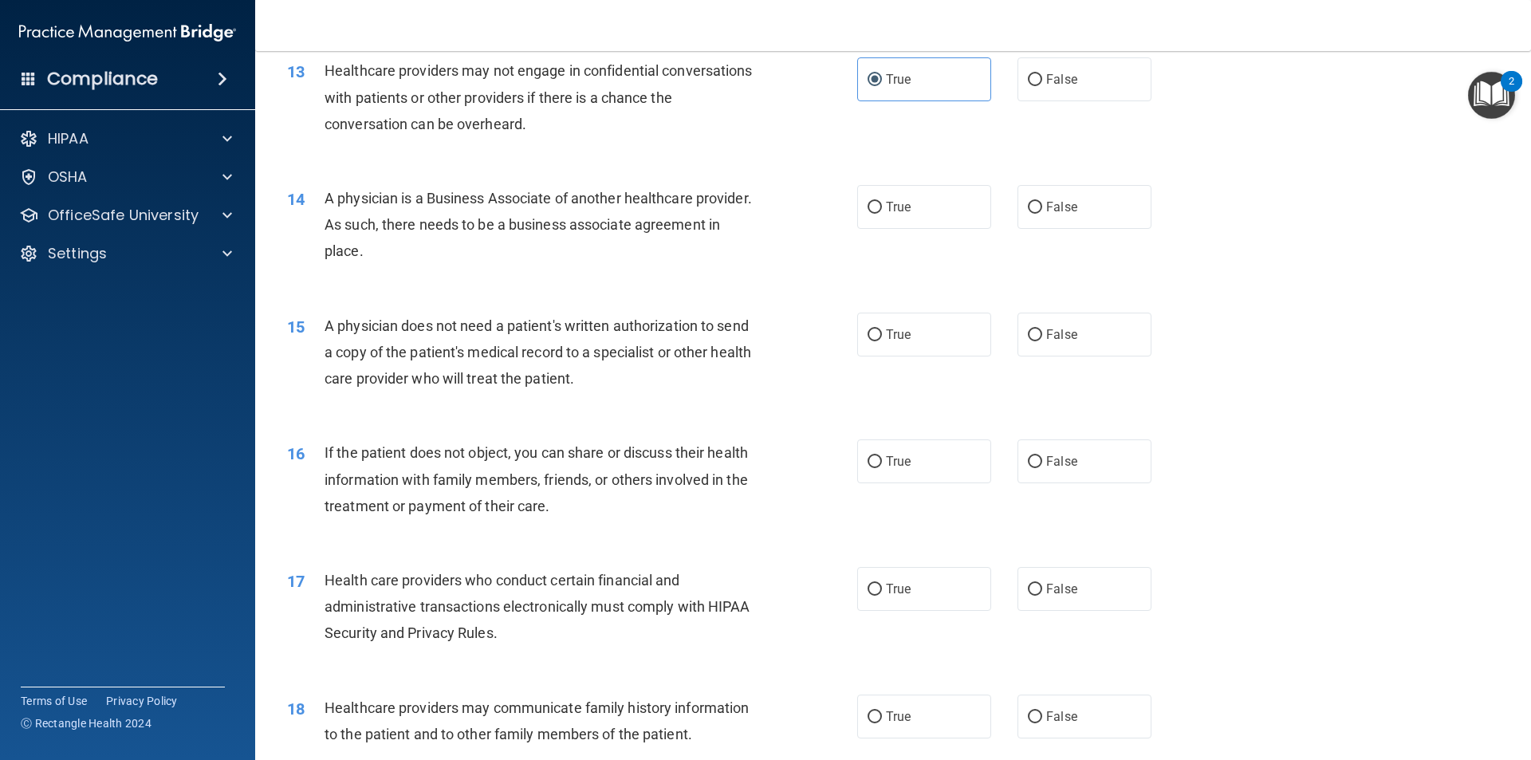
drag, startPoint x: 455, startPoint y: 248, endPoint x: 323, endPoint y: 199, distance: 141.1
click at [323, 199] on div "14 A physician is a Business Associate of another healthcare provider. As such,…" at bounding box center [572, 229] width 618 height 88
copy div "A physician is a Business Associate of another healthcare provider. As such, th…"
click at [500, 270] on div "14 A physician is a Business Associate of another healthcare provider. As such,…" at bounding box center [572, 229] width 618 height 88
click at [882, 216] on label "True" at bounding box center [924, 207] width 134 height 44
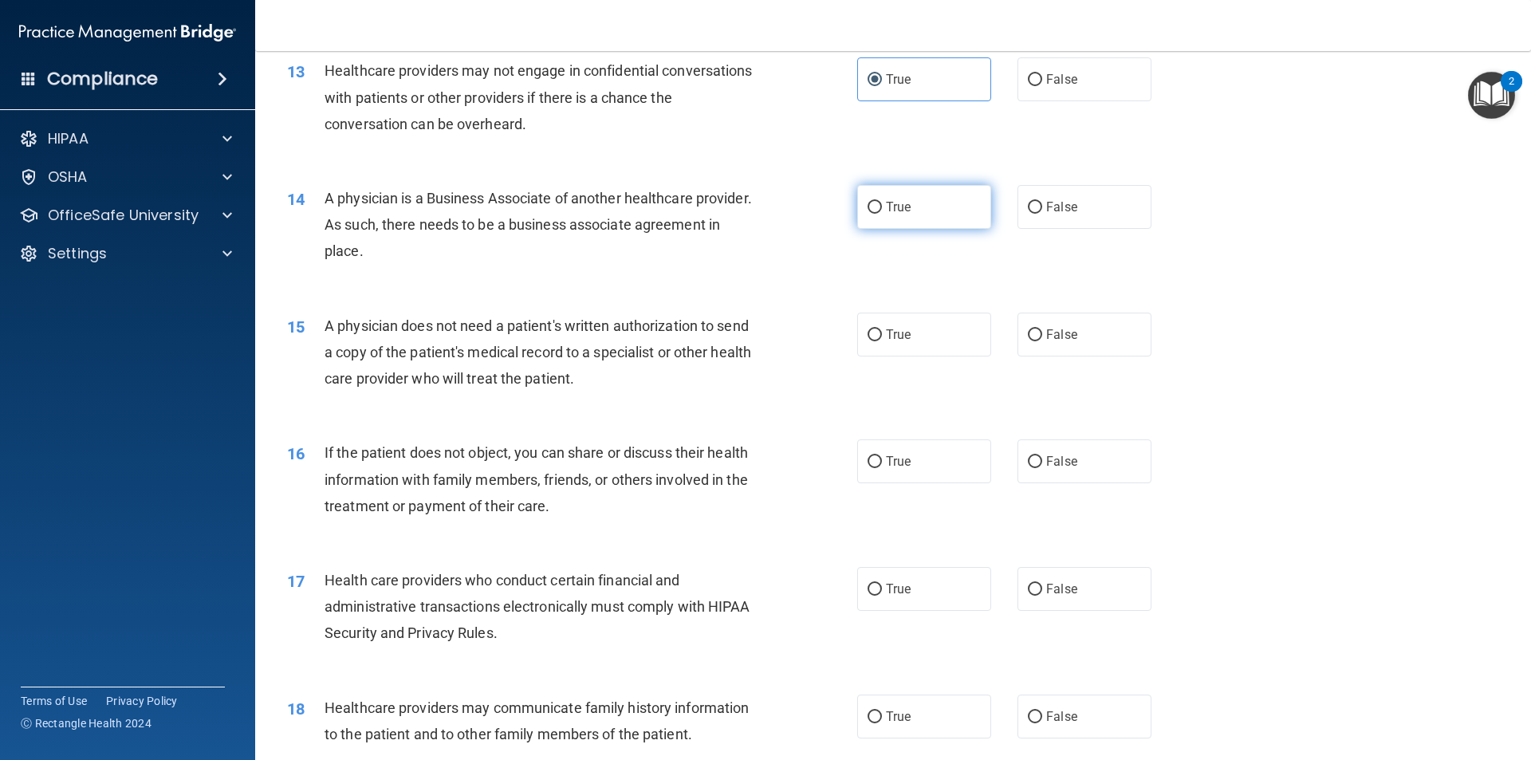
click at [882, 214] on input "True" at bounding box center [875, 208] width 14 height 12
radio input "true"
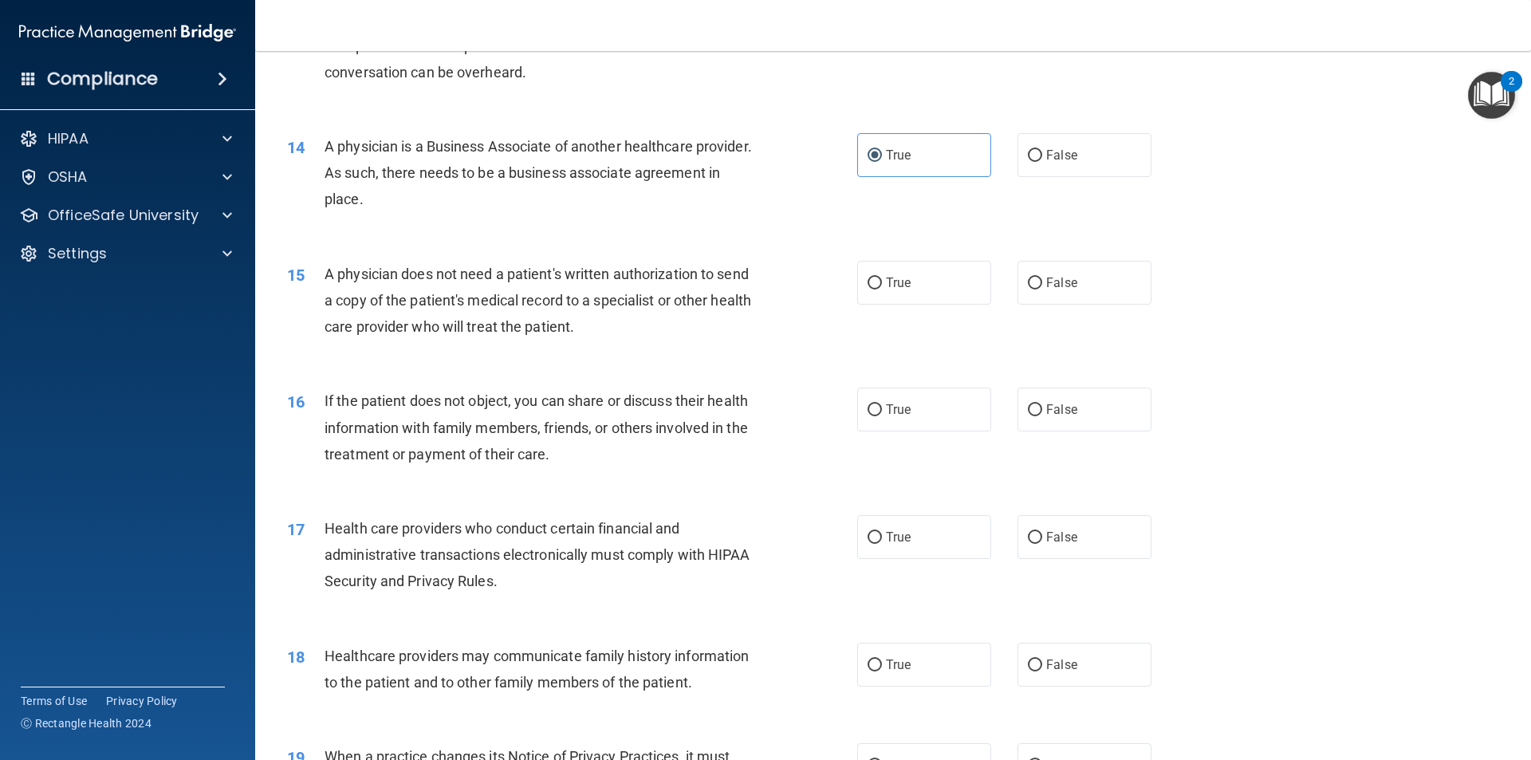
scroll to position [1650, 0]
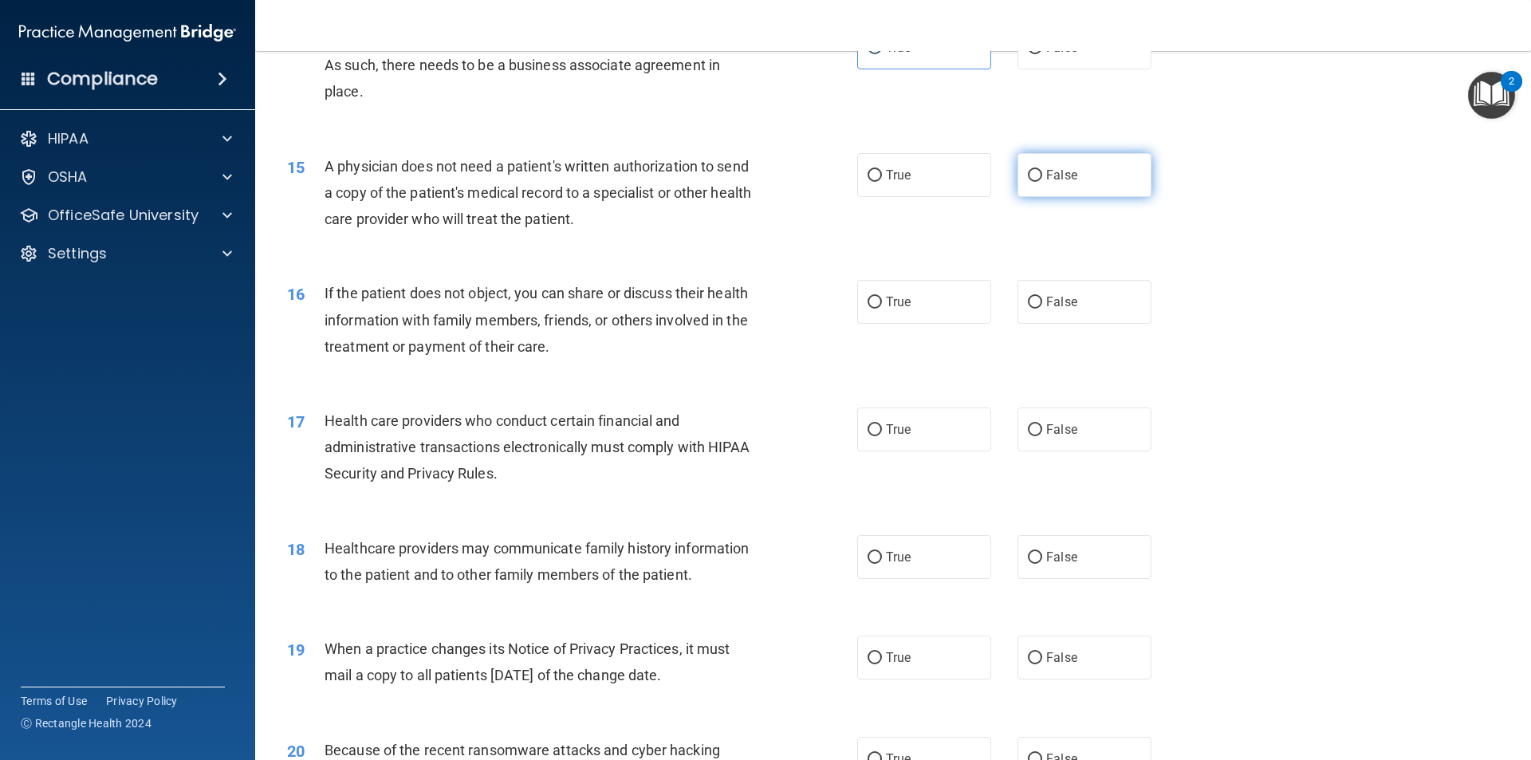
click at [1067, 171] on span "False" at bounding box center [1061, 175] width 31 height 15
click at [1043, 171] on input "False" at bounding box center [1035, 176] width 14 height 12
radio input "true"
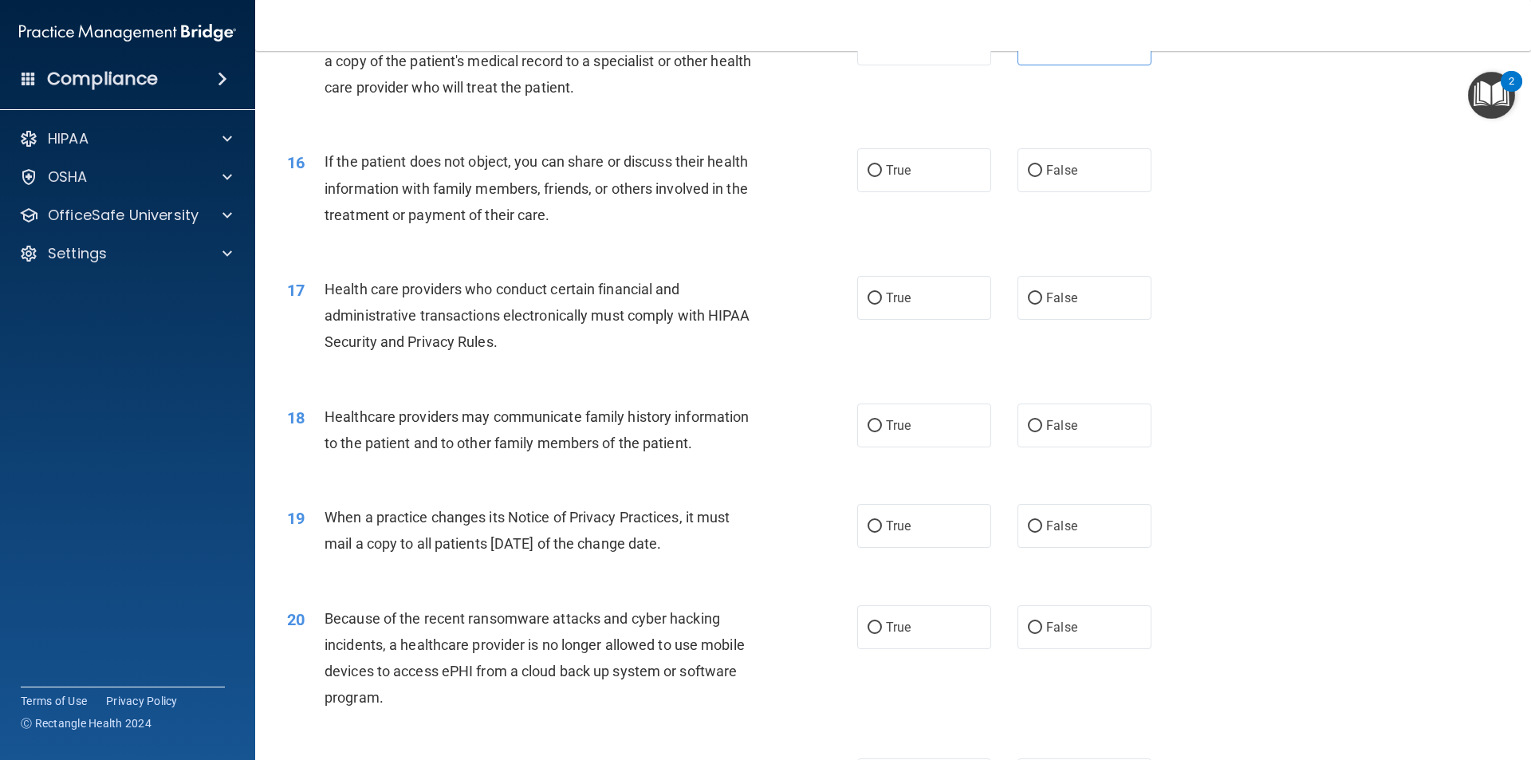
scroll to position [1810, 0]
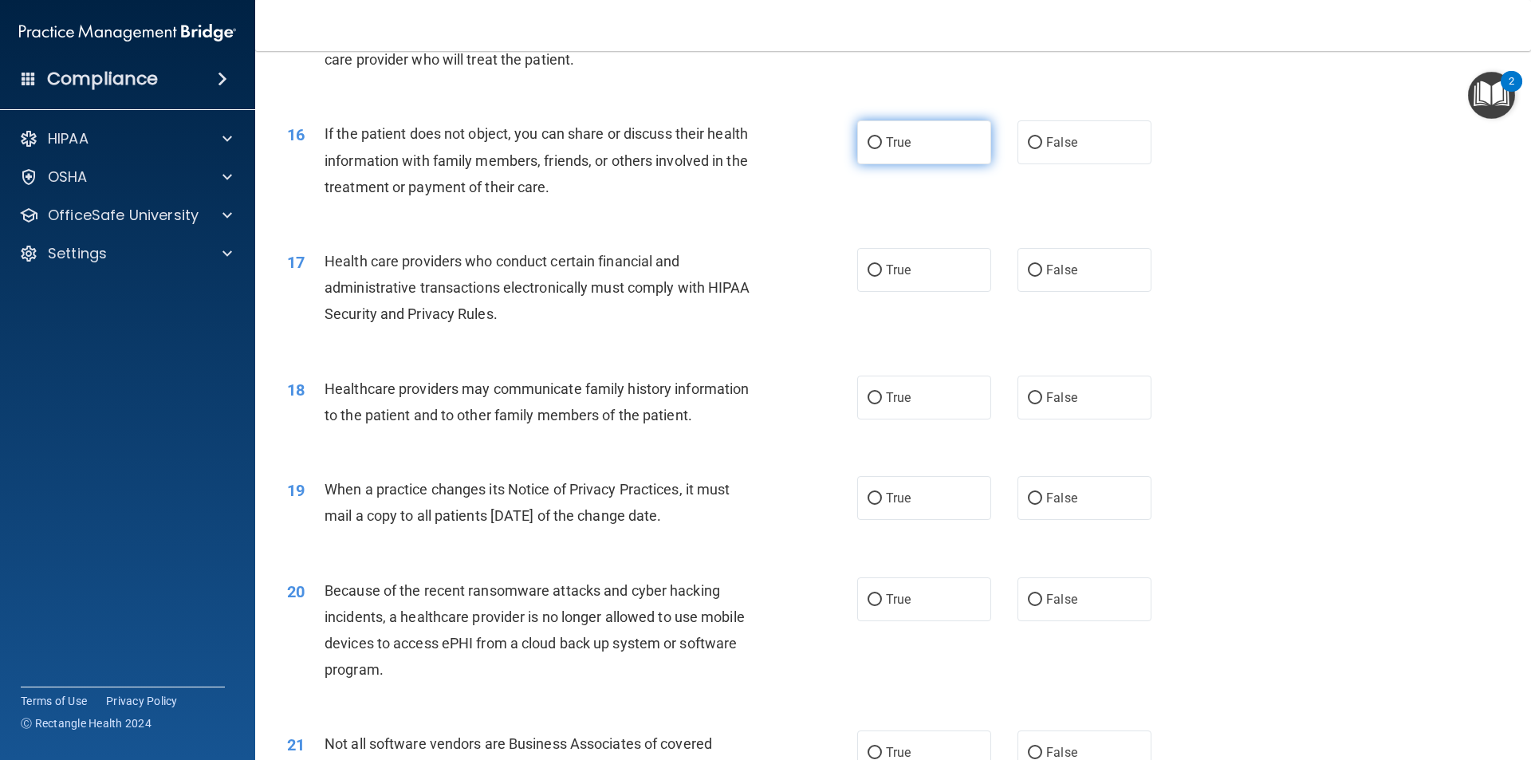
click at [857, 145] on label "True" at bounding box center [924, 142] width 134 height 44
click at [868, 145] on input "True" at bounding box center [875, 143] width 14 height 12
radio input "true"
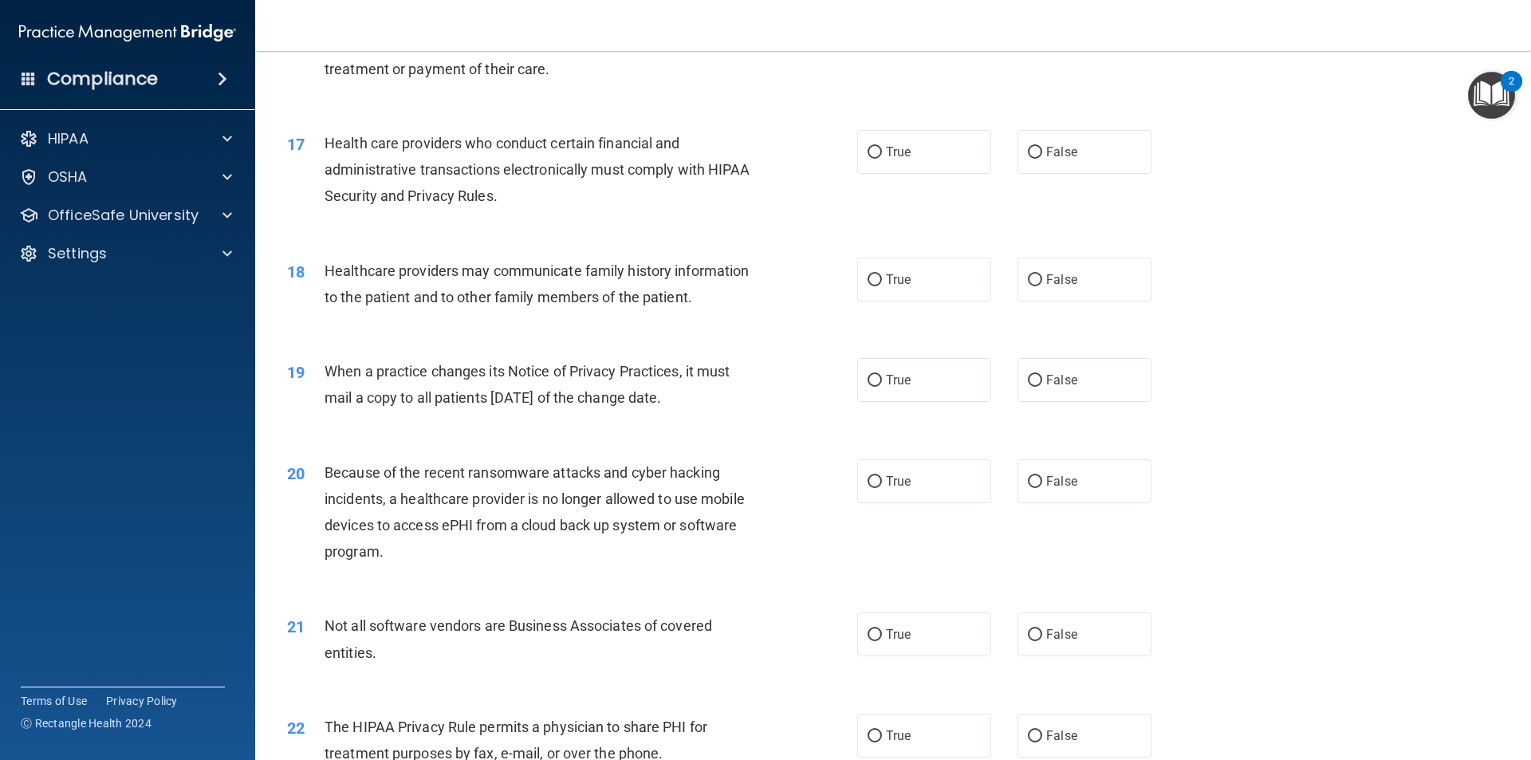
scroll to position [1969, 0]
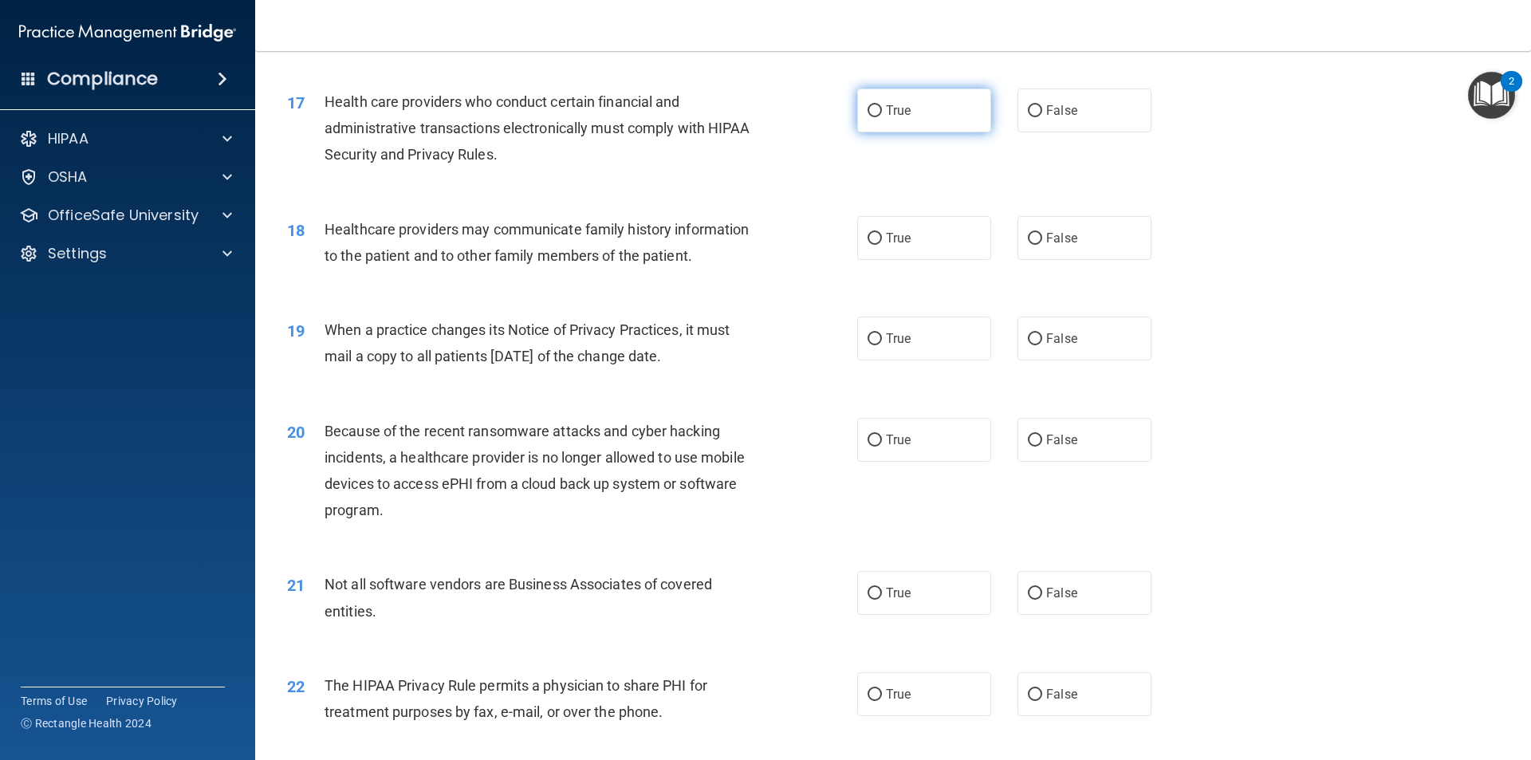
drag, startPoint x: 975, startPoint y: 116, endPoint x: 934, endPoint y: 139, distance: 46.4
click at [974, 116] on label "True" at bounding box center [924, 111] width 134 height 44
click at [882, 116] on input "True" at bounding box center [875, 111] width 14 height 12
radio input "true"
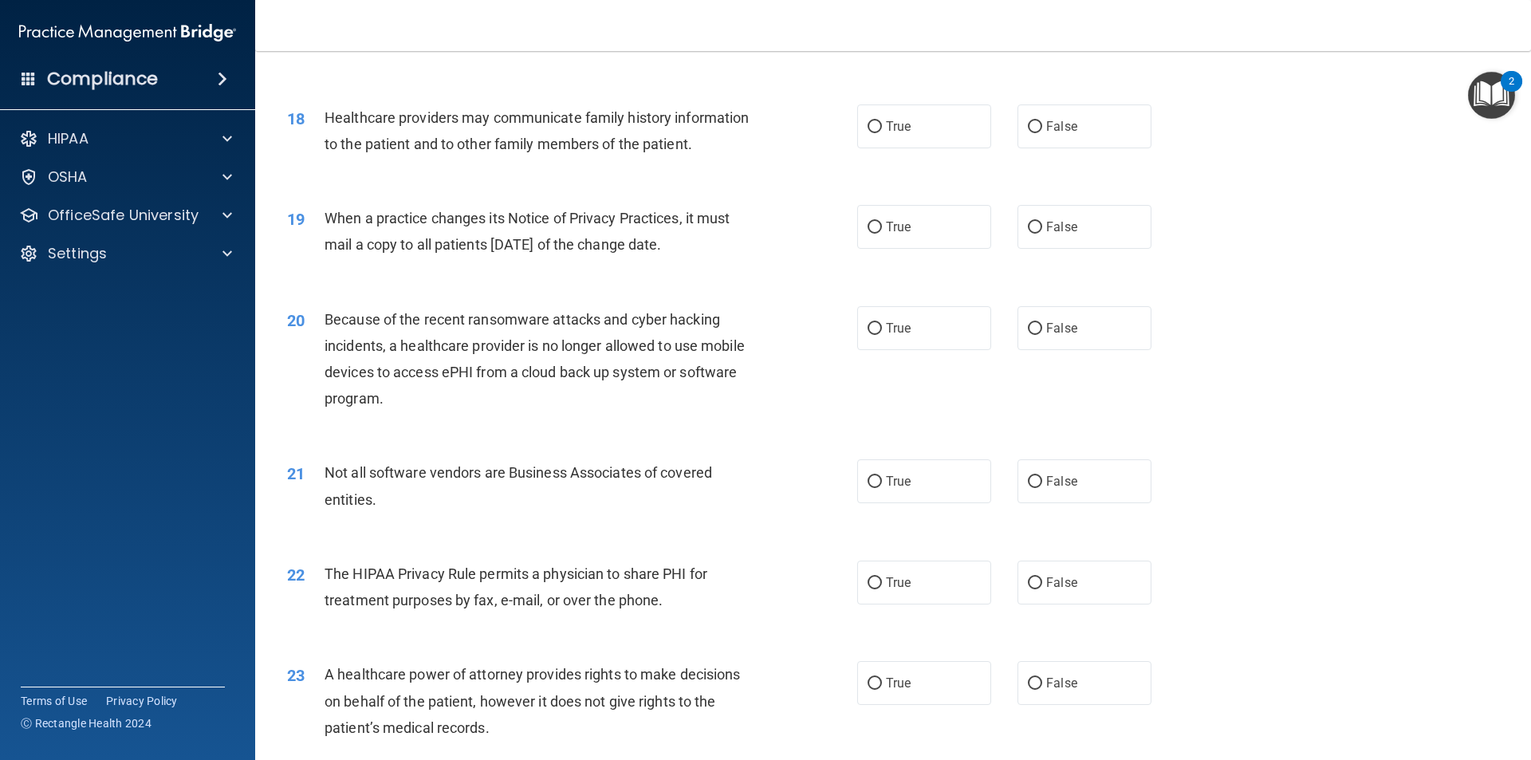
scroll to position [2129, 0]
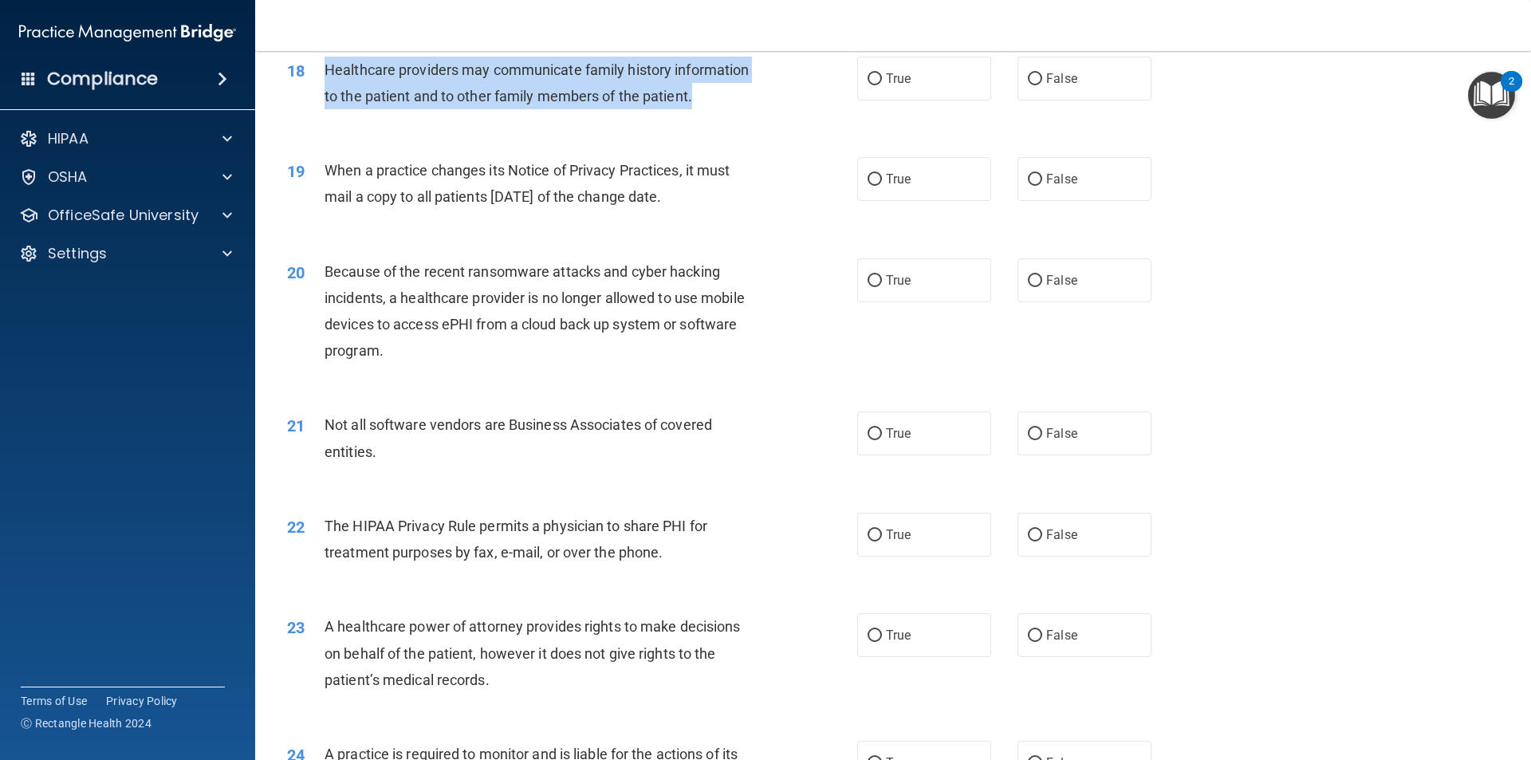
drag, startPoint x: 696, startPoint y: 93, endPoint x: 324, endPoint y: 77, distance: 372.8
click at [325, 77] on div "Healthcare providers may communicate family history information to the patient …" at bounding box center [548, 83] width 446 height 53
copy span "Healthcare providers may communicate family history information to the patient …"
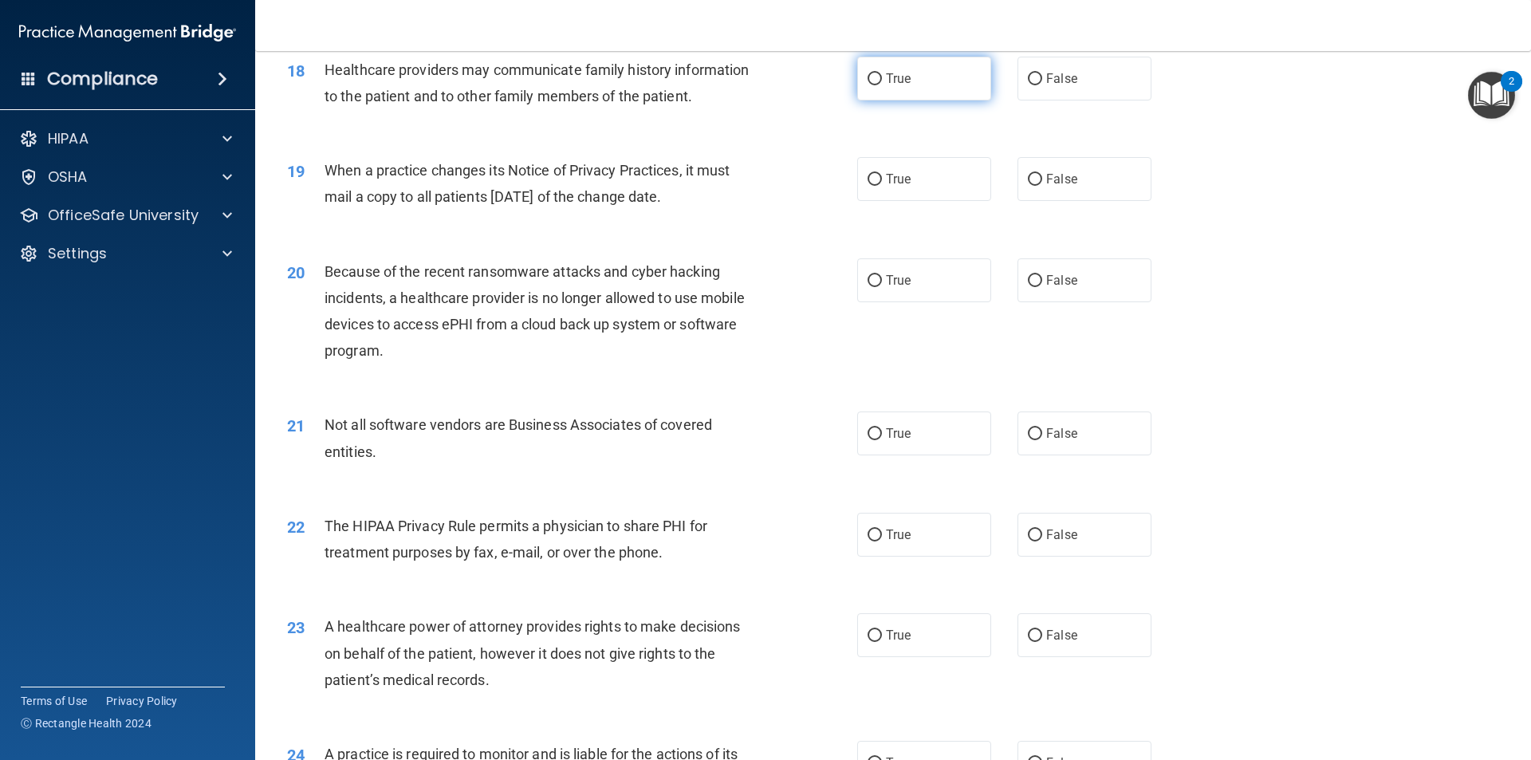
click at [893, 85] on span "True" at bounding box center [898, 78] width 25 height 15
click at [882, 85] on input "True" at bounding box center [875, 79] width 14 height 12
radio input "true"
drag, startPoint x: 720, startPoint y: 196, endPoint x: 329, endPoint y: 172, distance: 391.6
click at [329, 172] on div "When a practice changes its Notice of Privacy Practices, it must mail a copy to…" at bounding box center [548, 183] width 446 height 53
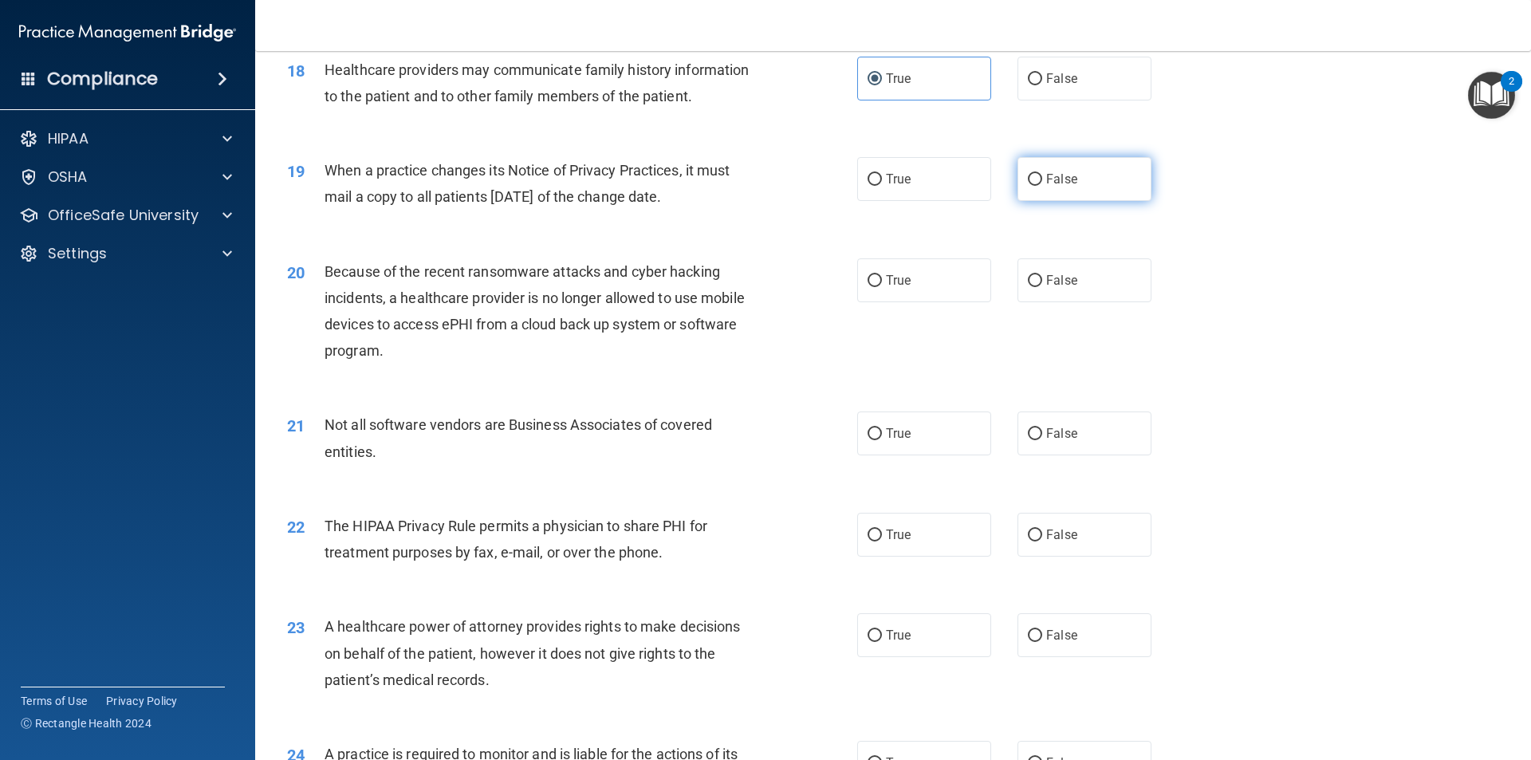
click at [1028, 180] on input "False" at bounding box center [1035, 180] width 14 height 12
radio input "true"
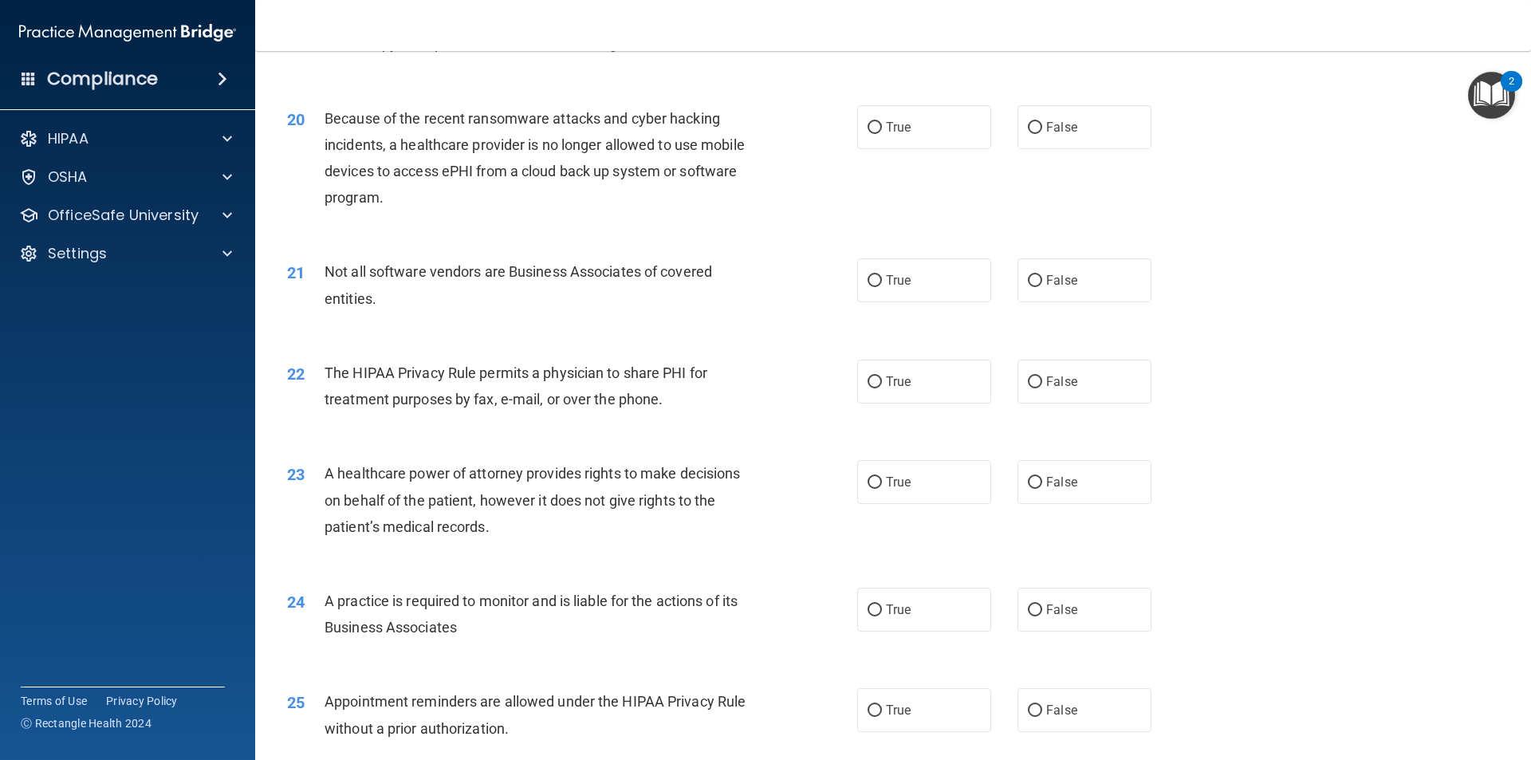
scroll to position [2288, 0]
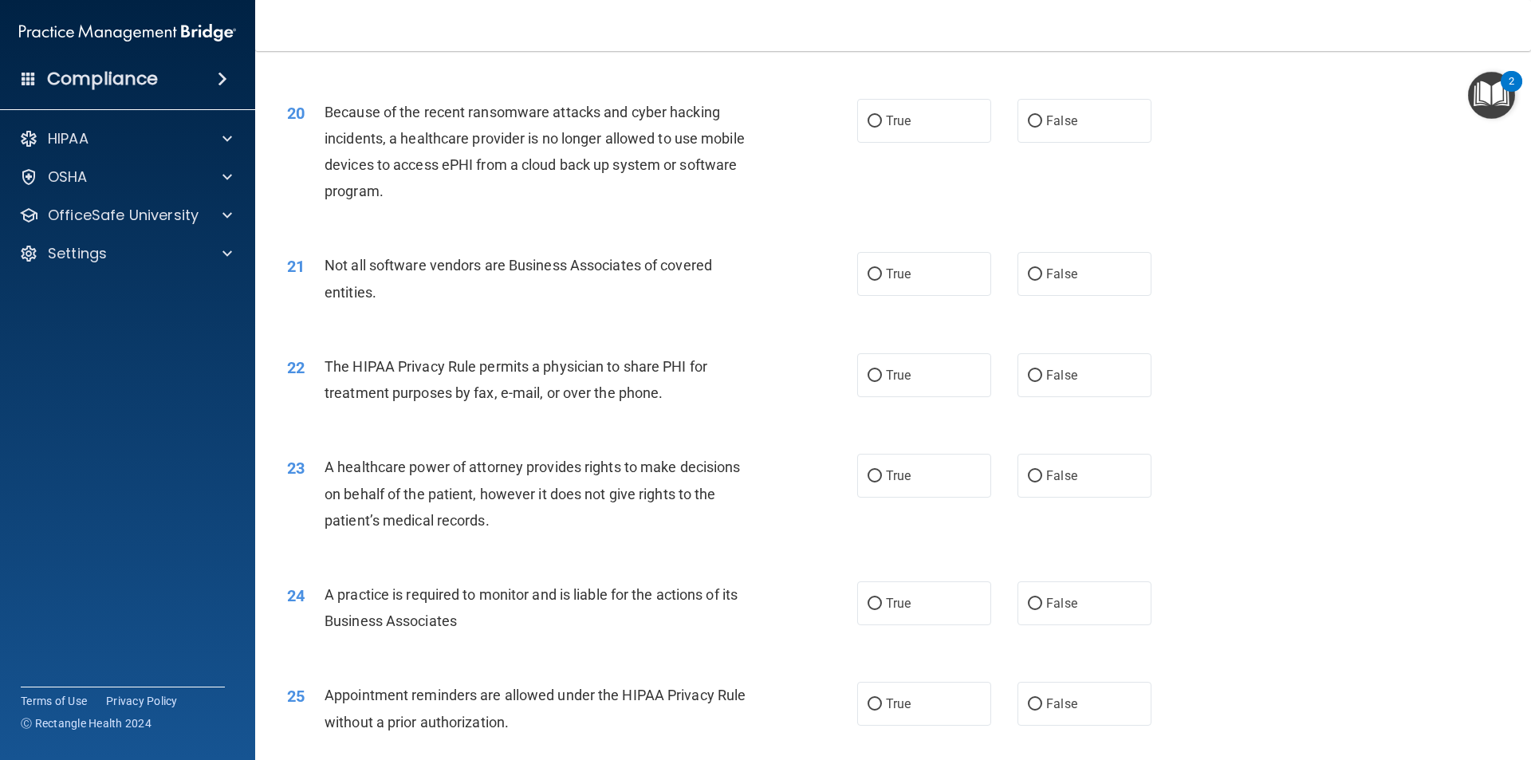
click at [459, 203] on div "Because of the recent ransomware attacks and cyber hacking incidents, a healthc…" at bounding box center [548, 152] width 446 height 106
click at [375, 292] on span "Not all software vendors are Business Associates of covered entities." at bounding box center [519, 278] width 388 height 43
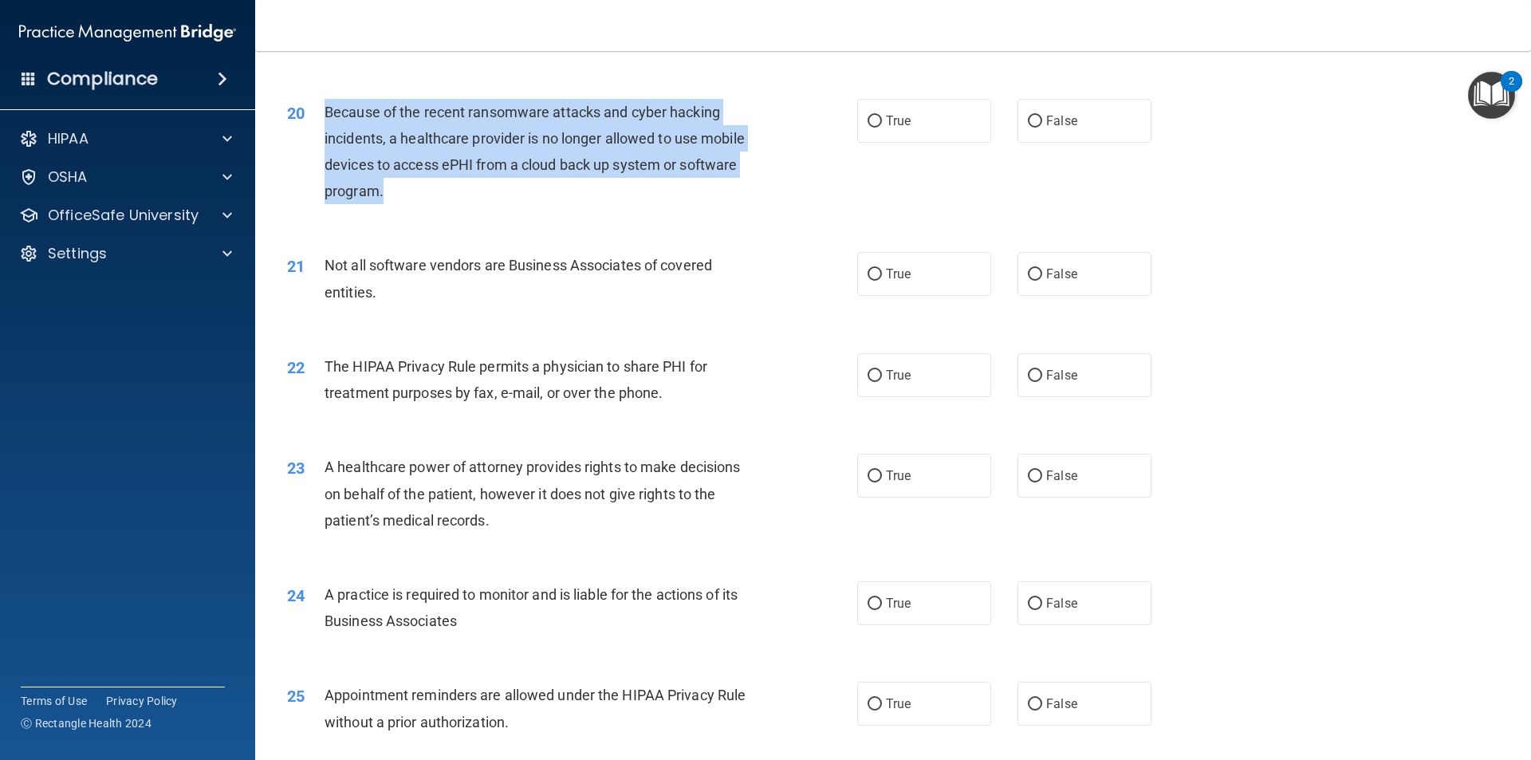
drag, startPoint x: 388, startPoint y: 191, endPoint x: 326, endPoint y: 110, distance: 101.3
click at [326, 110] on div "Because of the recent ransomware attacks and cyber hacking incidents, a healthc…" at bounding box center [548, 152] width 446 height 106
click at [437, 187] on div "Because of the recent ransomware attacks and cyber hacking incidents, a healthc…" at bounding box center [548, 152] width 446 height 106
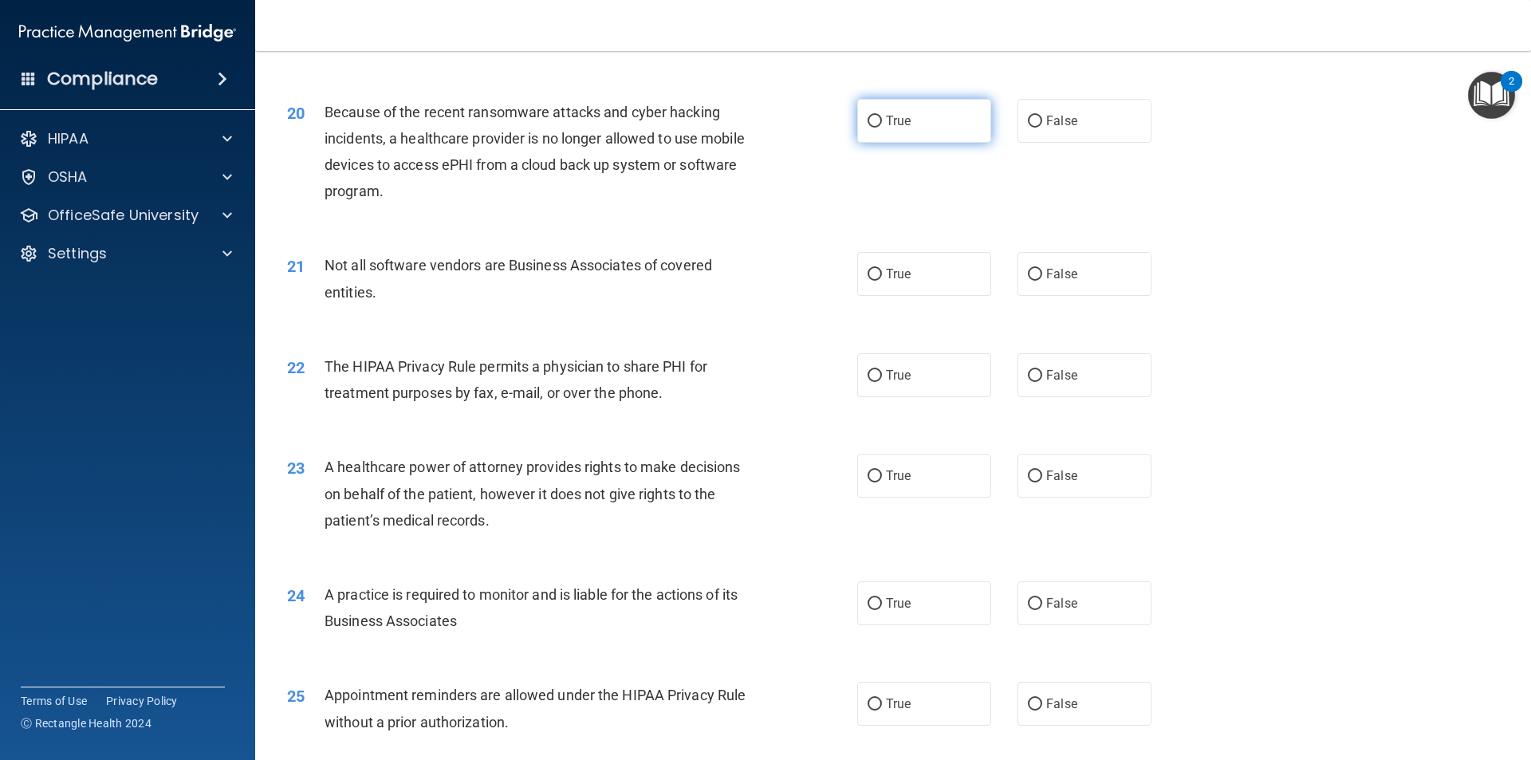
click at [925, 113] on label "True" at bounding box center [924, 121] width 134 height 44
click at [882, 116] on input "True" at bounding box center [875, 122] width 14 height 12
radio input "true"
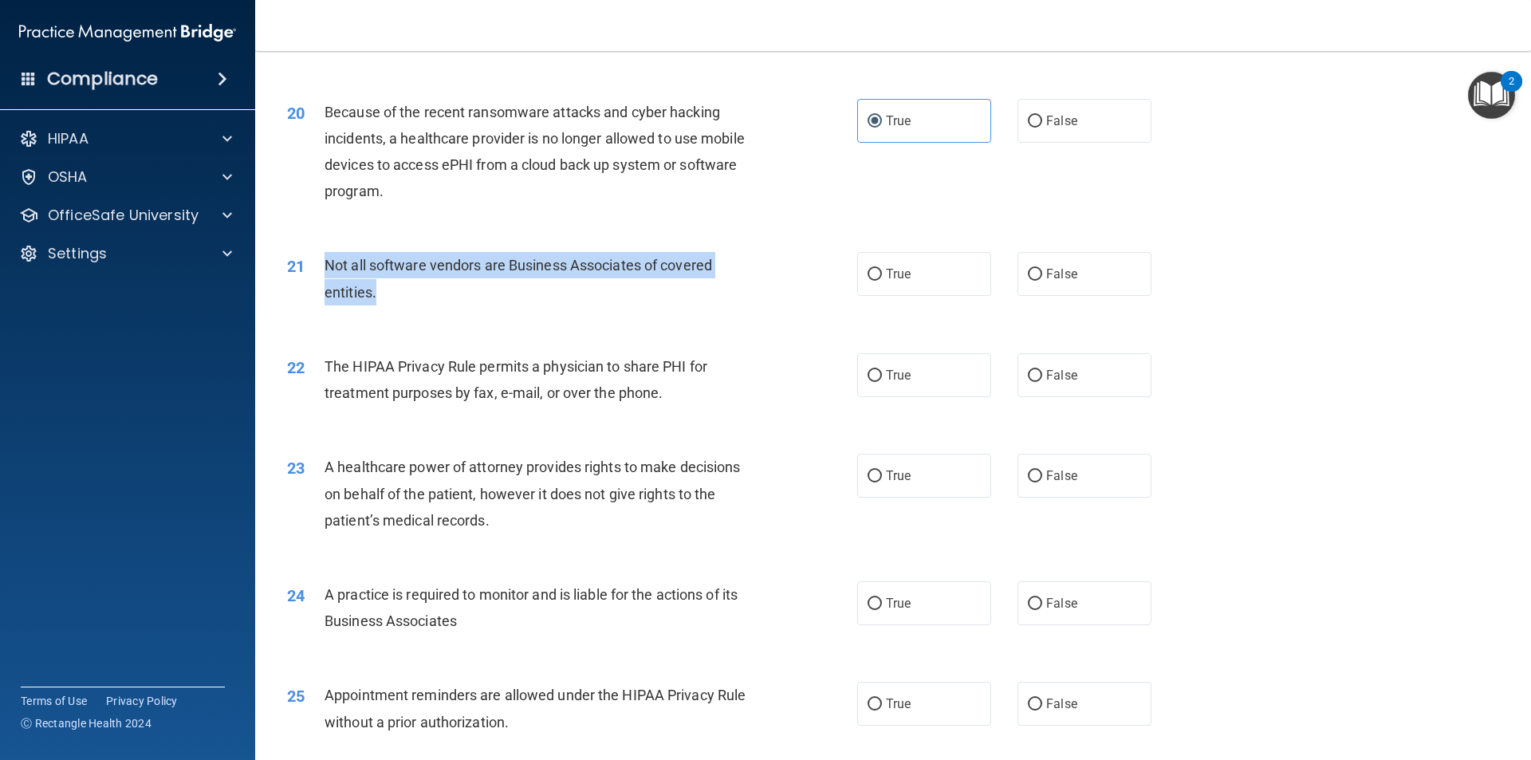
drag, startPoint x: 383, startPoint y: 292, endPoint x: 330, endPoint y: 262, distance: 60.4
click at [328, 264] on div "Not all software vendors are Business Associates of covered entities." at bounding box center [548, 278] width 446 height 53
click at [468, 295] on div "Not all software vendors are Business Associates of covered entities." at bounding box center [548, 278] width 446 height 53
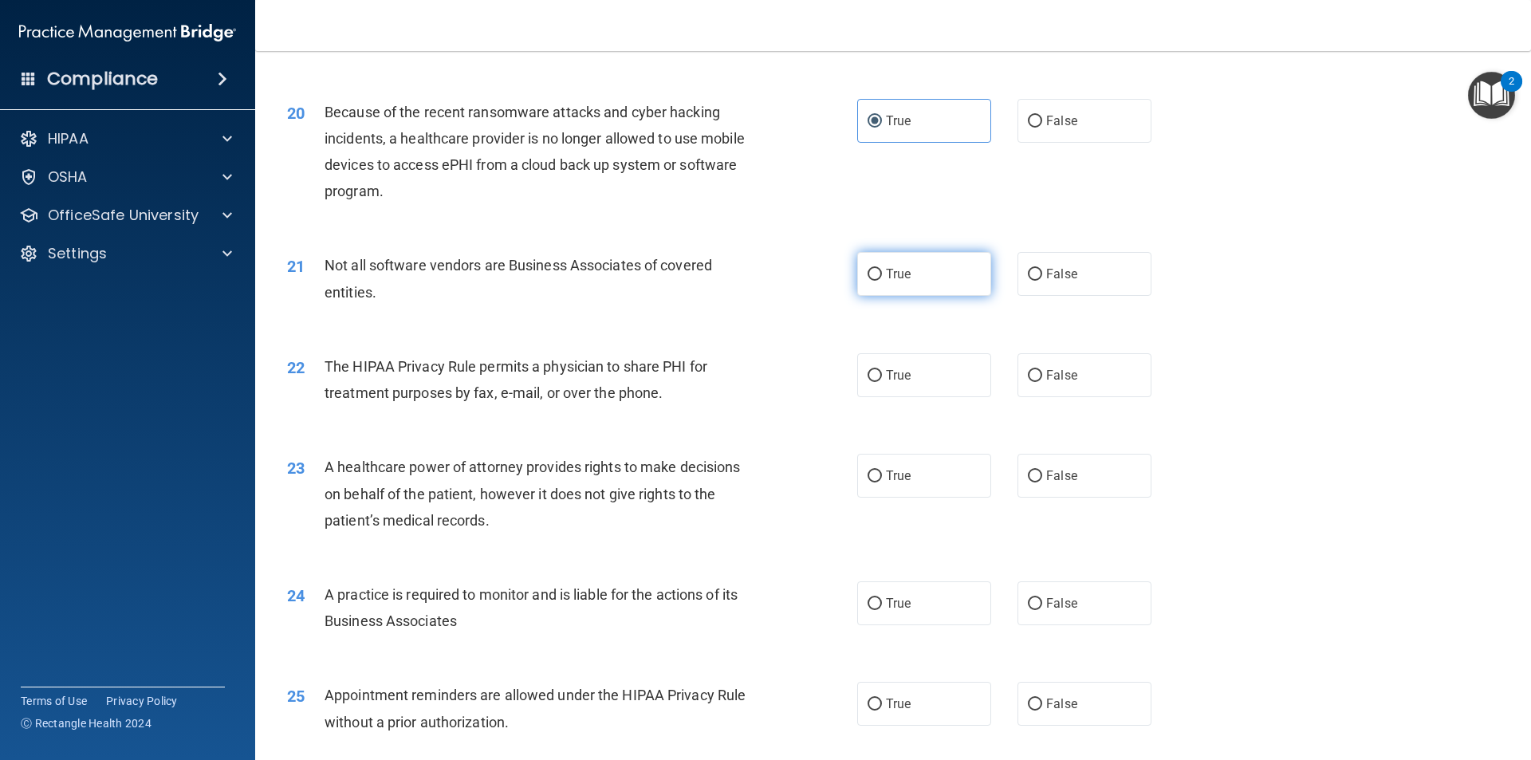
click at [902, 282] on label "True" at bounding box center [924, 274] width 134 height 44
click at [882, 281] on input "True" at bounding box center [875, 275] width 14 height 12
radio input "true"
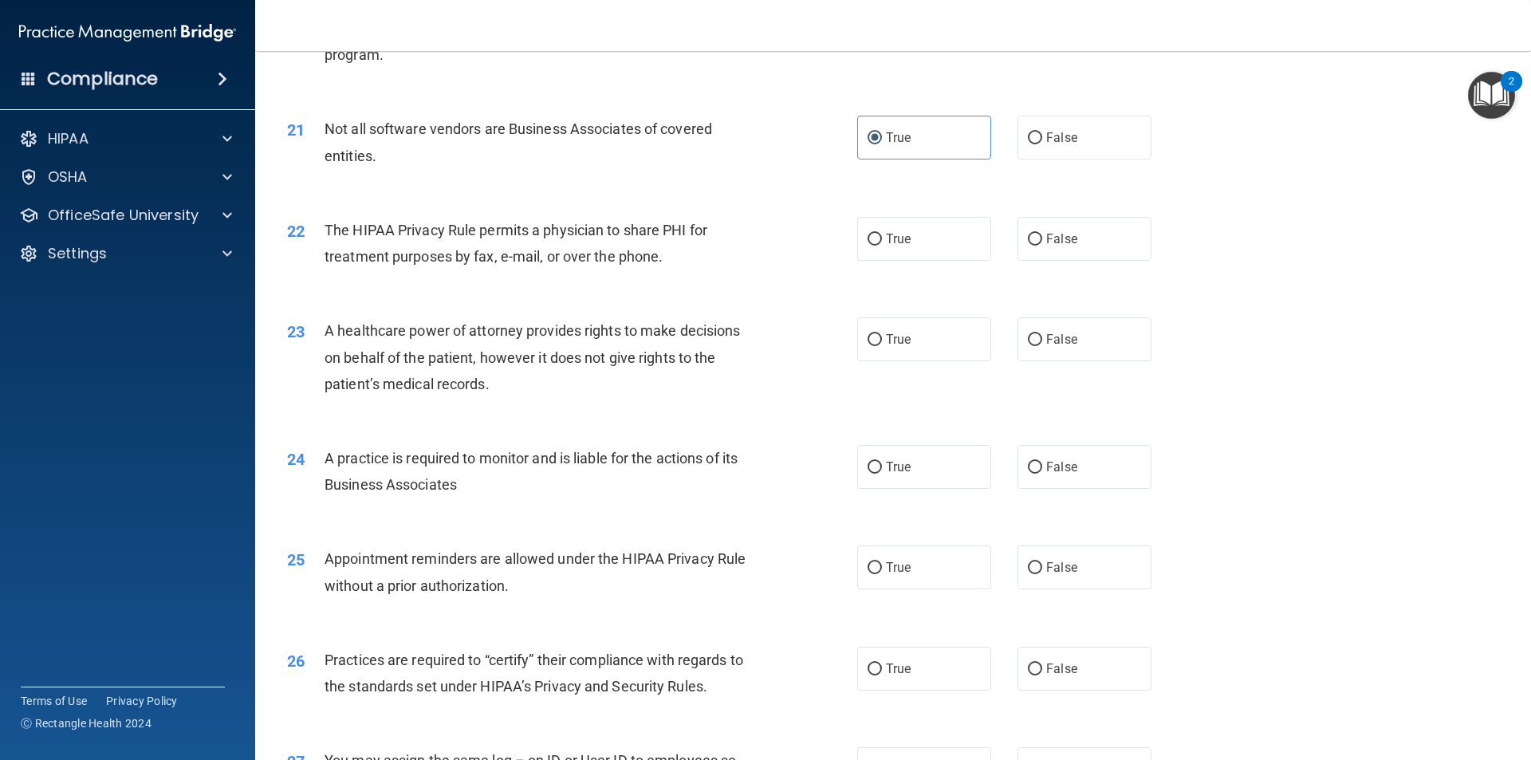
scroll to position [2448, 0]
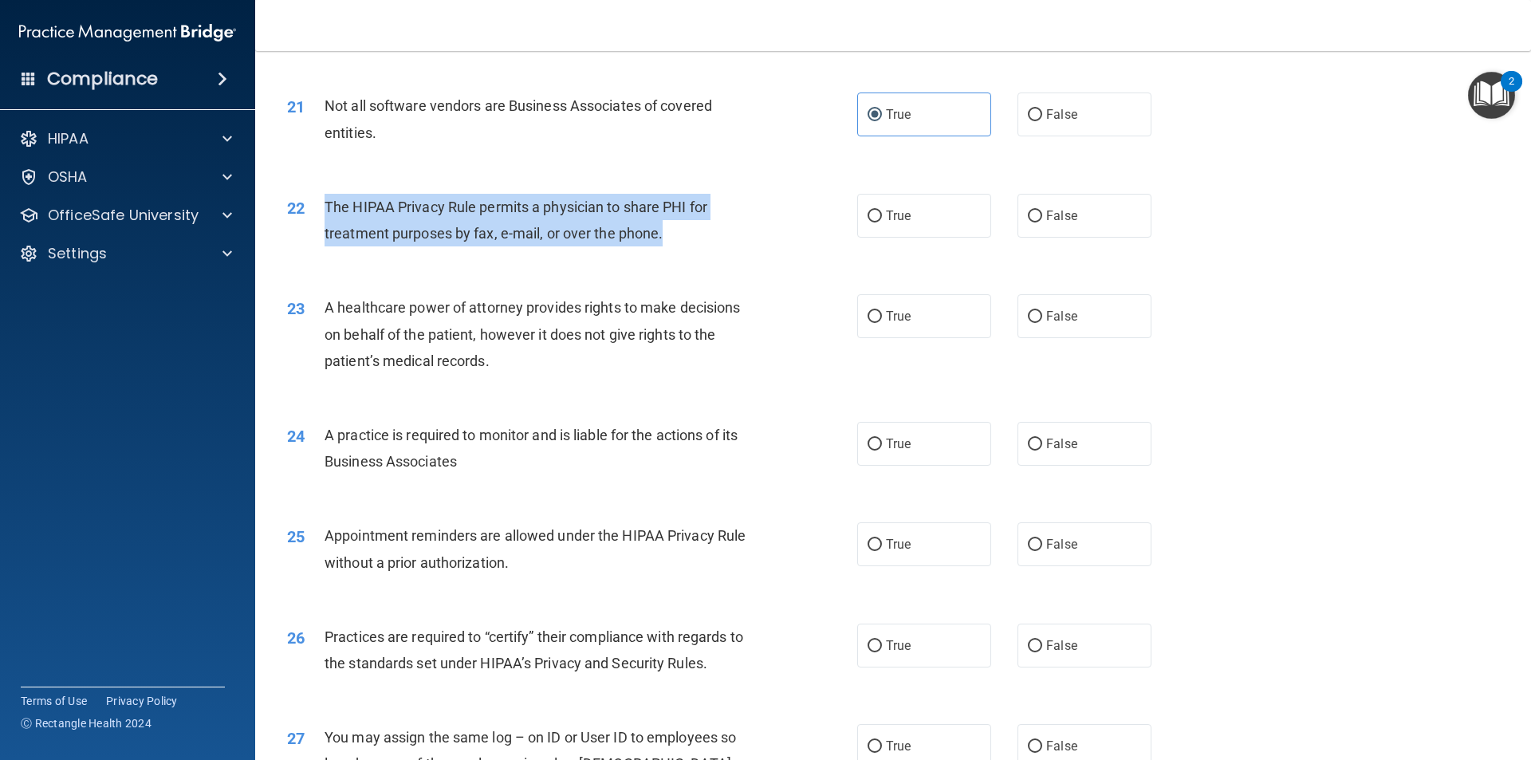
drag, startPoint x: 674, startPoint y: 236, endPoint x: 326, endPoint y: 211, distance: 348.7
click at [326, 211] on div "The HIPAA Privacy Rule permits a physician to share PHI for treatment purposes …" at bounding box center [548, 220] width 446 height 53
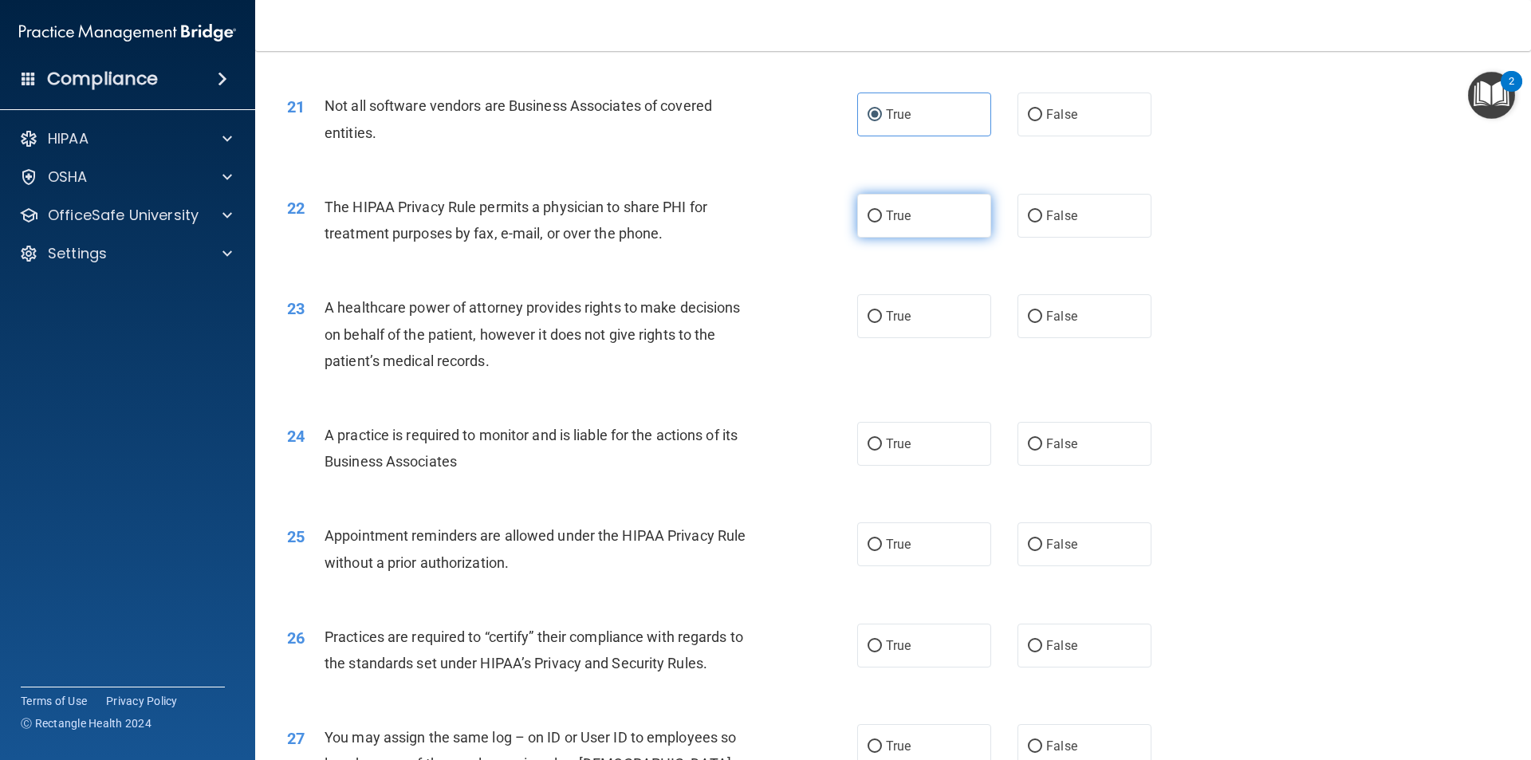
click at [918, 215] on label "True" at bounding box center [924, 216] width 134 height 44
click at [882, 215] on input "True" at bounding box center [875, 217] width 14 height 12
radio input "true"
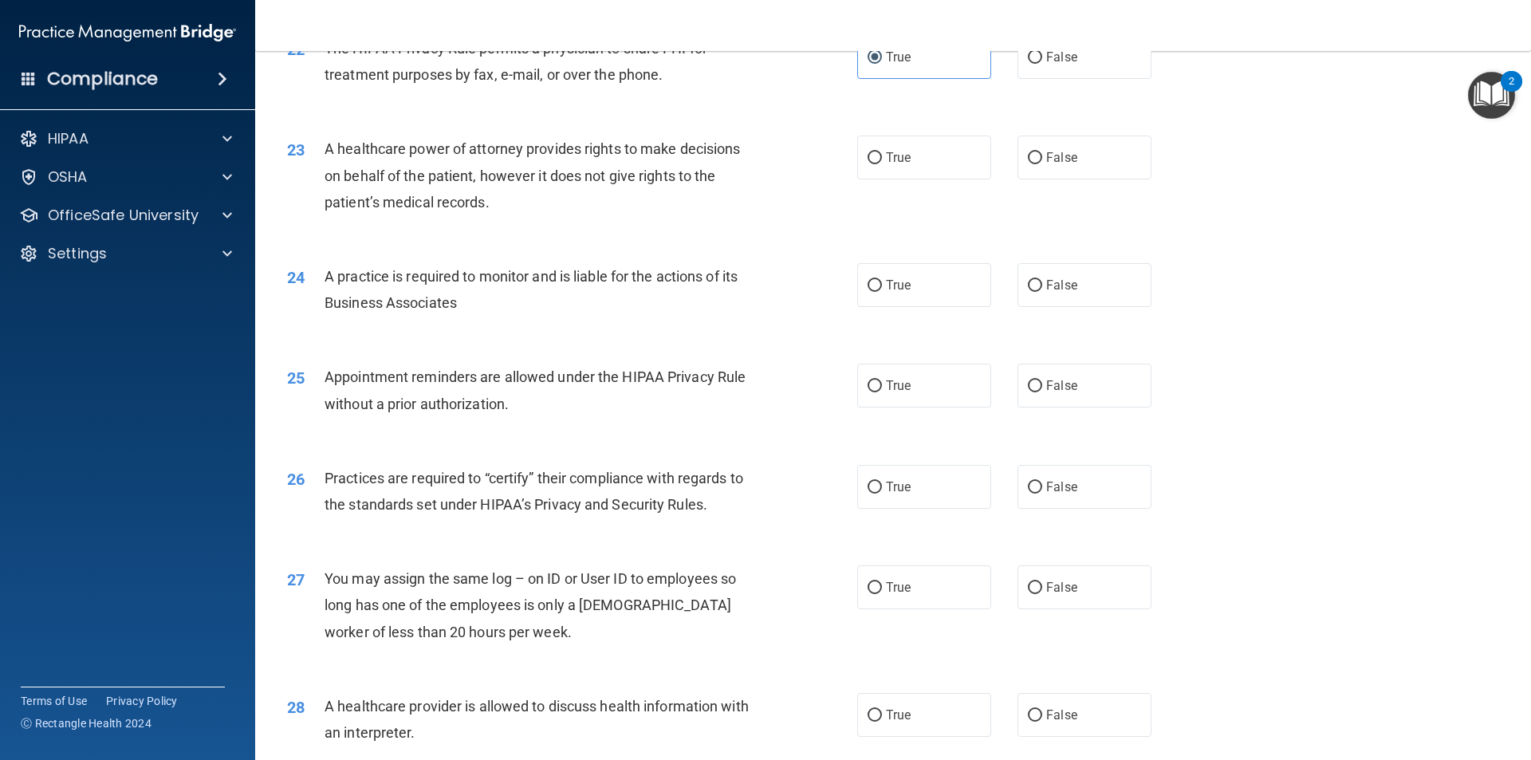
scroll to position [2607, 0]
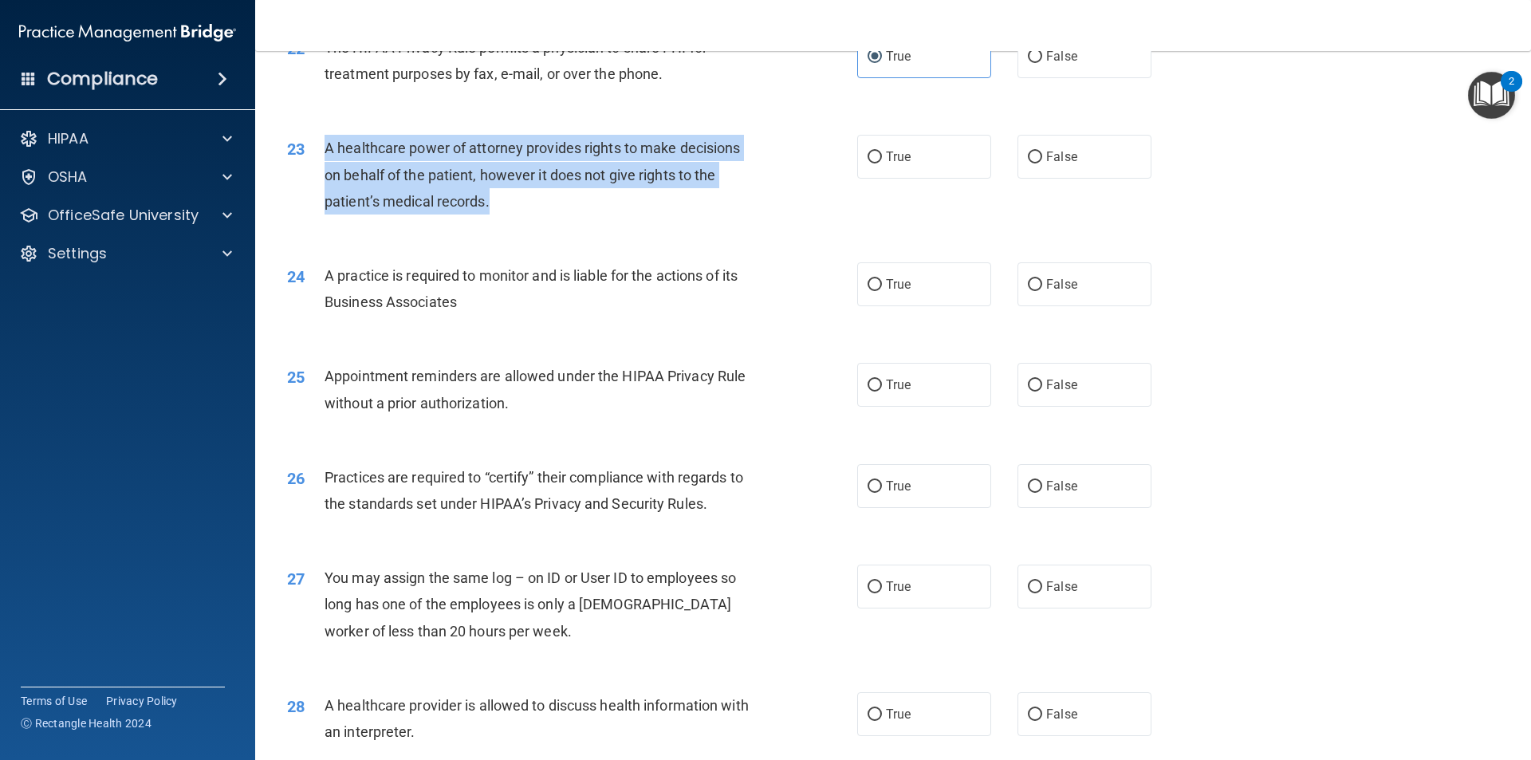
drag, startPoint x: 494, startPoint y: 199, endPoint x: 326, endPoint y: 140, distance: 177.6
click at [326, 140] on div "A healthcare power of attorney provides rights to make decisions on behalf of t…" at bounding box center [548, 175] width 446 height 80
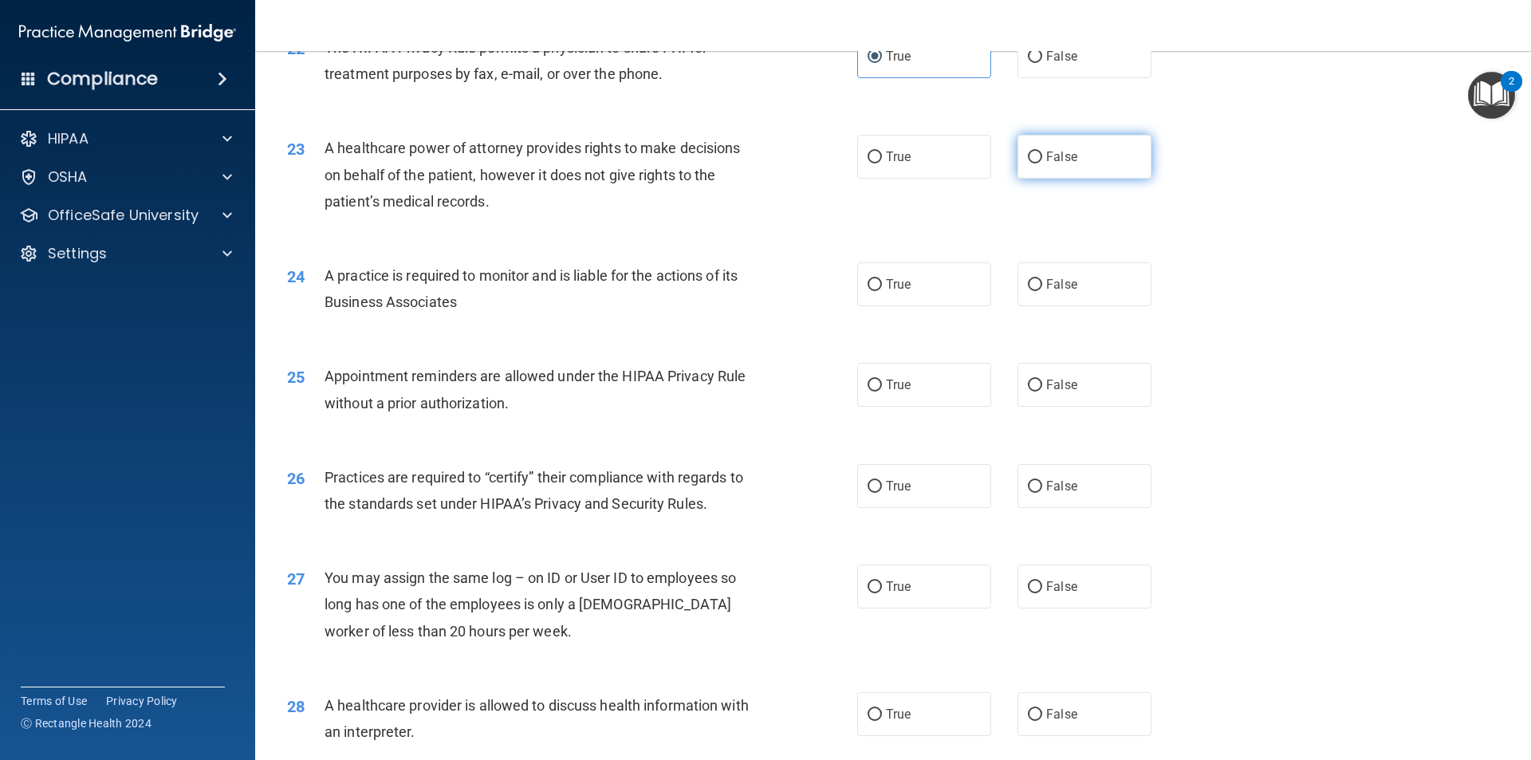
click at [1058, 164] on span "False" at bounding box center [1061, 156] width 31 height 15
click at [1043, 164] on input "False" at bounding box center [1035, 158] width 14 height 12
radio input "true"
click at [950, 283] on label "True" at bounding box center [924, 284] width 134 height 44
click at [882, 283] on input "True" at bounding box center [875, 285] width 14 height 12
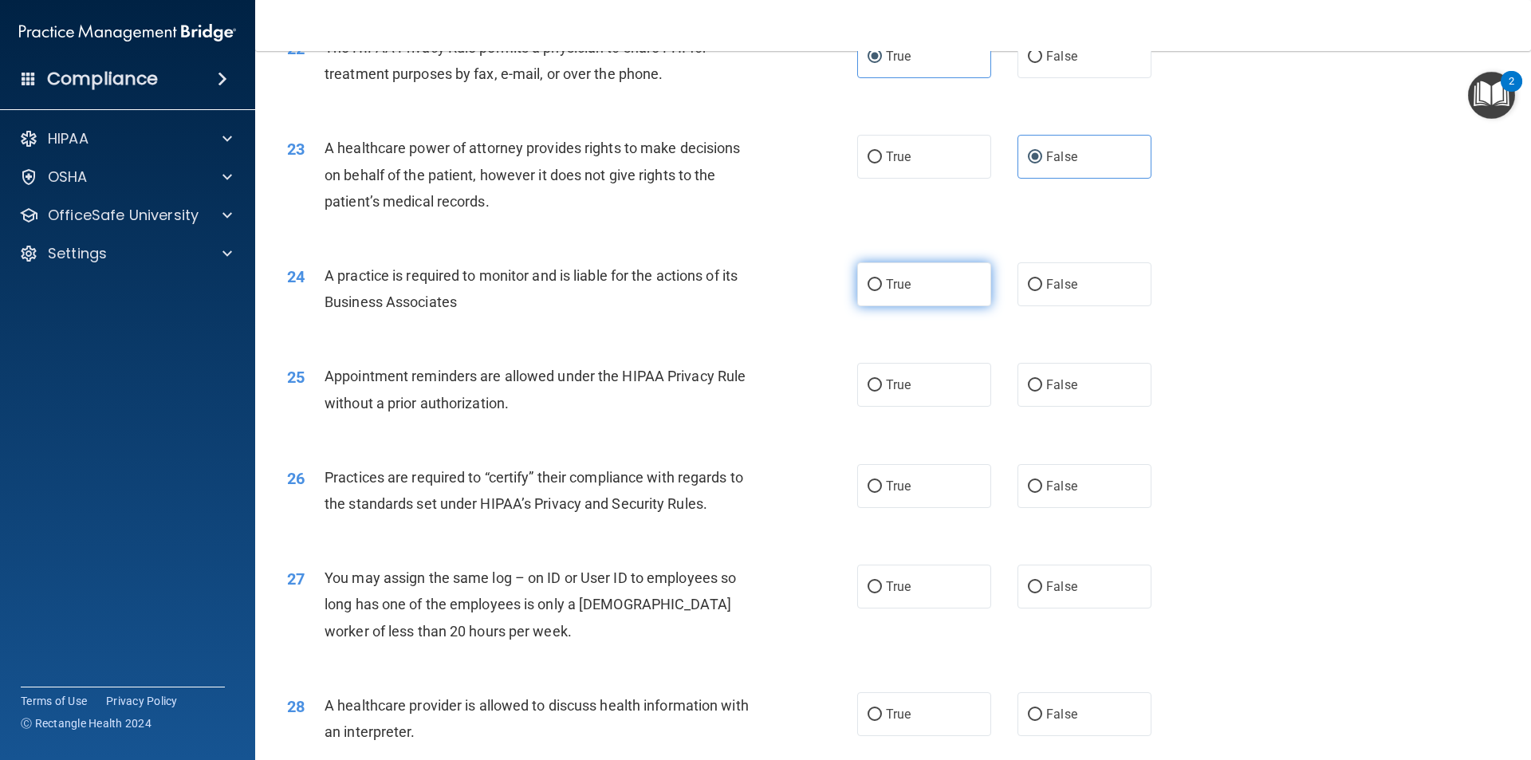
radio input "true"
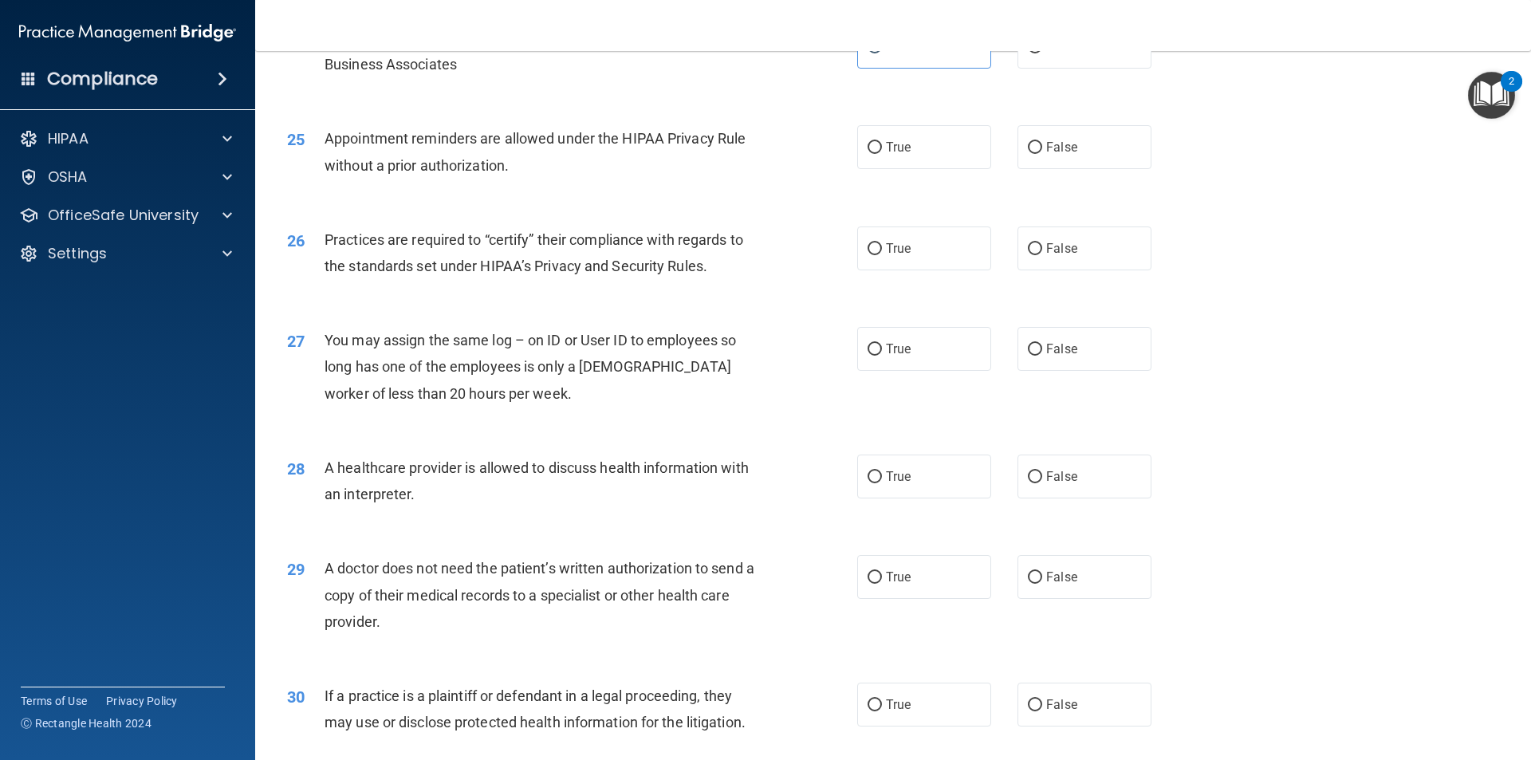
scroll to position [2847, 0]
click at [905, 148] on span "True" at bounding box center [898, 145] width 25 height 15
click at [882, 148] on input "True" at bounding box center [875, 146] width 14 height 12
radio input "true"
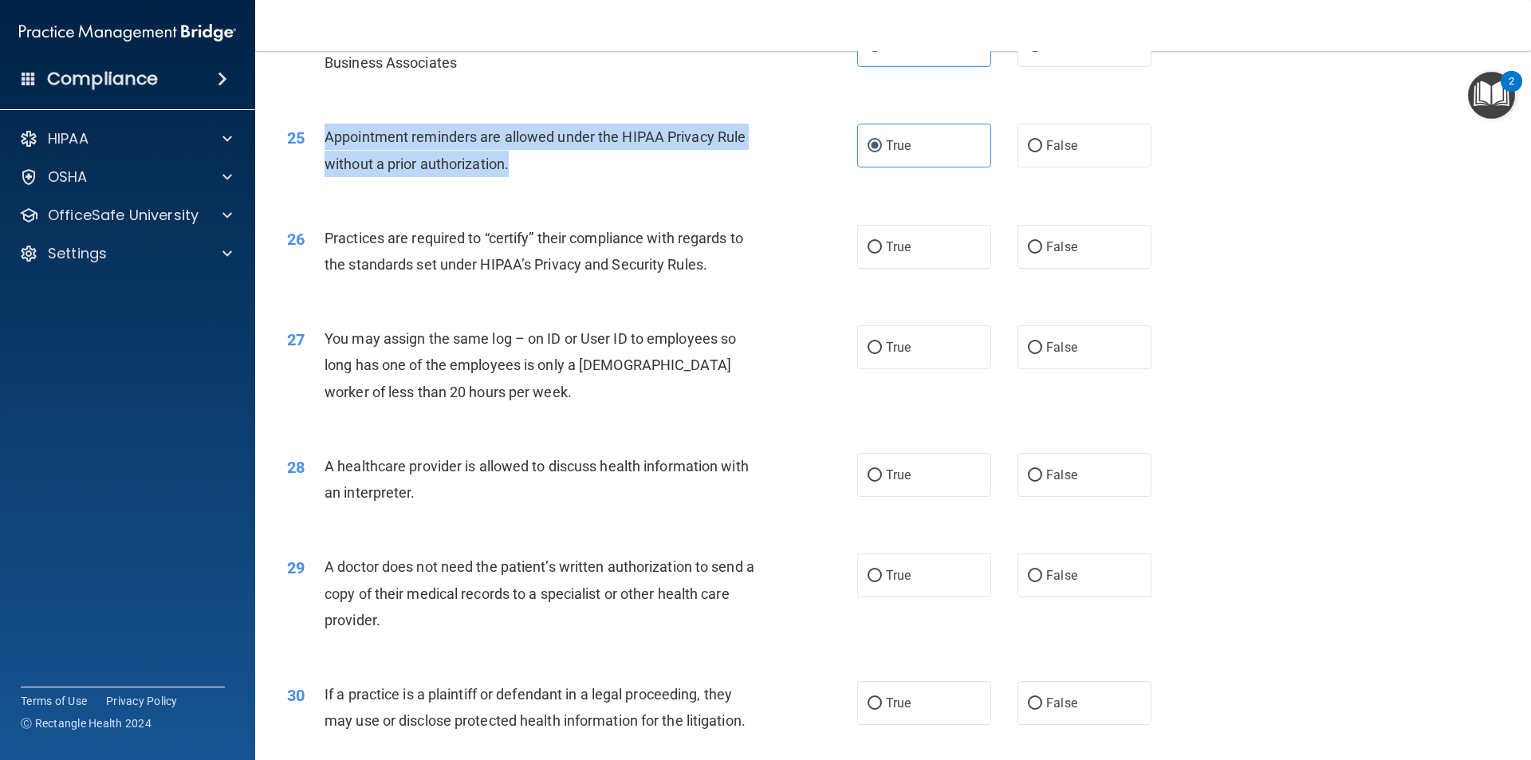
drag, startPoint x: 523, startPoint y: 160, endPoint x: 328, endPoint y: 136, distance: 196.9
click at [328, 136] on div "Appointment reminders are allowed under the HIPAA Privacy Rule without a prior …" at bounding box center [548, 150] width 446 height 53
